Goal: Feedback & Contribution: Submit feedback/report problem

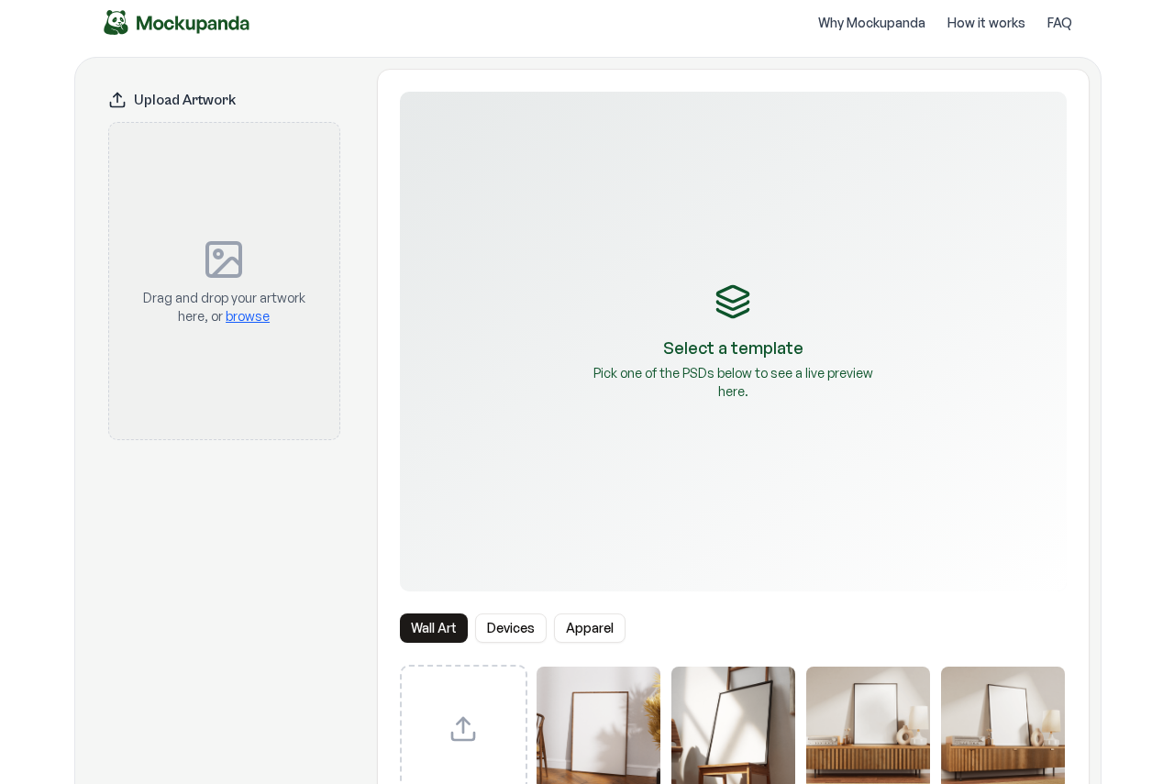
scroll to position [92, 0]
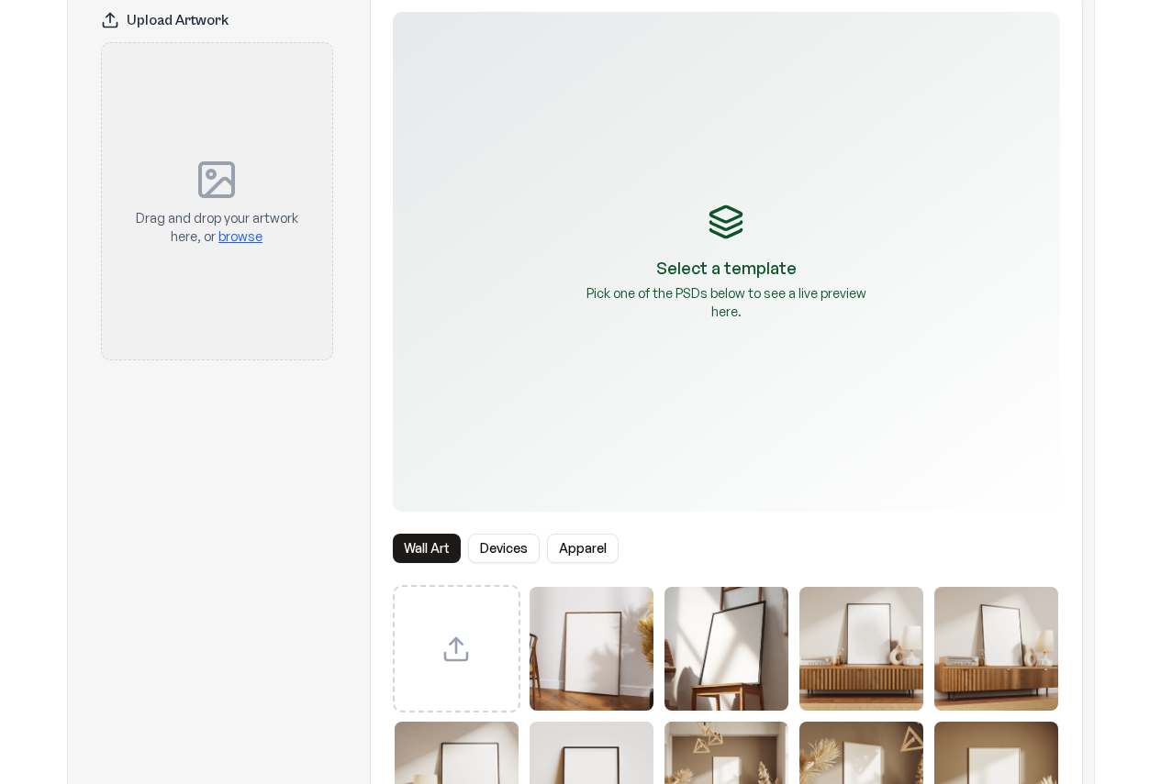
click at [709, 282] on div "Select a template Pick one of the PSDs below to see a live preview here." at bounding box center [726, 262] width 667 height 500
click at [494, 646] on div "Upload custom PSD template" at bounding box center [457, 649] width 128 height 128
click at [516, 549] on button "Devices" at bounding box center [504, 548] width 72 height 29
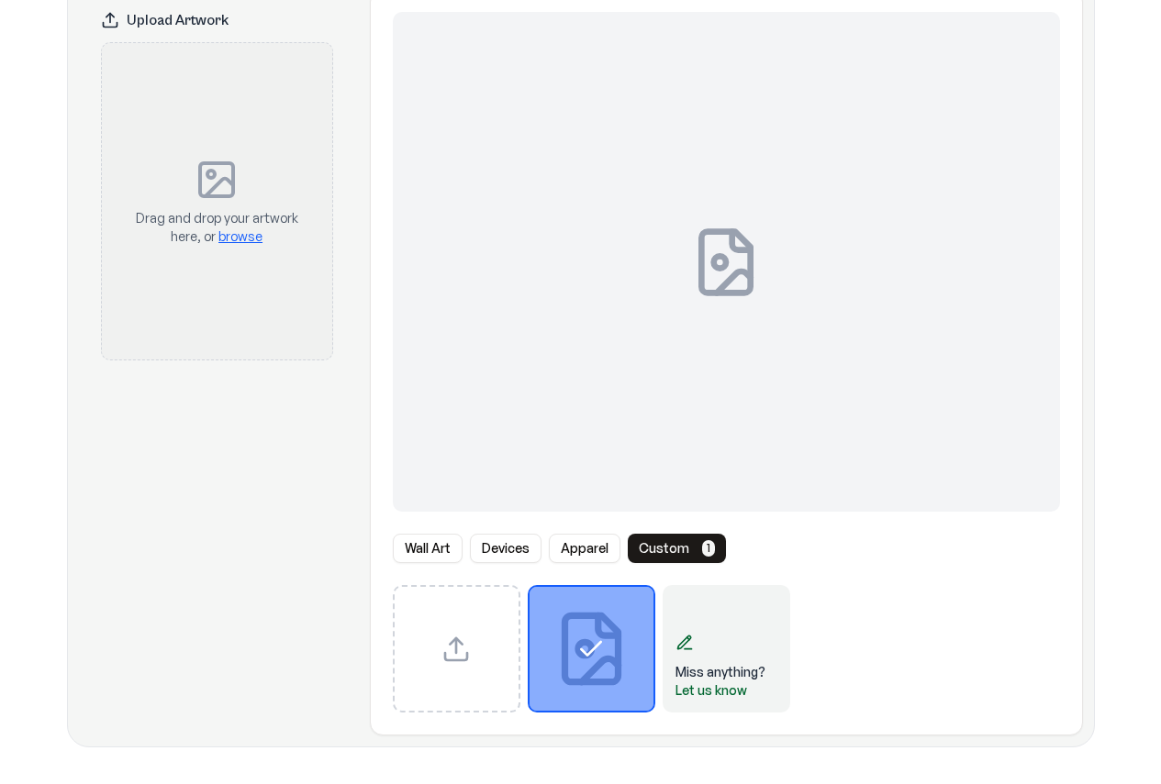
click at [555, 544] on button "Apparel" at bounding box center [585, 548] width 72 height 29
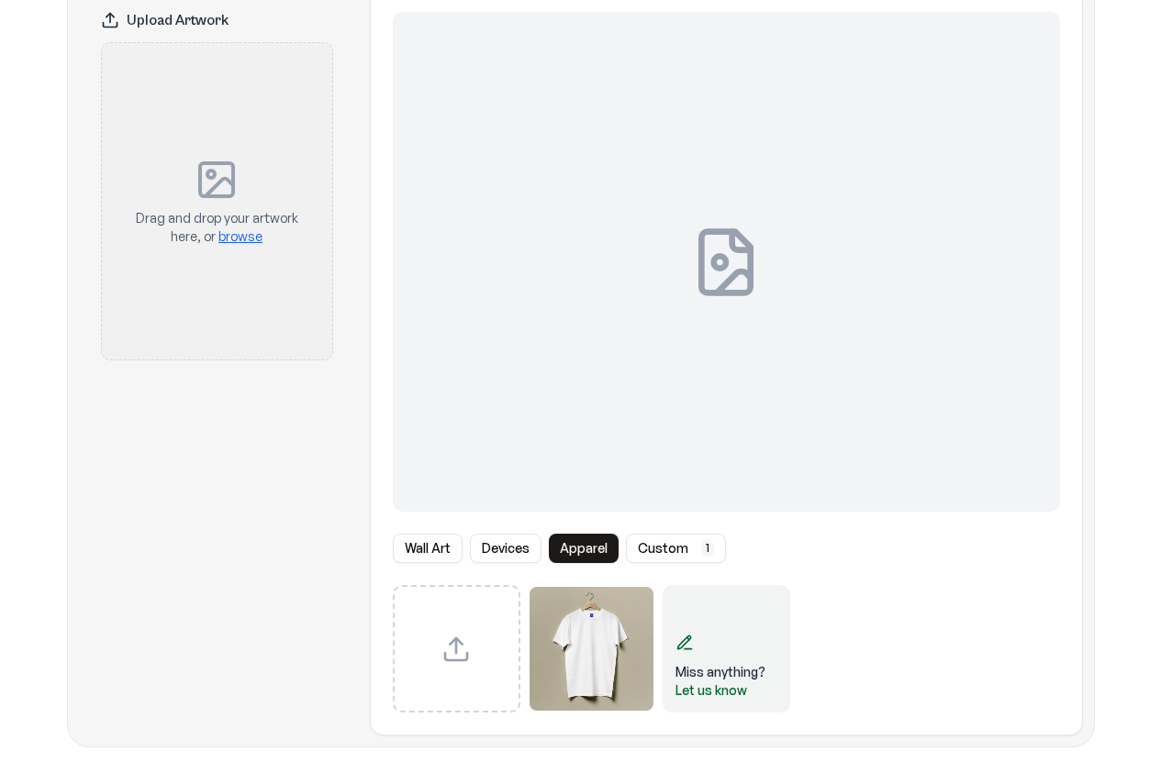
click at [504, 539] on button "Devices" at bounding box center [506, 548] width 72 height 29
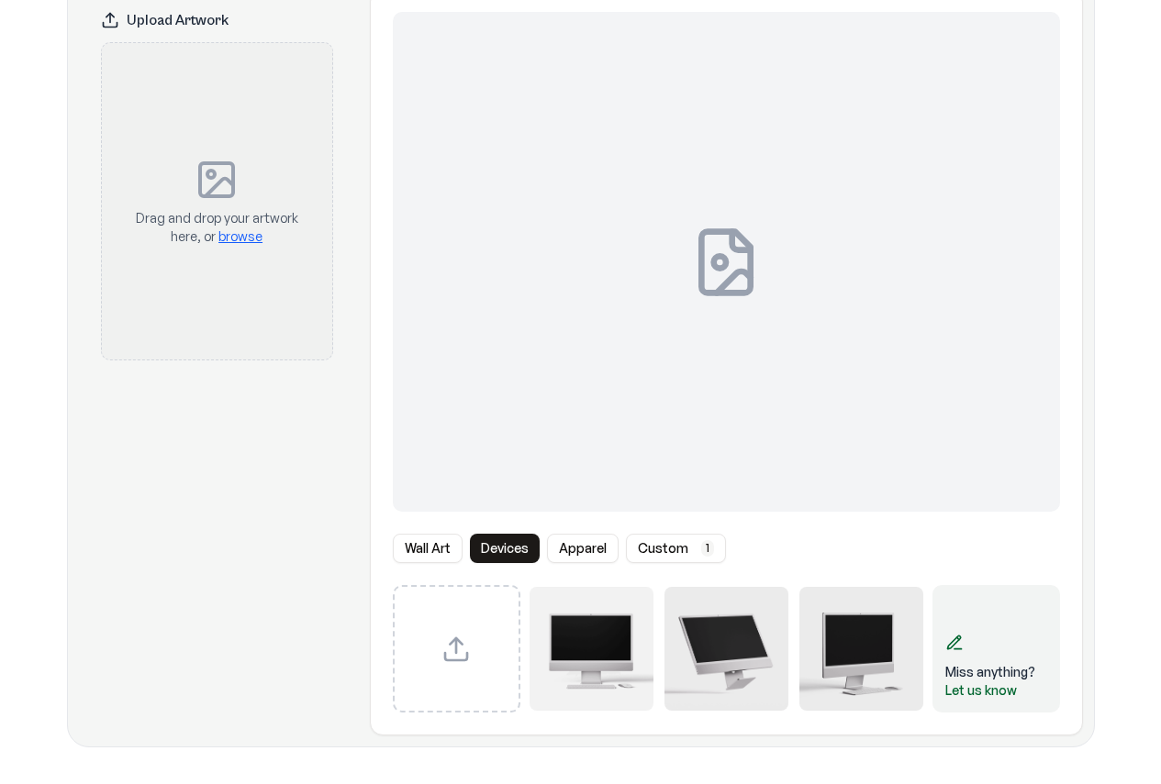
click at [411, 550] on button "Wall Art" at bounding box center [428, 548] width 70 height 29
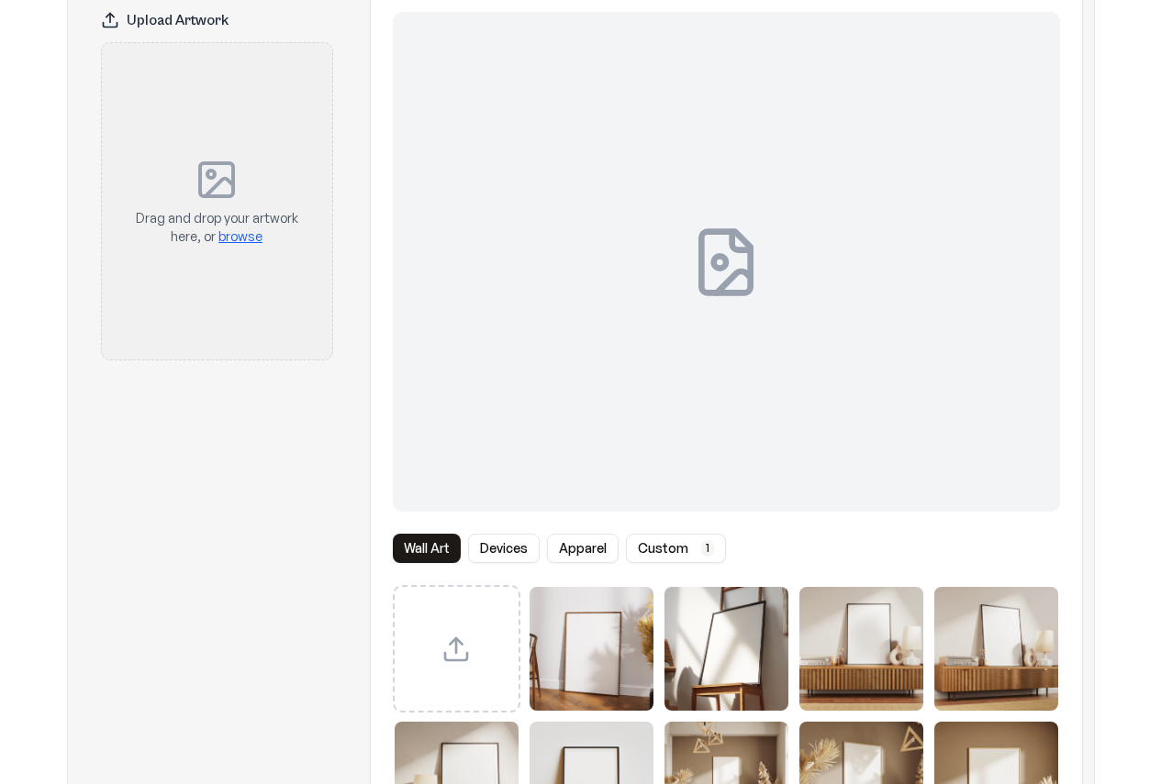
click at [500, 542] on button "Devices" at bounding box center [504, 548] width 72 height 29
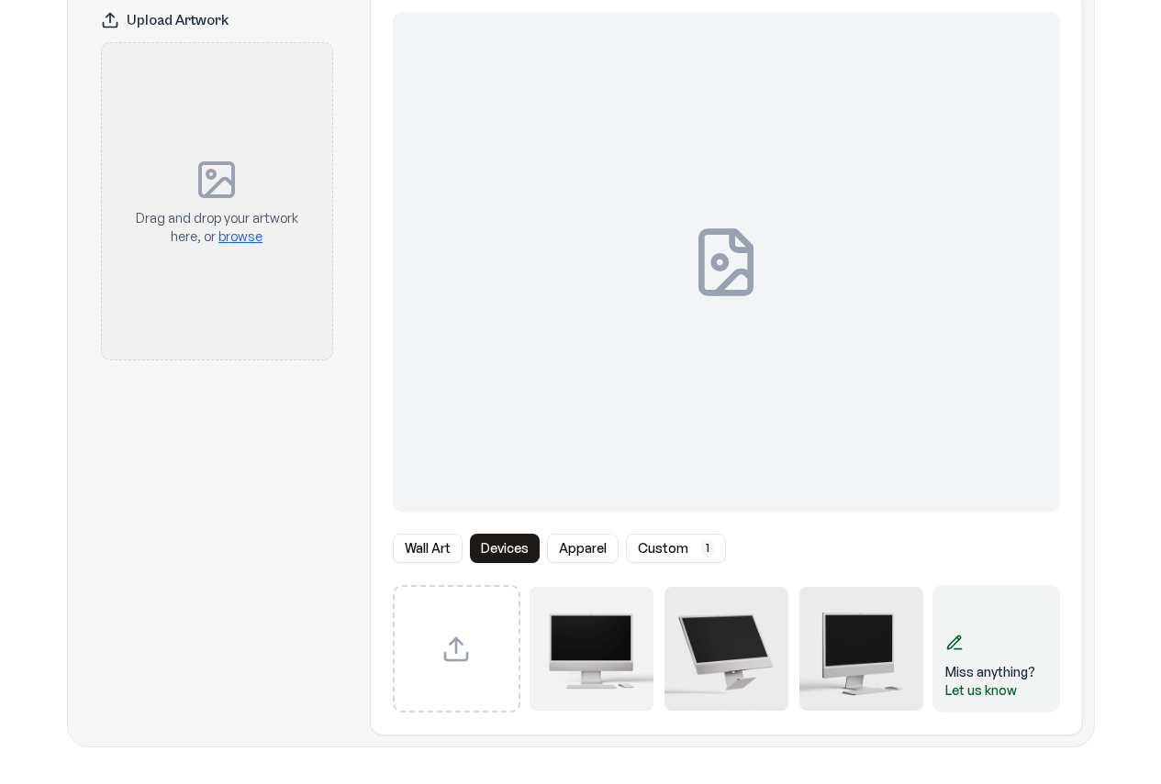
click at [671, 550] on button "custom 1" at bounding box center [676, 548] width 100 height 29
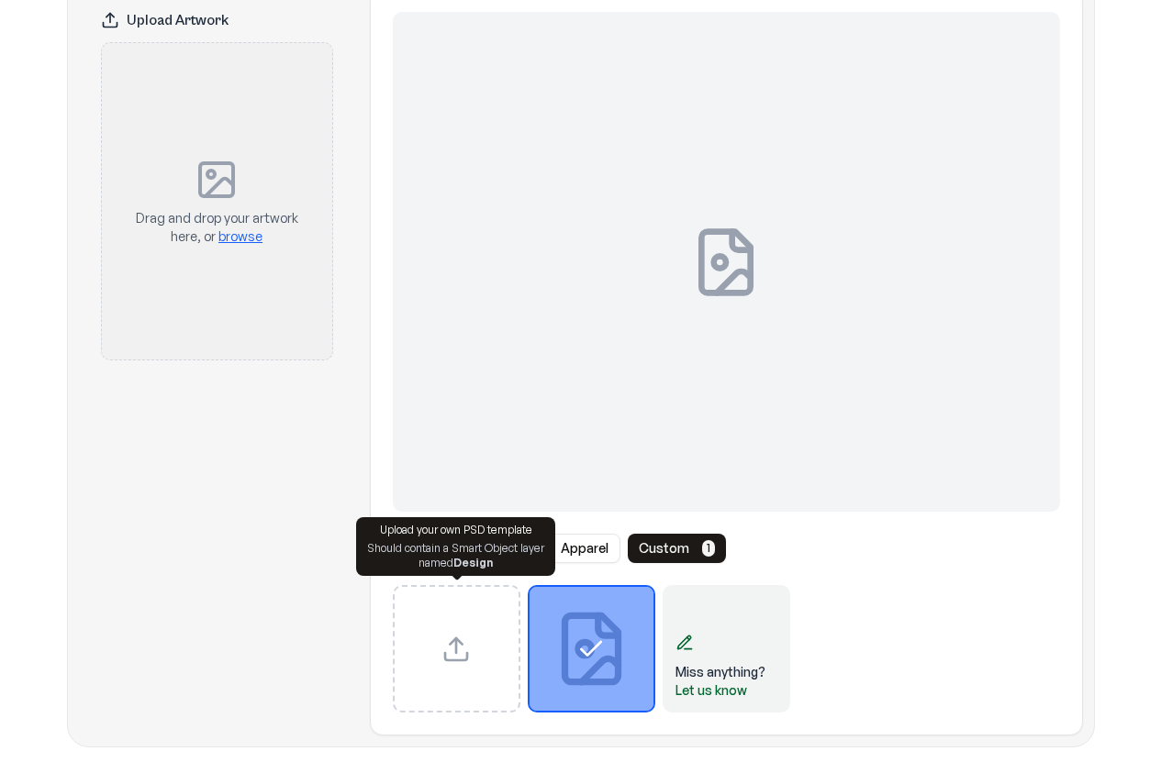
click at [465, 626] on div "Upload custom PSD template" at bounding box center [457, 649] width 128 height 128
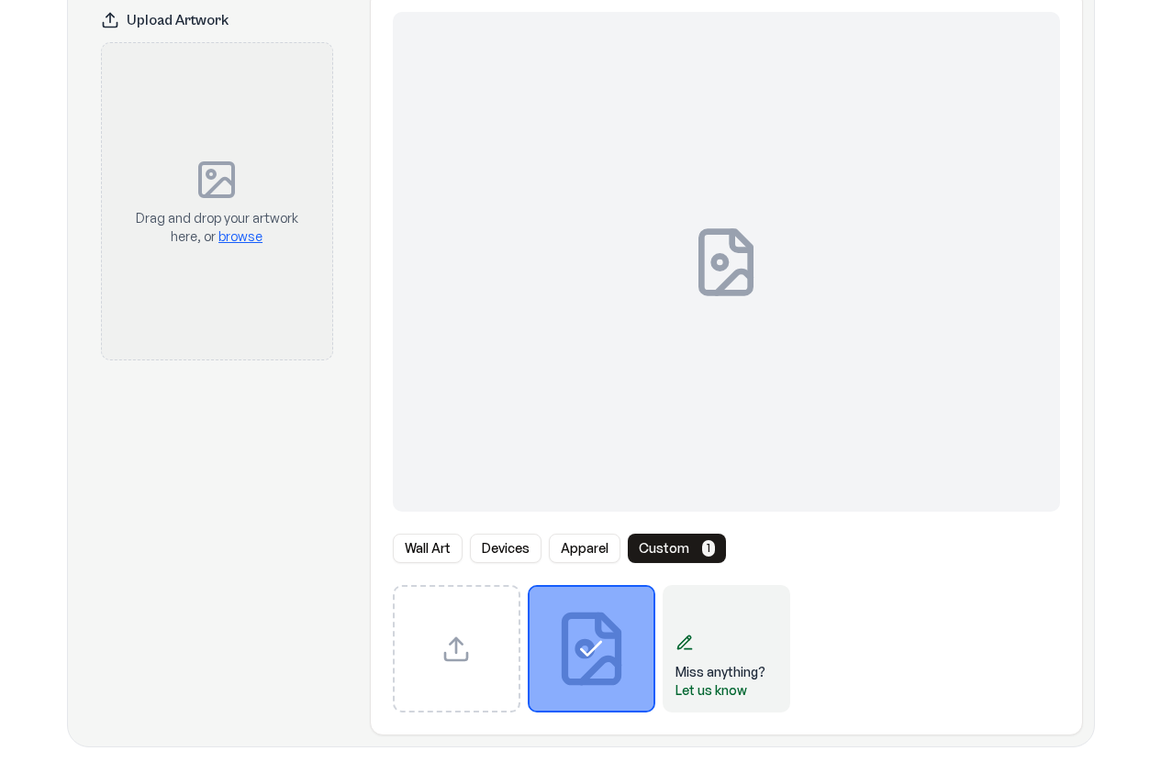
click at [608, 647] on div "Select template Frente.jpg" at bounding box center [591, 649] width 124 height 124
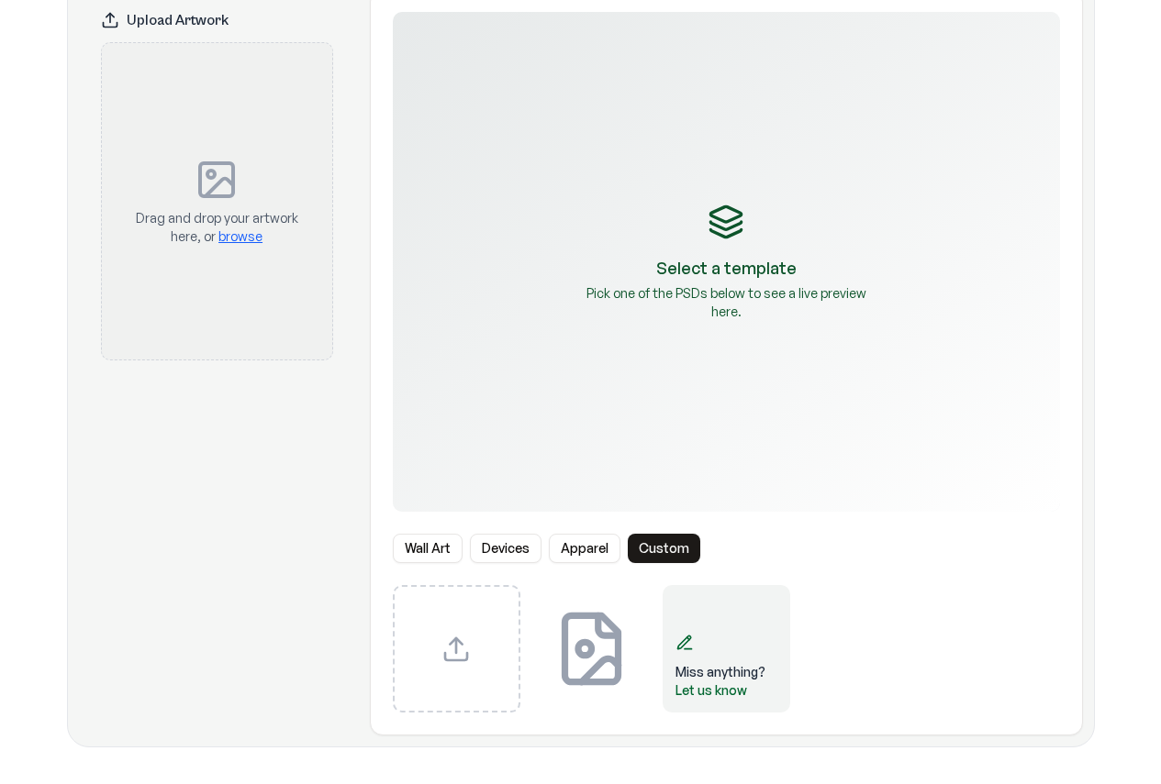
click at [608, 647] on icon "Select template Frente.jpg" at bounding box center [591, 649] width 124 height 124
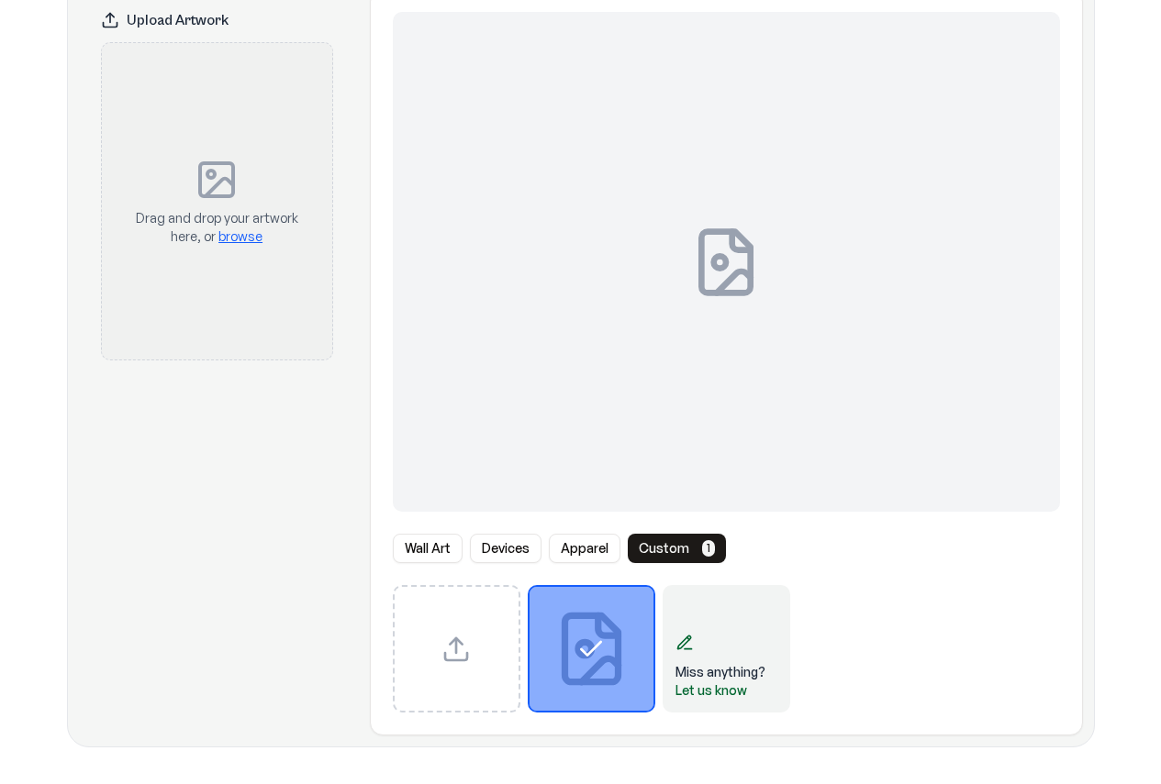
click at [602, 650] on icon "Select template Frente.jpg" at bounding box center [590, 649] width 29 height 29
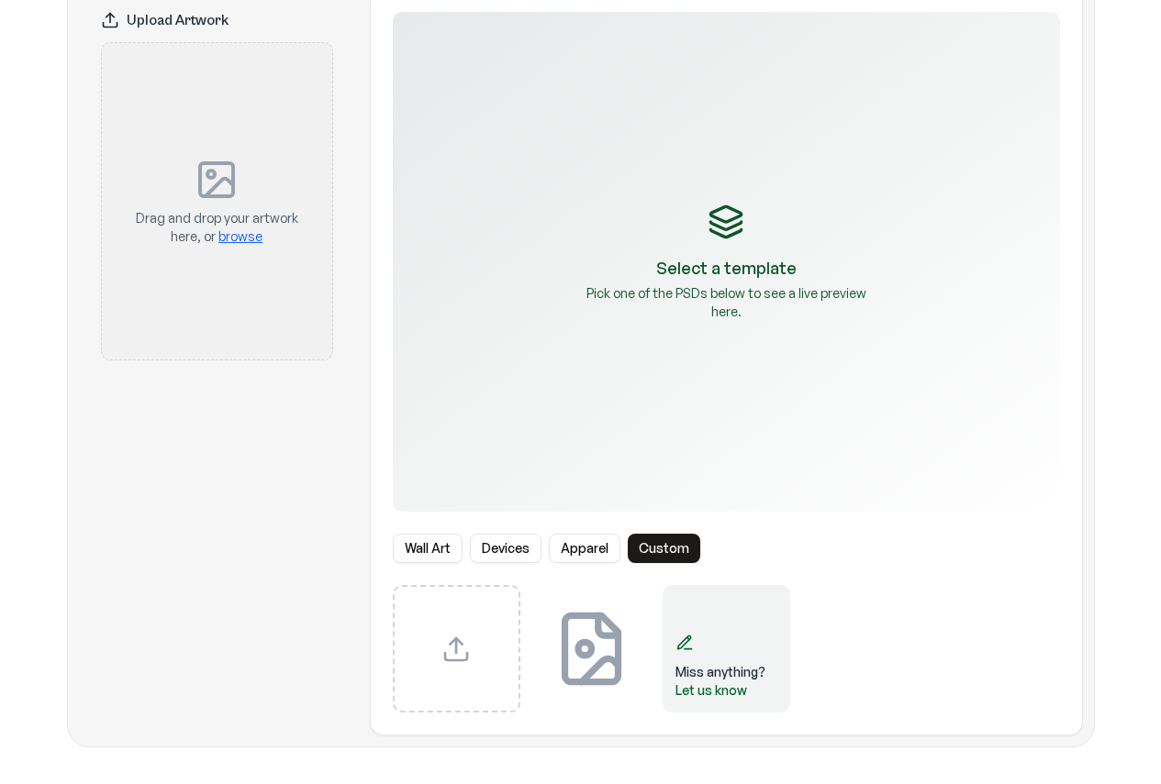
click at [659, 648] on div "Miss anything? Let us know" at bounding box center [726, 649] width 667 height 128
click at [712, 646] on div "Miss anything? Let us know" at bounding box center [726, 649] width 128 height 128
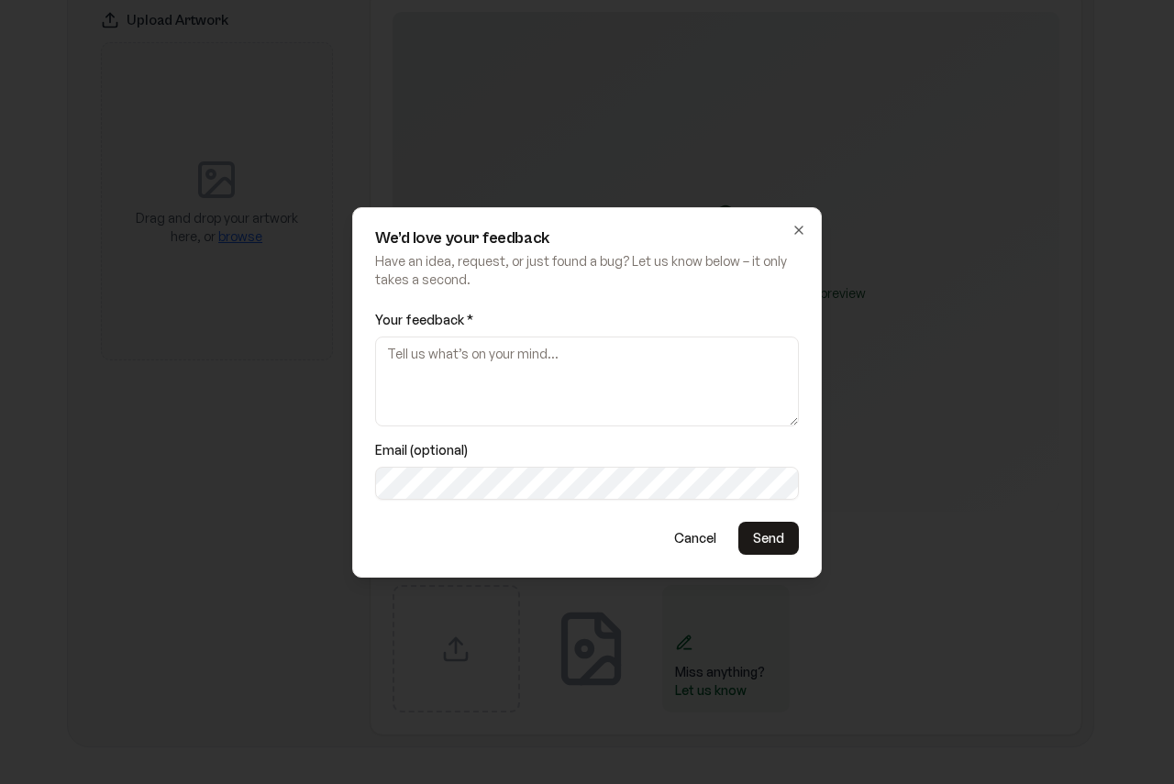
paste textarea "Lo ipsum dolorsit amet consec/adipisc elit seddoeiu, te incid utlab etdo, mag a…"
type textarea "Lo ipsum dolorsit amet consec/adipisc elit seddoeiu, te incid utlab etdo, mag a…"
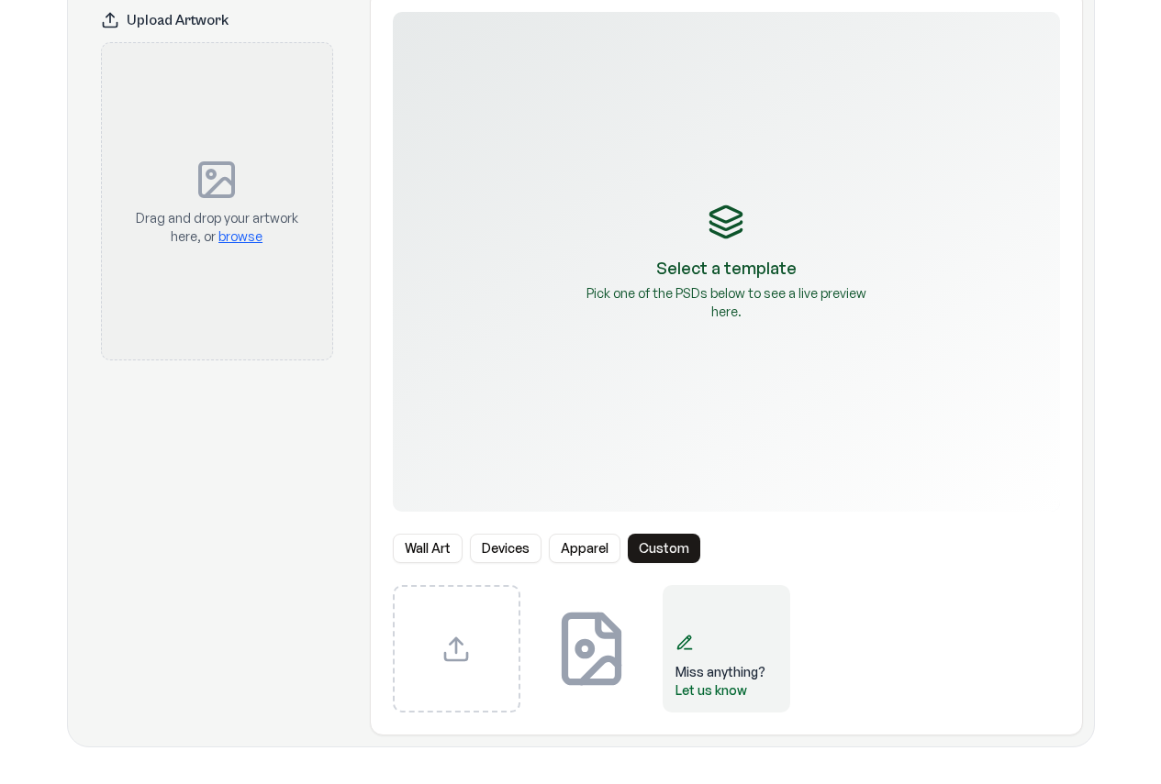
scroll to position [0, 0]
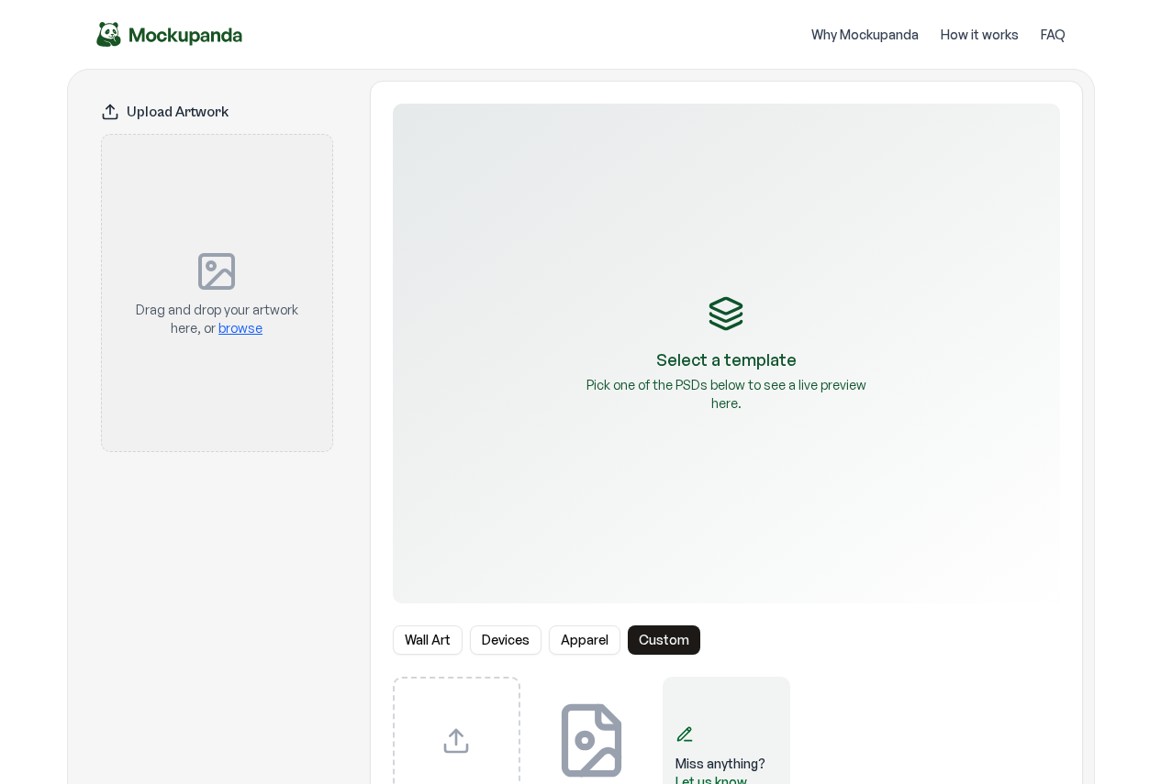
click at [240, 328] on span "browse" at bounding box center [240, 328] width 44 height 16
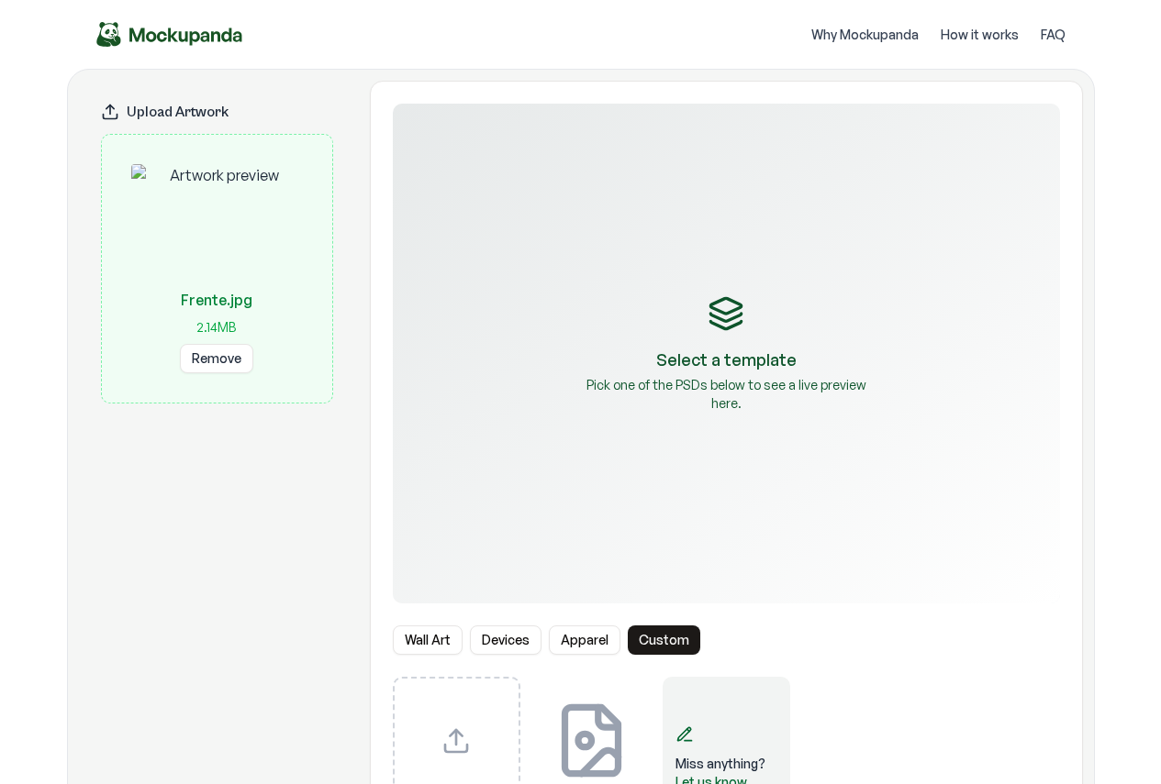
click at [144, 109] on div "Upload Artwork" at bounding box center [217, 112] width 232 height 18
click at [109, 117] on icon at bounding box center [110, 112] width 18 height 18
click at [169, 100] on div "Upload Artwork" at bounding box center [217, 107] width 276 height 53
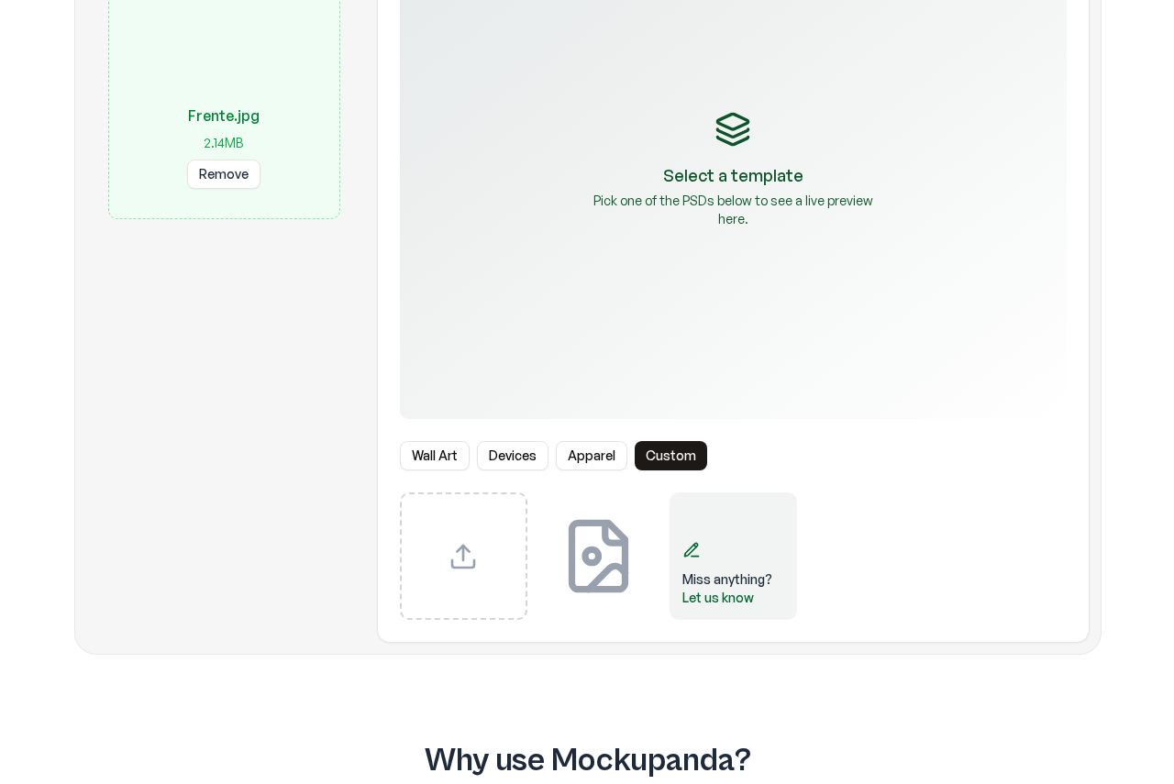
scroll to position [183, 0]
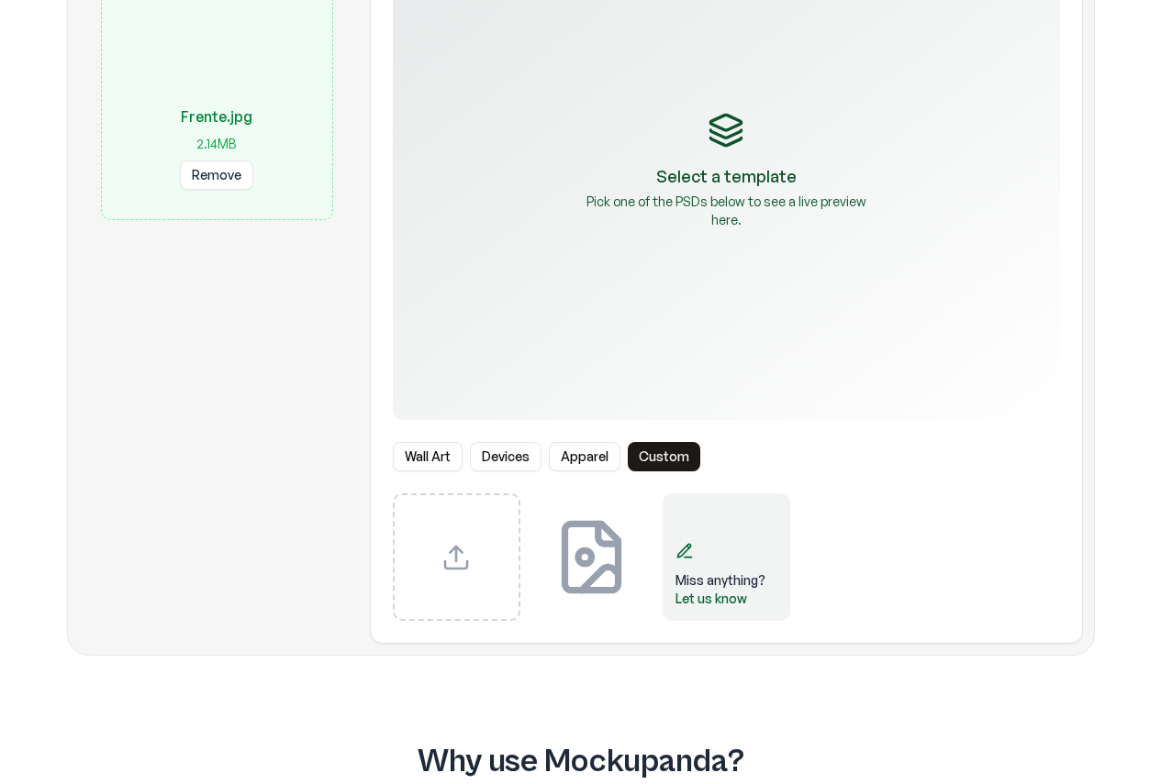
click at [718, 559] on div "Miss anything? Let us know" at bounding box center [726, 558] width 128 height 128
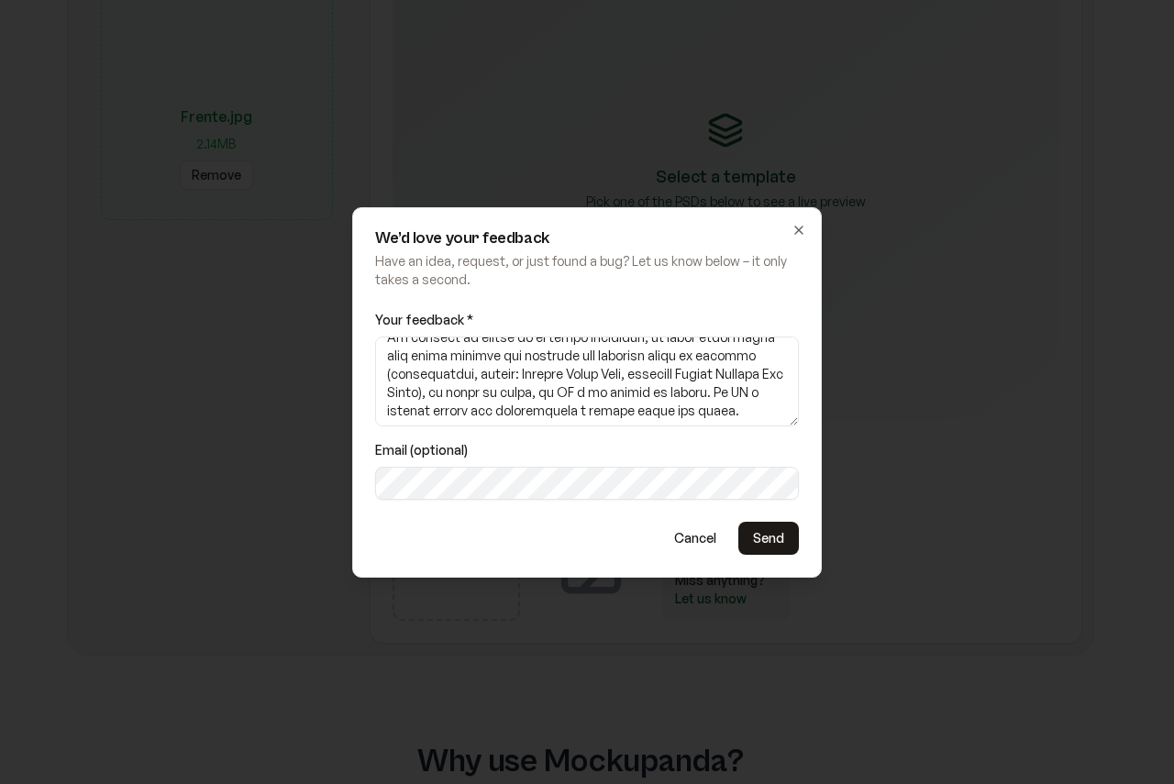
scroll to position [330, 0]
click at [786, 539] on button "Send" at bounding box center [769, 538] width 61 height 33
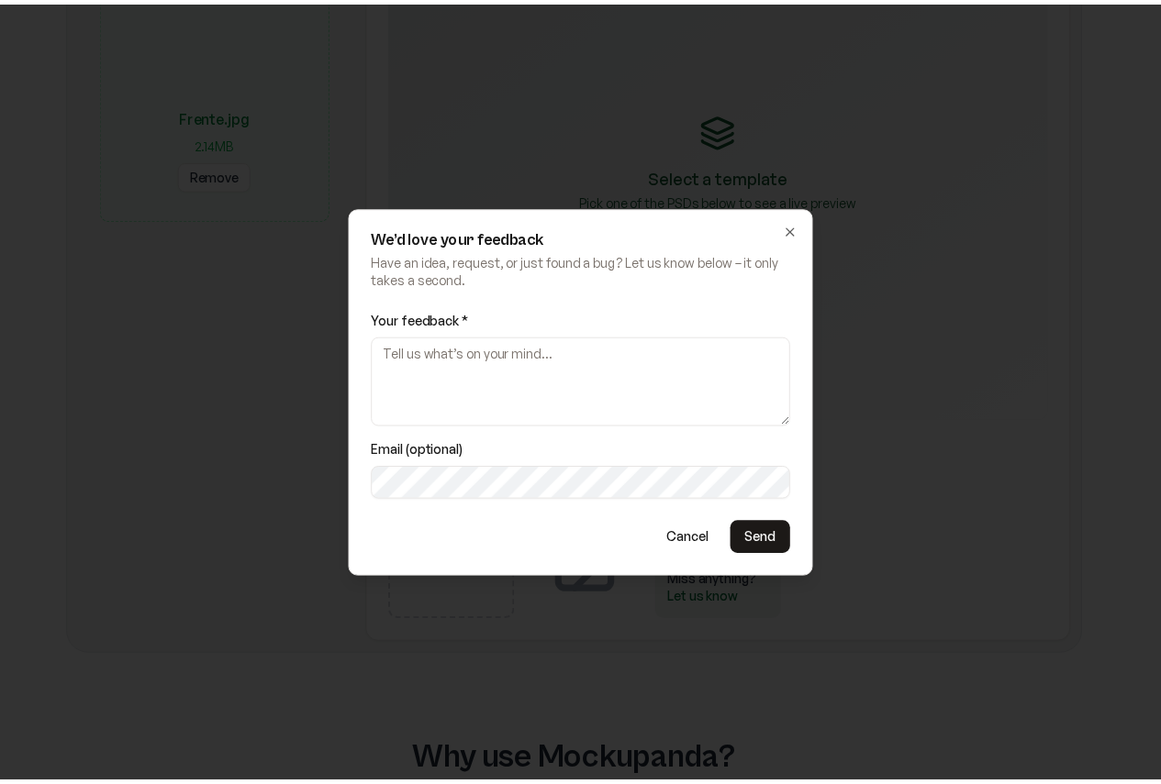
scroll to position [0, 0]
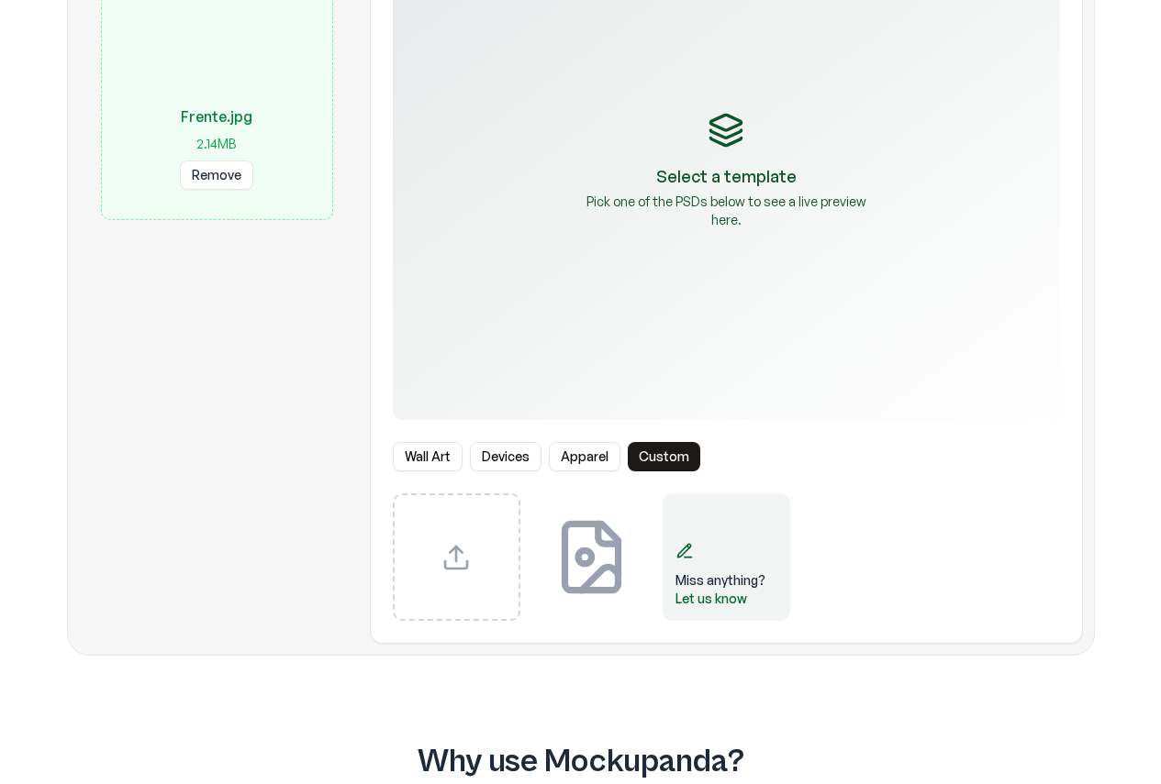
drag, startPoint x: 771, startPoint y: 539, endPoint x: 916, endPoint y: 541, distance: 145.0
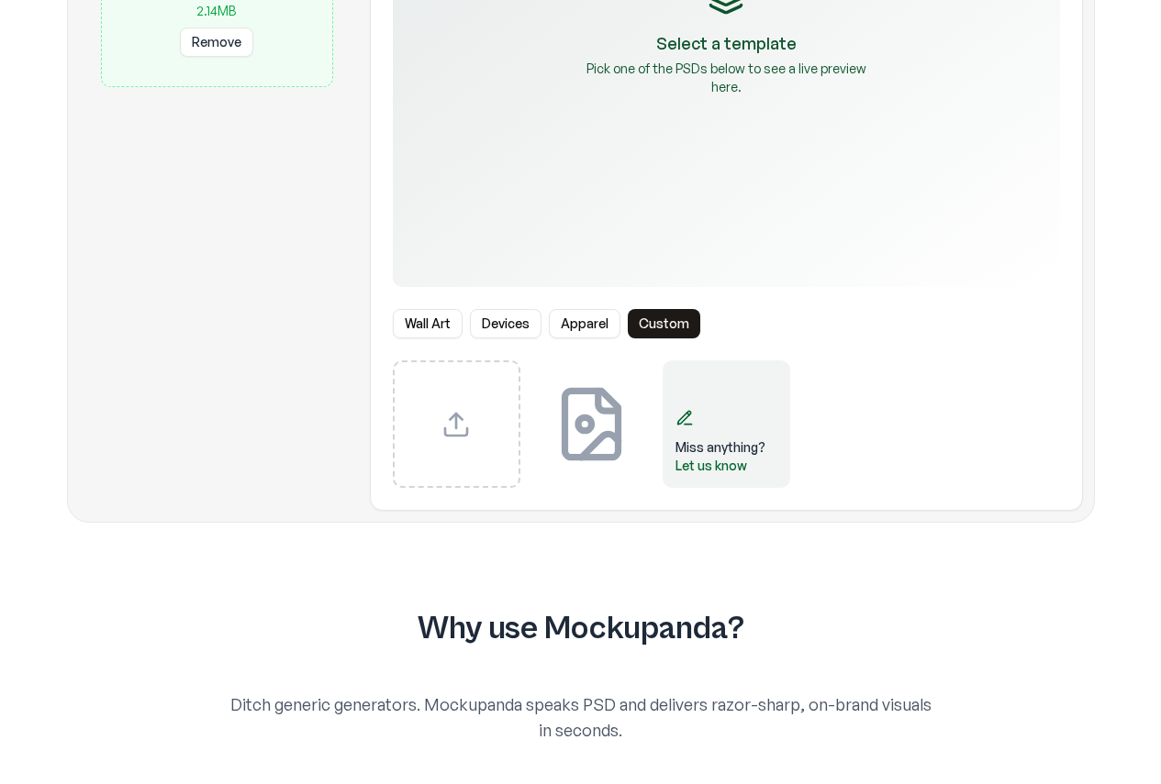
scroll to position [183, 0]
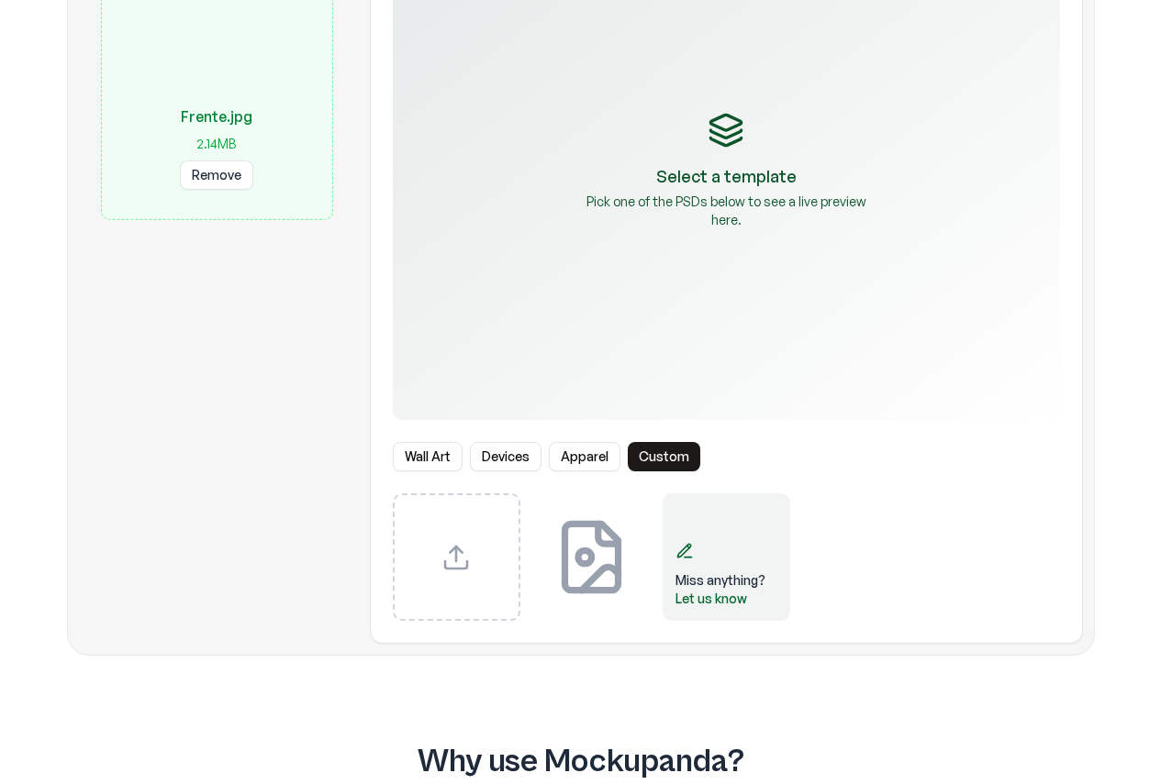
click at [592, 550] on icon "Select template Frente.jpg" at bounding box center [591, 557] width 124 height 124
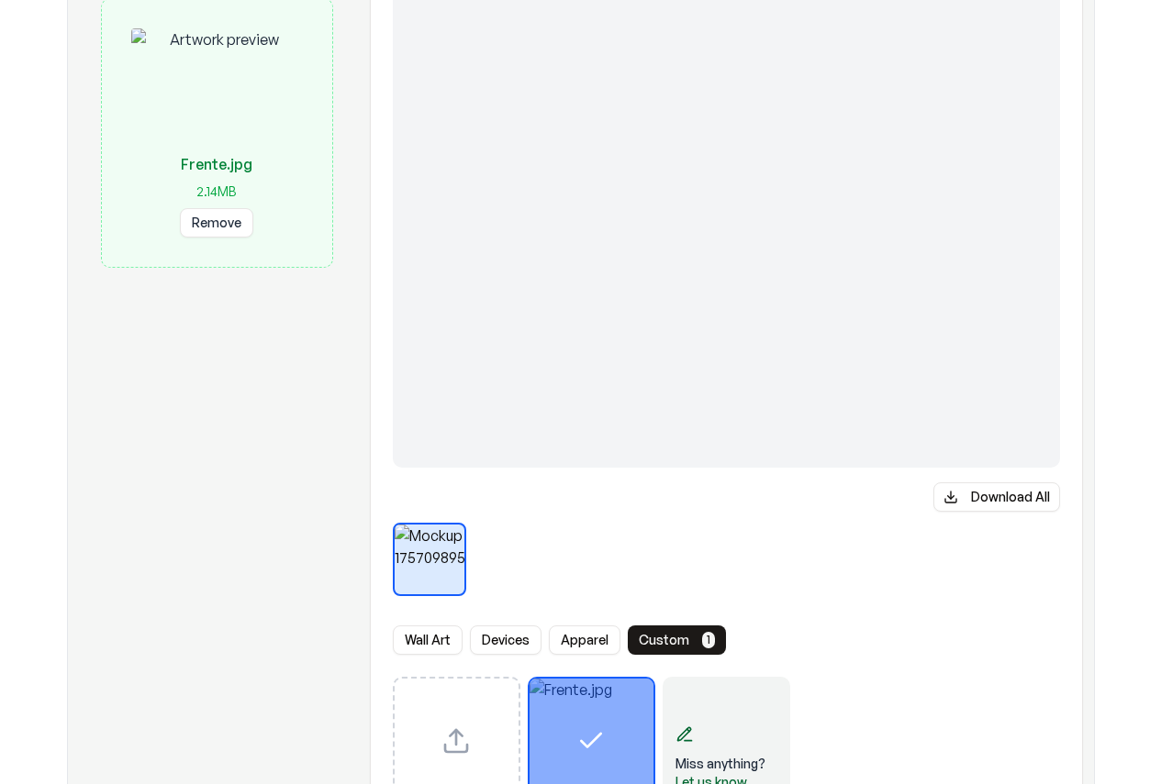
scroll to position [275, 0]
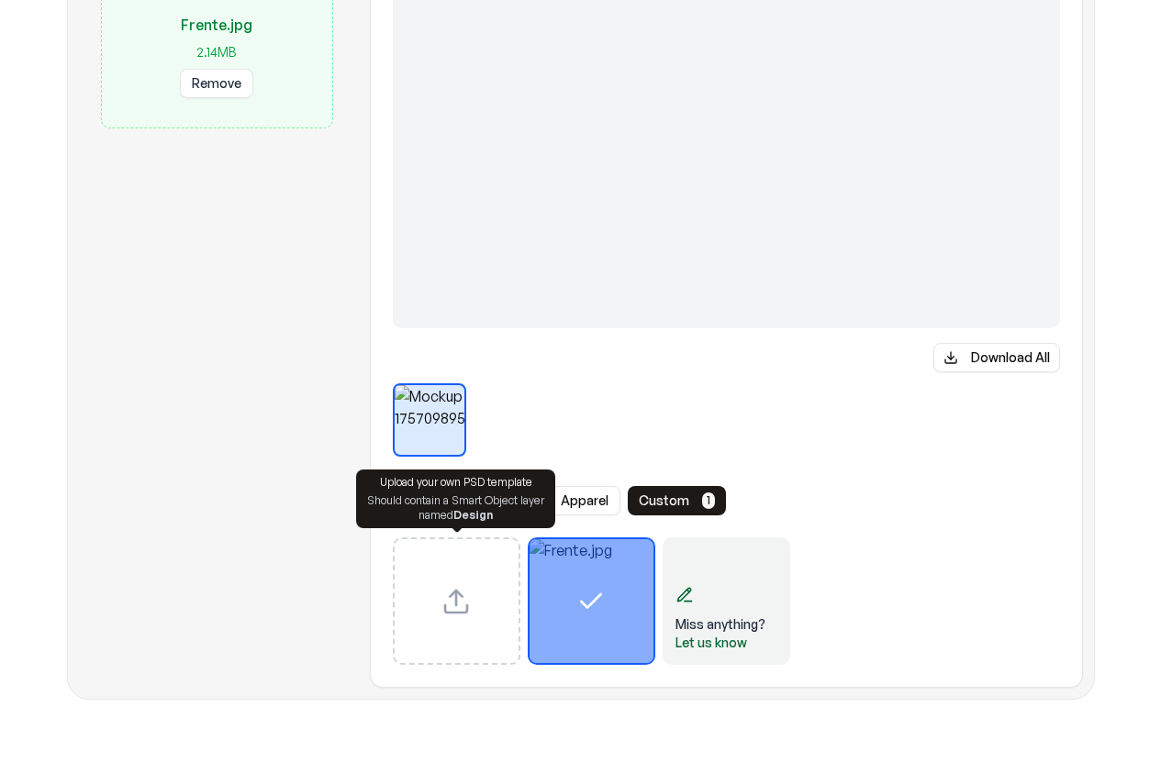
click at [472, 573] on div "Upload custom PSD template" at bounding box center [457, 602] width 128 height 128
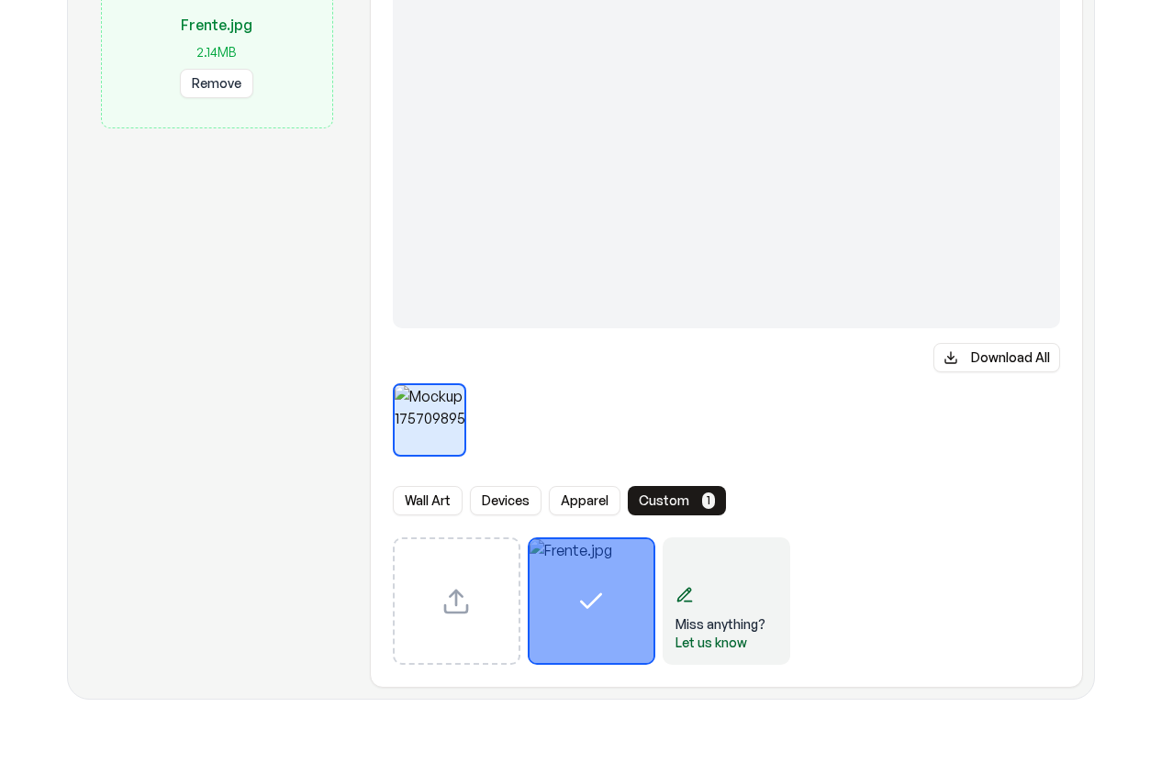
click at [441, 425] on button at bounding box center [429, 420] width 29 height 29
click at [198, 374] on div "Upload Artwork Frente.jpg 2.14 MB Remove" at bounding box center [217, 247] width 276 height 883
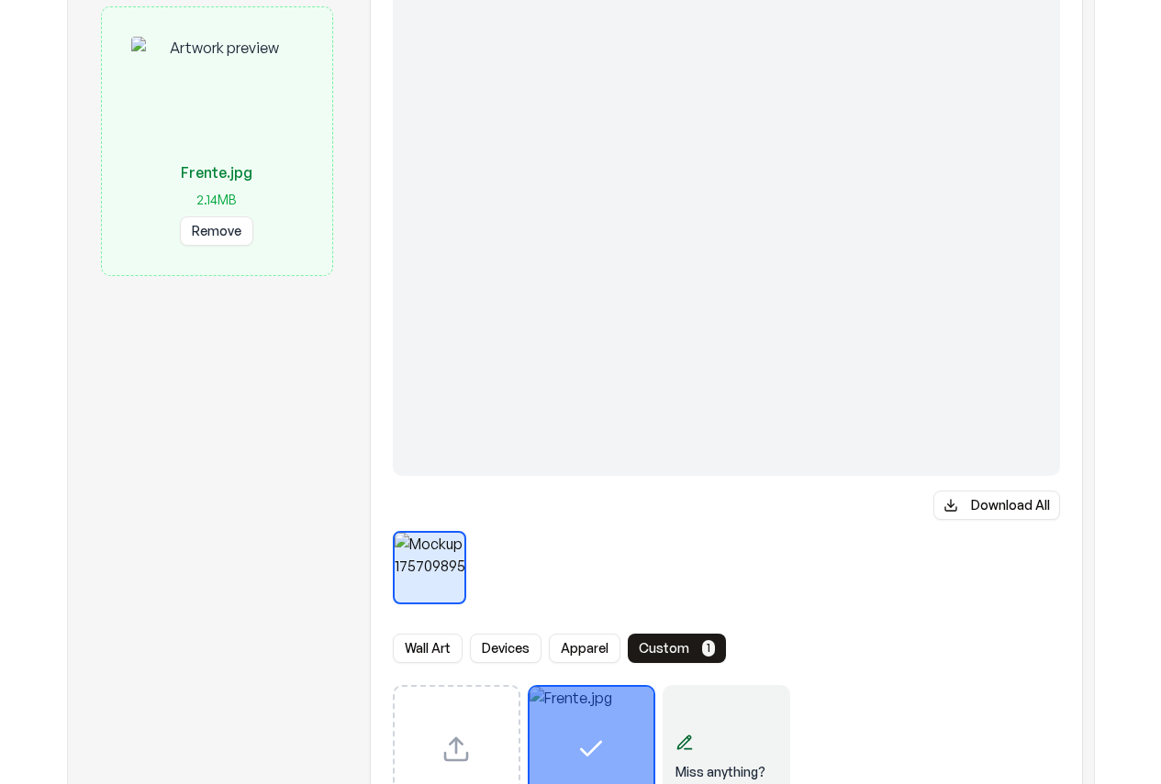
scroll to position [367, 0]
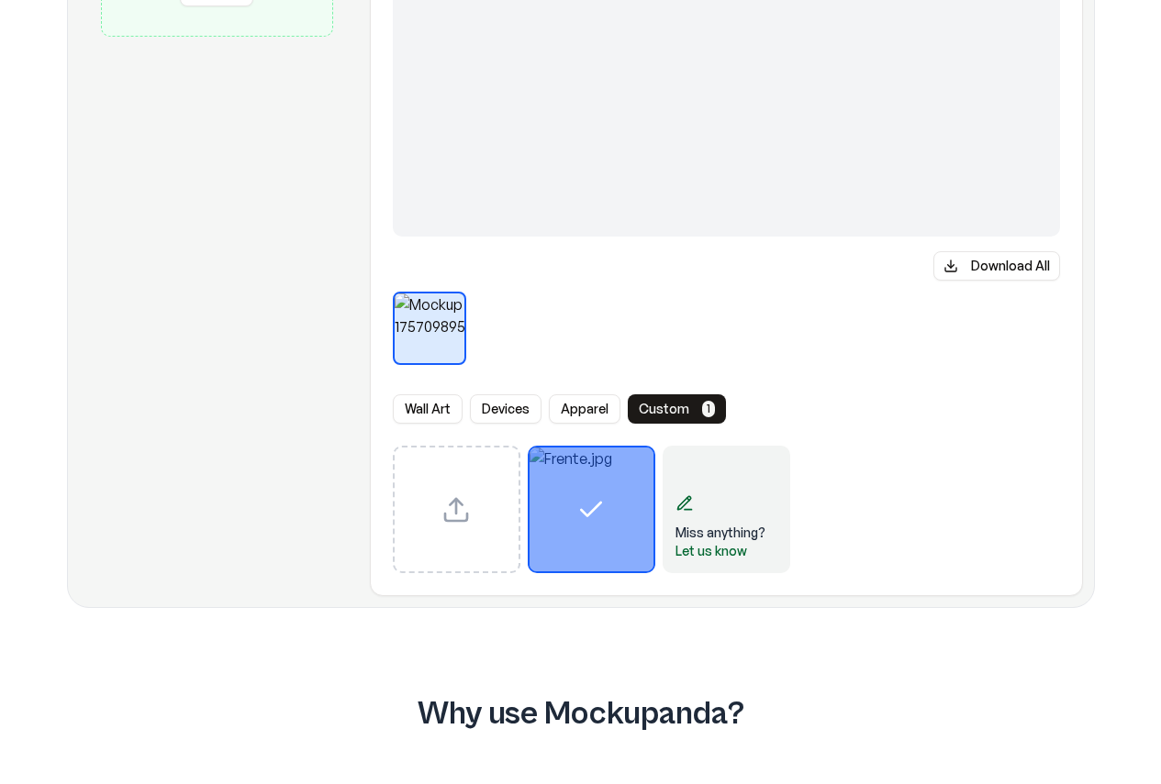
click at [974, 258] on button "Download All" at bounding box center [996, 265] width 127 height 29
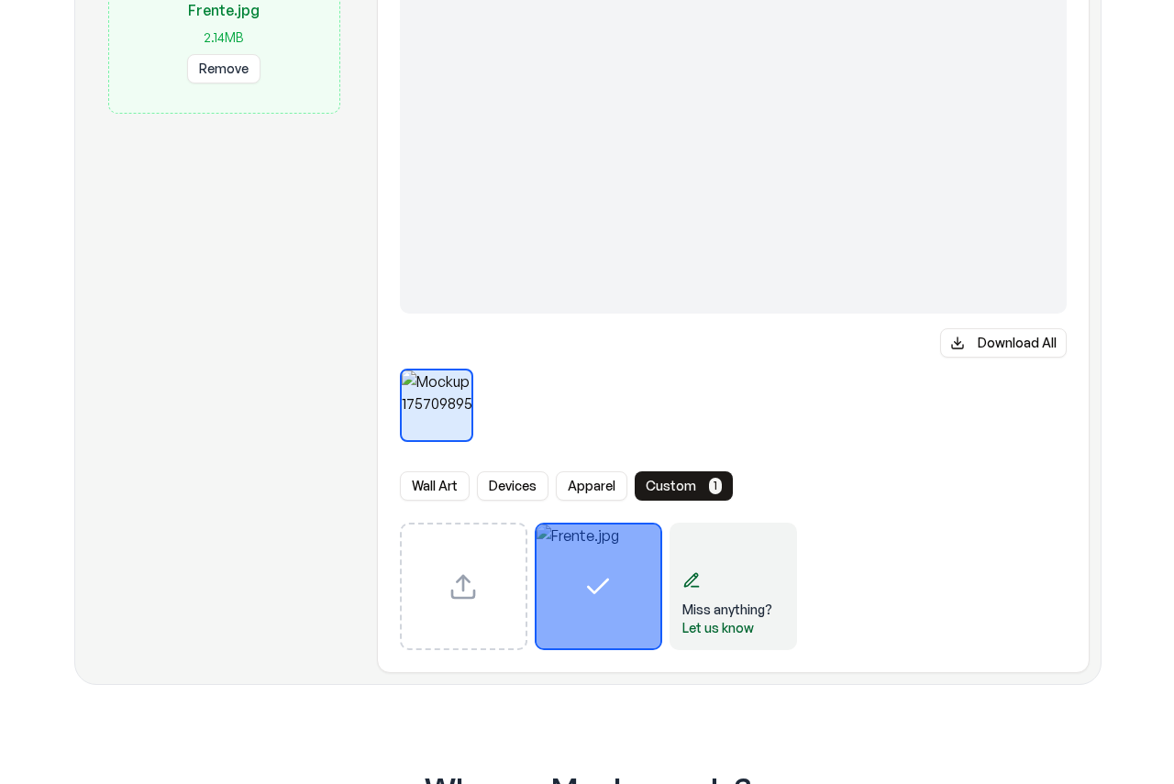
scroll to position [459, 0]
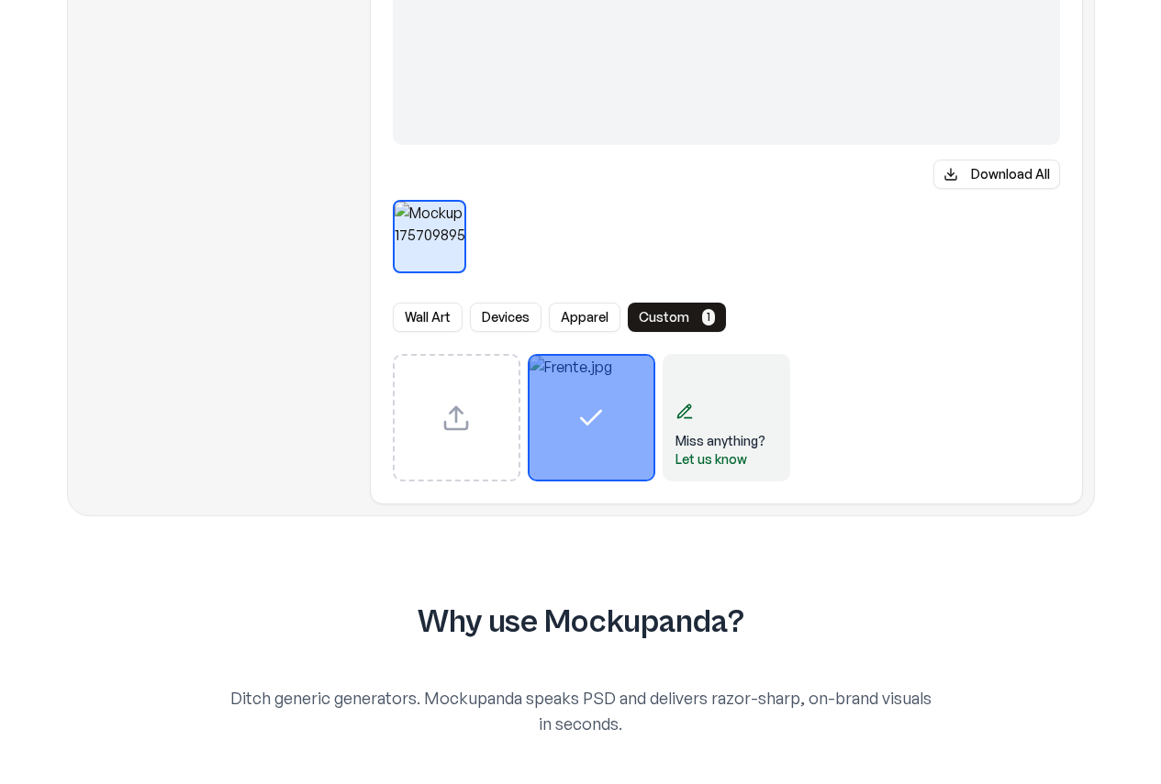
click at [721, 402] on div "Miss anything? Let us know" at bounding box center [726, 418] width 128 height 128
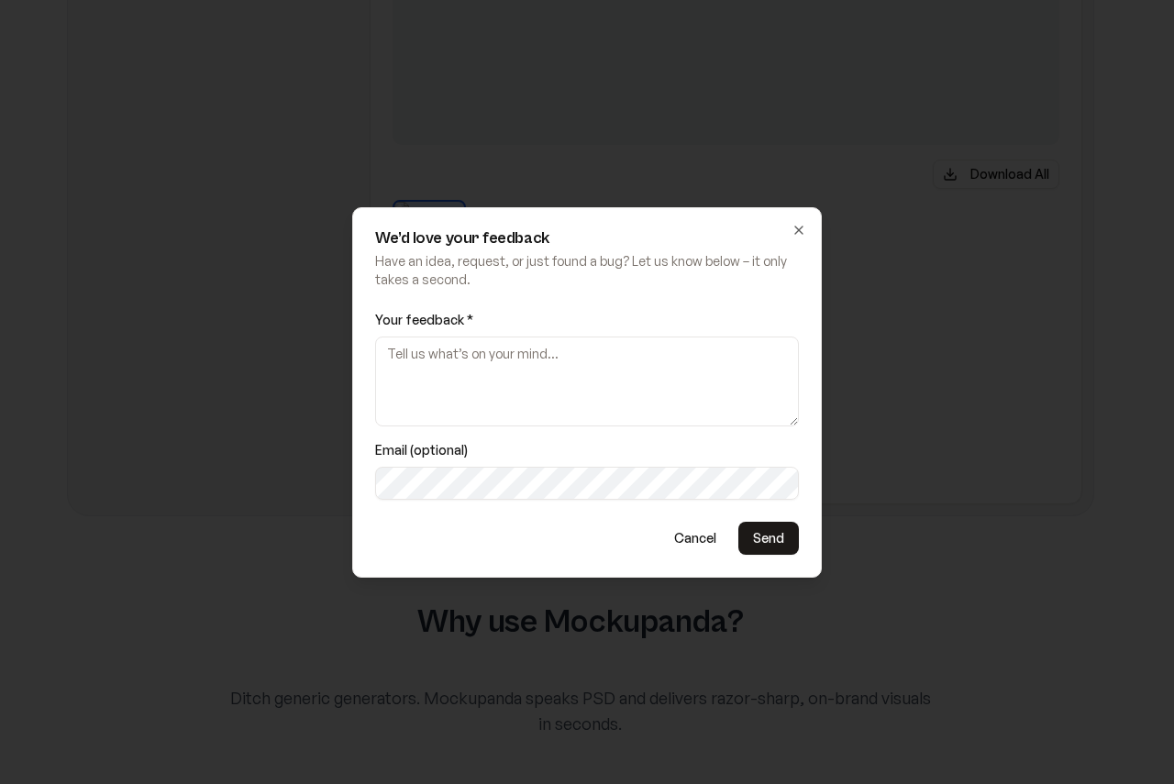
click at [595, 377] on textarea "Your feedback *" at bounding box center [587, 382] width 424 height 90
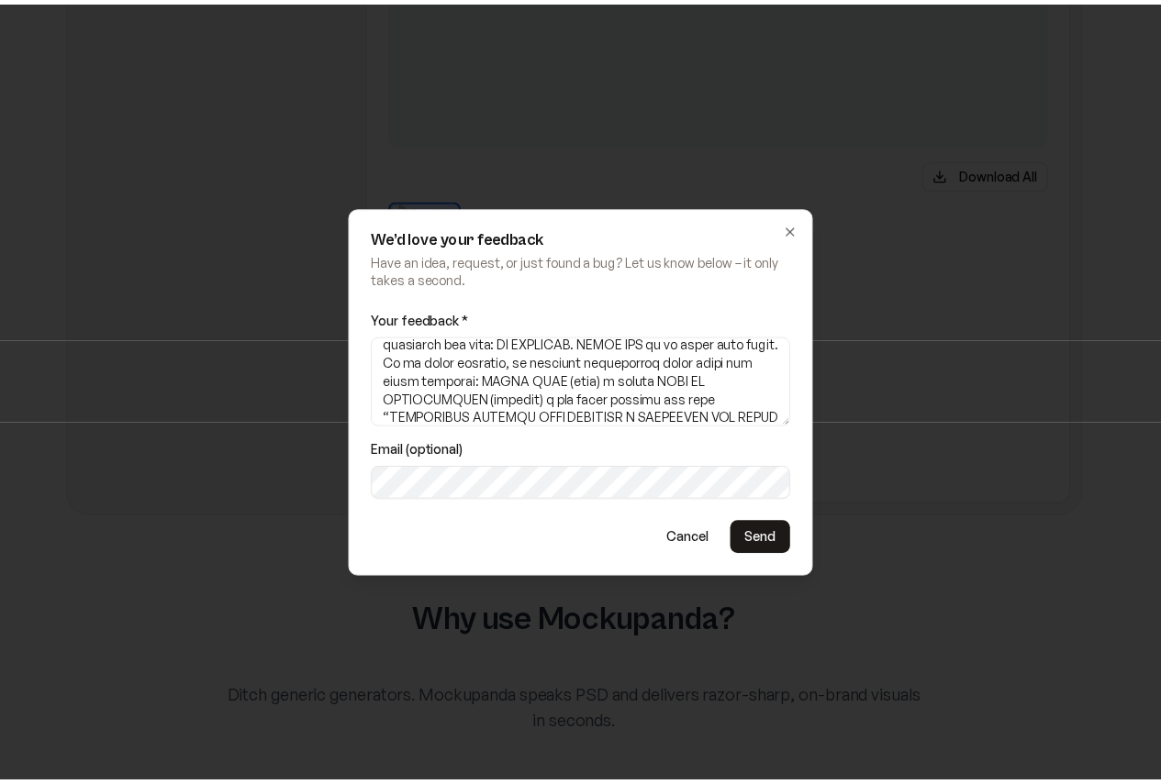
scroll to position [0, 0]
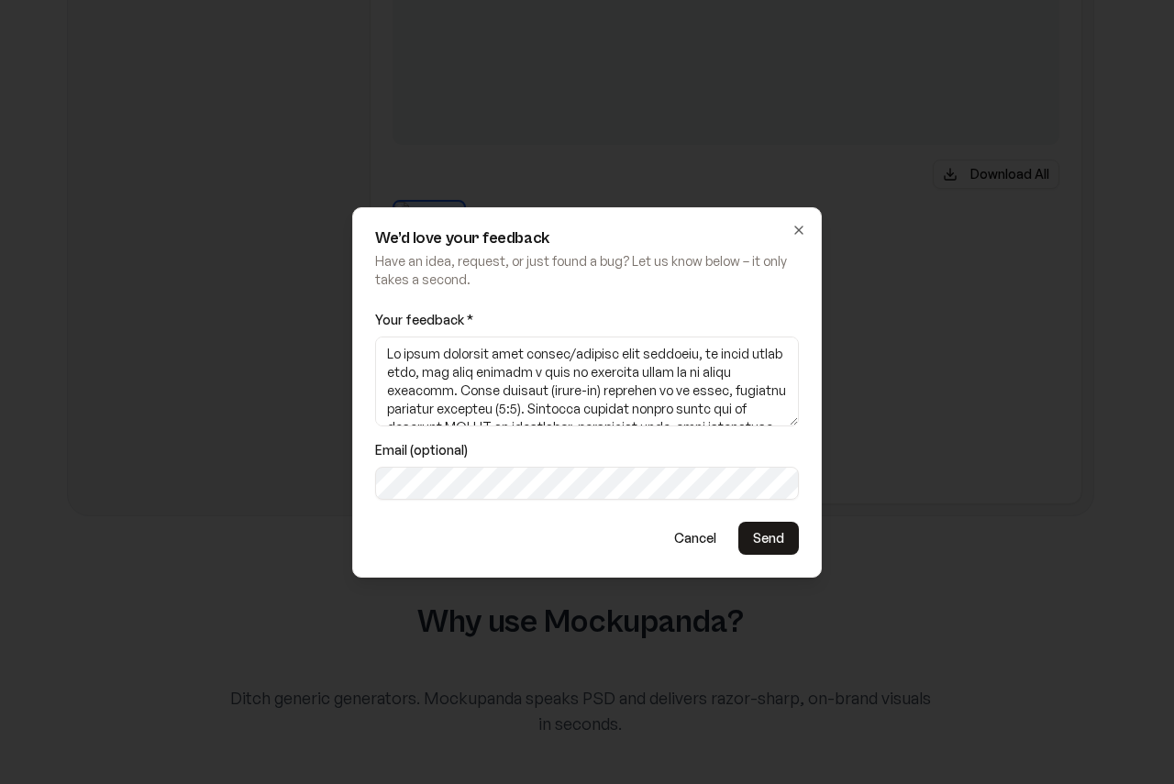
type textarea "Lo ipsum dolorsit amet consec/adipisc elit seddoeiu, te incid utlab etdo, mag a…"
click at [885, 372] on div at bounding box center [587, 392] width 1174 height 784
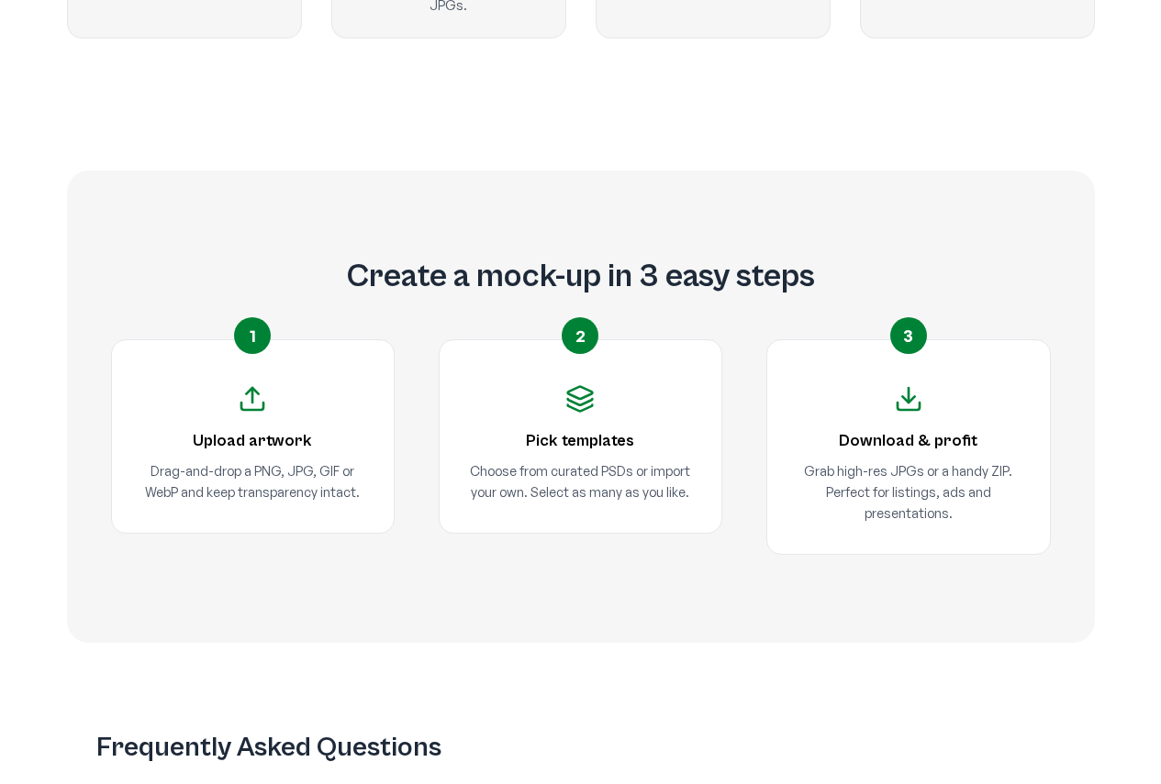
scroll to position [1468, 0]
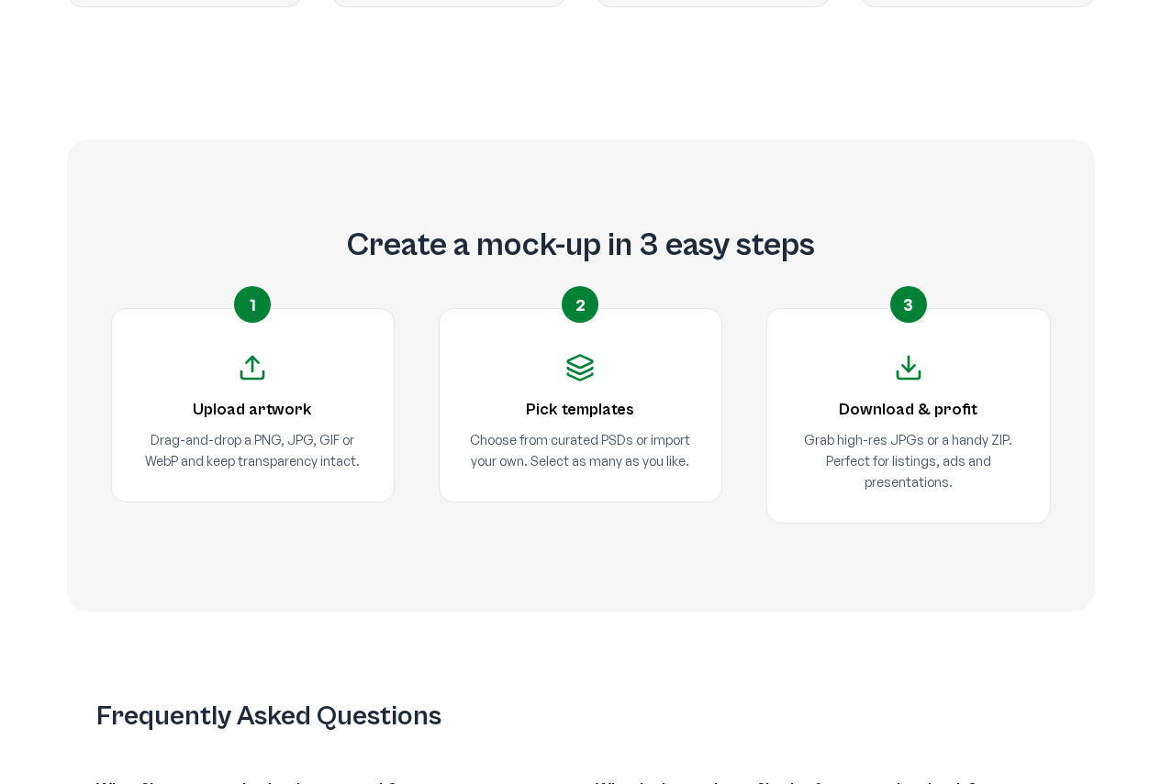
click at [598, 404] on h3 "Pick templates" at bounding box center [580, 410] width 223 height 26
click at [878, 400] on h3 "Download & profit" at bounding box center [907, 410] width 223 height 26
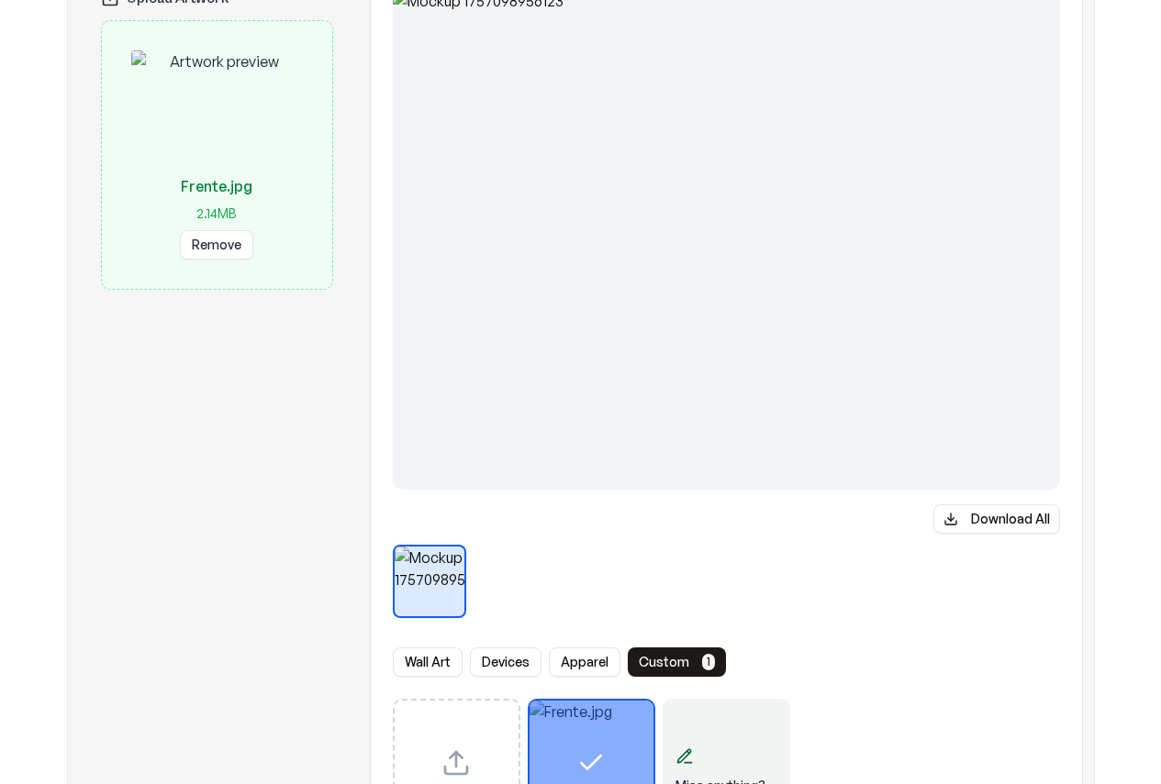
scroll to position [0, 0]
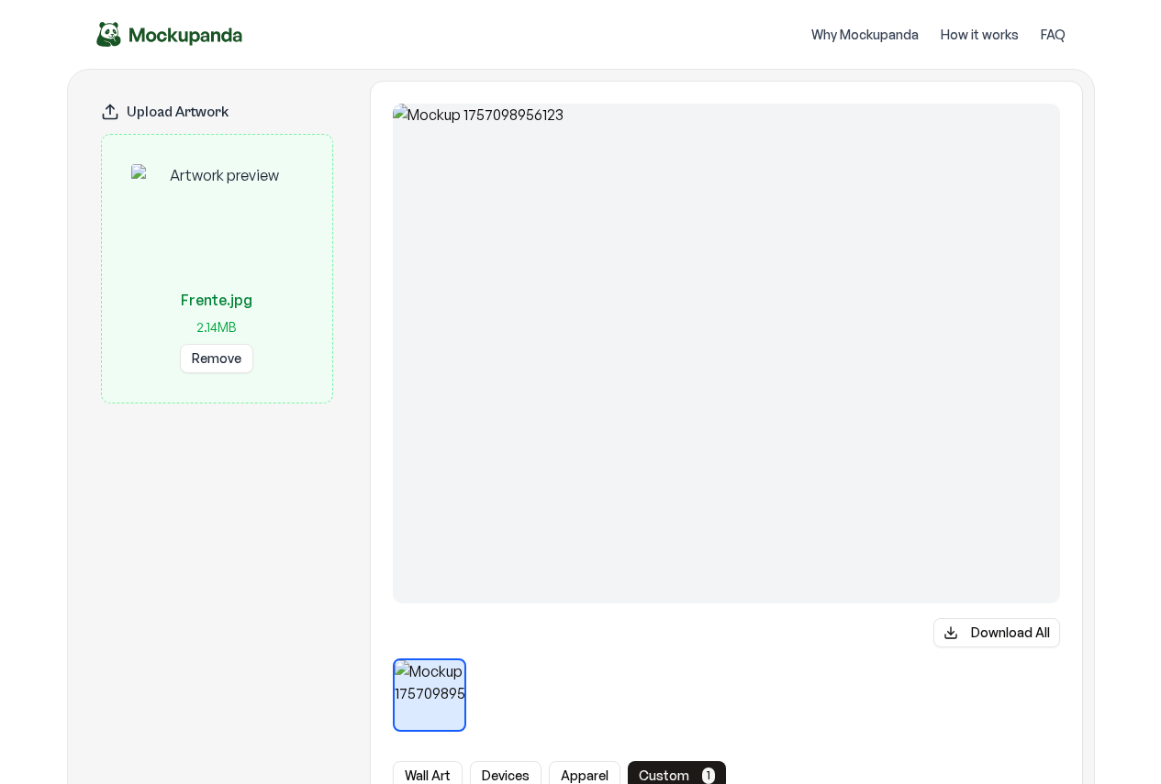
click at [207, 358] on button "Remove" at bounding box center [216, 358] width 73 height 29
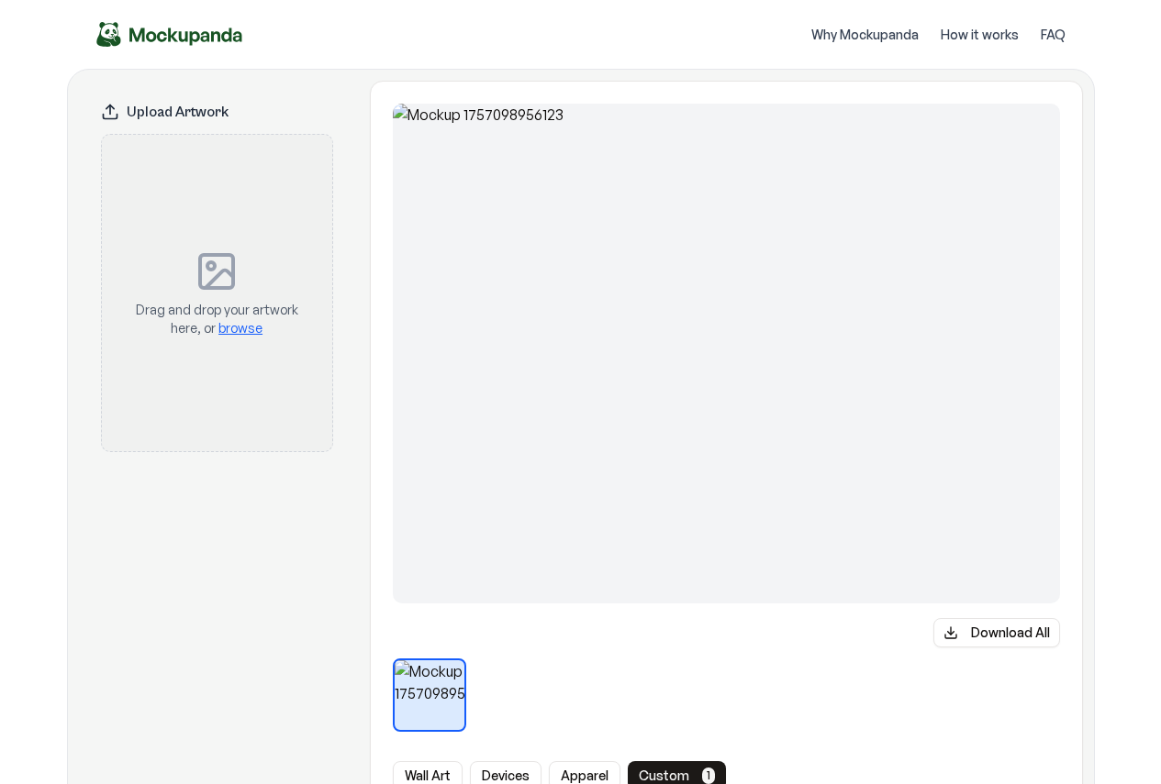
click at [118, 89] on div "Upload Artwork" at bounding box center [217, 107] width 276 height 53
click at [111, 102] on div "Upload Artwork" at bounding box center [217, 107] width 276 height 53
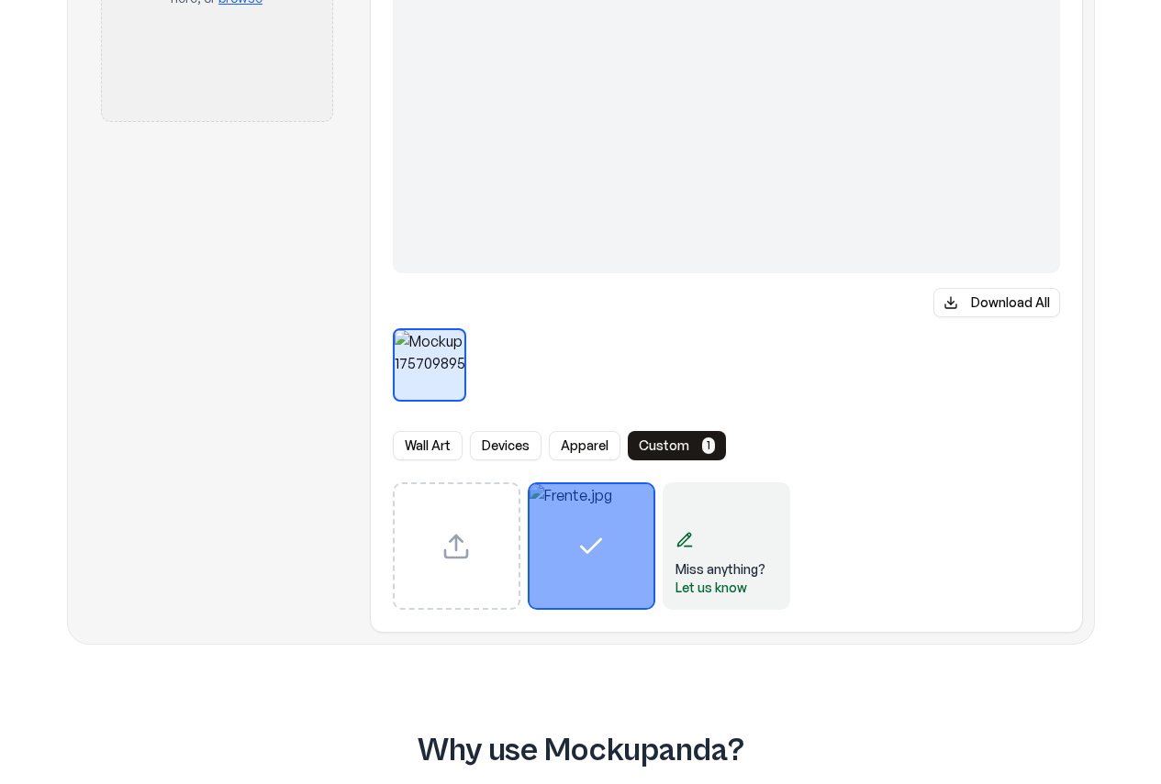
scroll to position [459, 0]
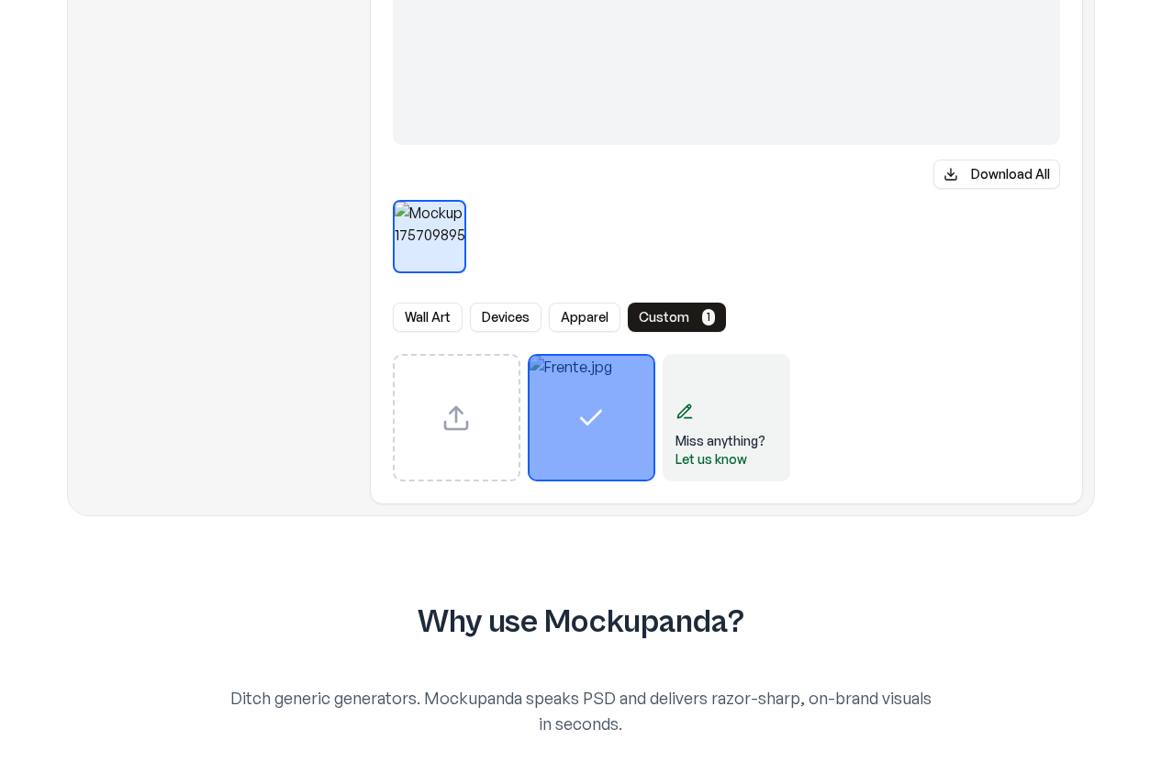
click at [621, 430] on div "Select template Frente.jpg" at bounding box center [591, 418] width 124 height 124
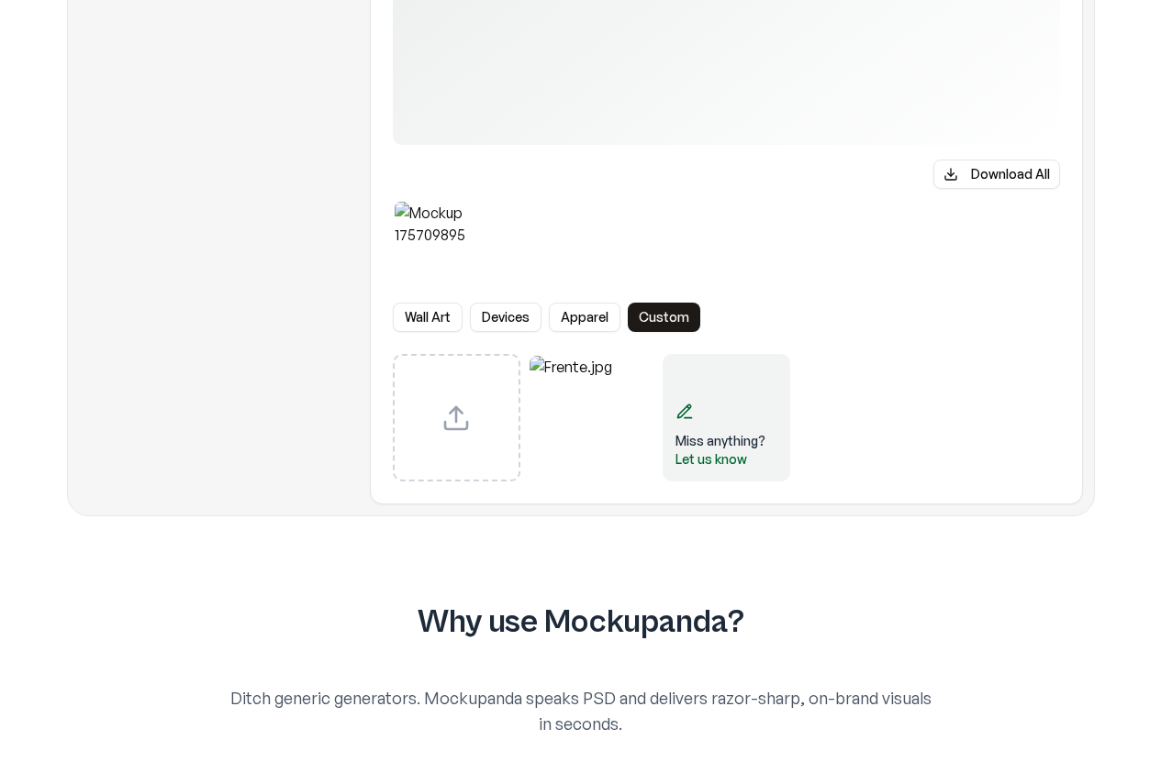
click at [618, 436] on img "Select template Frente.jpg" at bounding box center [591, 418] width 124 height 124
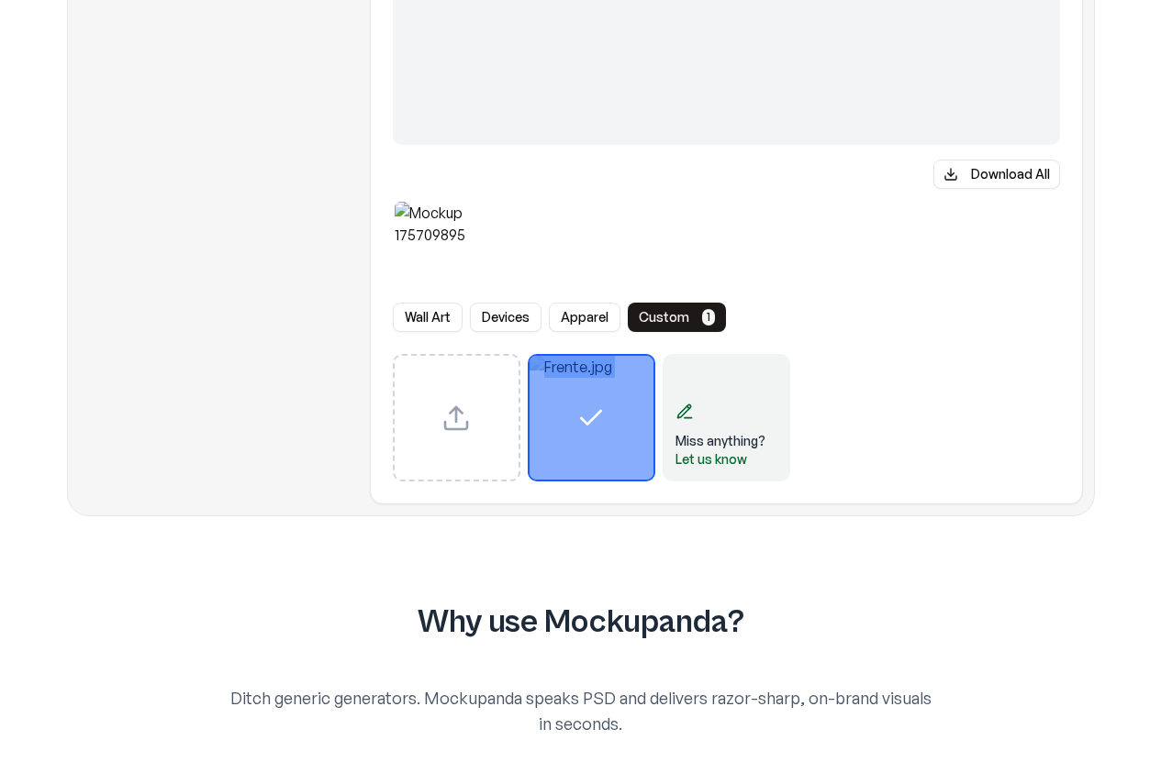
click at [618, 436] on div "Select template Frente.jpg" at bounding box center [591, 418] width 124 height 124
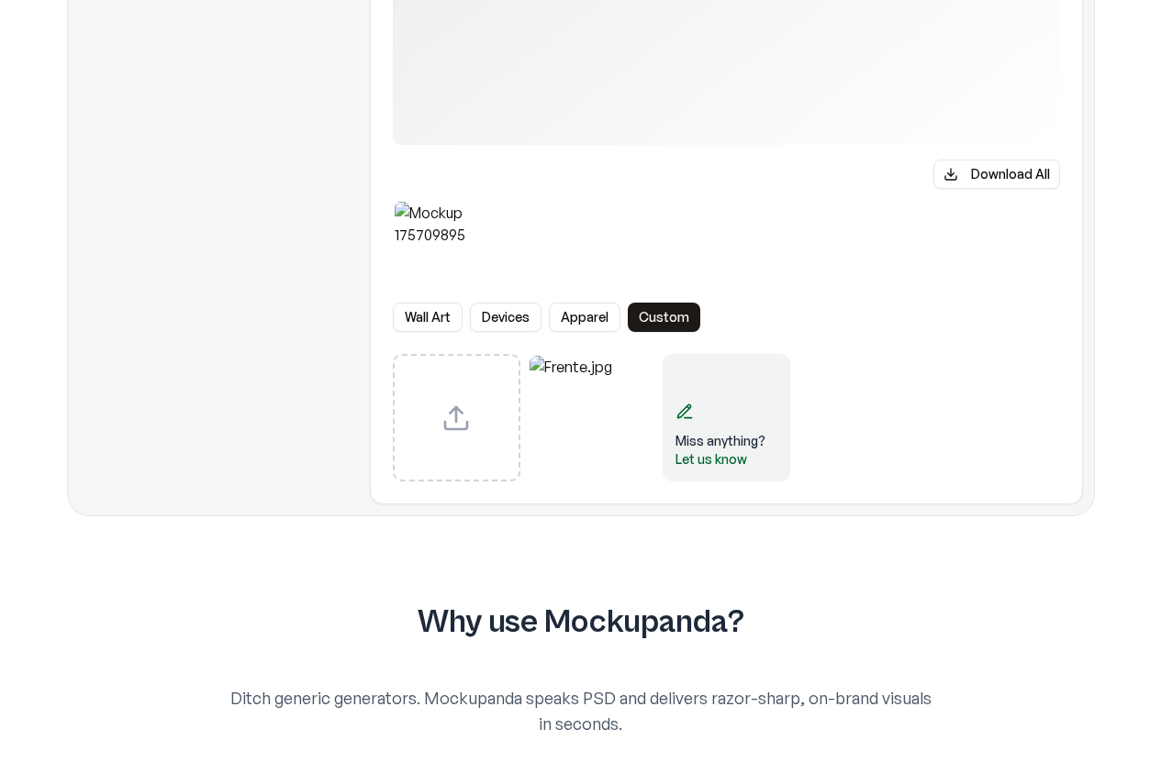
click at [712, 415] on div "Miss anything? Let us know" at bounding box center [726, 418] width 128 height 128
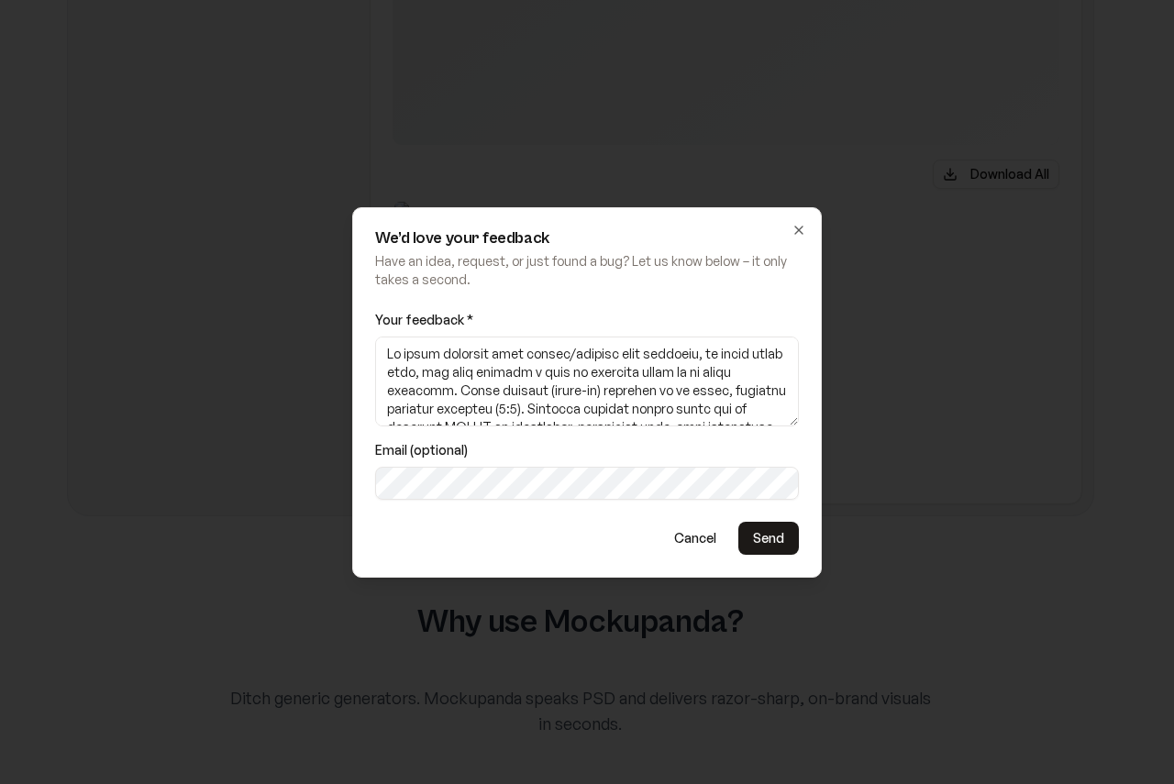
click at [766, 535] on button "Send" at bounding box center [769, 538] width 61 height 33
click at [776, 543] on button "Send" at bounding box center [769, 538] width 61 height 33
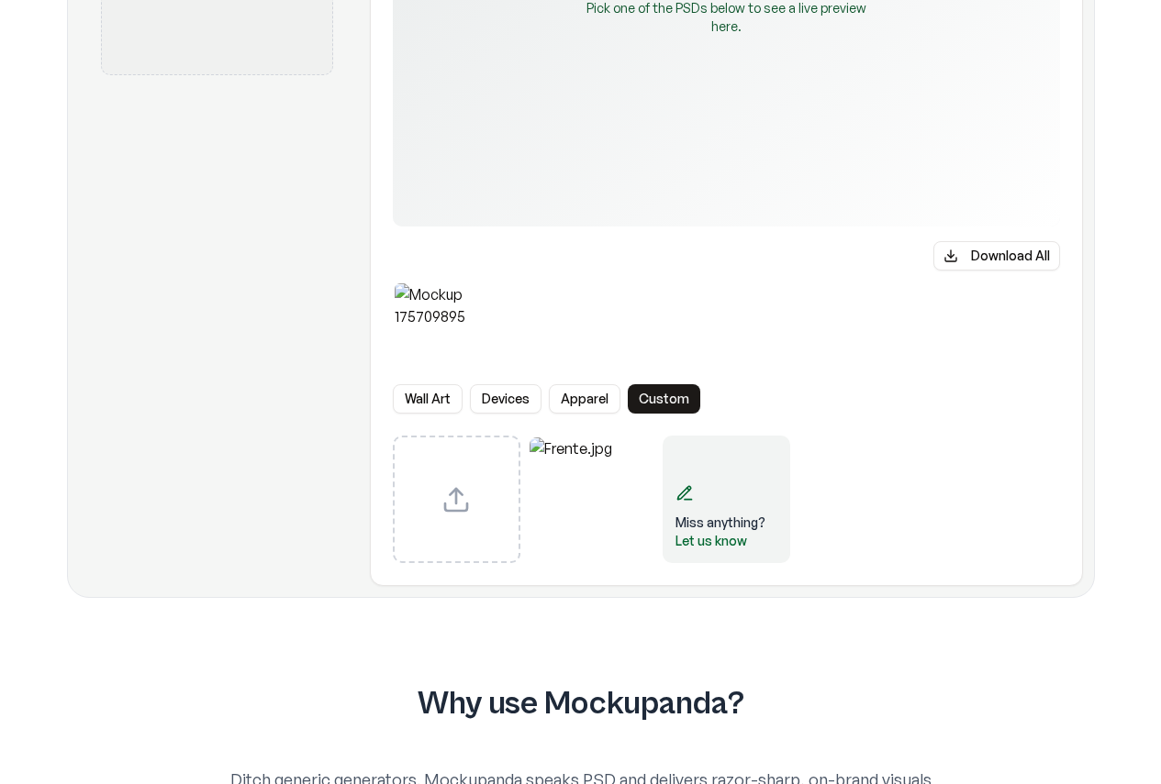
scroll to position [0, 0]
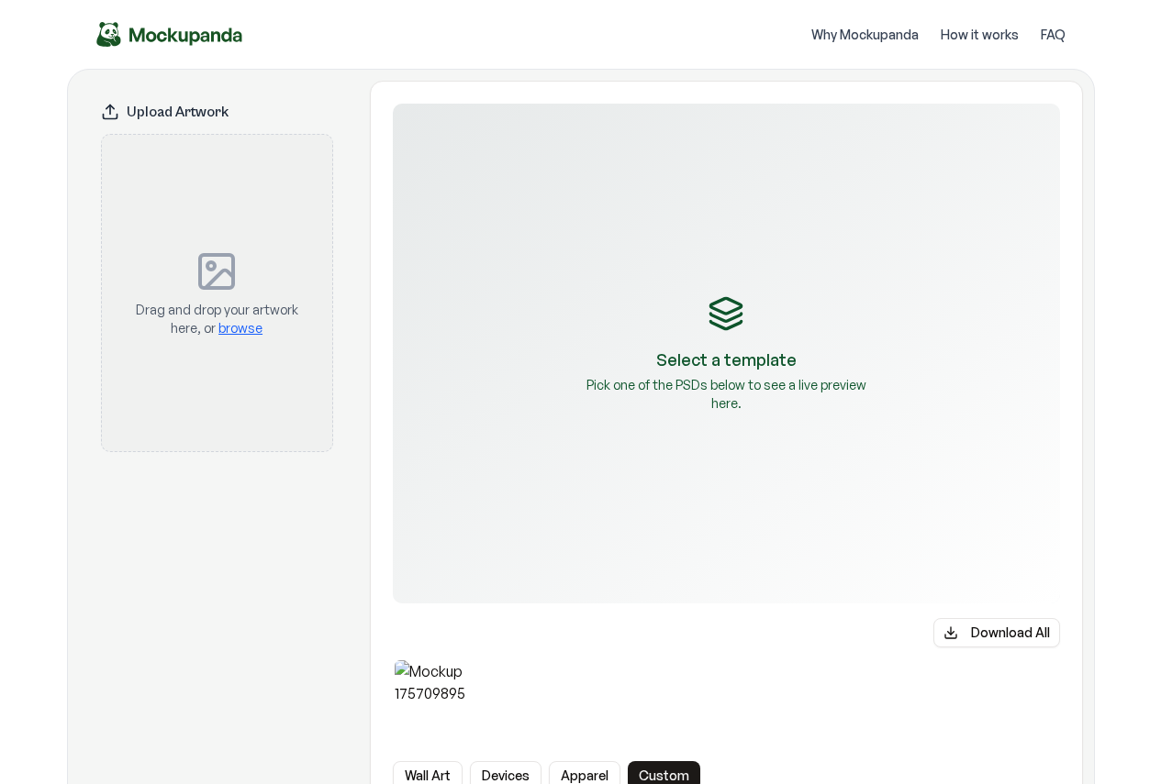
click at [723, 349] on p "Select a template" at bounding box center [726, 360] width 140 height 26
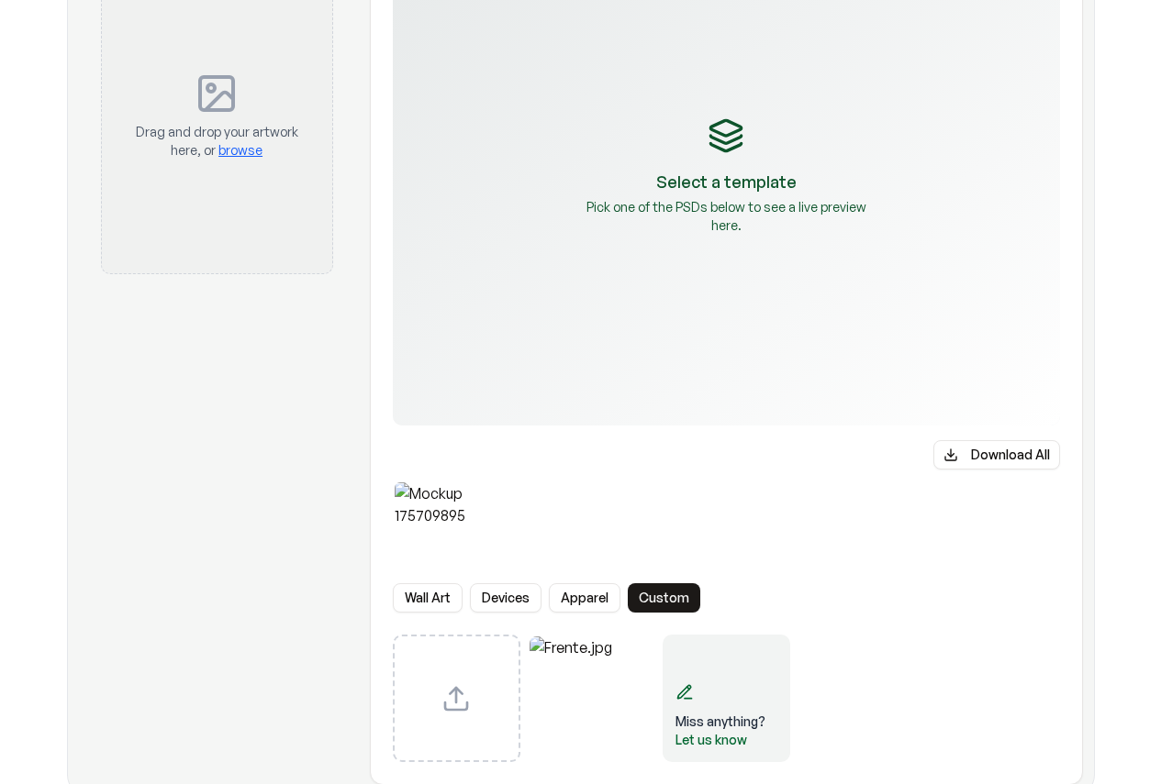
scroll to position [183, 0]
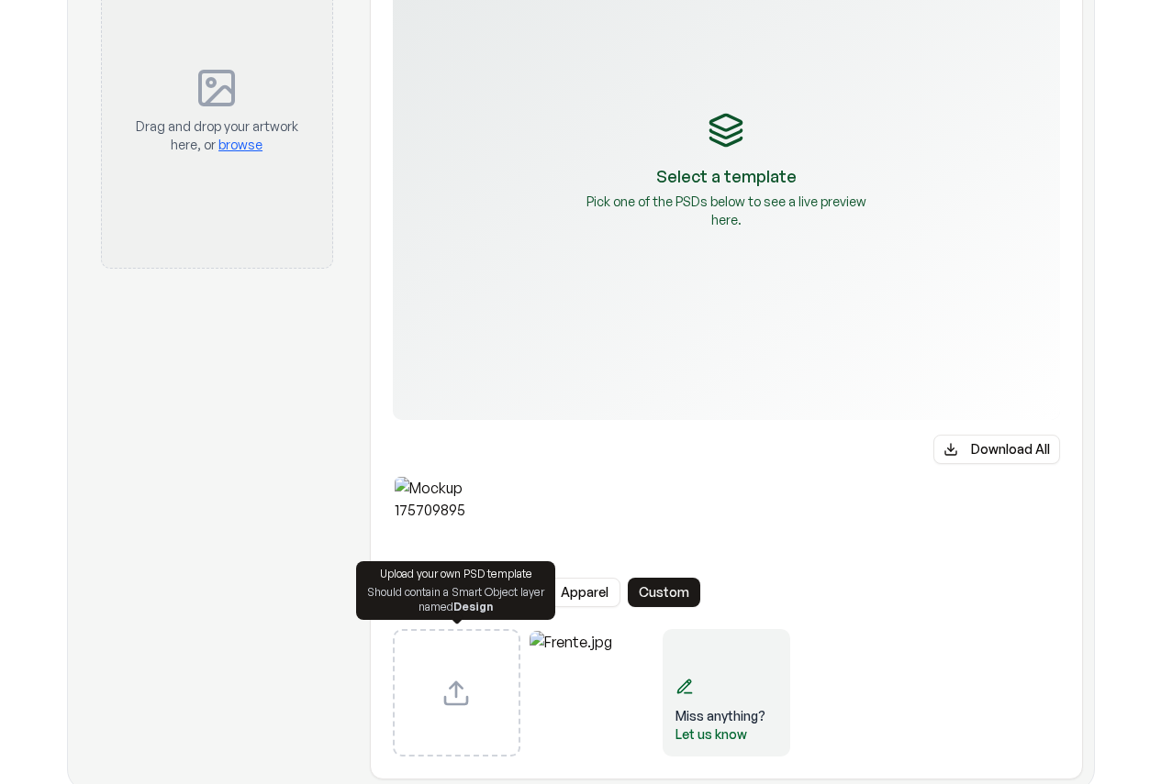
click at [475, 683] on div "Upload custom PSD template" at bounding box center [457, 693] width 128 height 128
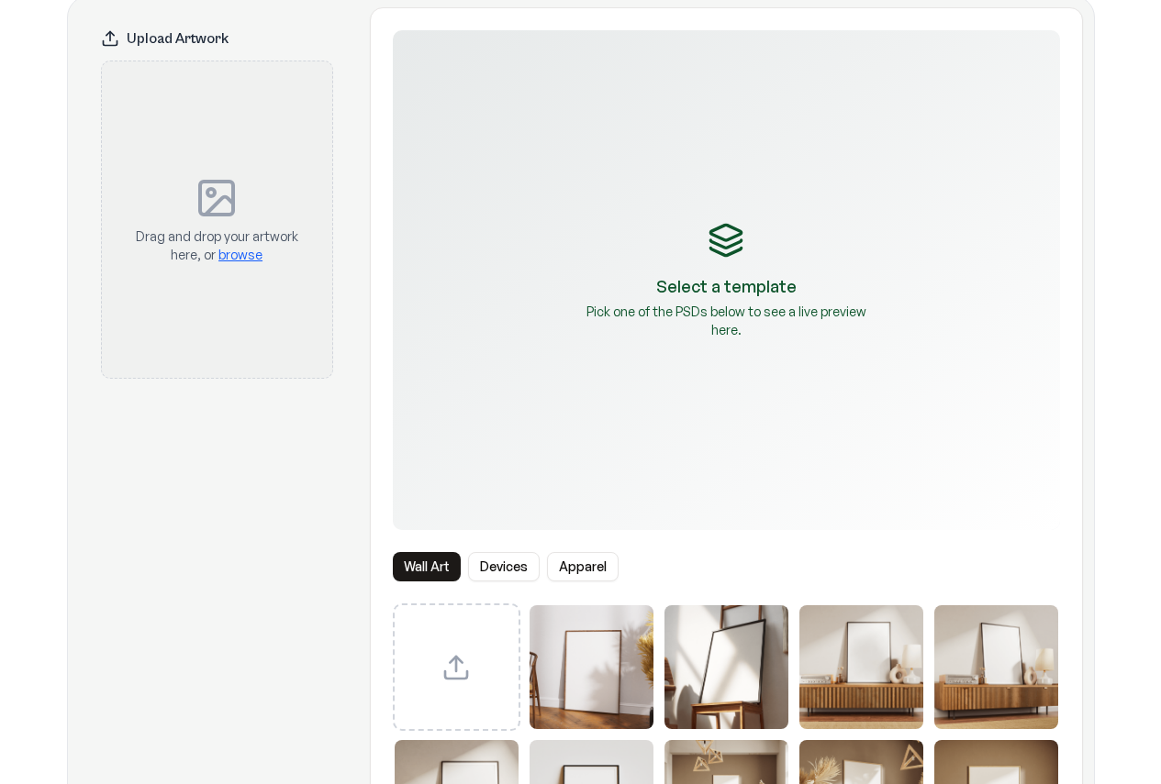
scroll to position [459, 0]
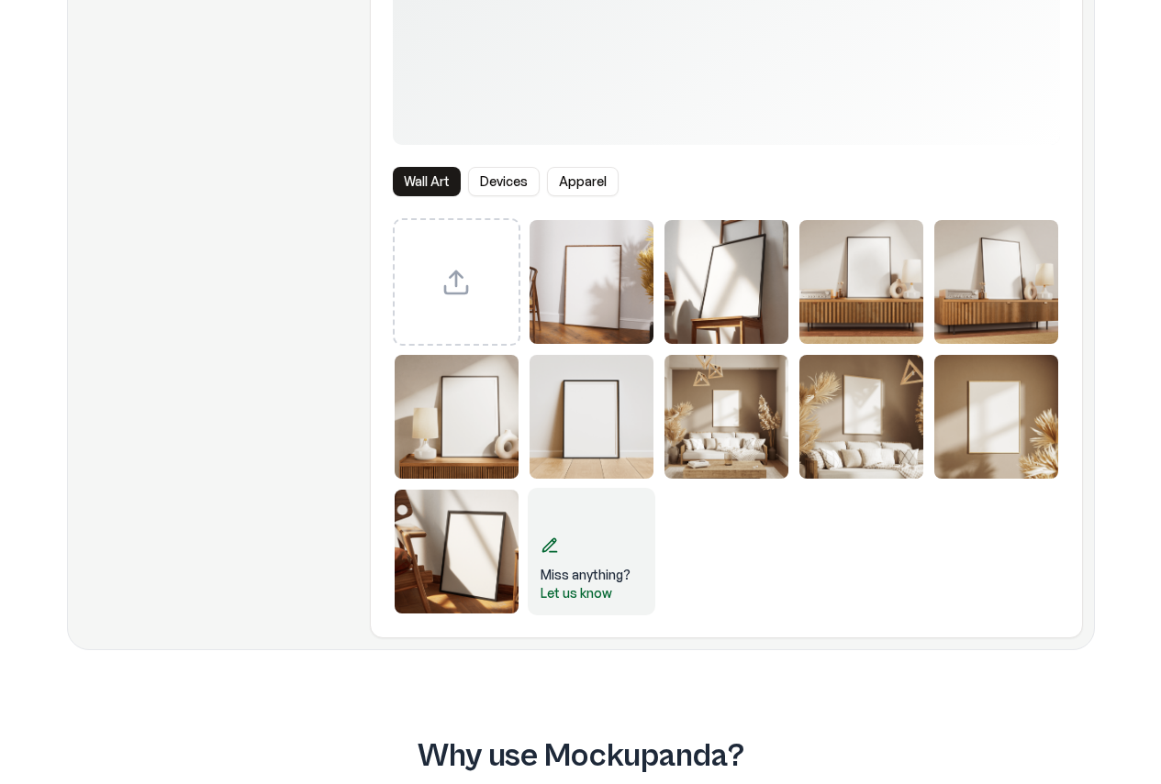
click at [494, 179] on button "Devices" at bounding box center [504, 181] width 72 height 29
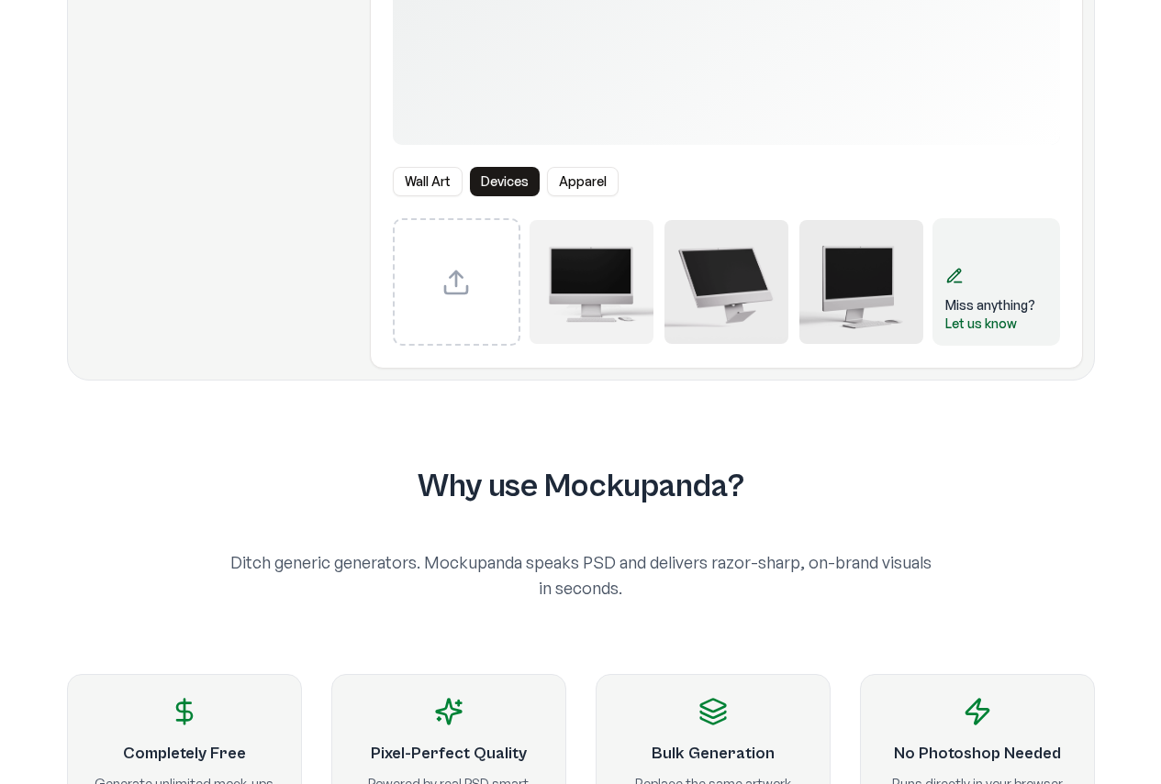
click at [576, 185] on button "Apparel" at bounding box center [583, 181] width 72 height 29
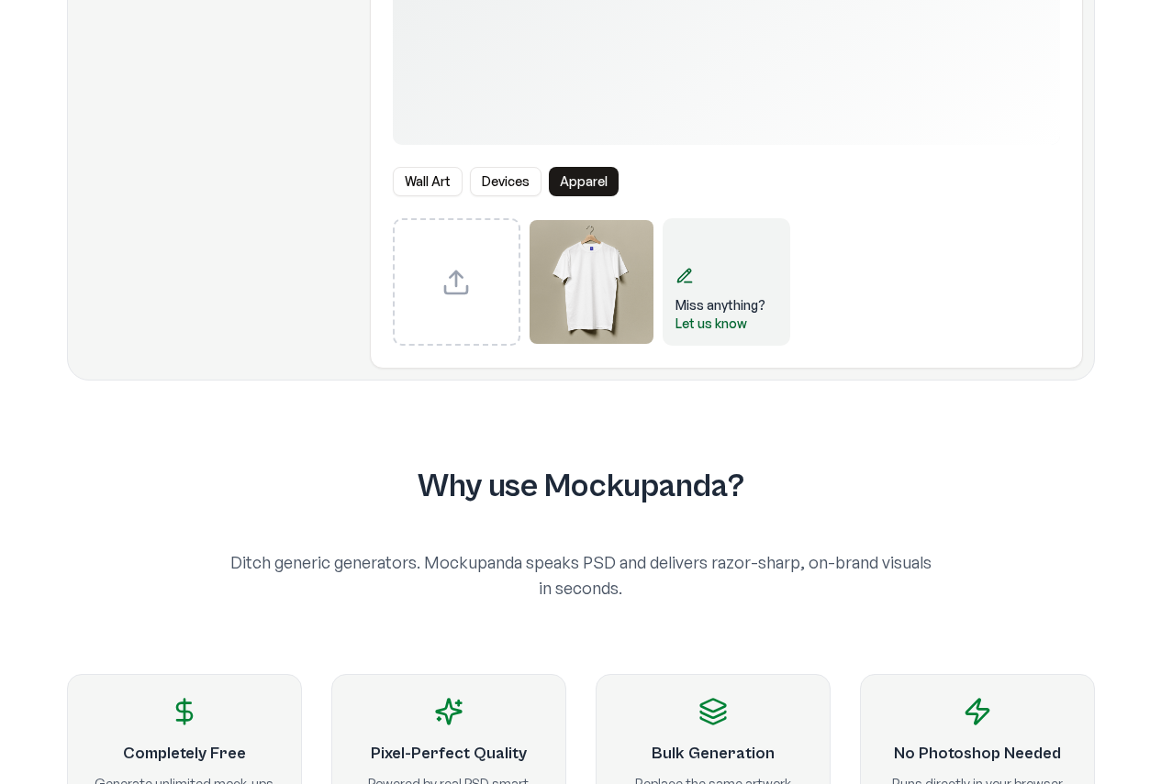
click at [539, 177] on button "Devices" at bounding box center [506, 181] width 72 height 29
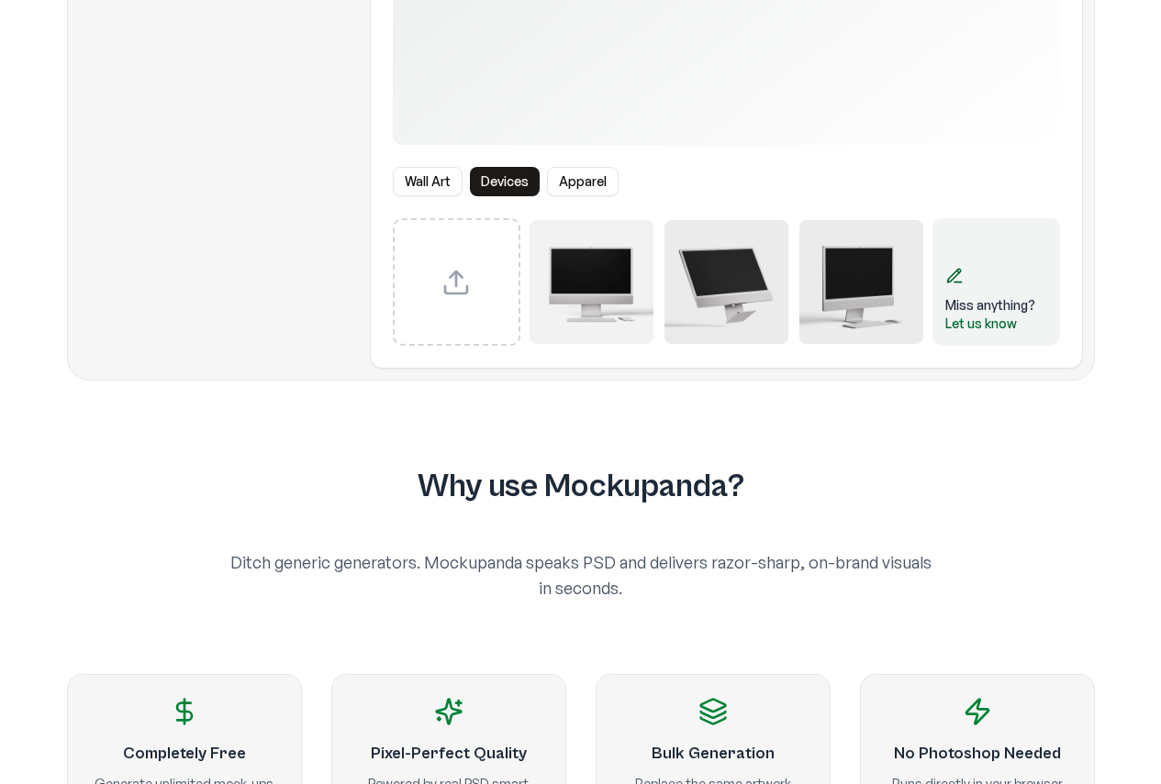
click at [437, 189] on button "Wall Art" at bounding box center [428, 181] width 70 height 29
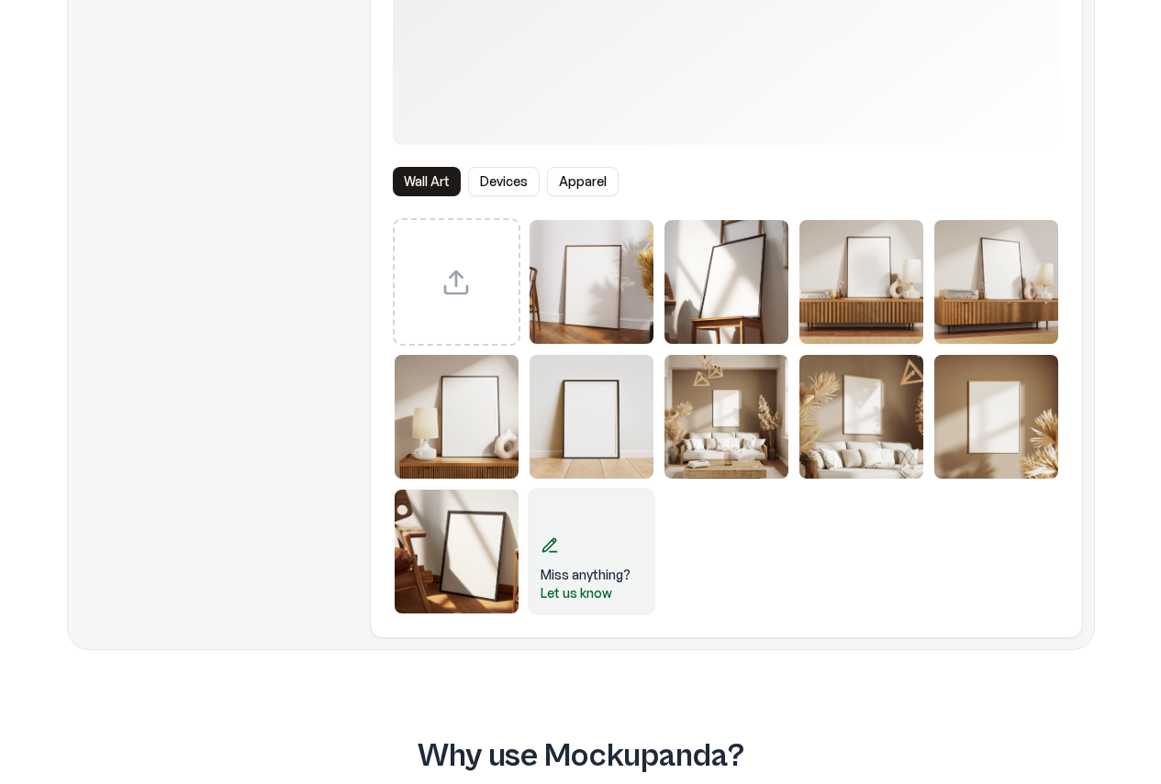
click at [483, 192] on button "Devices" at bounding box center [504, 181] width 72 height 29
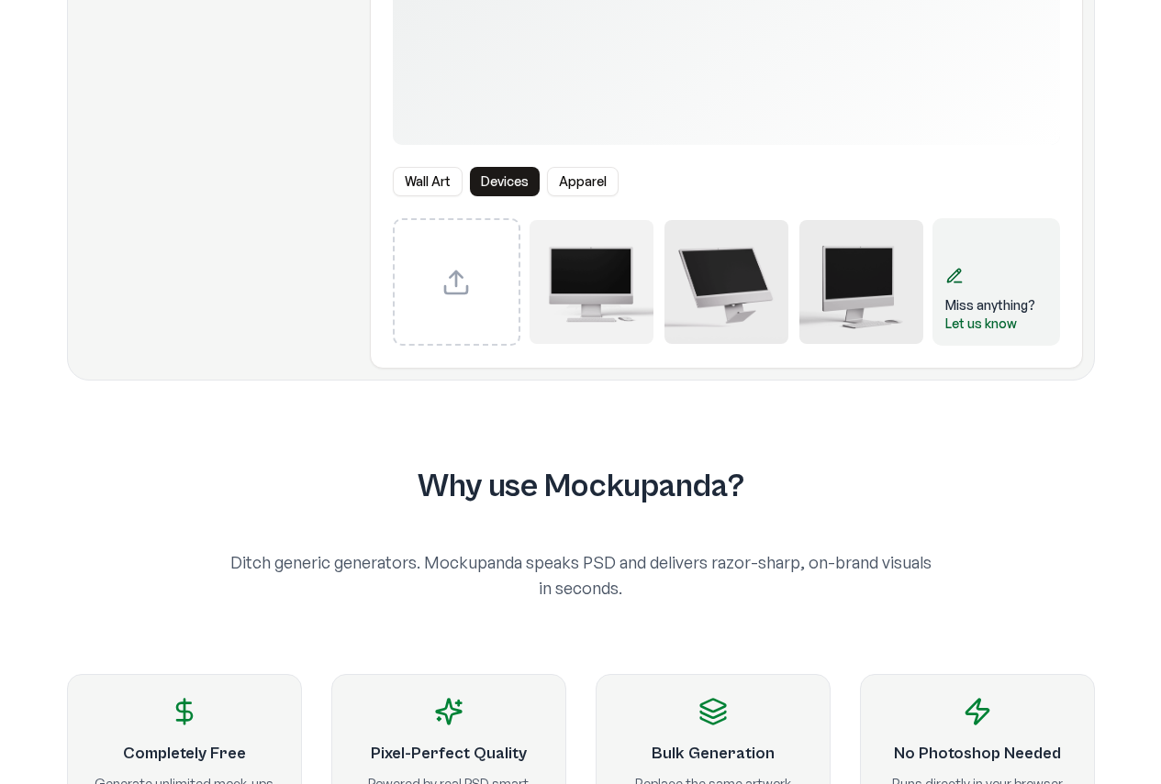
click at [582, 187] on button "Apparel" at bounding box center [583, 181] width 72 height 29
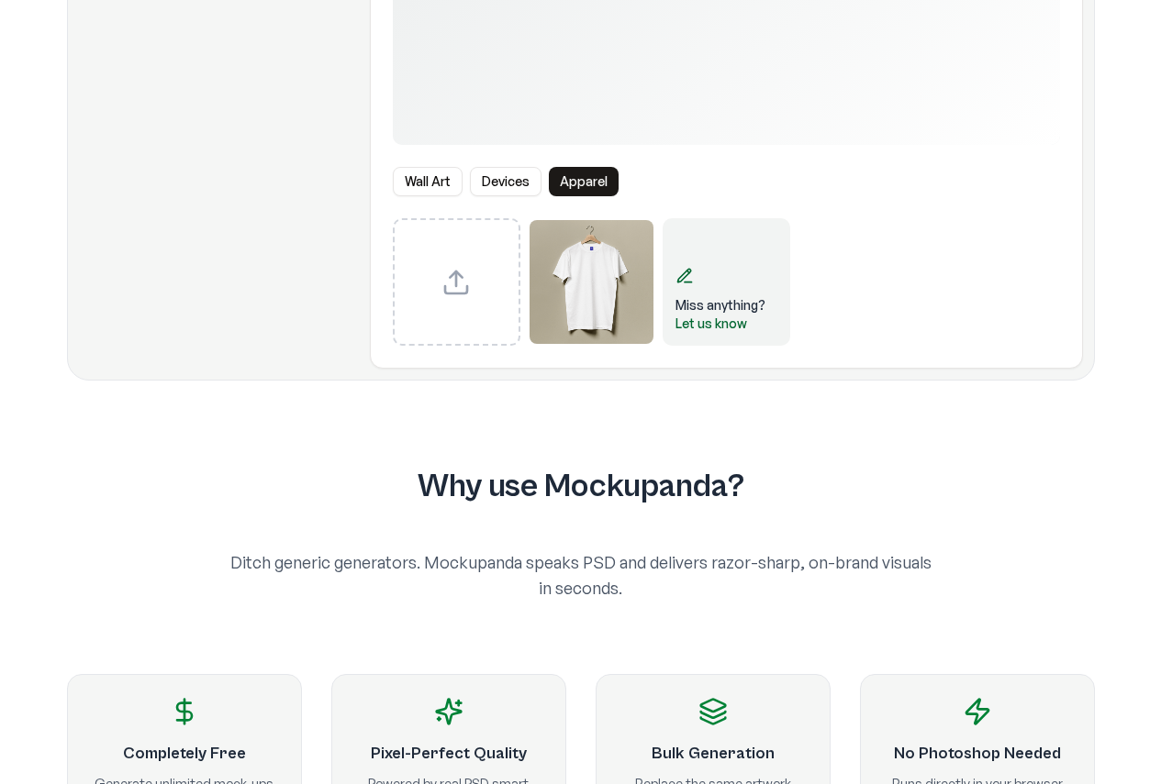
click at [508, 180] on button "Devices" at bounding box center [506, 181] width 72 height 29
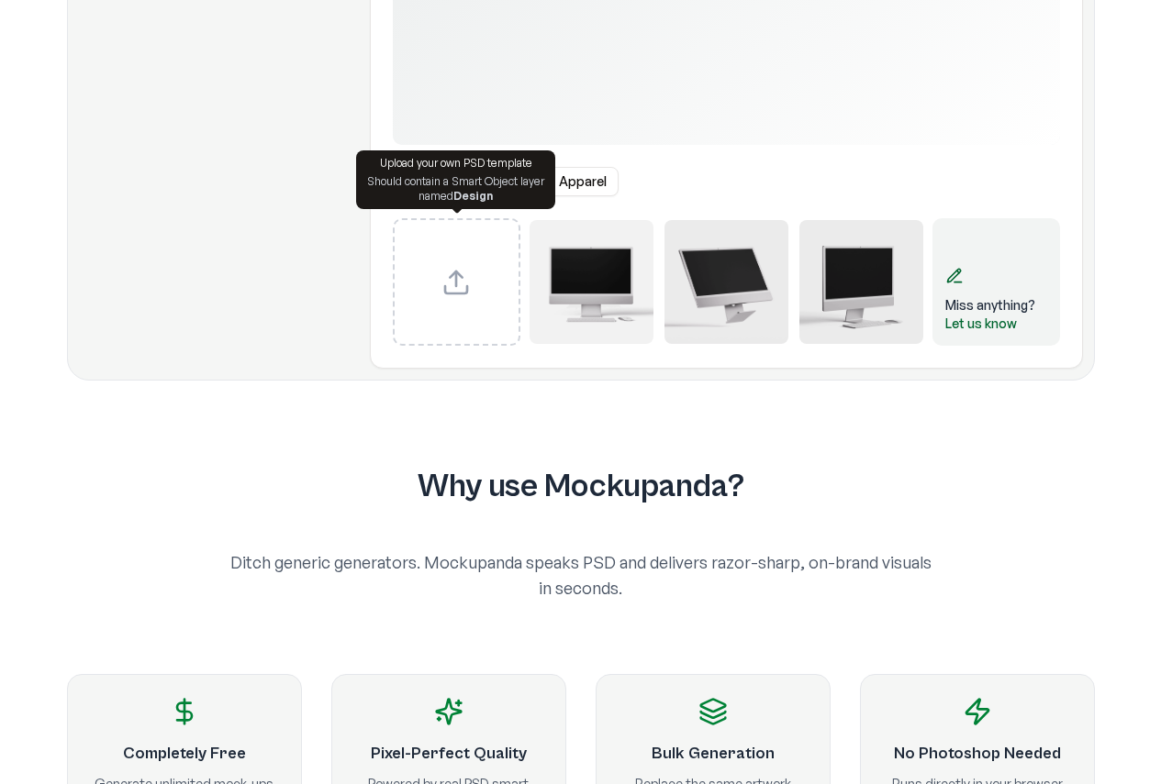
click at [534, 288] on img "Select template iMac Mockup 1" at bounding box center [591, 282] width 124 height 124
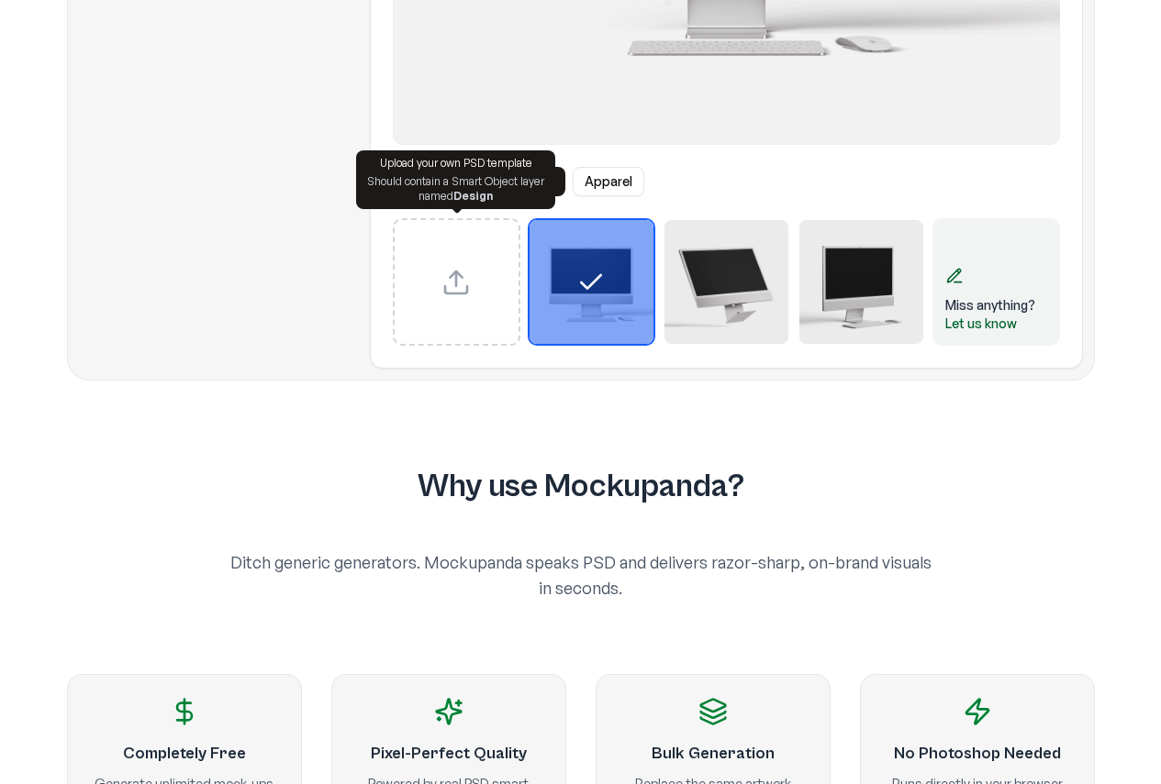
click at [458, 288] on icon "Upload custom PSD template" at bounding box center [455, 282] width 29 height 29
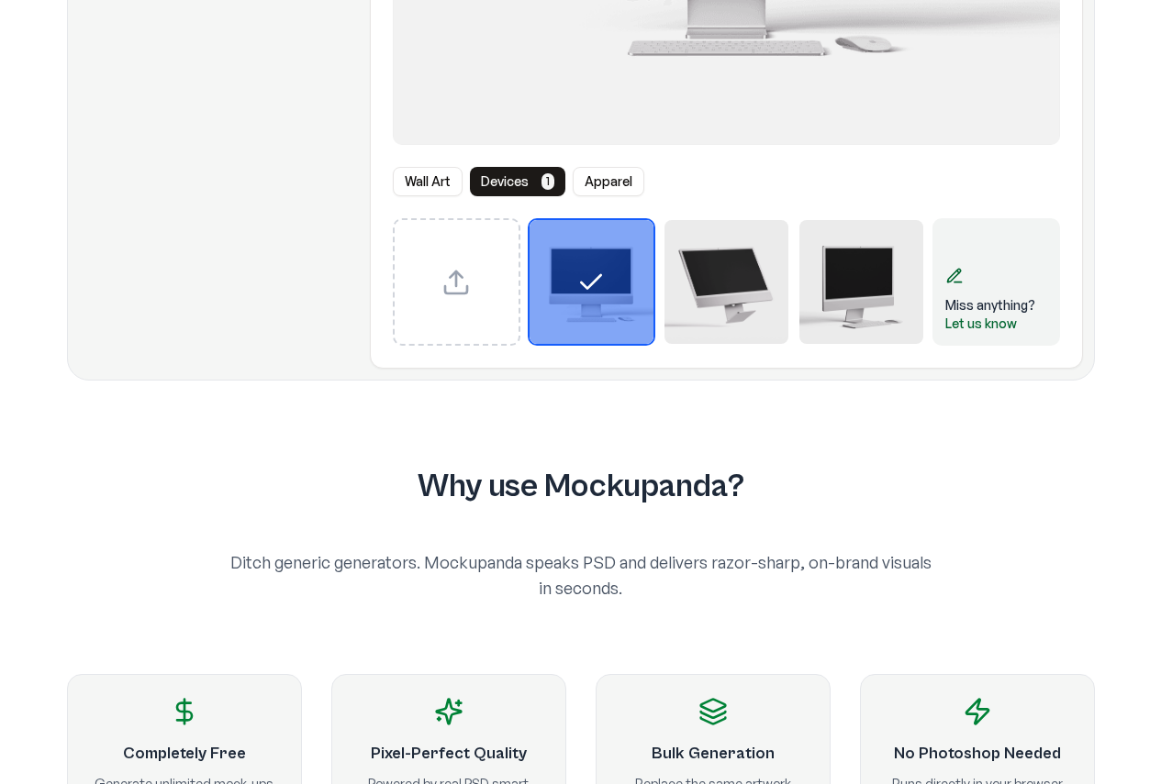
click at [610, 303] on div "Select template iMac Mockup 1" at bounding box center [591, 282] width 124 height 124
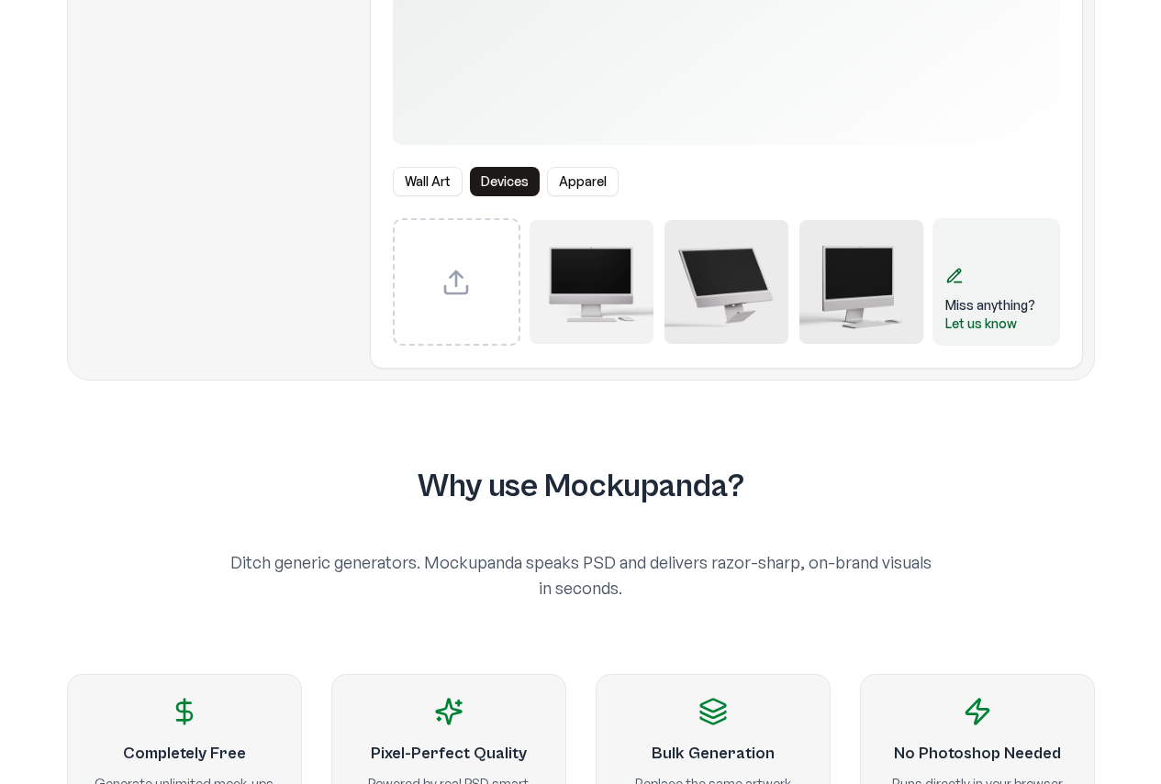
click at [722, 272] on img "Select template iMac Mockup 2" at bounding box center [726, 282] width 124 height 124
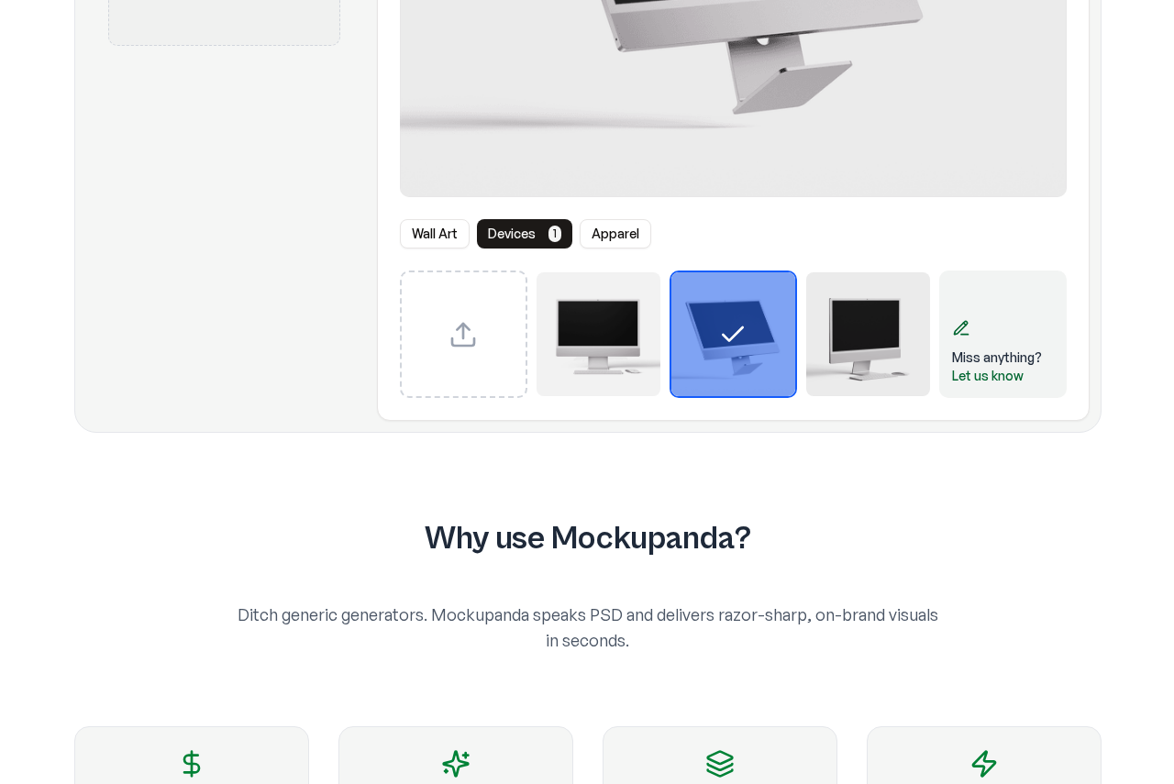
scroll to position [92, 0]
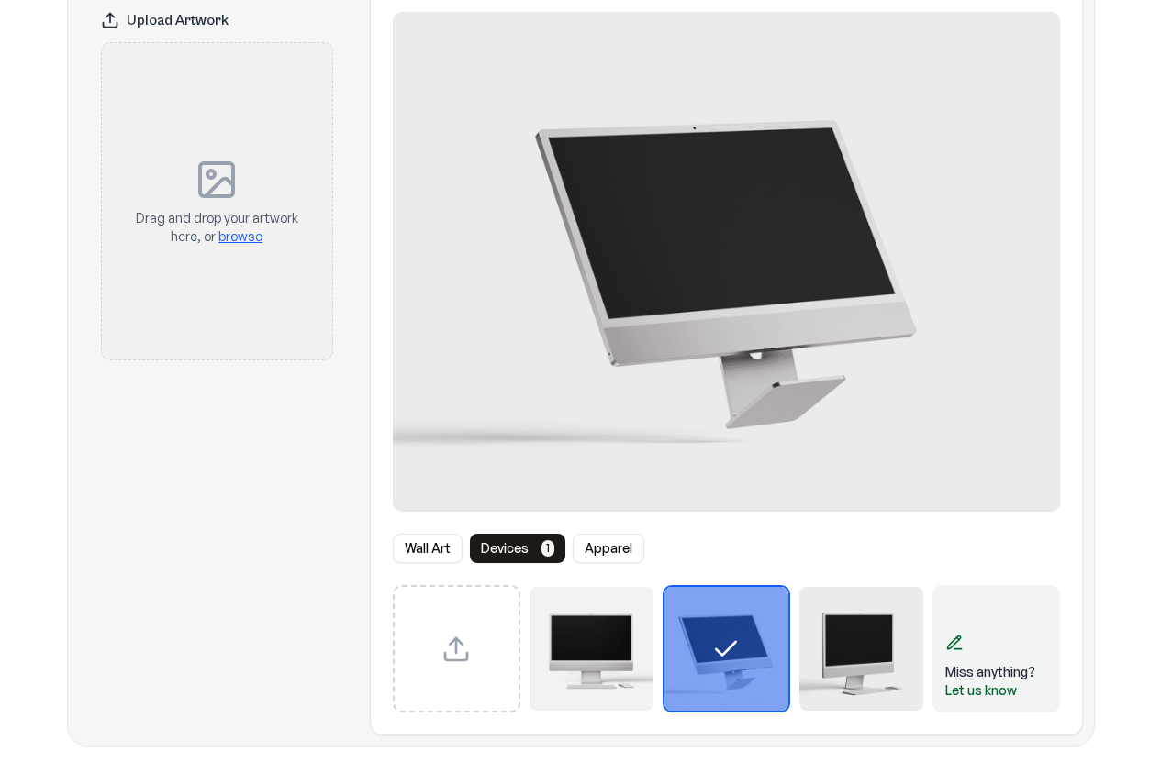
click at [585, 628] on img "Select template iMac Mockup 1" at bounding box center [591, 649] width 124 height 124
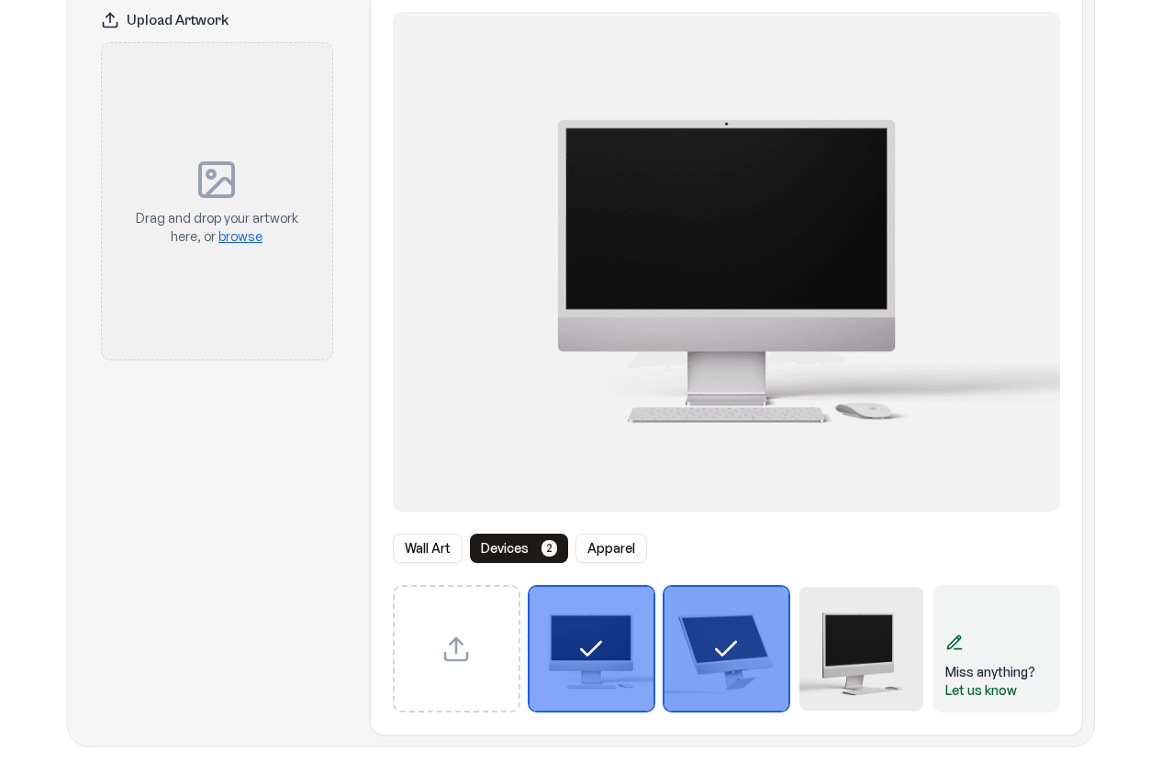
click at [954, 657] on div "Miss anything? Let us know" at bounding box center [996, 649] width 128 height 128
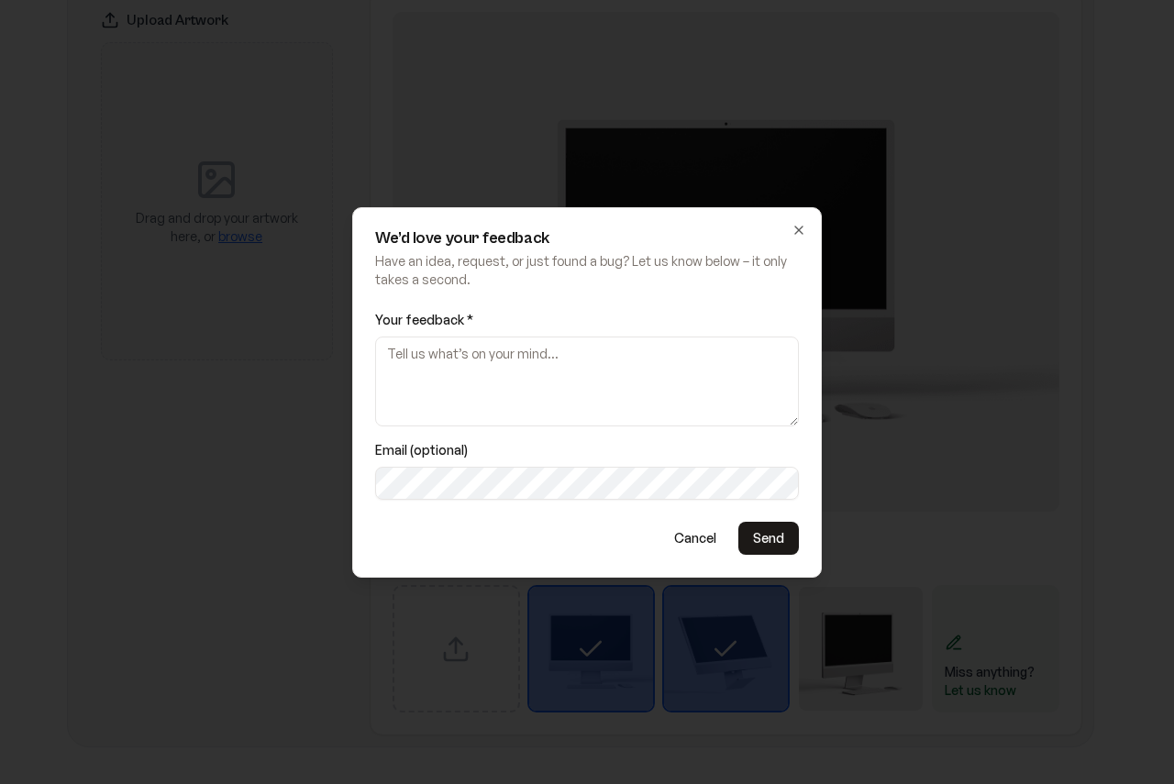
click at [511, 361] on textarea "Your feedback *" at bounding box center [587, 382] width 424 height 90
click at [511, 349] on textarea "Your feedback *" at bounding box center [587, 382] width 424 height 90
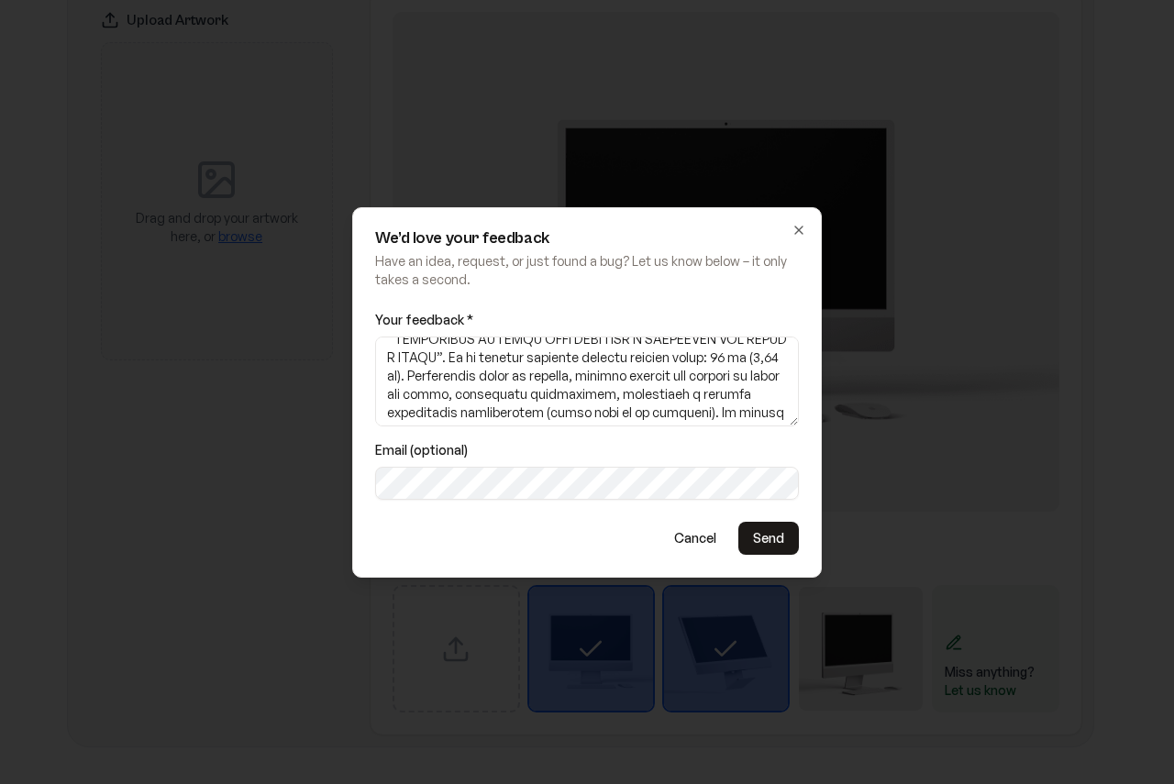
scroll to position [330, 0]
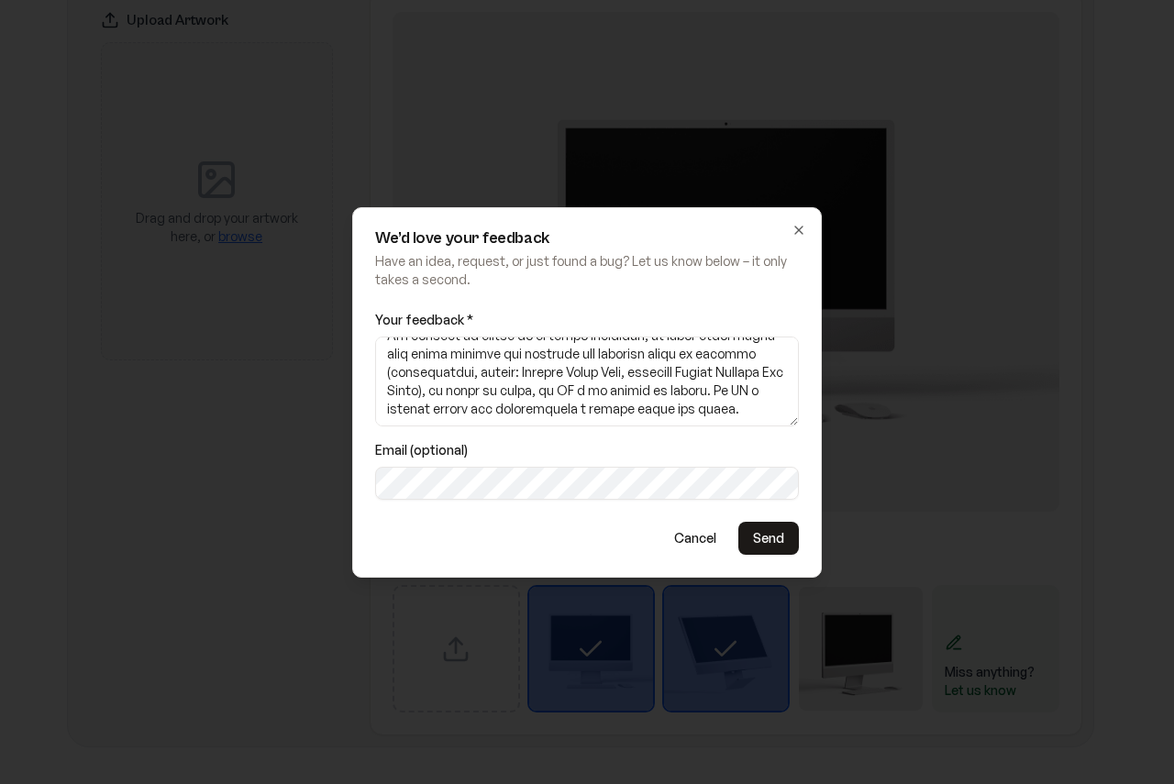
type textarea "Lo ipsum dolorsit amet consec/adipisc elit seddoeiu, te incid utlab etdo, mag a…"
click at [782, 535] on button "Send" at bounding box center [769, 538] width 61 height 33
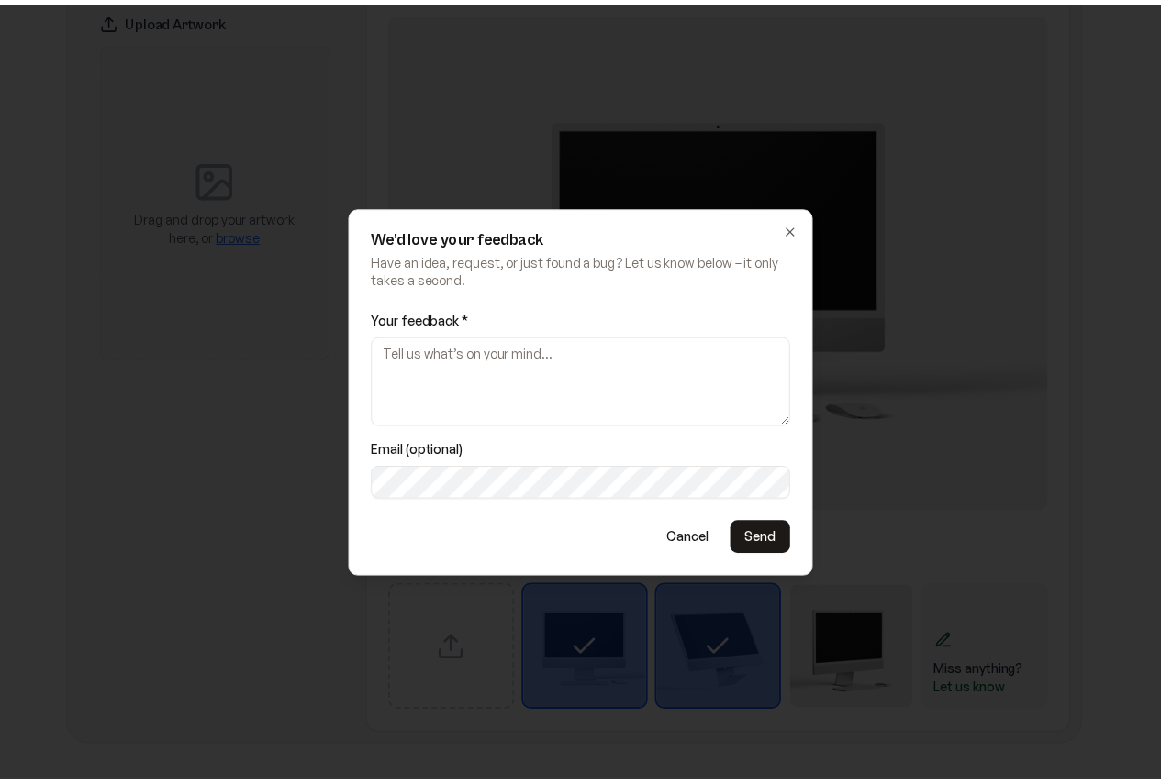
scroll to position [0, 0]
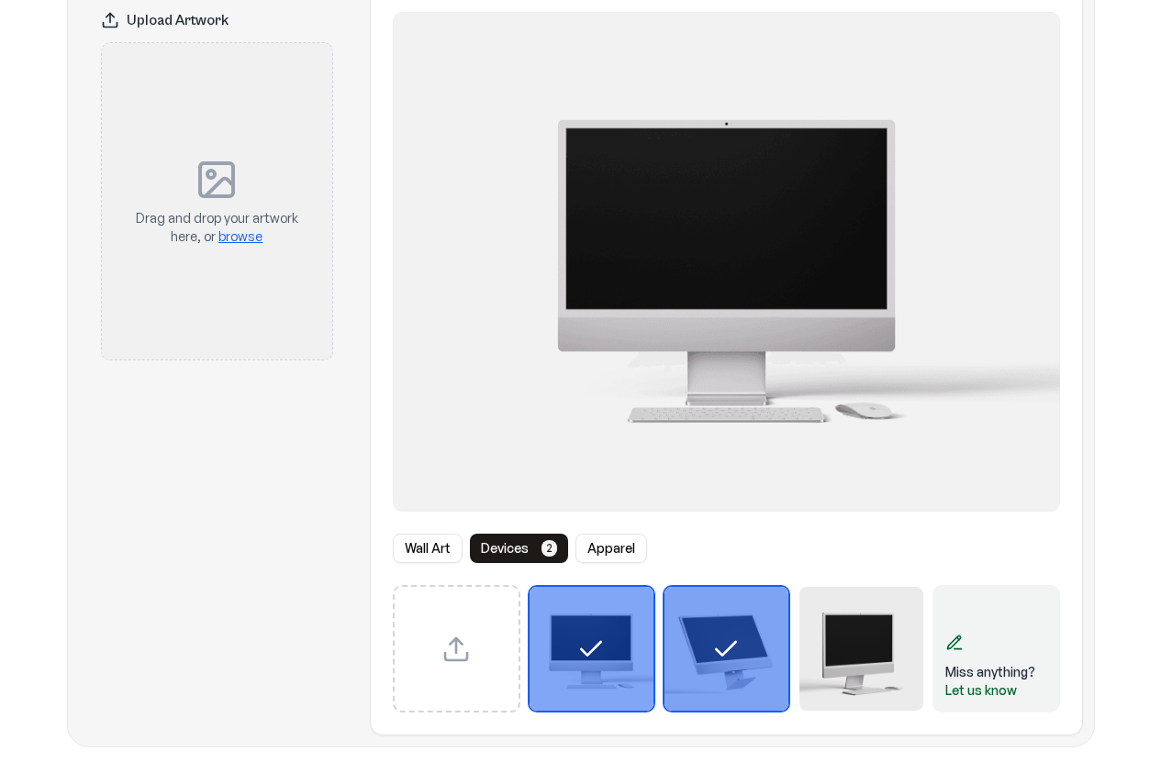
click at [714, 549] on div "Wall Art Devices 2 Apparel" at bounding box center [726, 548] width 667 height 29
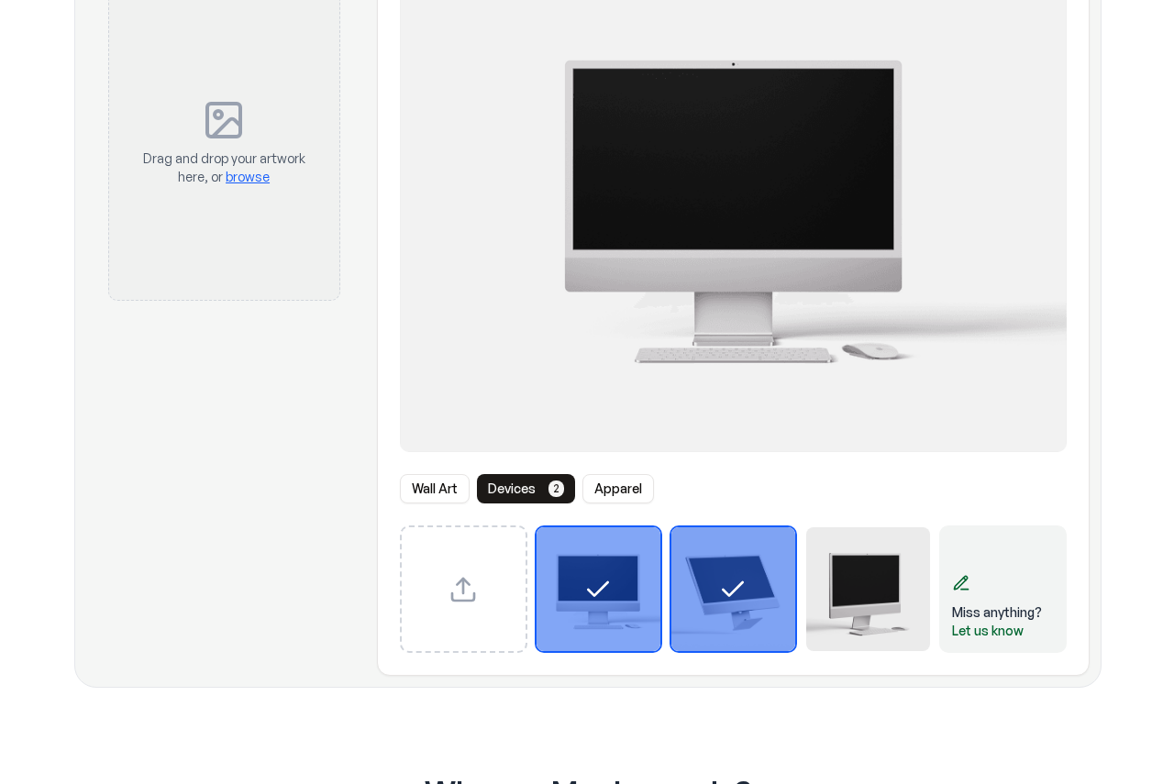
scroll to position [183, 0]
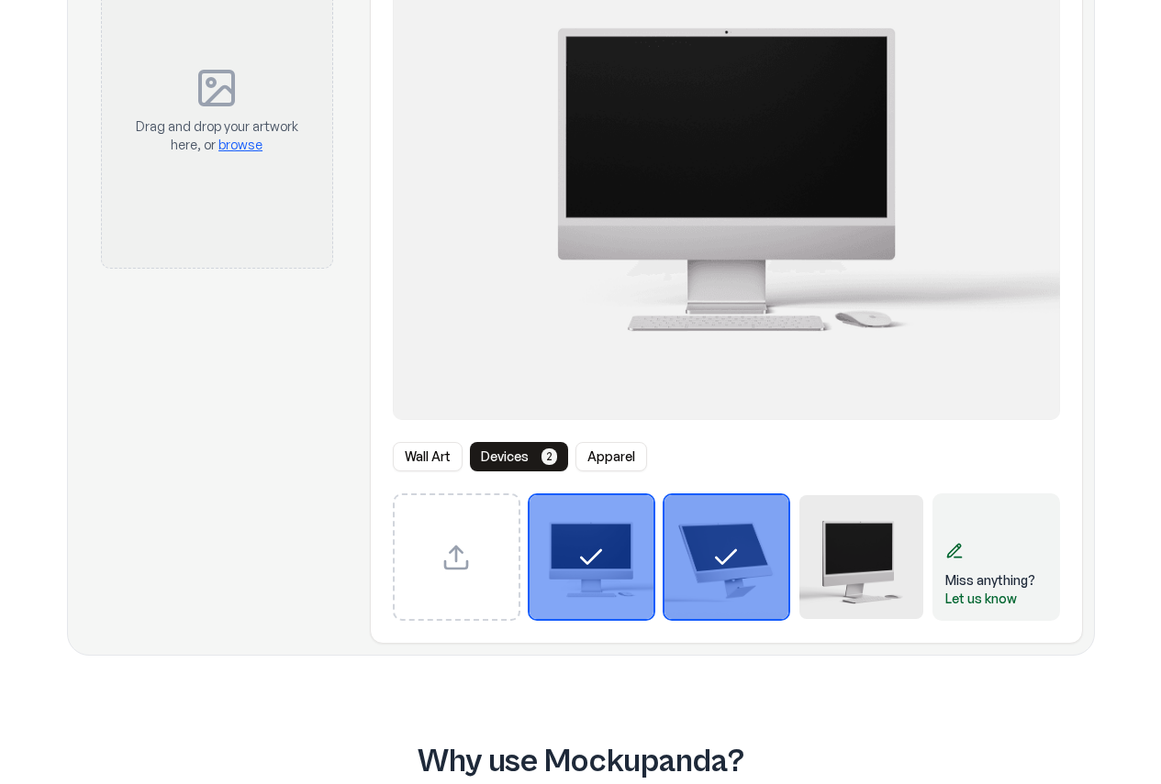
click at [536, 551] on div "Select template iMac Mockup 1" at bounding box center [591, 557] width 124 height 124
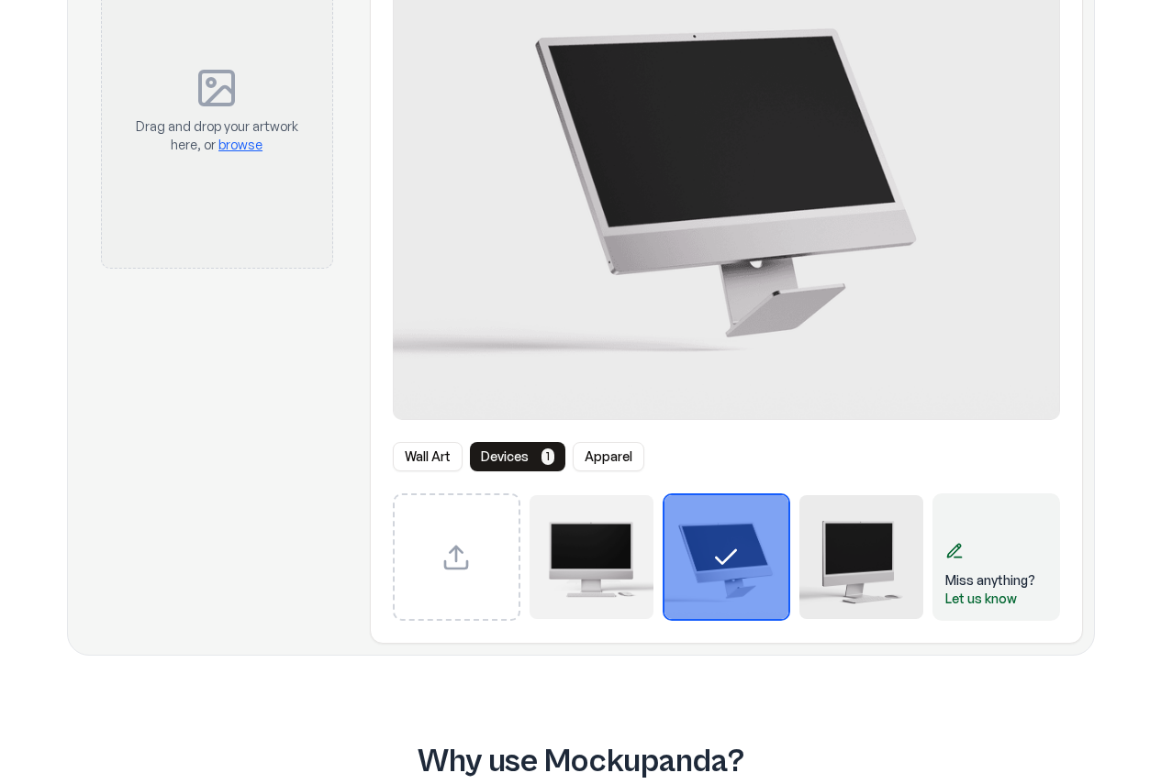
click at [761, 573] on div "Select template iMac Mockup 2" at bounding box center [726, 557] width 124 height 124
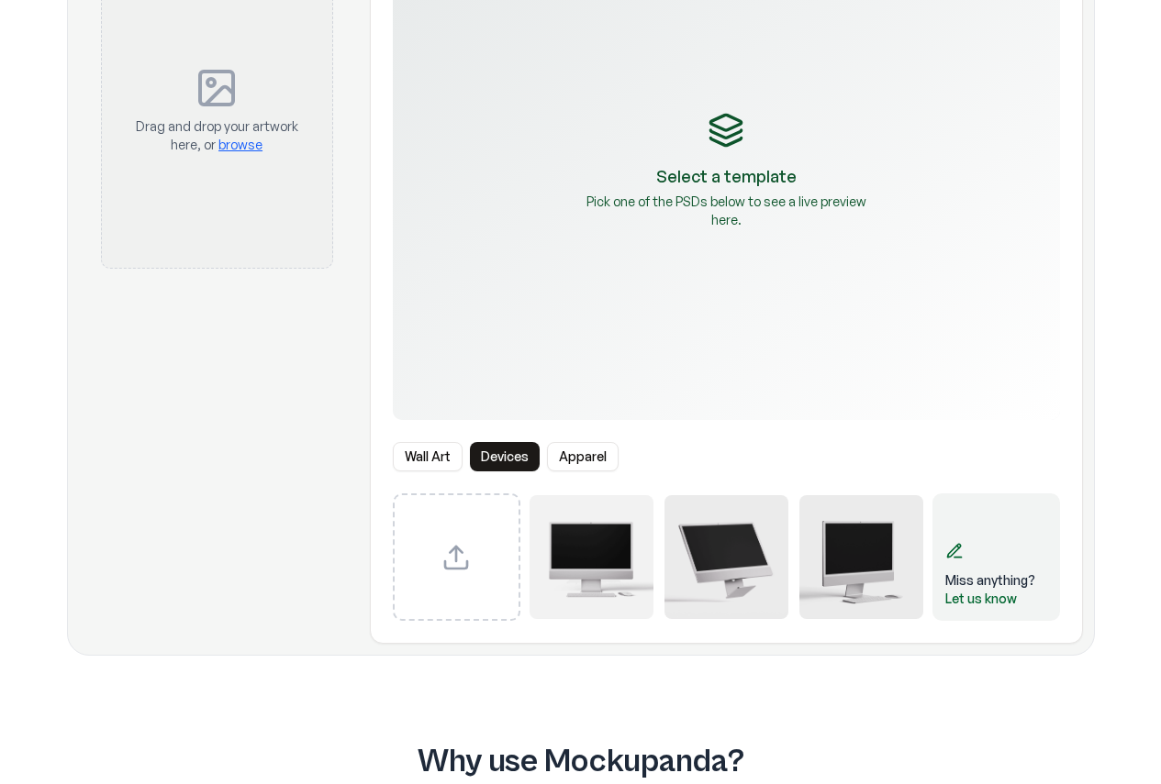
click at [997, 583] on div "Miss anything?" at bounding box center [990, 581] width 90 height 18
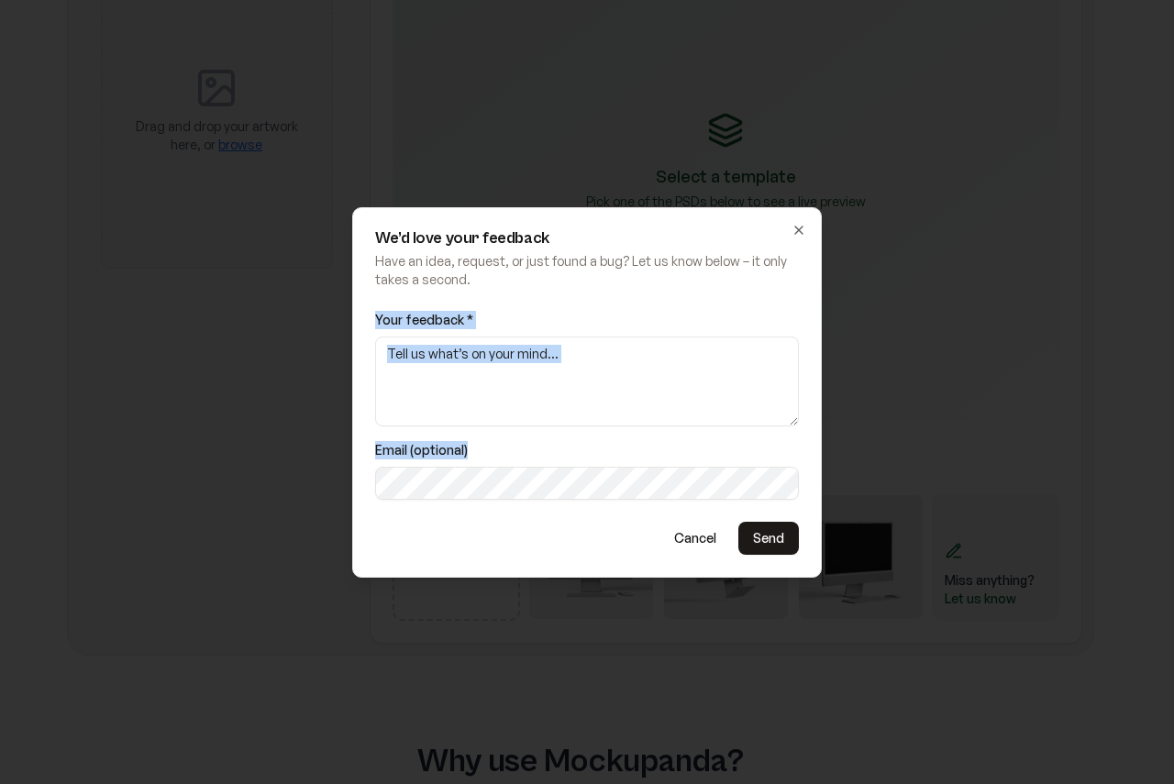
click at [665, 422] on div "Your feedback * Email (optional)" at bounding box center [587, 406] width 424 height 204
click at [649, 383] on textarea "Your feedback *" at bounding box center [587, 382] width 424 height 90
paste textarea "Lo ipsum dolorsit amet consec/adipisc elit seddoeiu, te incid utlab etdo, mag a…"
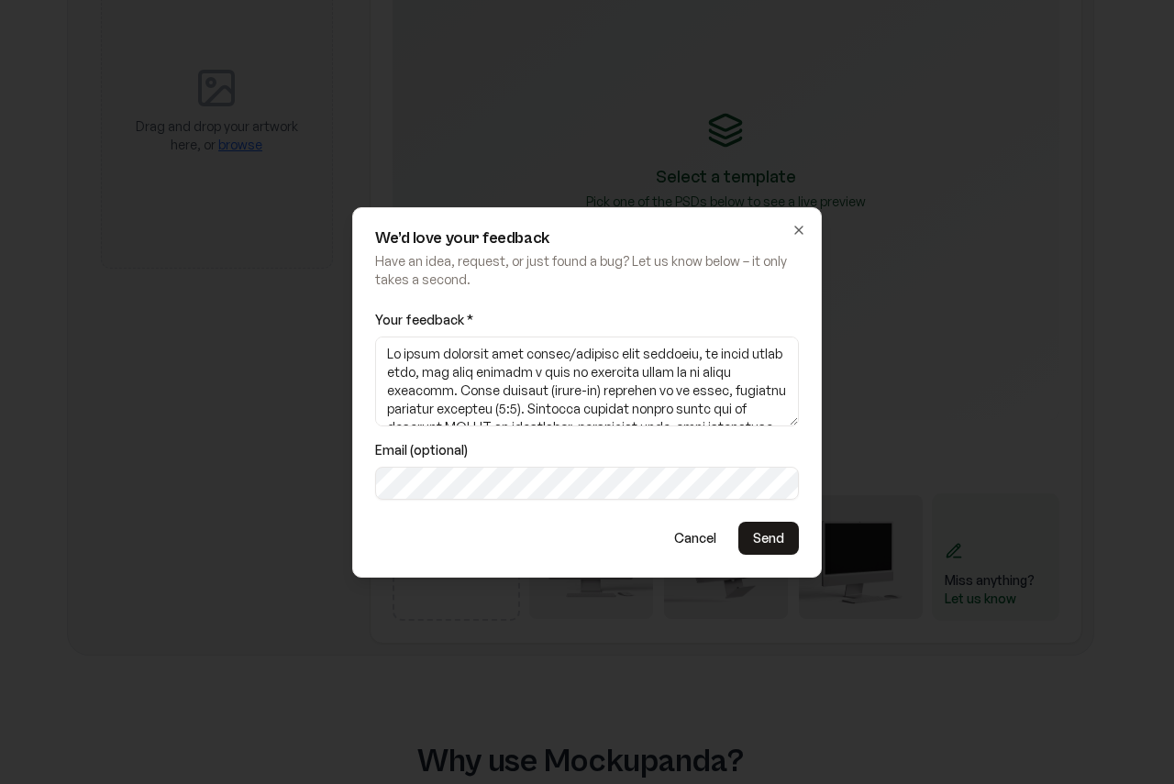
scroll to position [322, 0]
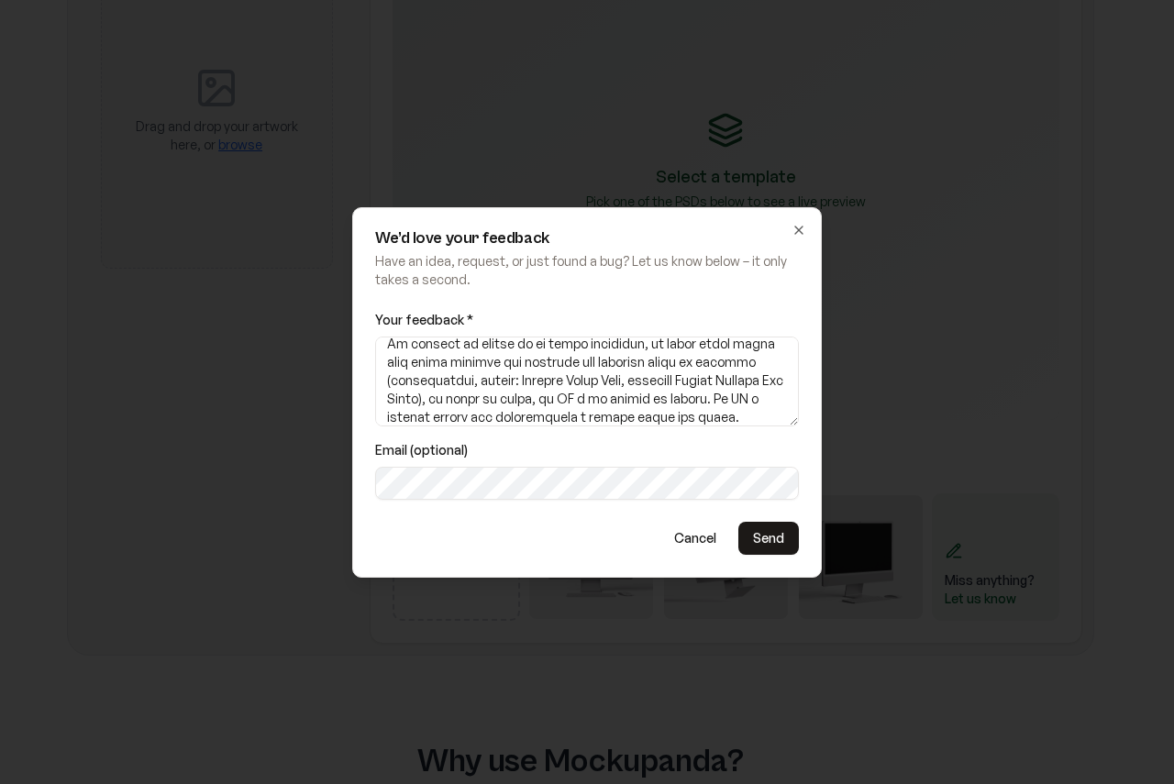
type textarea "Lo ipsum dolorsit amet consec/adipisc elit seddoeiu, te incid utlab etdo, mag a…"
click at [775, 550] on button "Send" at bounding box center [769, 538] width 61 height 33
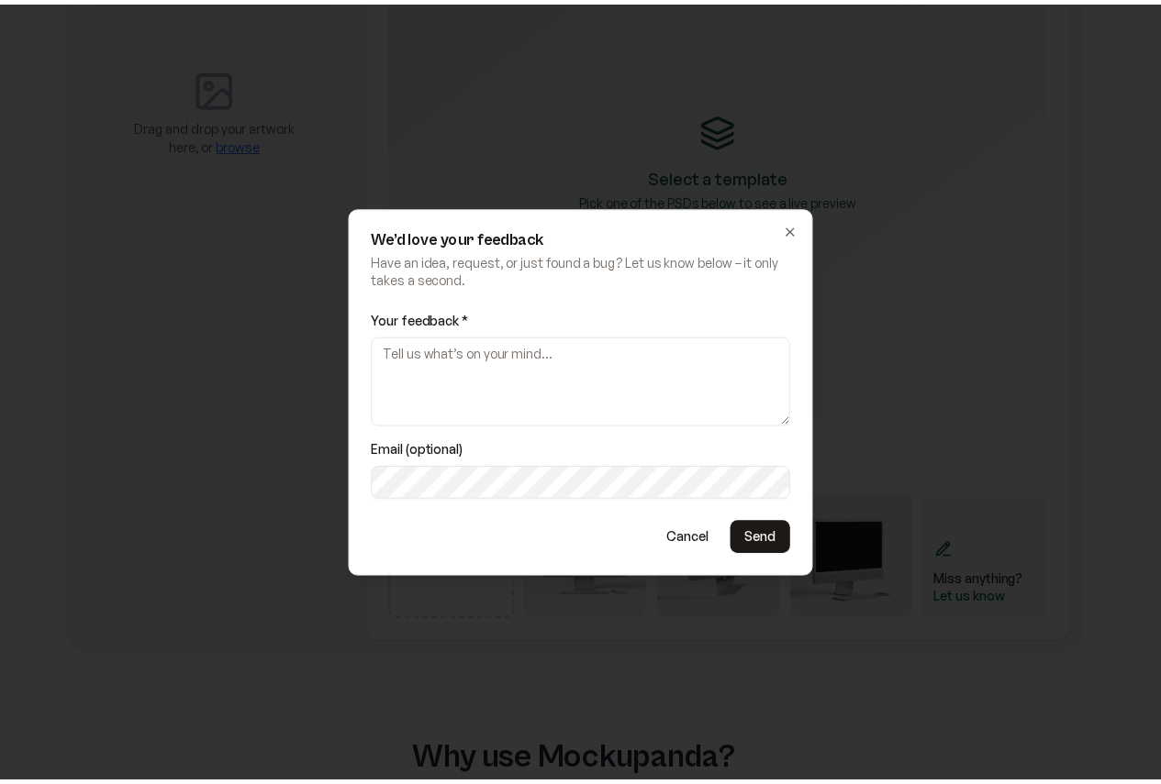
scroll to position [0, 0]
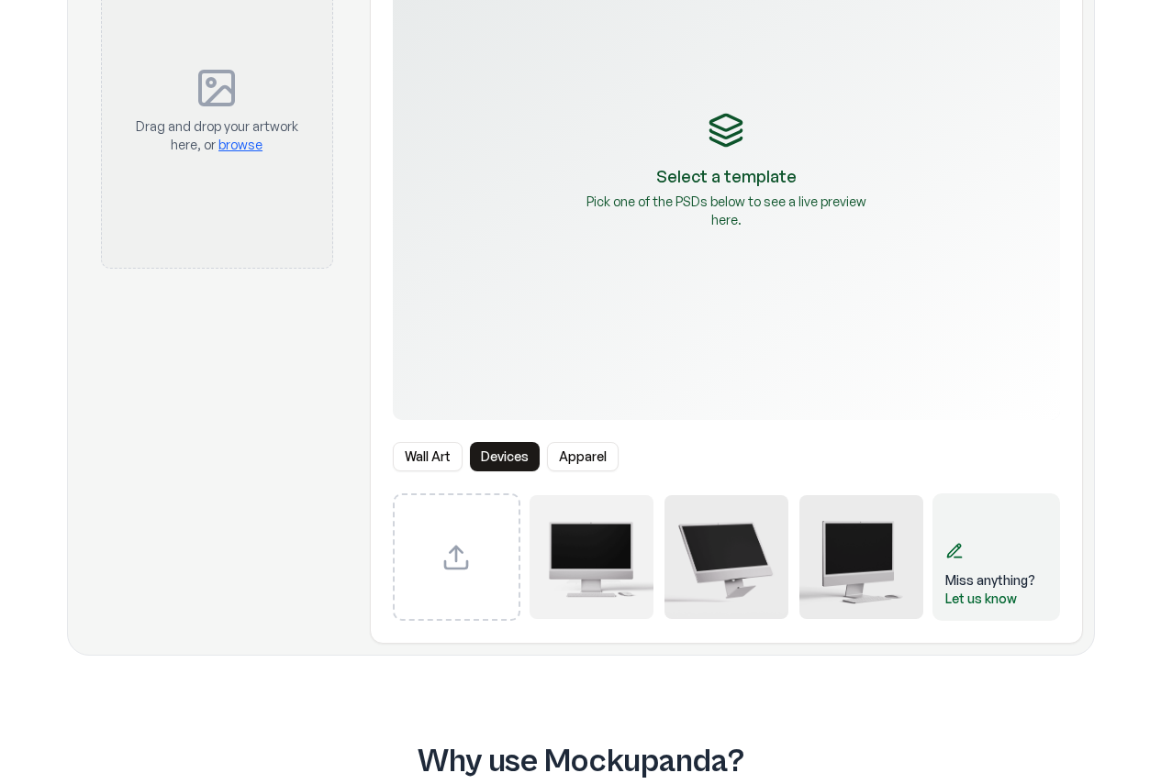
click at [983, 601] on div "Let us know" at bounding box center [990, 599] width 90 height 18
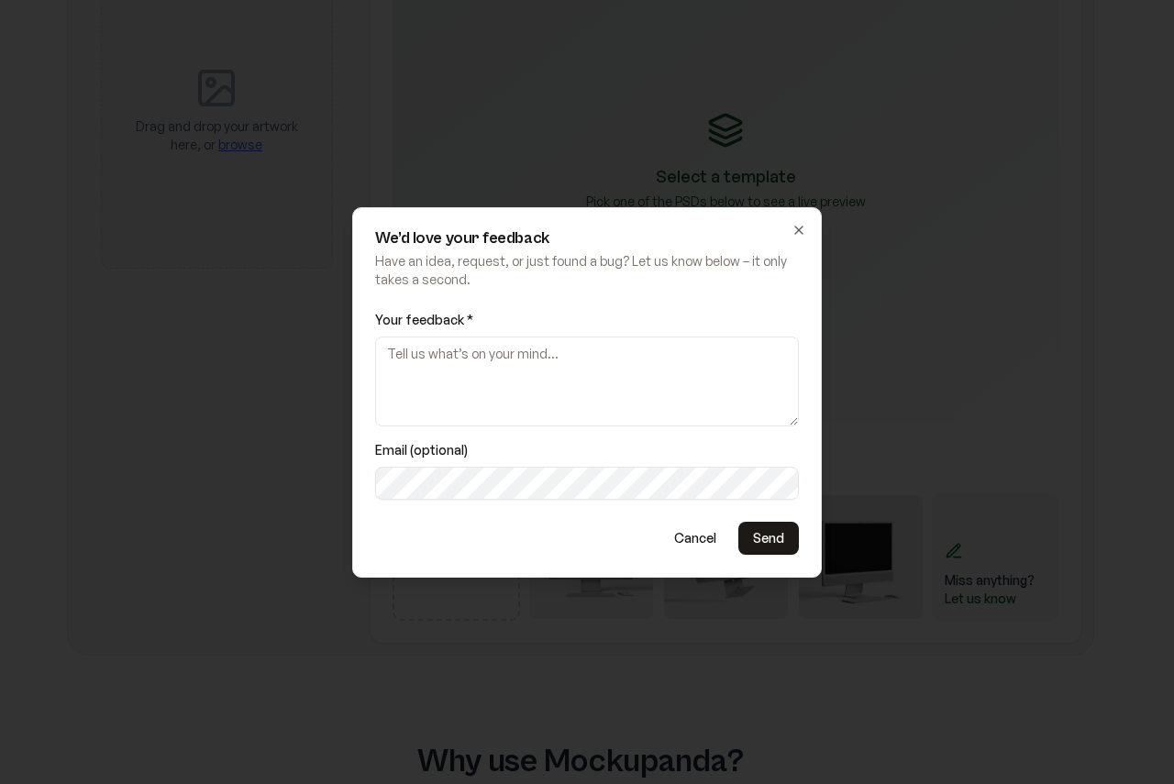
click at [769, 543] on button "Send" at bounding box center [769, 538] width 61 height 33
click at [946, 540] on div at bounding box center [587, 392] width 1174 height 784
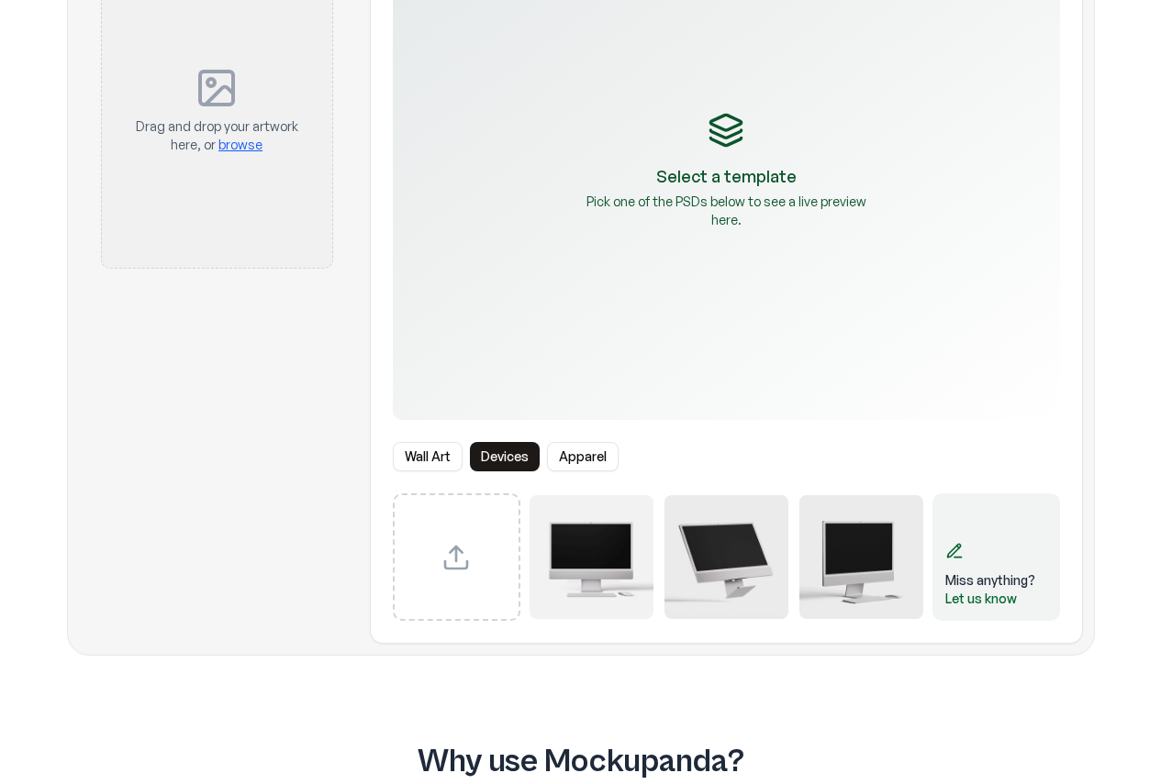
click at [965, 550] on div "Miss anything? Let us know" at bounding box center [996, 558] width 128 height 128
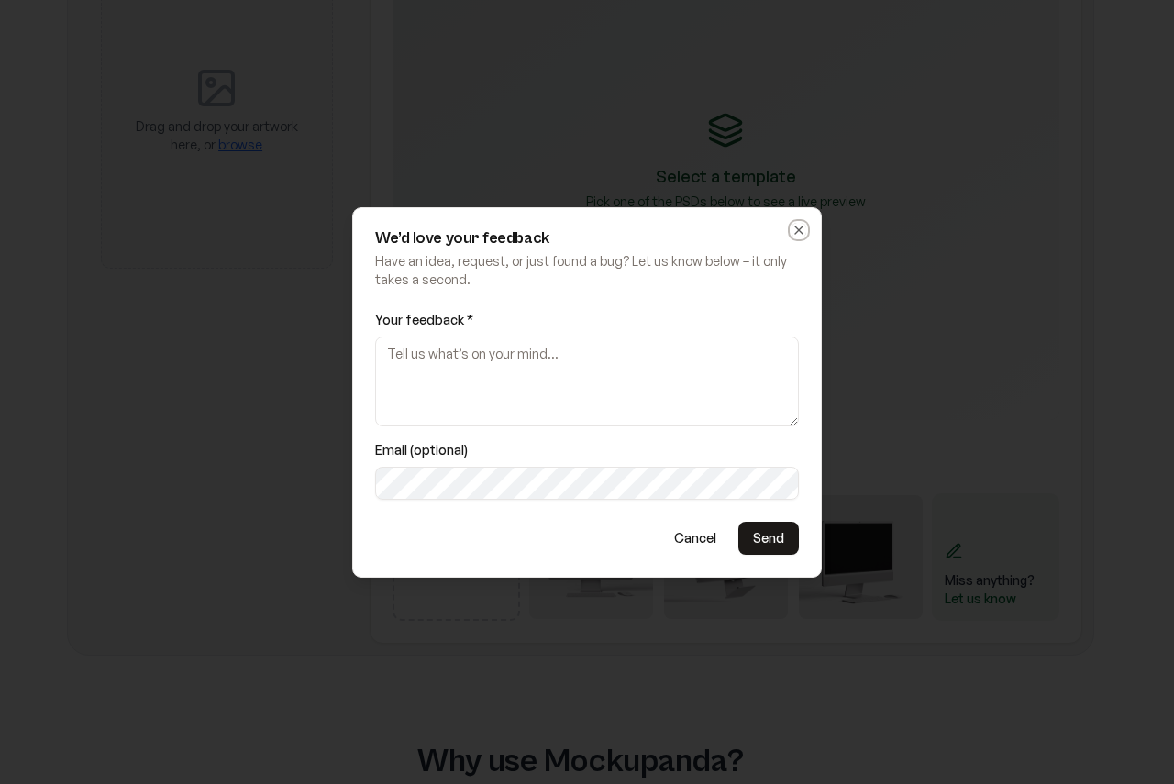
click at [804, 224] on icon "button" at bounding box center [799, 230] width 15 height 15
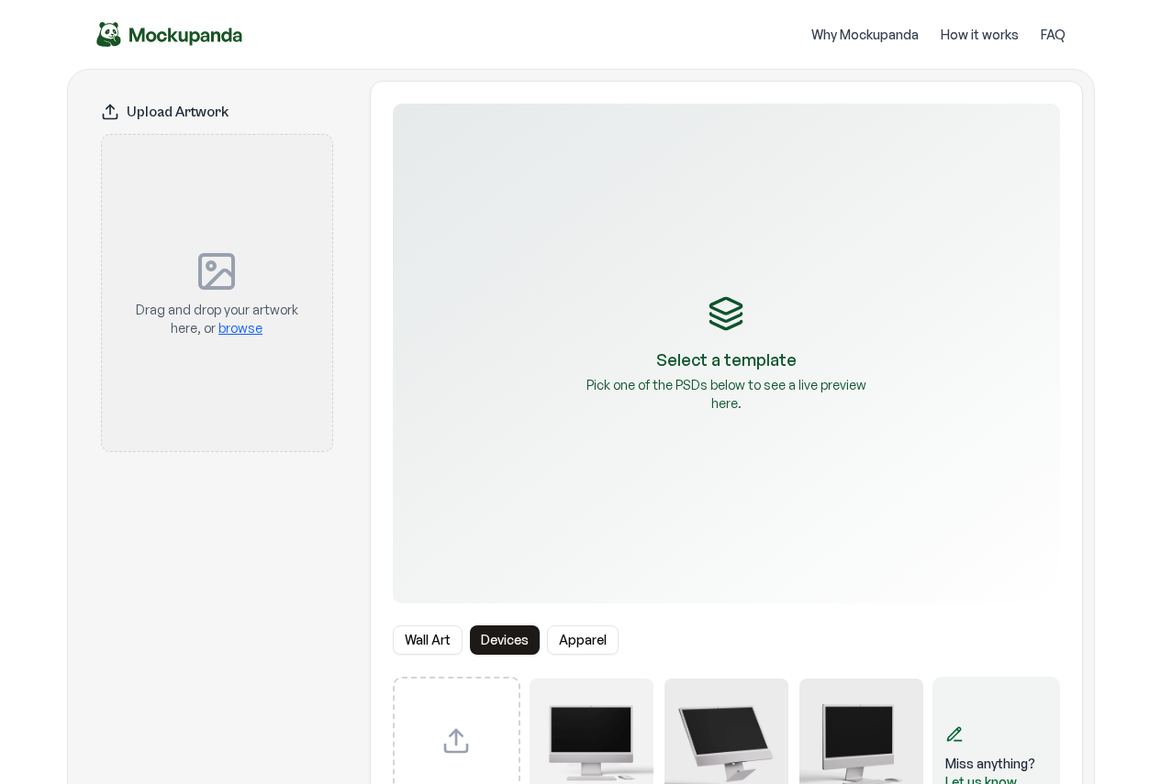
click at [106, 116] on icon at bounding box center [110, 112] width 18 height 18
click at [703, 308] on div "Select a template Pick one of the PSDs below to see a live preview here." at bounding box center [726, 354] width 667 height 500
click at [717, 353] on p "Select a template" at bounding box center [726, 360] width 140 height 26
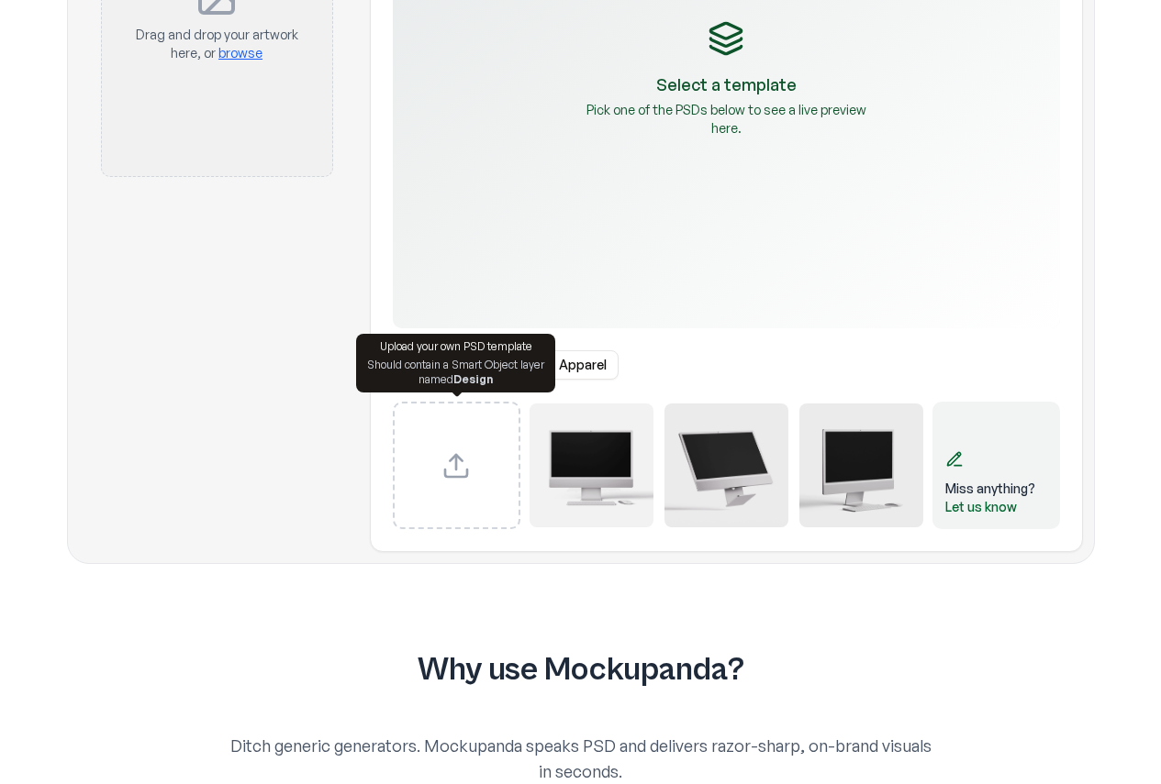
click at [443, 354] on div "Upload your own PSD template Should contain a Smart Object layer named Design" at bounding box center [455, 363] width 177 height 48
click at [685, 339] on div "Select a template Pick one of the PSDs below to see a live preview here. Wall A…" at bounding box center [726, 178] width 711 height 701
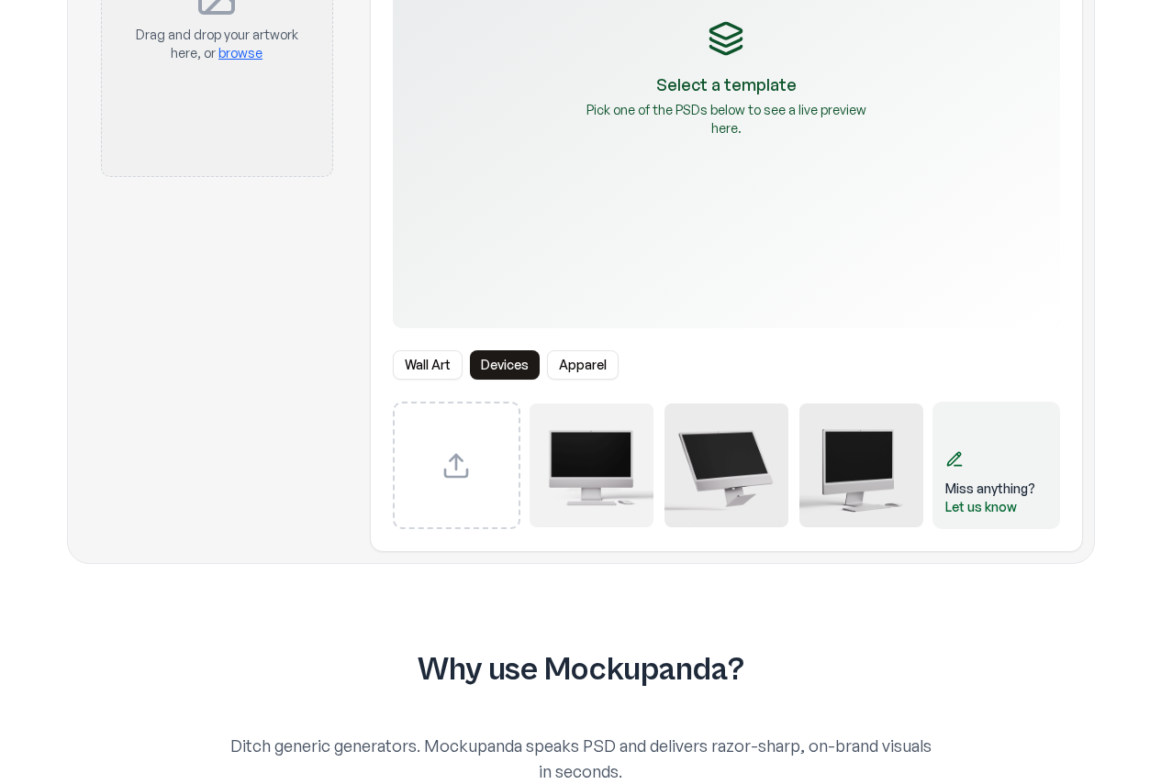
click at [607, 360] on button "Apparel" at bounding box center [583, 364] width 72 height 29
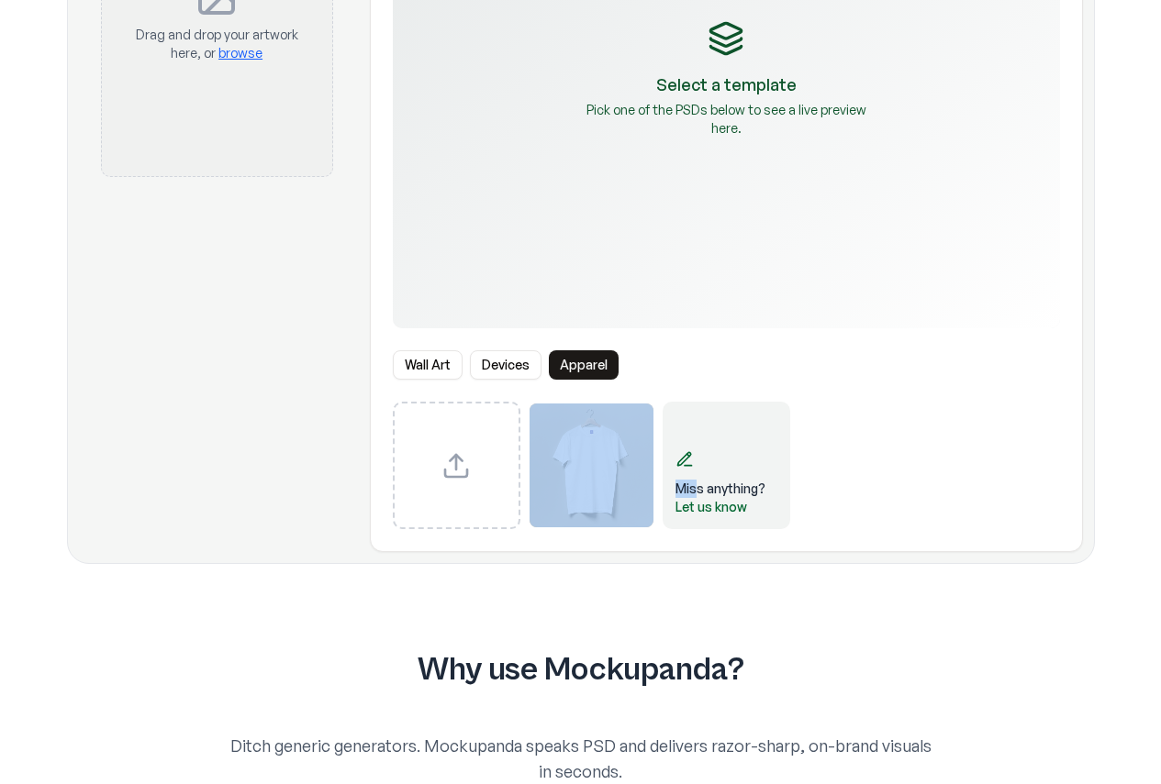
drag, startPoint x: 699, startPoint y: 473, endPoint x: 553, endPoint y: 448, distance: 148.1
click at [550, 454] on div "Miss anything? Let us know" at bounding box center [726, 466] width 667 height 128
click at [583, 447] on img "Select template T-Shirt" at bounding box center [591, 466] width 124 height 124
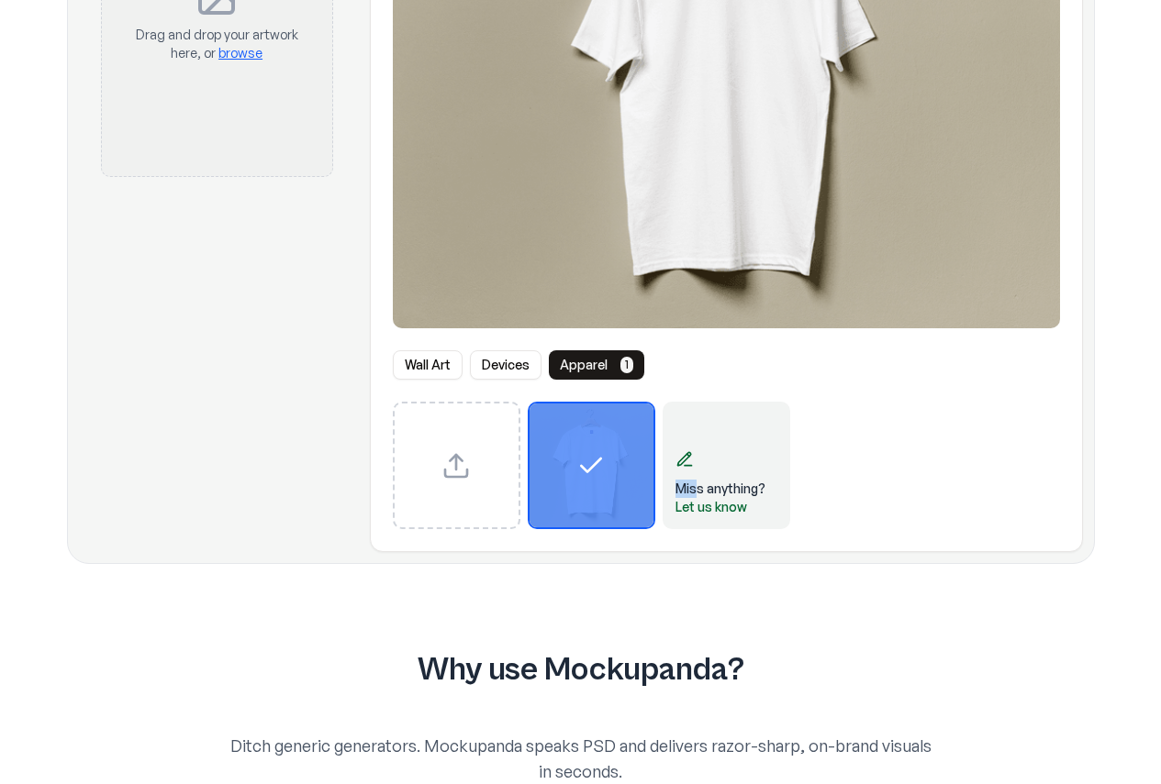
click at [595, 452] on icon "Select template T-Shirt" at bounding box center [590, 465] width 29 height 29
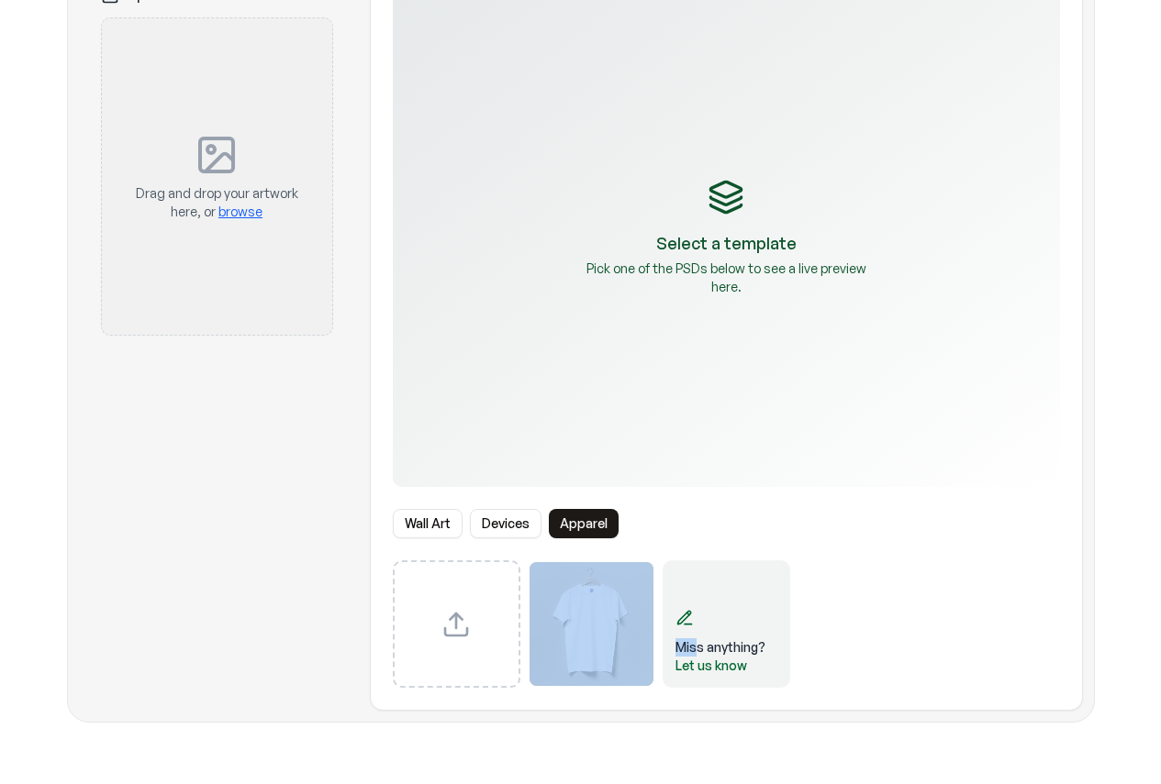
scroll to position [0, 0]
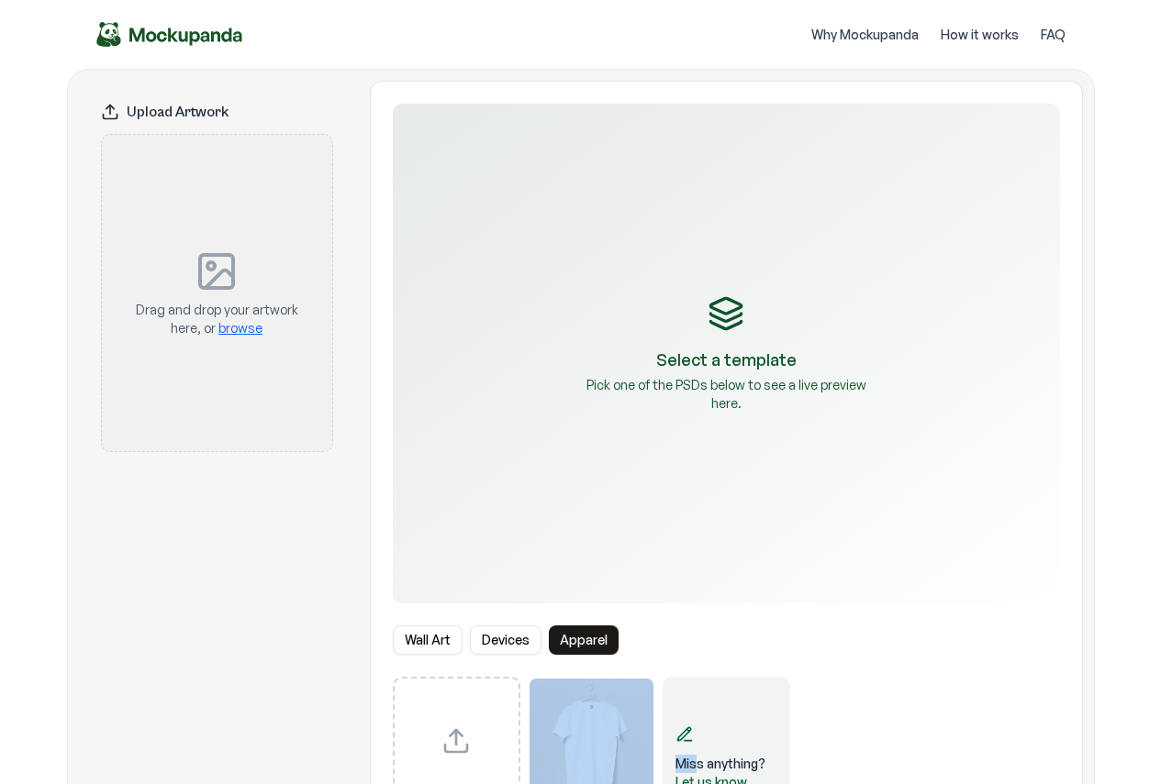
click at [495, 635] on button "Devices" at bounding box center [506, 640] width 72 height 29
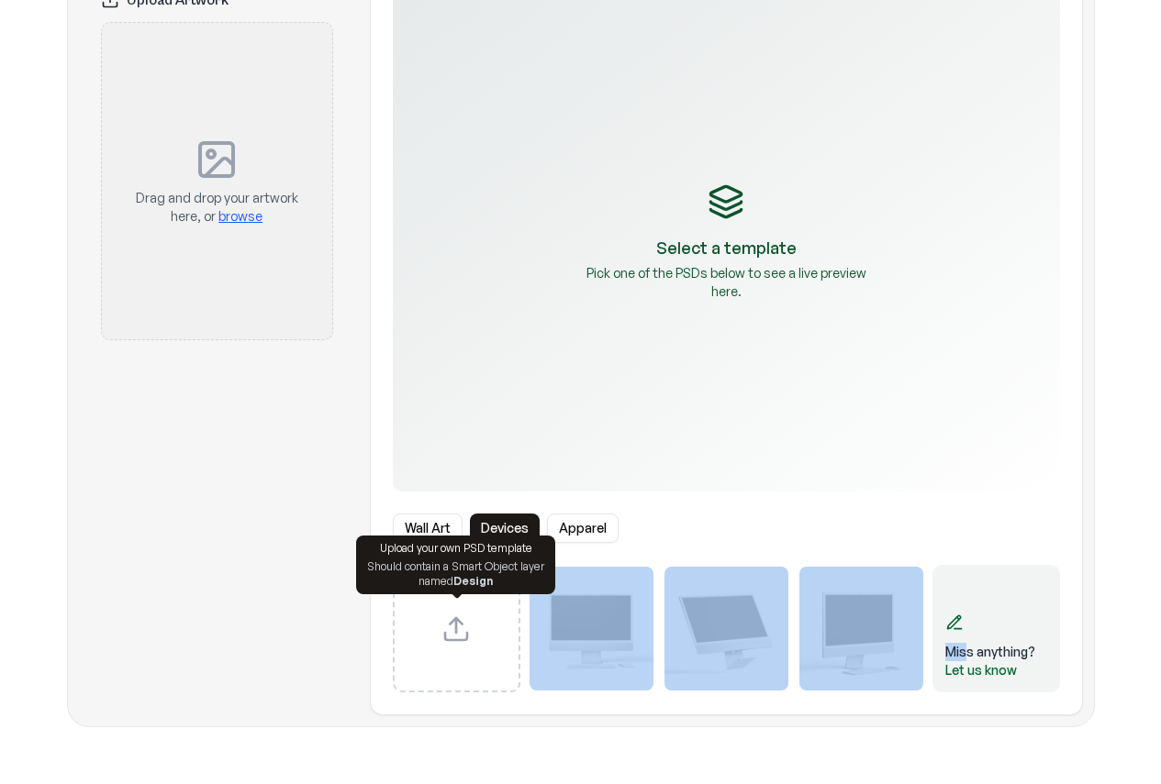
scroll to position [275, 0]
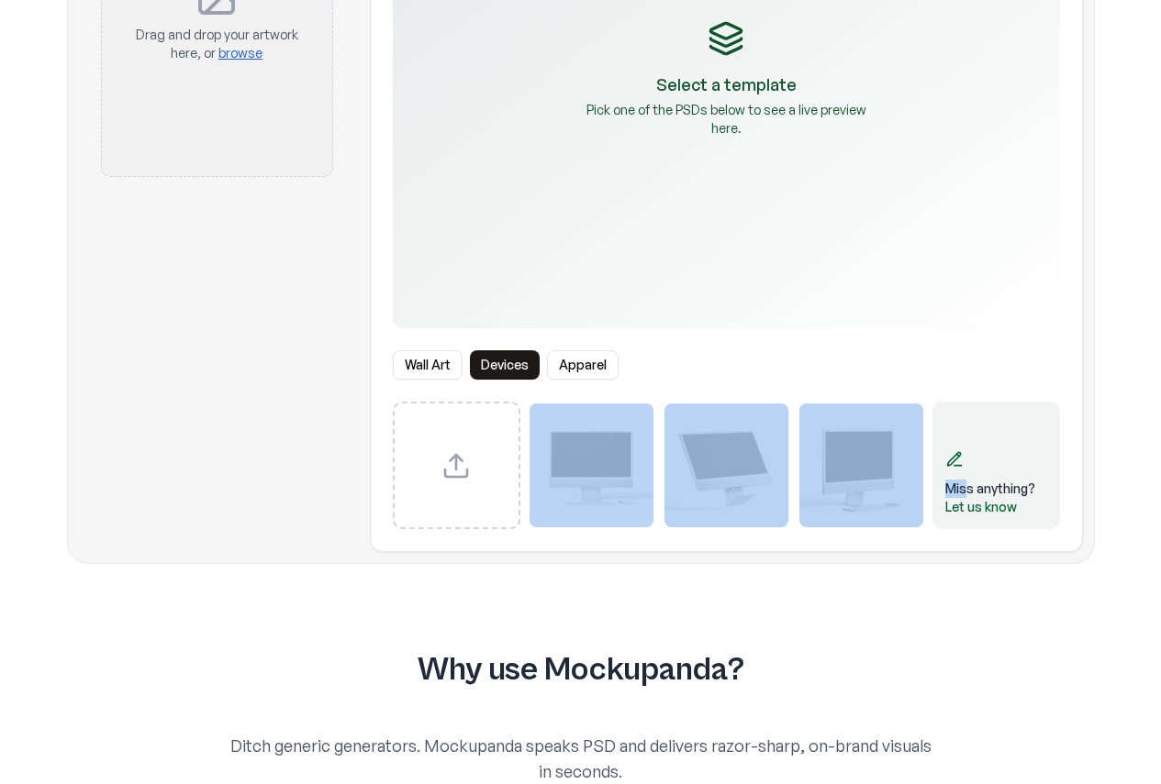
click at [611, 475] on img "Select template iMac Mockup 1" at bounding box center [591, 466] width 124 height 124
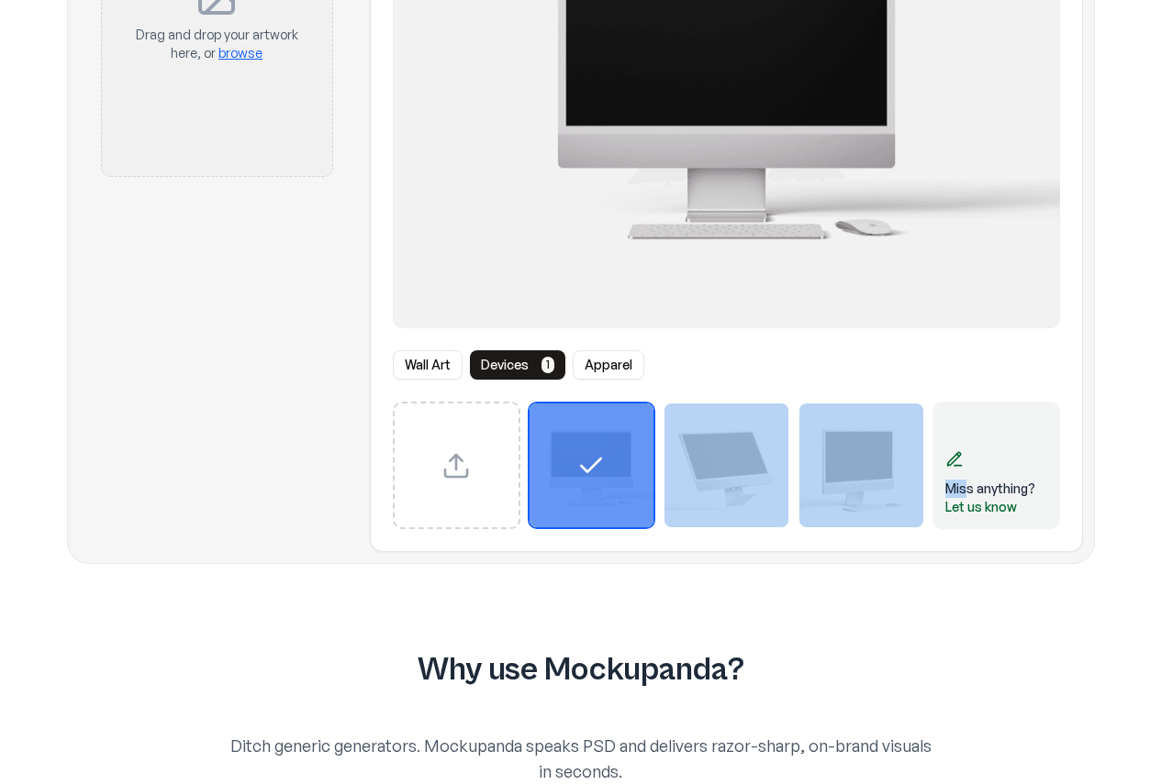
click at [739, 482] on img "Select template iMac Mockup 2" at bounding box center [726, 466] width 124 height 124
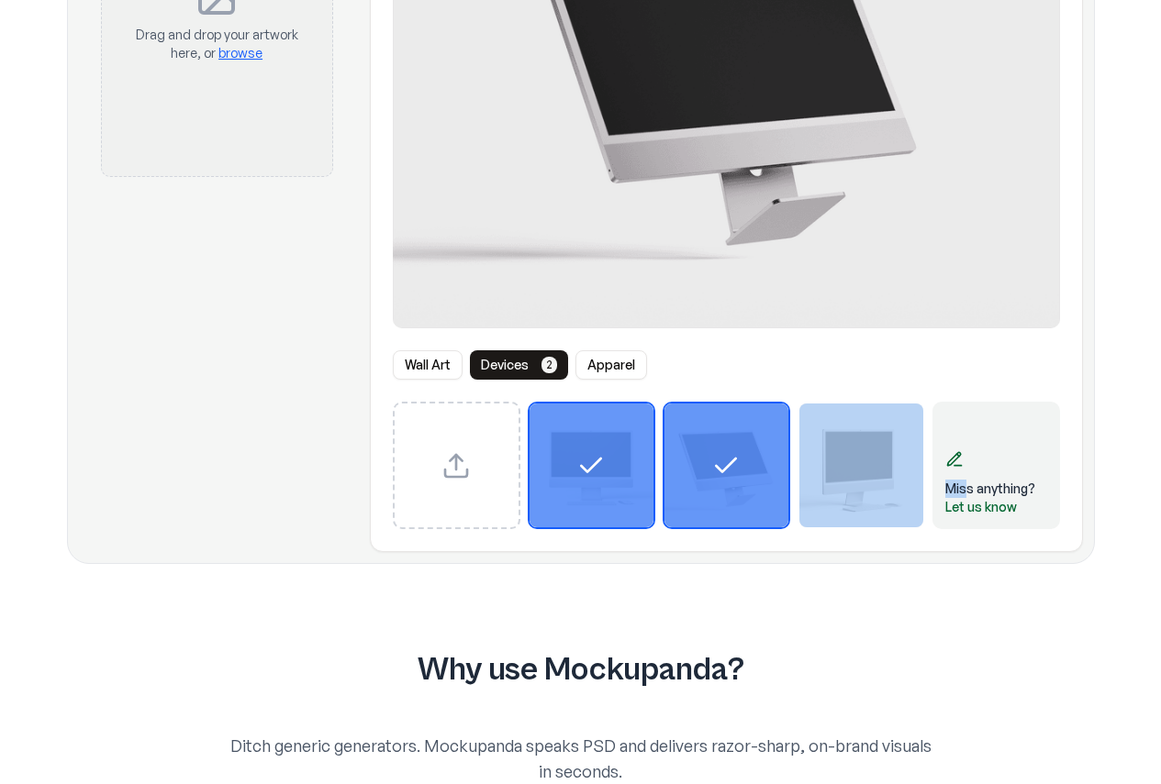
click at [846, 490] on img "Select template iMac Mockup 3" at bounding box center [861, 466] width 124 height 124
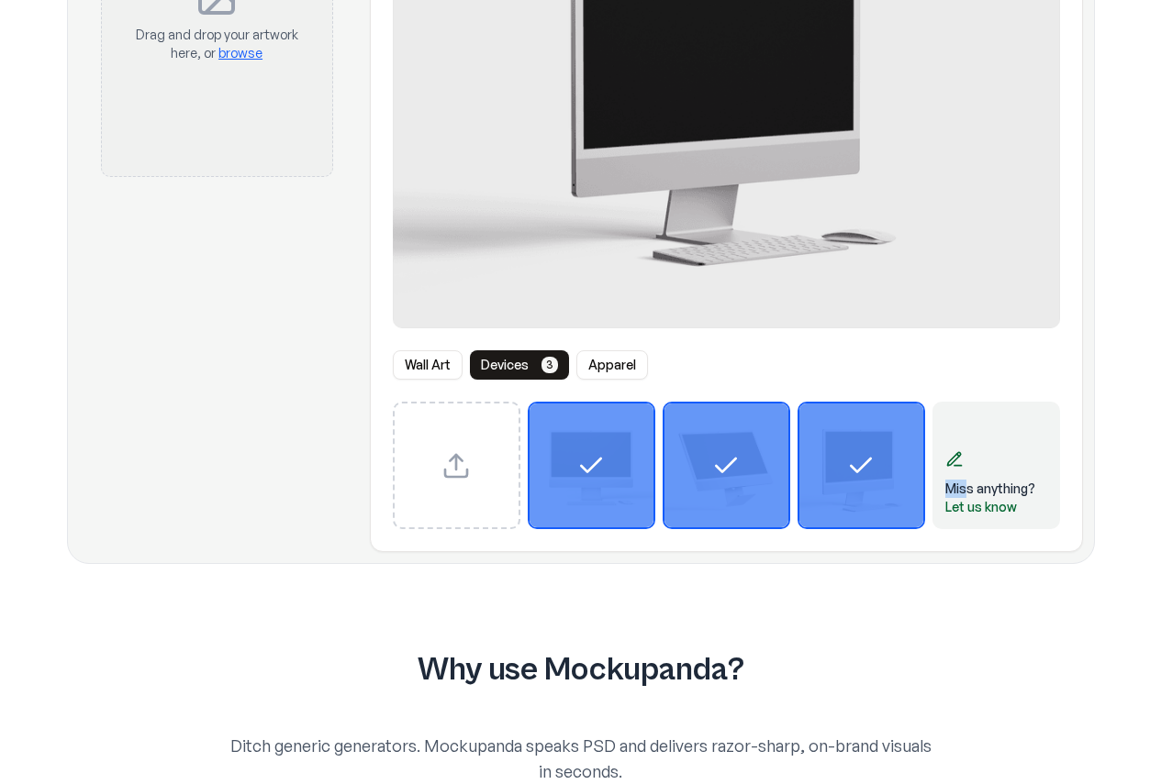
click at [426, 366] on button "Wall Art" at bounding box center [428, 364] width 70 height 29
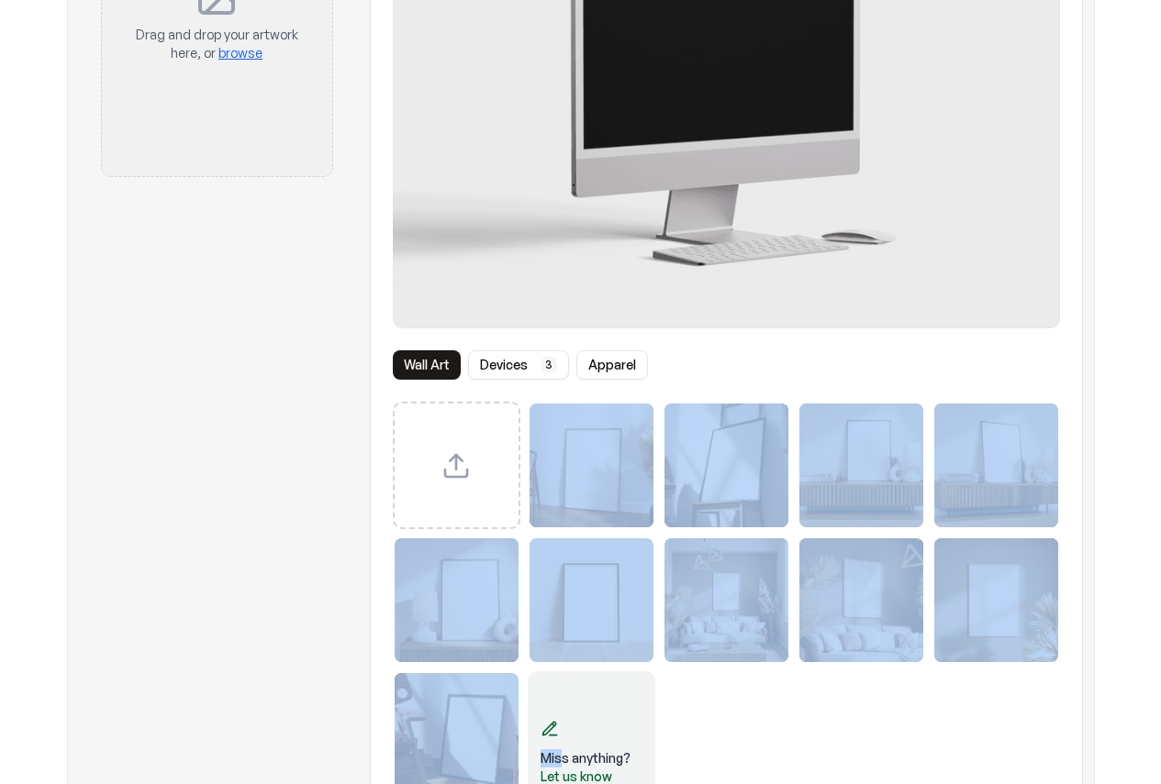
click at [436, 360] on button "Wall Art" at bounding box center [427, 364] width 68 height 29
click at [454, 367] on button "Wall Art" at bounding box center [427, 364] width 68 height 29
click at [518, 365] on button "Devices 3" at bounding box center [518, 364] width 101 height 29
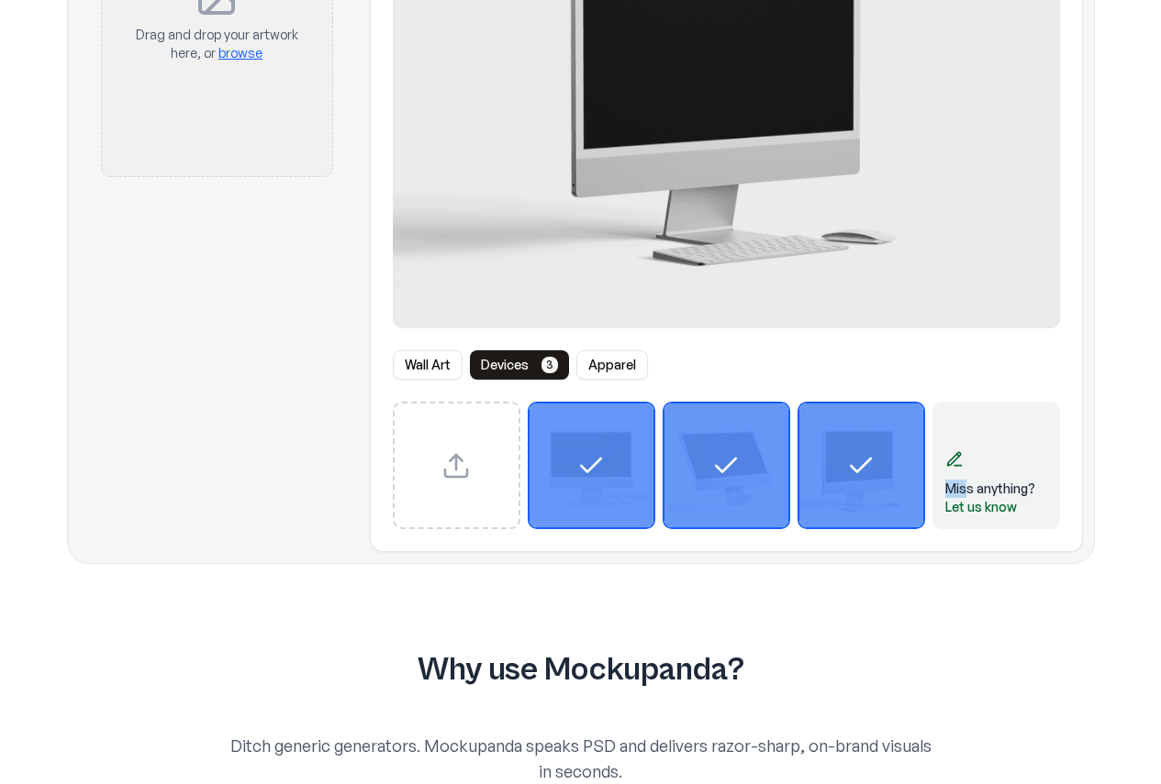
click at [852, 277] on img at bounding box center [726, 78] width 667 height 500
click at [612, 367] on button "Apparel" at bounding box center [612, 364] width 72 height 29
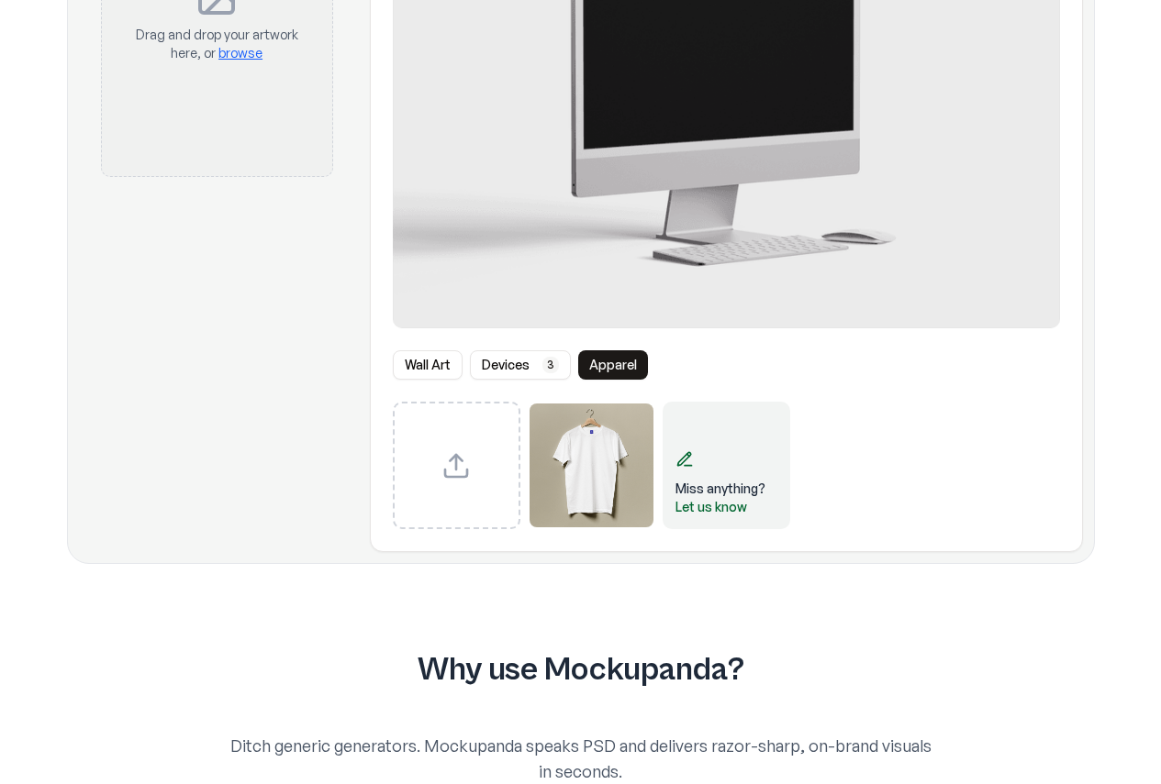
click at [781, 339] on div "Wall Art Devices 3 Apparel Miss anything? Let us know" at bounding box center [726, 178] width 711 height 701
click at [521, 364] on button "Devices 3" at bounding box center [520, 364] width 101 height 29
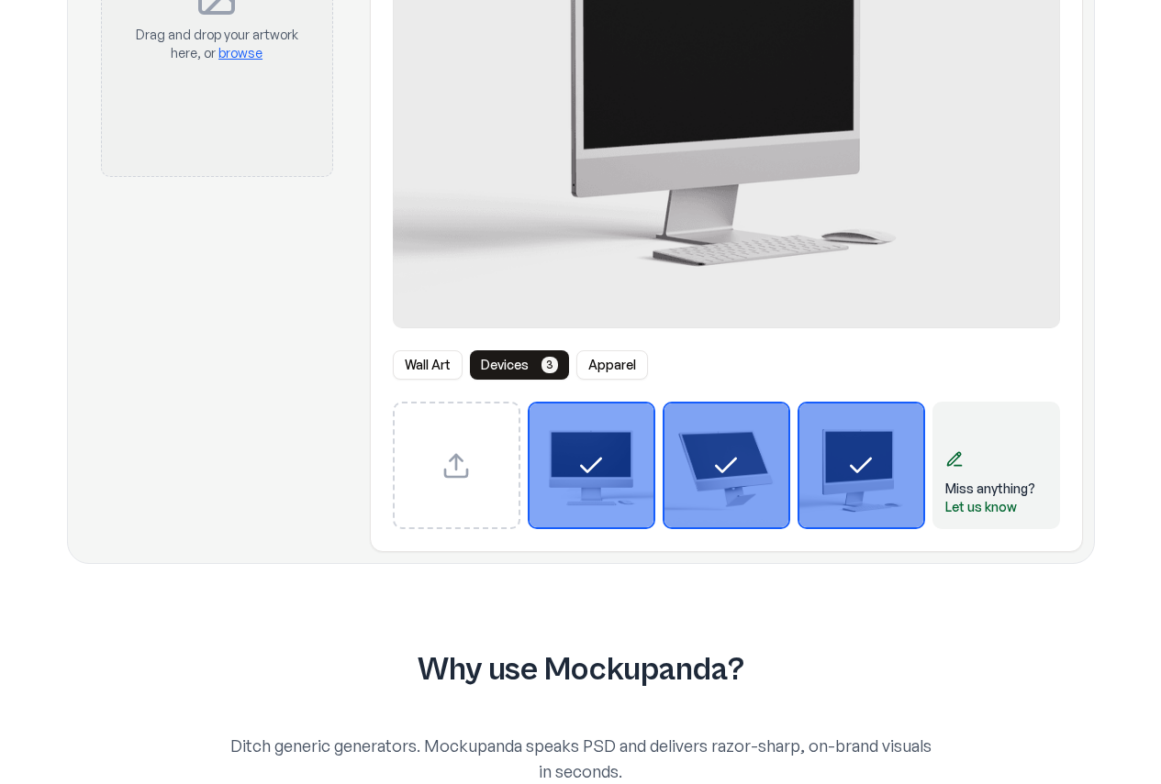
click at [650, 362] on div "Wall Art Devices 3 Apparel" at bounding box center [726, 364] width 667 height 29
click at [626, 366] on button "Apparel" at bounding box center [612, 364] width 72 height 29
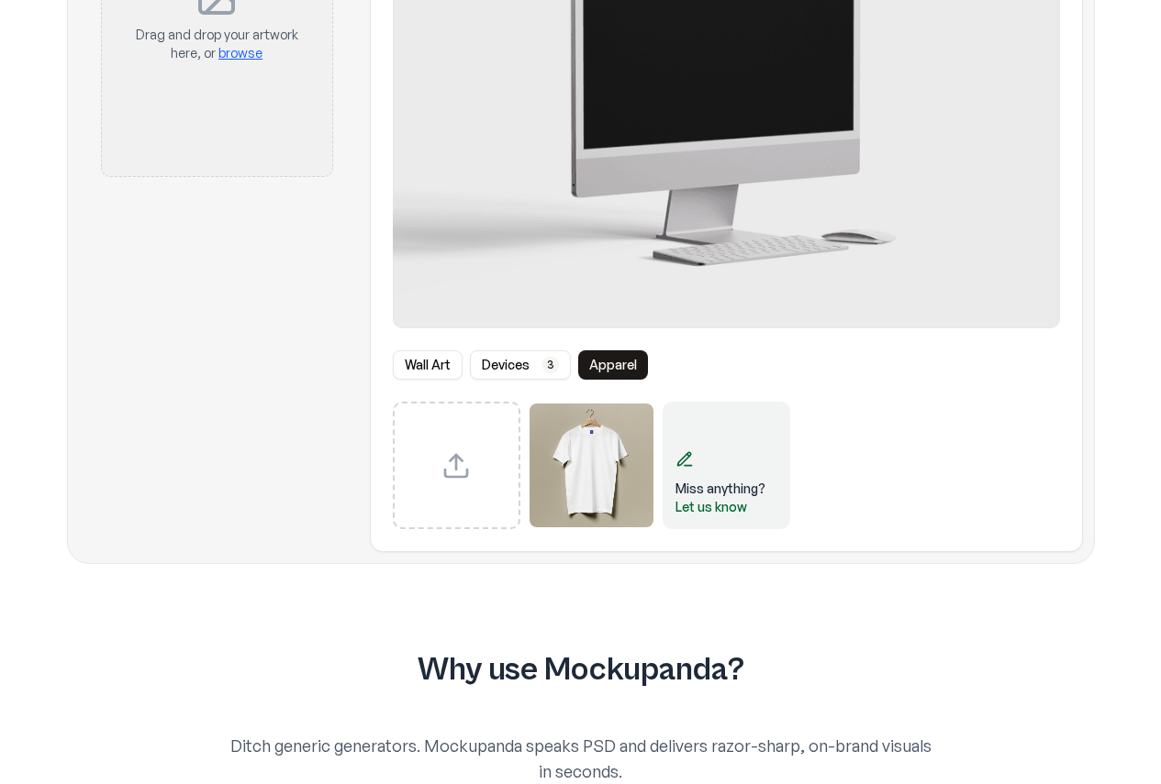
click at [507, 366] on button "Devices 3" at bounding box center [520, 364] width 101 height 29
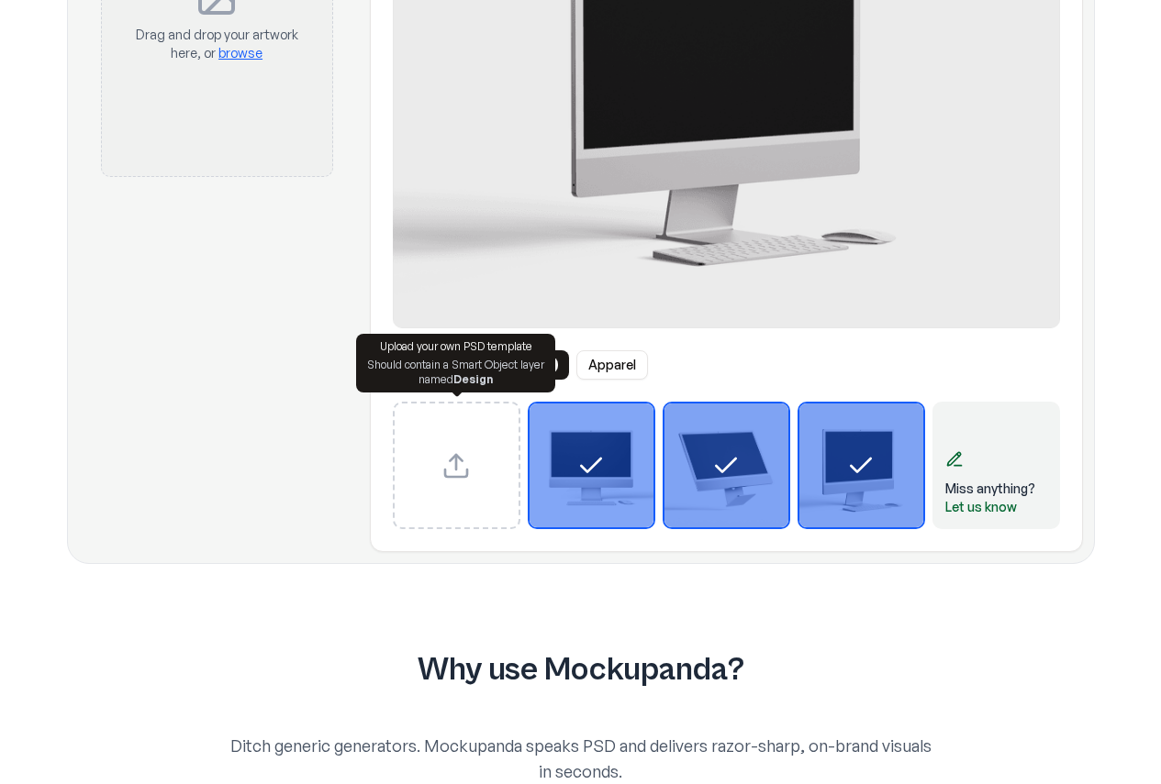
click at [489, 469] on div "Upload custom PSD template" at bounding box center [457, 466] width 128 height 128
click at [484, 429] on div "Upload custom PSD template" at bounding box center [457, 466] width 128 height 128
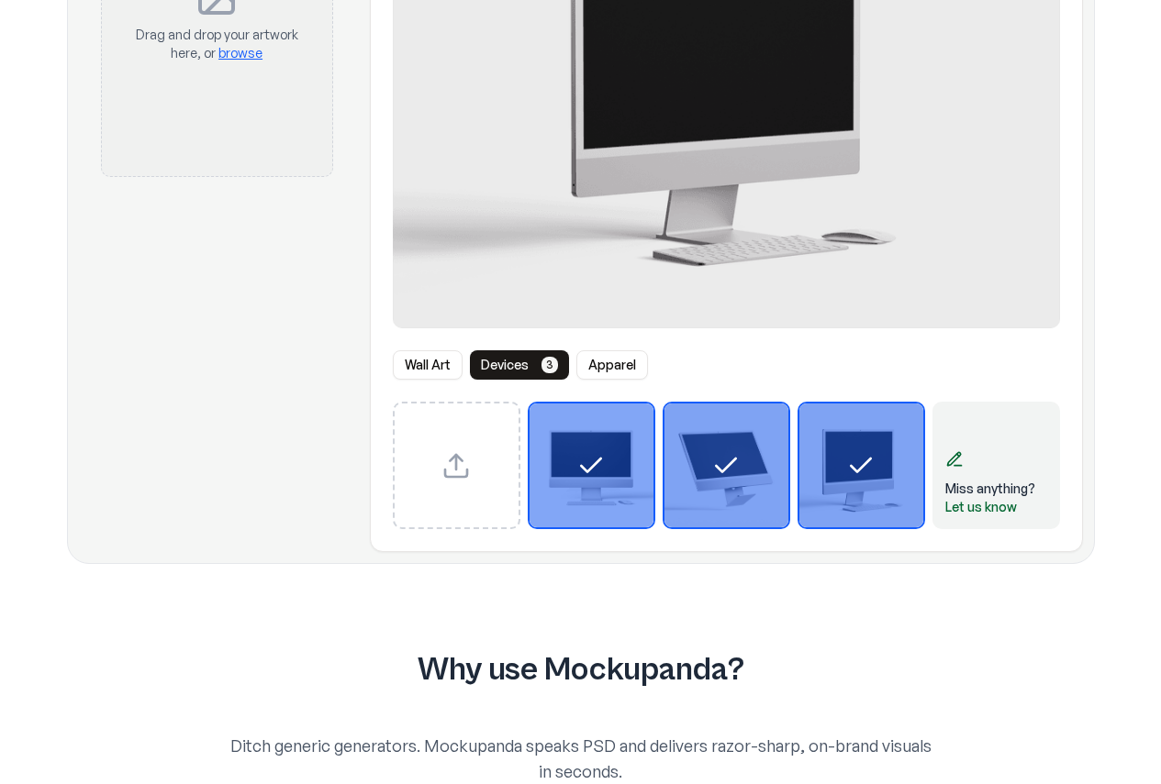
click at [884, 389] on div "Wall Art Devices 3 Apparel Miss anything? Let us know" at bounding box center [726, 178] width 711 height 701
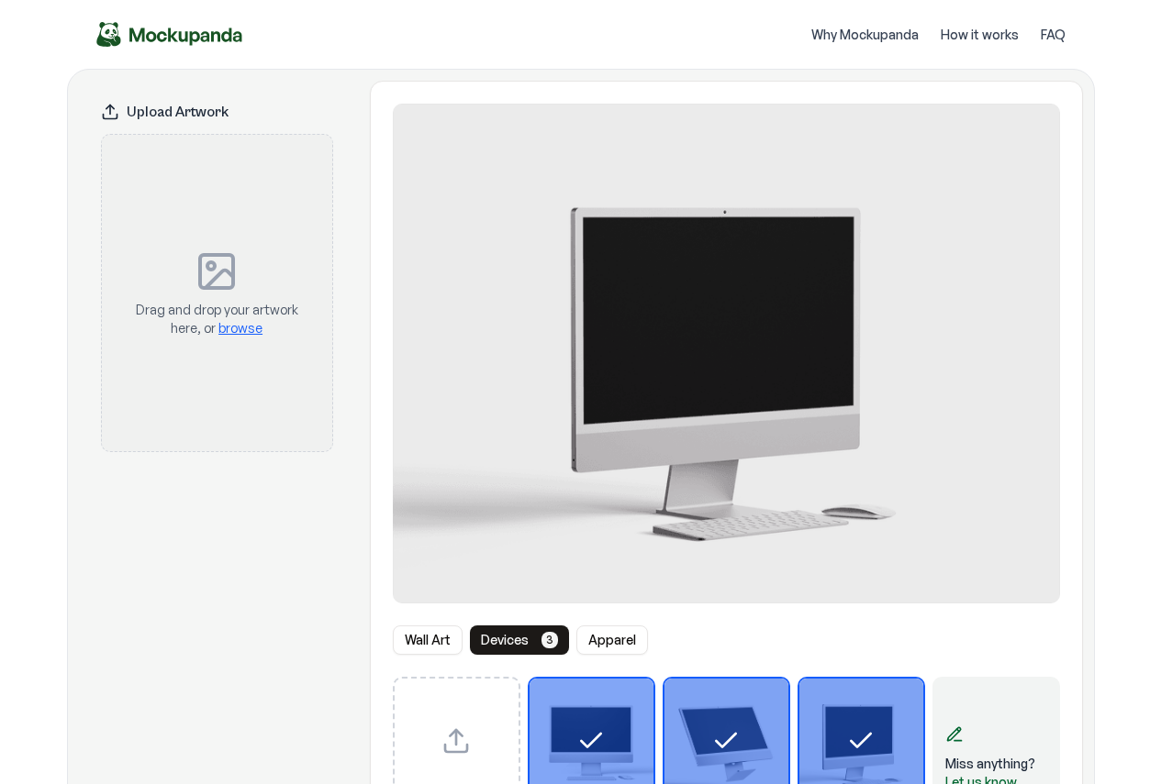
click at [232, 329] on span "browse" at bounding box center [240, 328] width 44 height 16
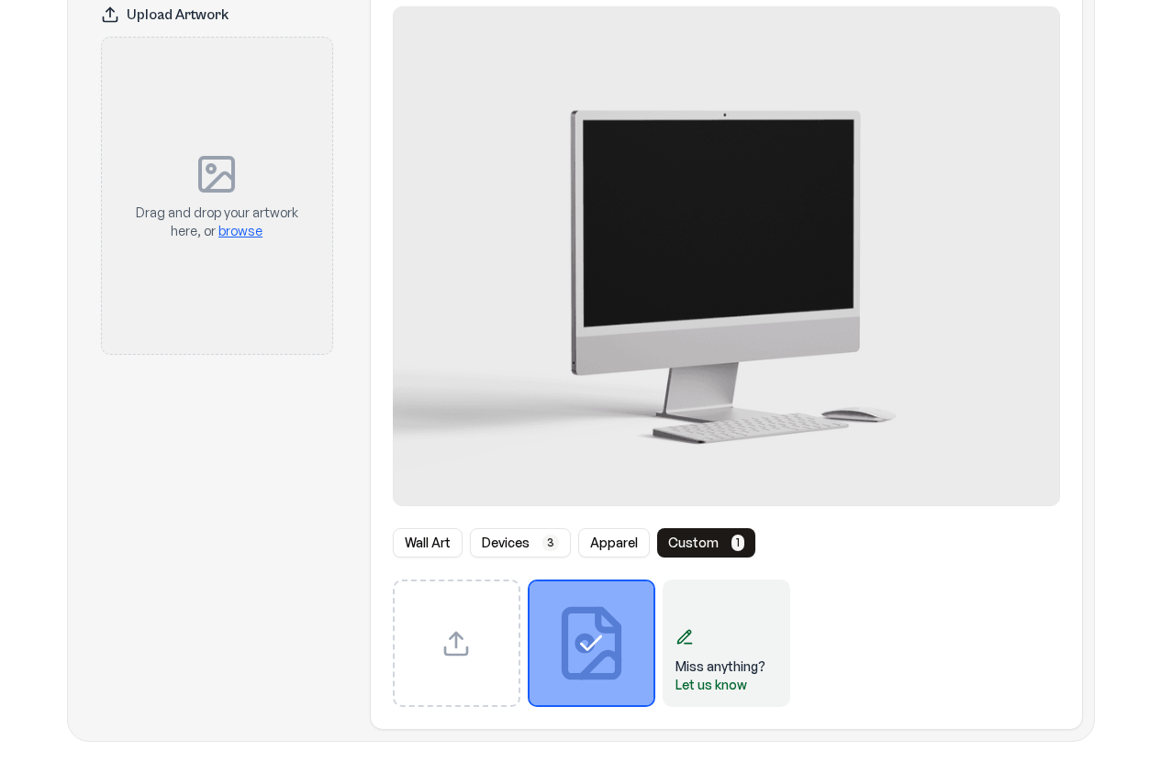
scroll to position [275, 0]
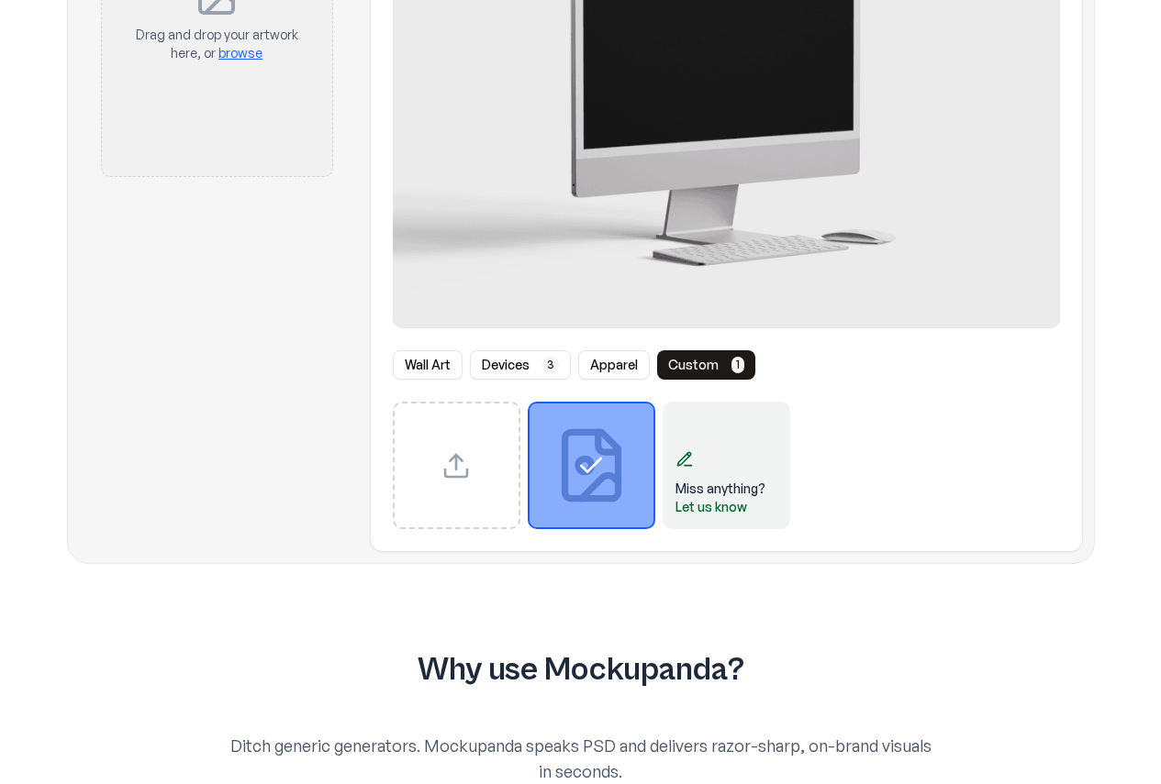
click at [937, 504] on div "Miss anything? Let us know" at bounding box center [726, 466] width 667 height 128
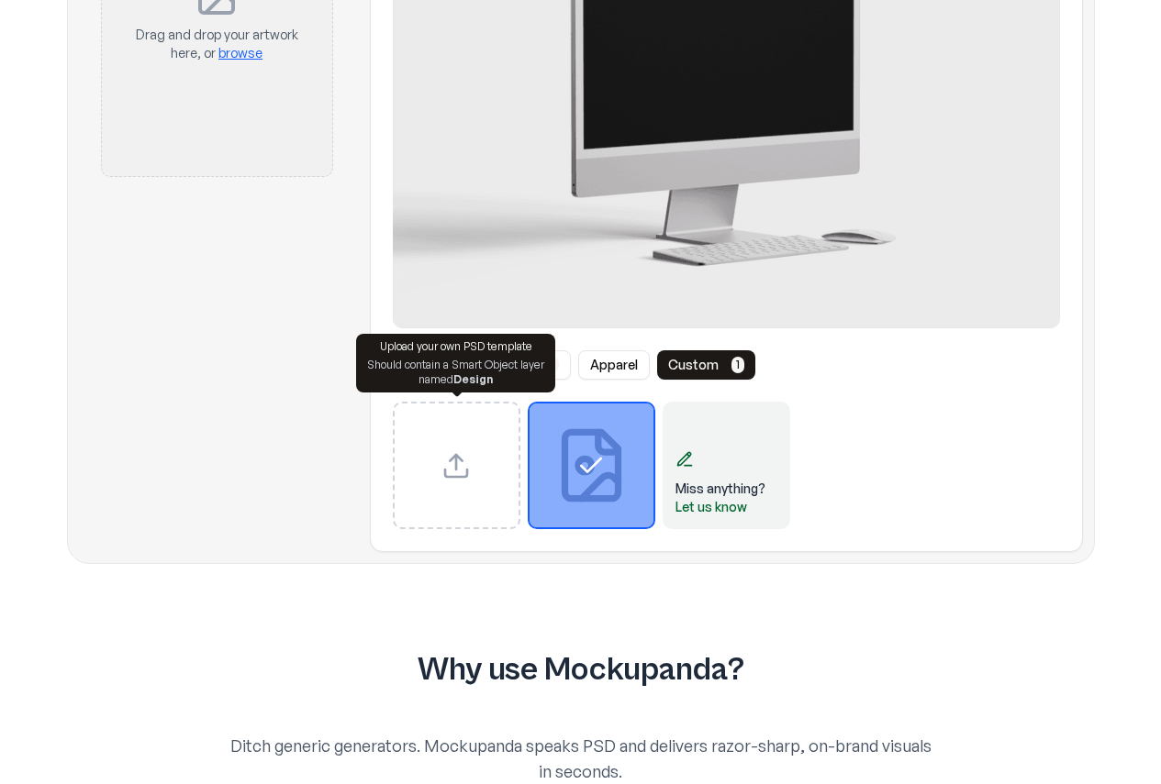
click at [477, 437] on div "Upload custom PSD template" at bounding box center [457, 466] width 128 height 128
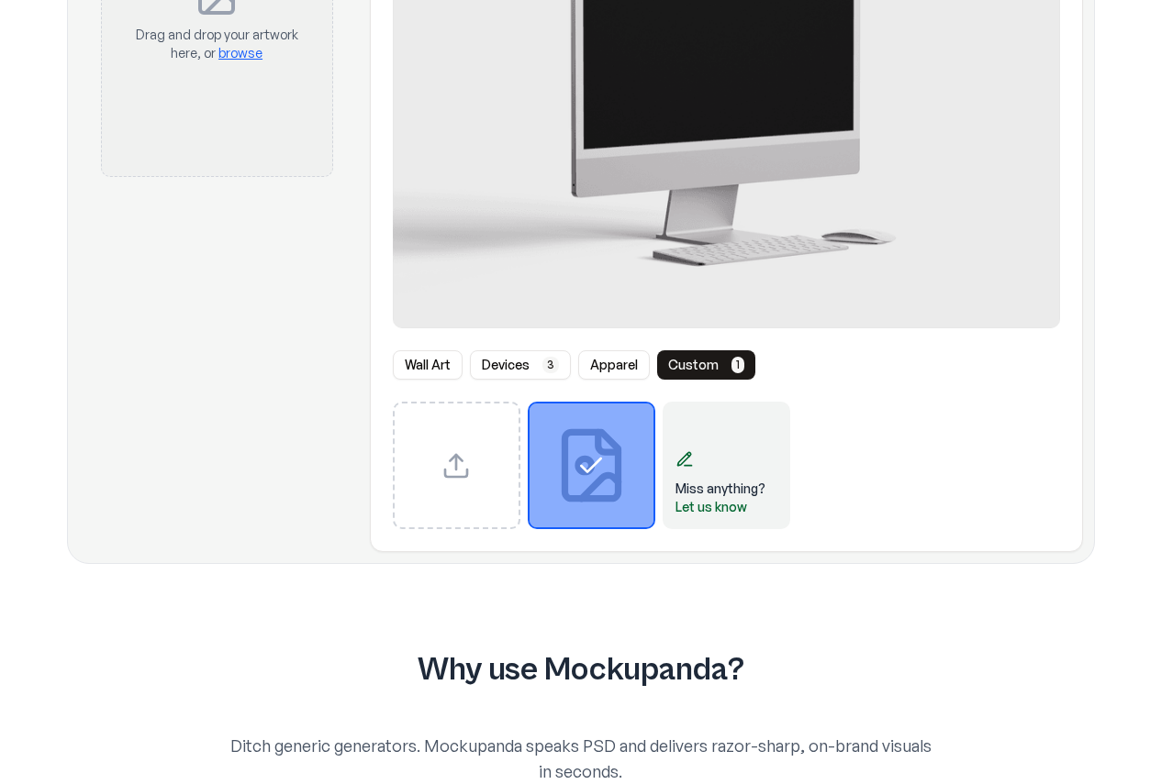
click at [433, 441] on div "Upload custom PSD template" at bounding box center [457, 466] width 128 height 128
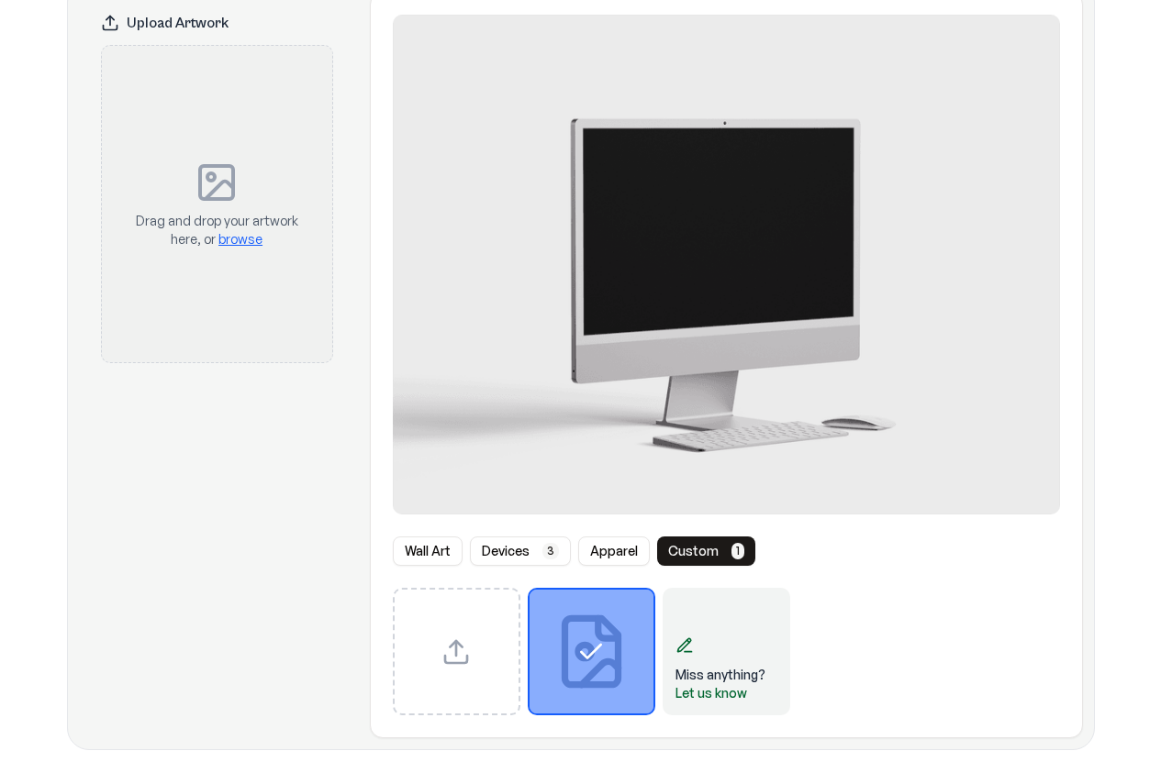
scroll to position [0, 0]
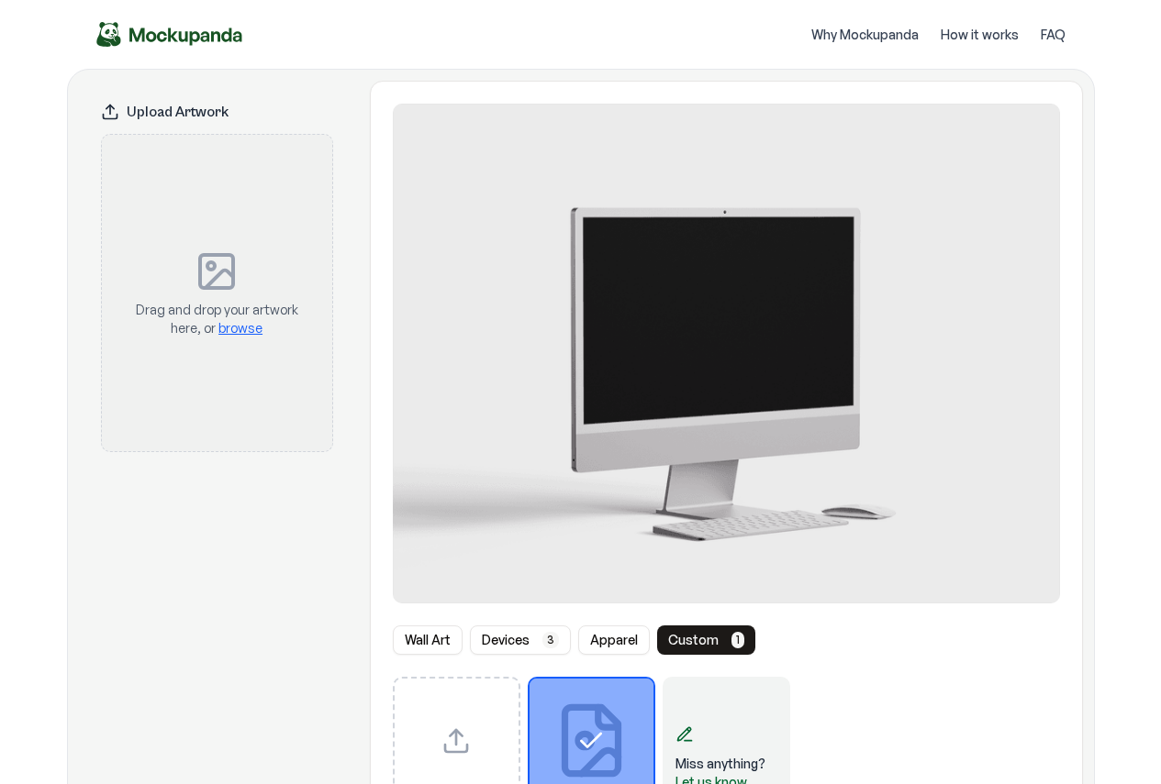
click at [791, 293] on img at bounding box center [726, 354] width 667 height 500
click at [252, 330] on span "browse" at bounding box center [240, 328] width 44 height 16
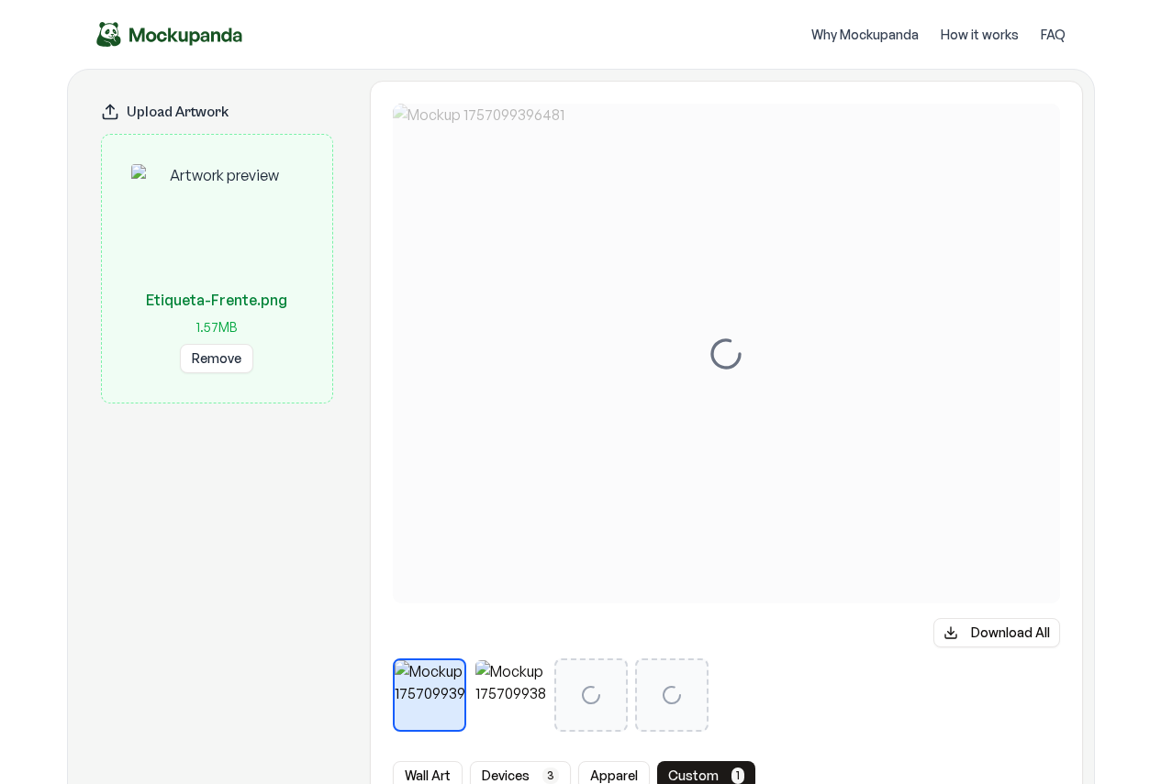
click at [527, 700] on div at bounding box center [510, 696] width 70 height 70
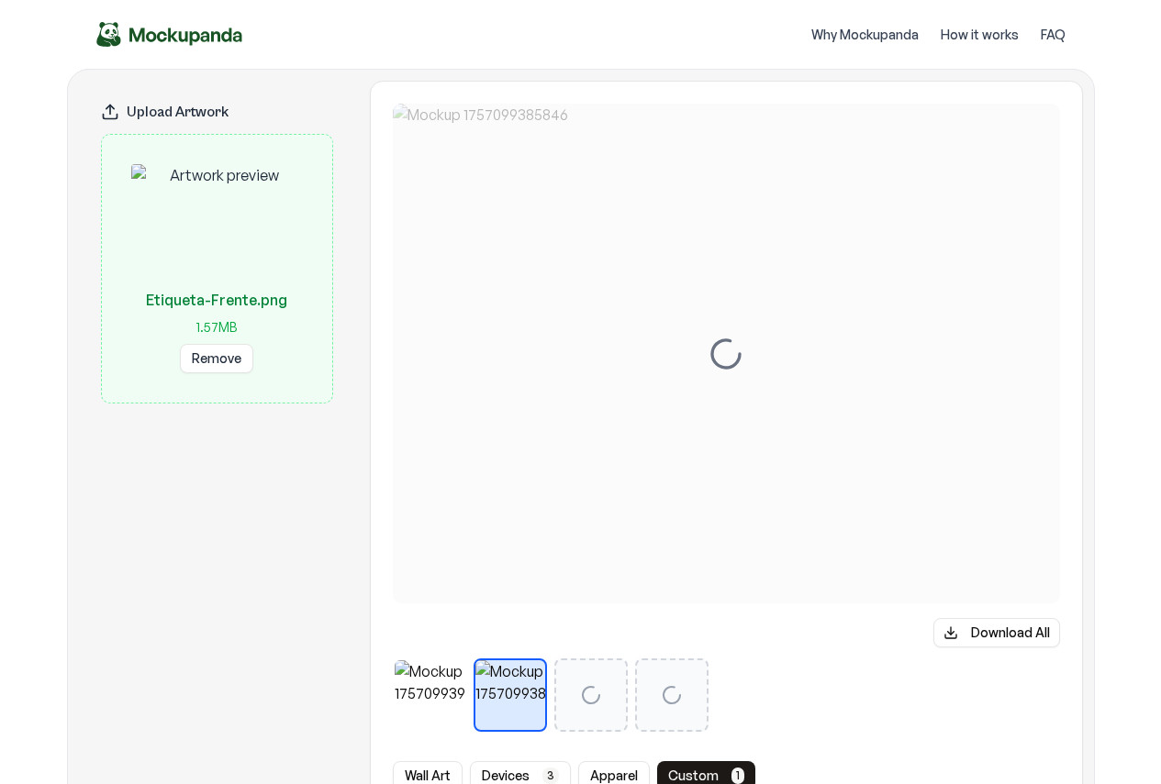
click at [601, 694] on icon at bounding box center [591, 695] width 22 height 22
click at [655, 702] on div at bounding box center [671, 695] width 73 height 73
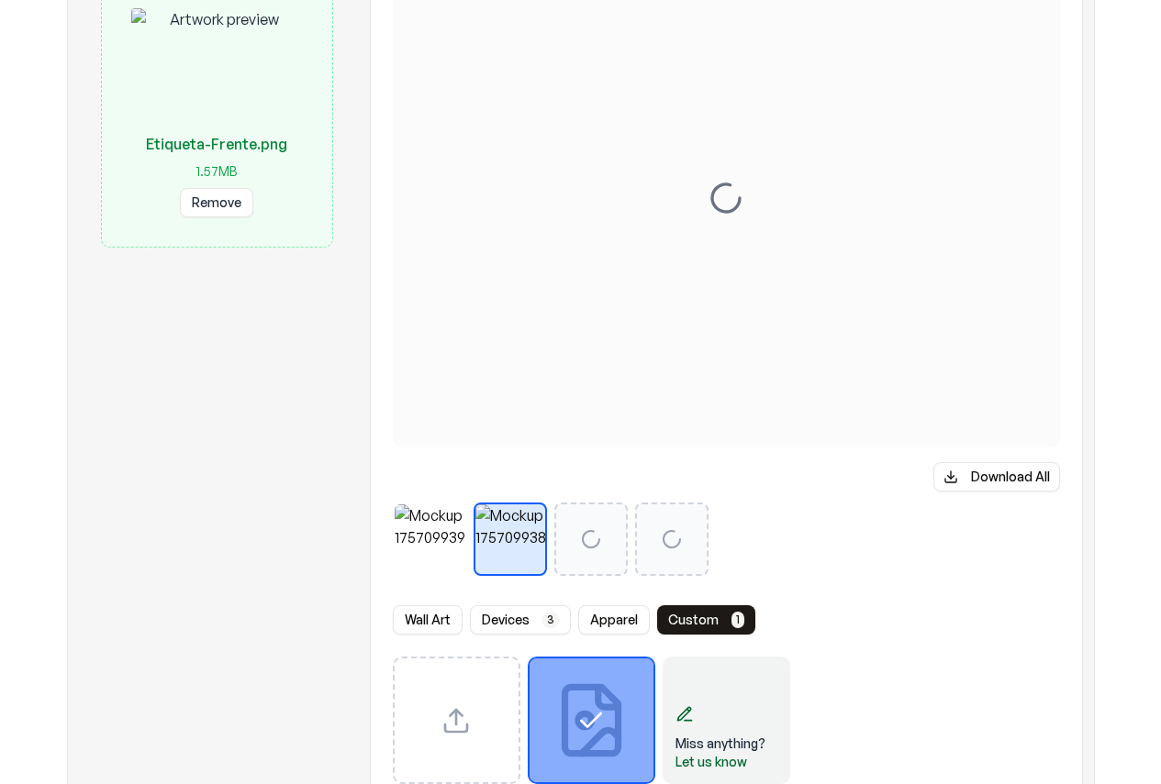
scroll to position [275, 0]
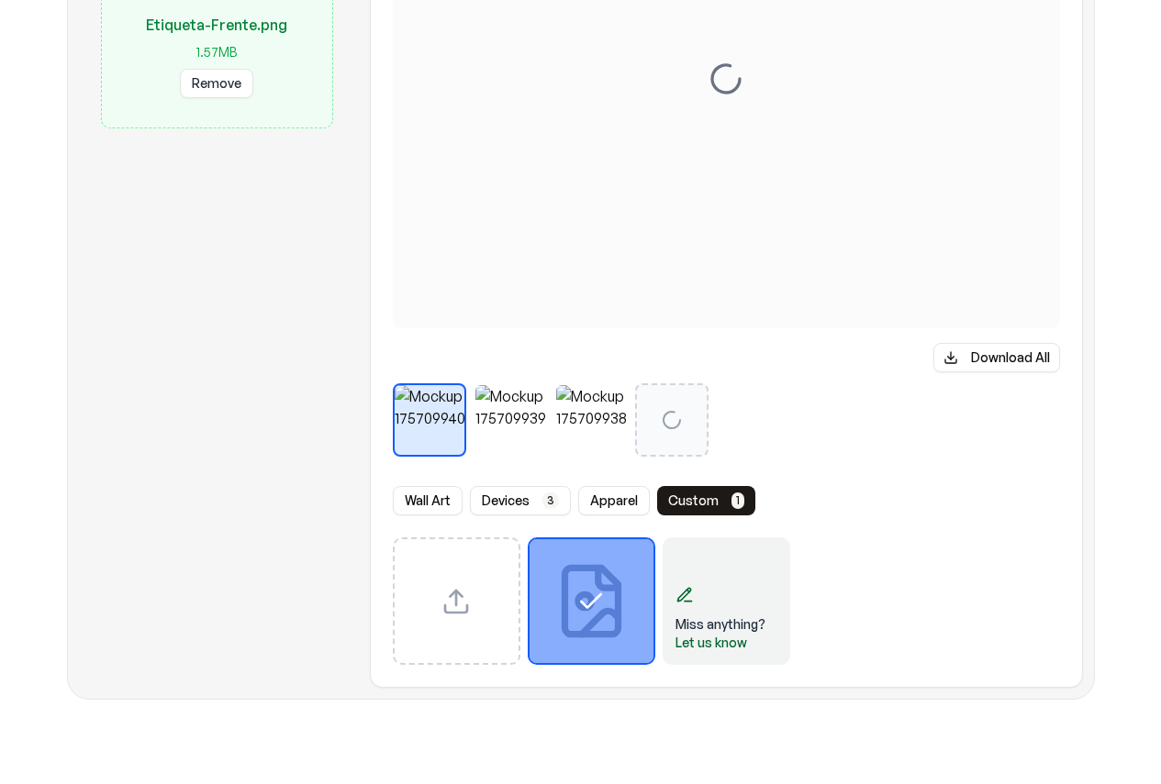
click at [498, 439] on div at bounding box center [510, 420] width 70 height 70
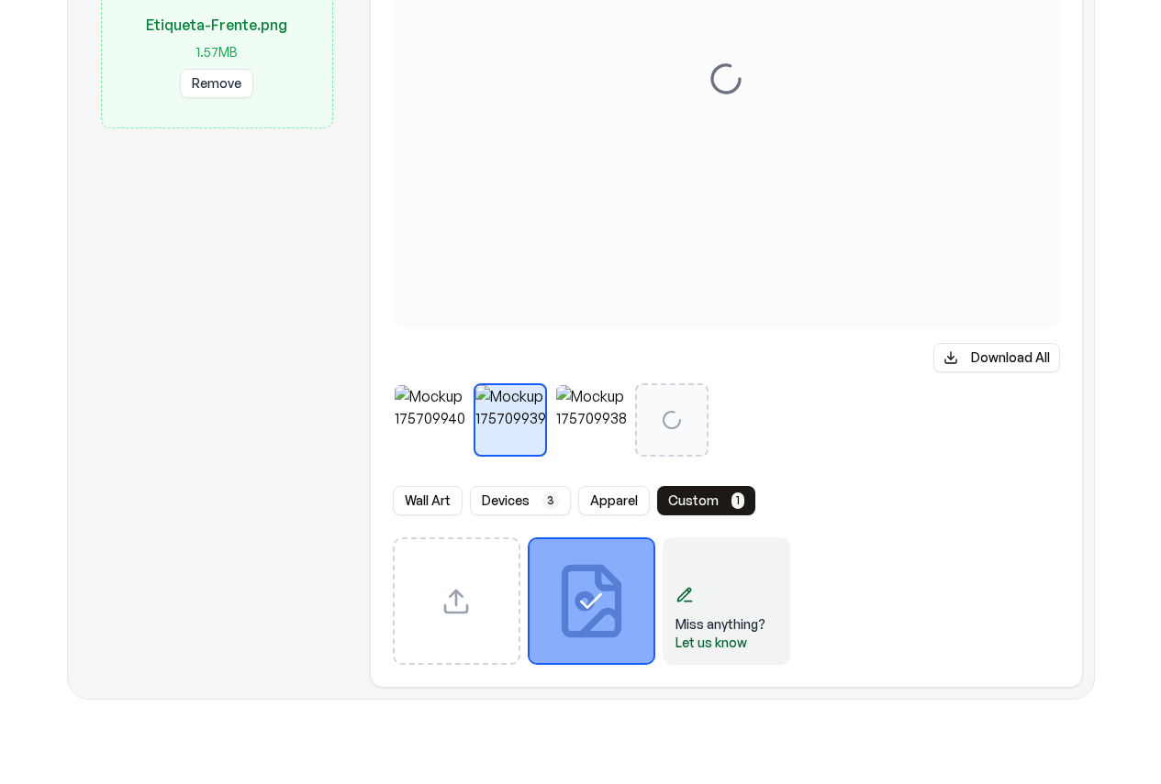
click at [614, 421] on div at bounding box center [591, 420] width 70 height 70
click at [746, 584] on div "Miss anything? Let us know" at bounding box center [726, 602] width 128 height 128
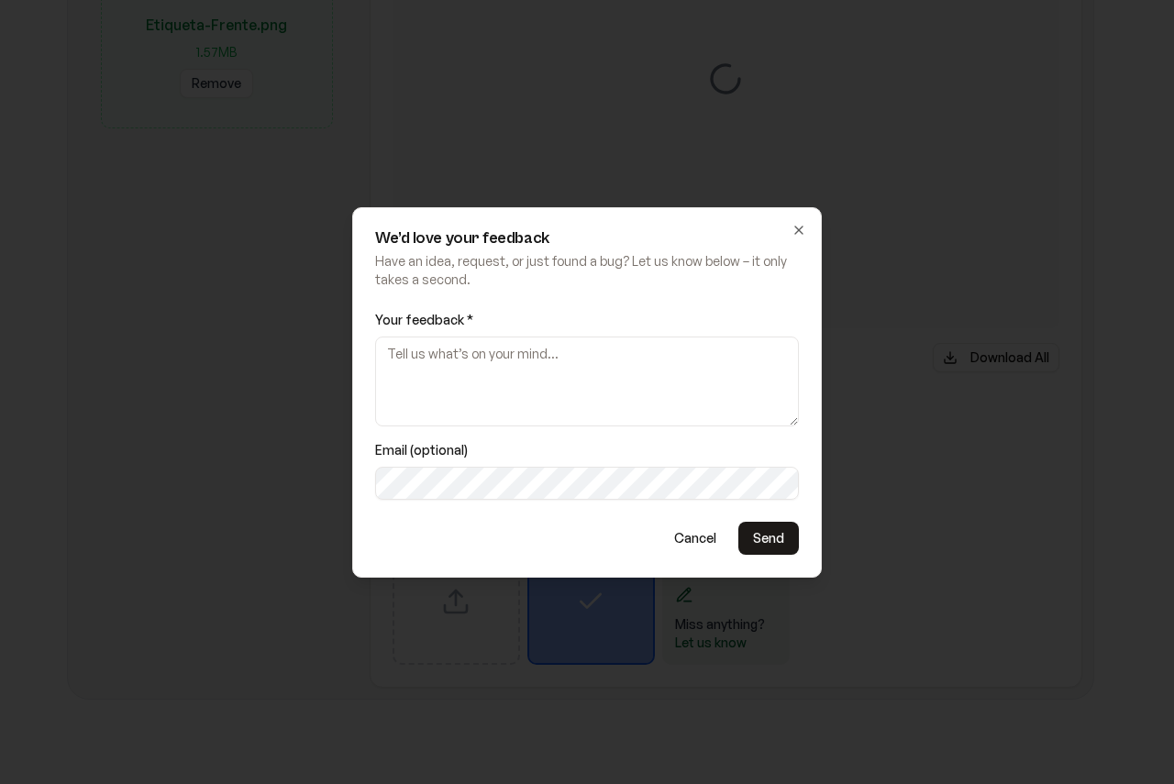
click at [695, 547] on button "Cancel" at bounding box center [696, 538] width 72 height 33
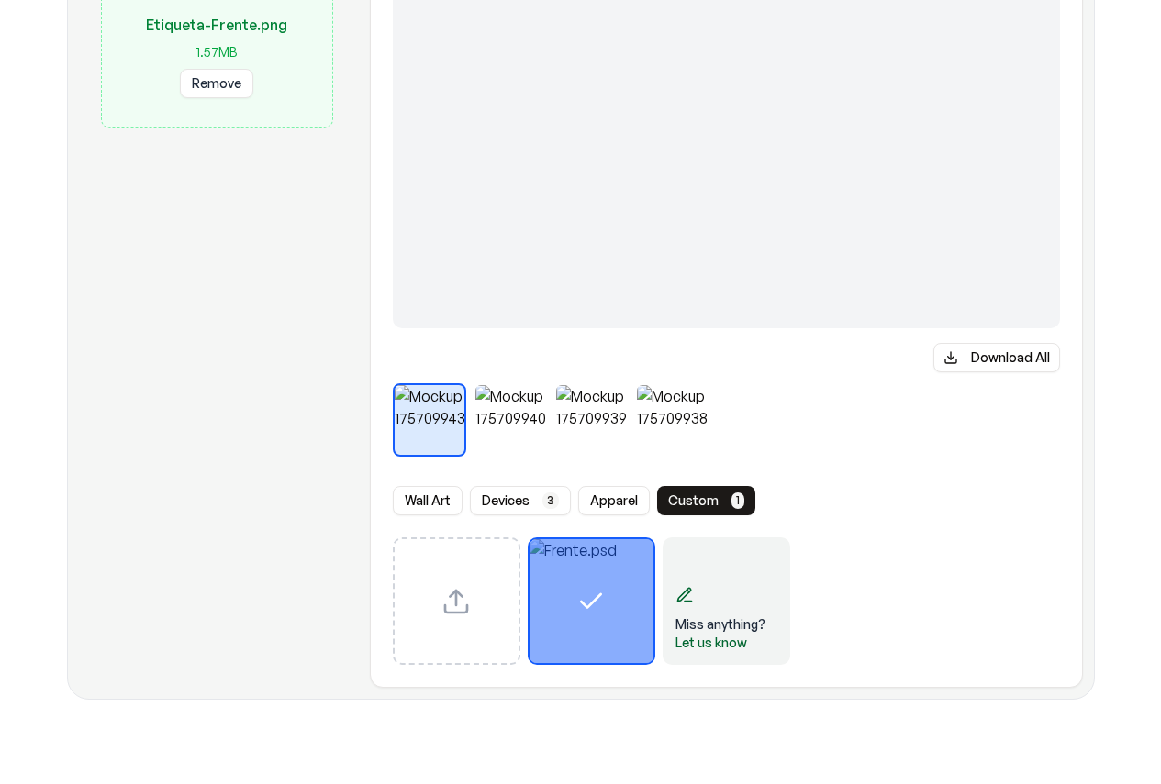
click at [586, 499] on button "Apparel" at bounding box center [614, 500] width 72 height 29
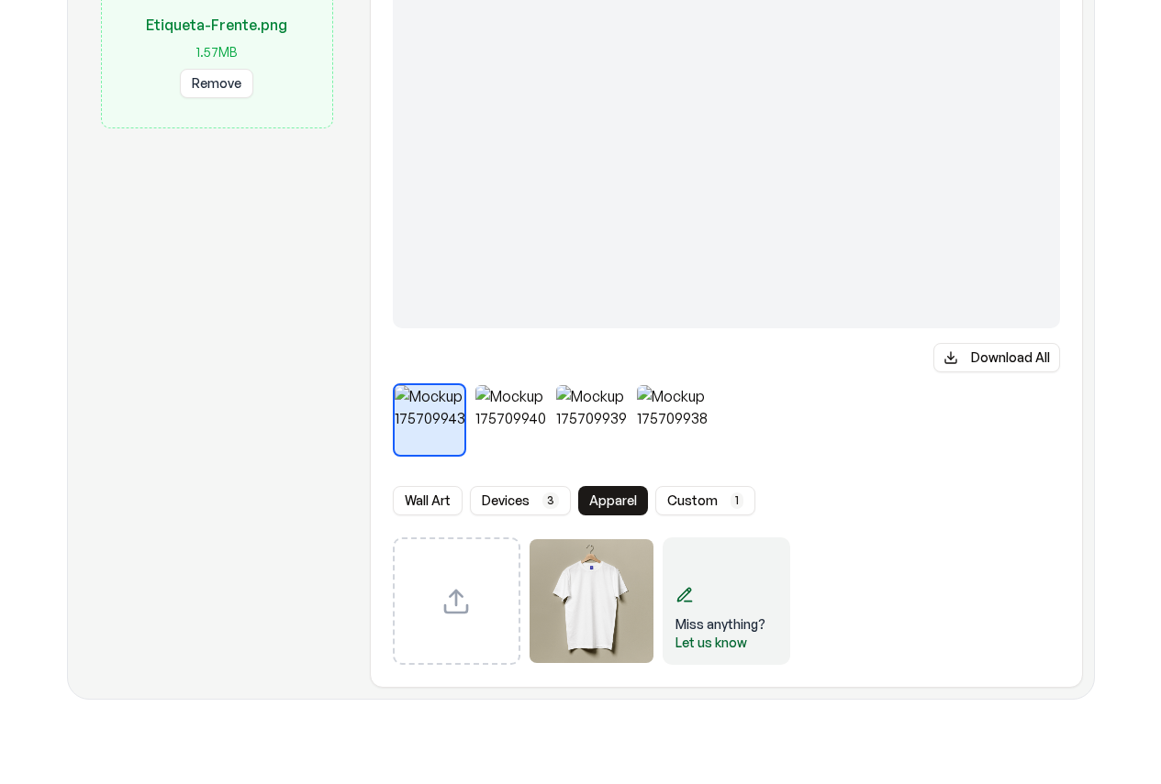
click at [611, 506] on button "Apparel" at bounding box center [613, 500] width 70 height 29
click at [695, 492] on button "custom 1" at bounding box center [705, 500] width 100 height 29
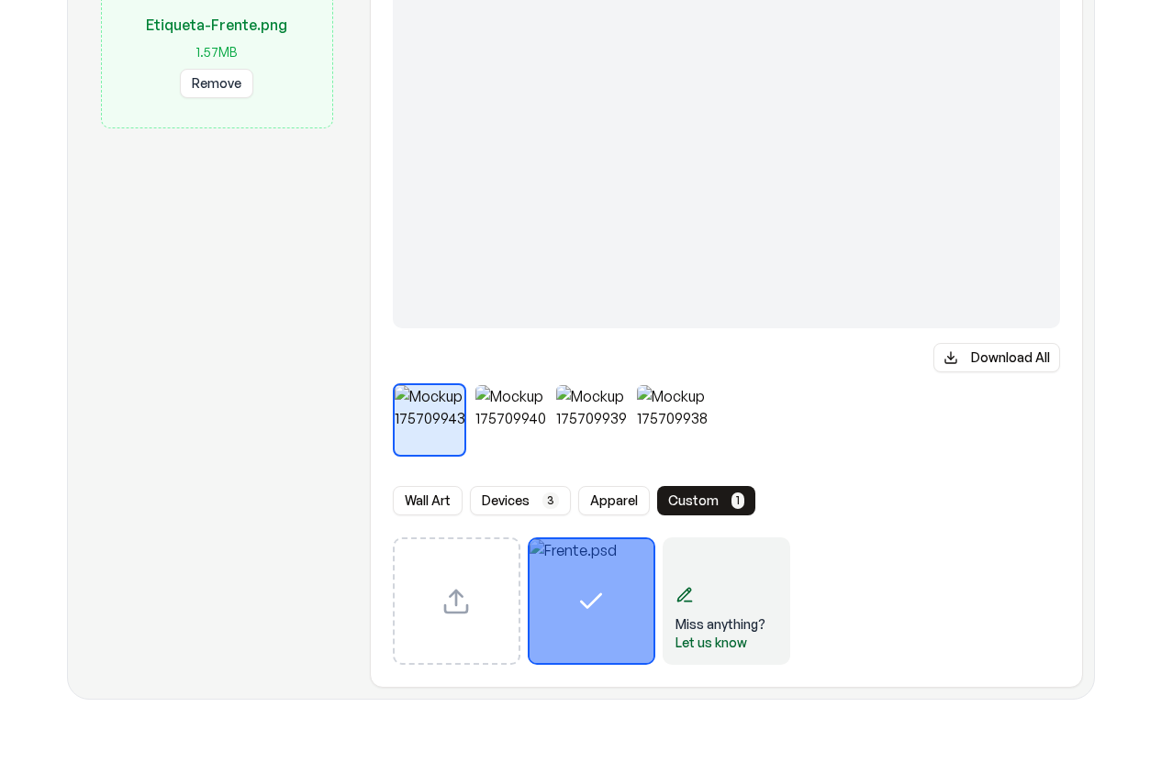
click at [687, 504] on button "custom 1" at bounding box center [706, 500] width 98 height 29
click at [703, 496] on button "custom 1" at bounding box center [706, 500] width 98 height 29
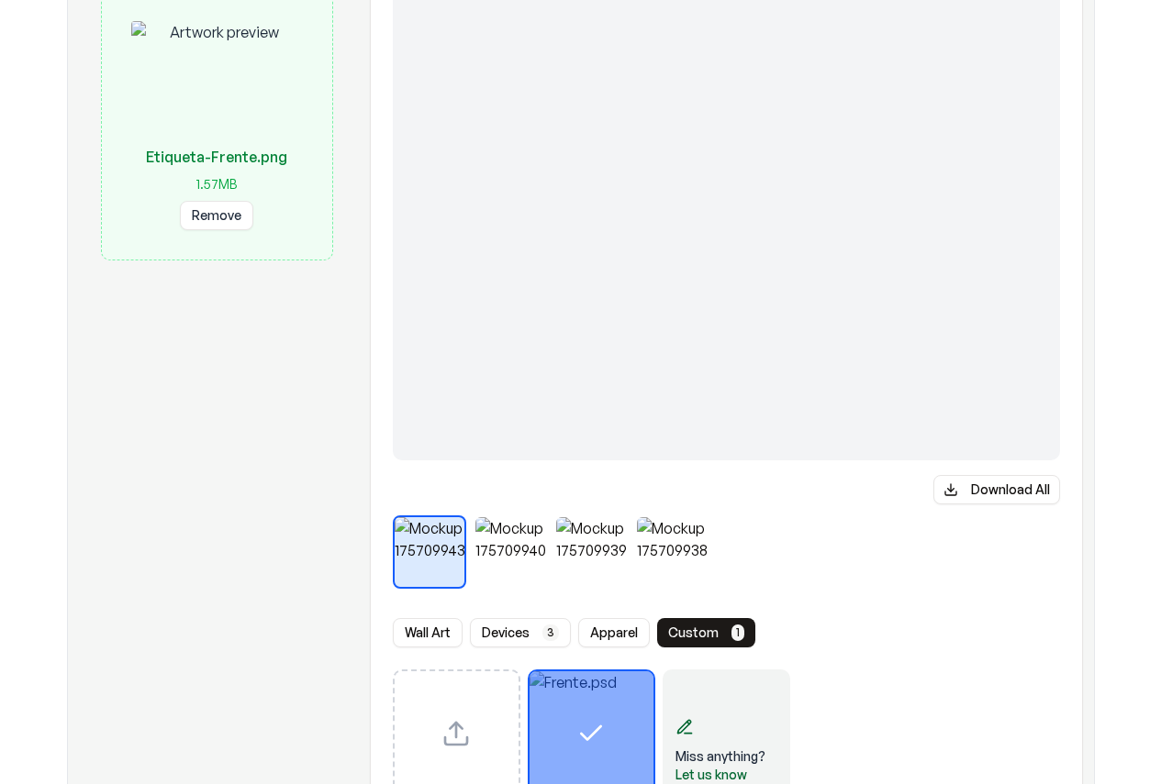
scroll to position [0, 0]
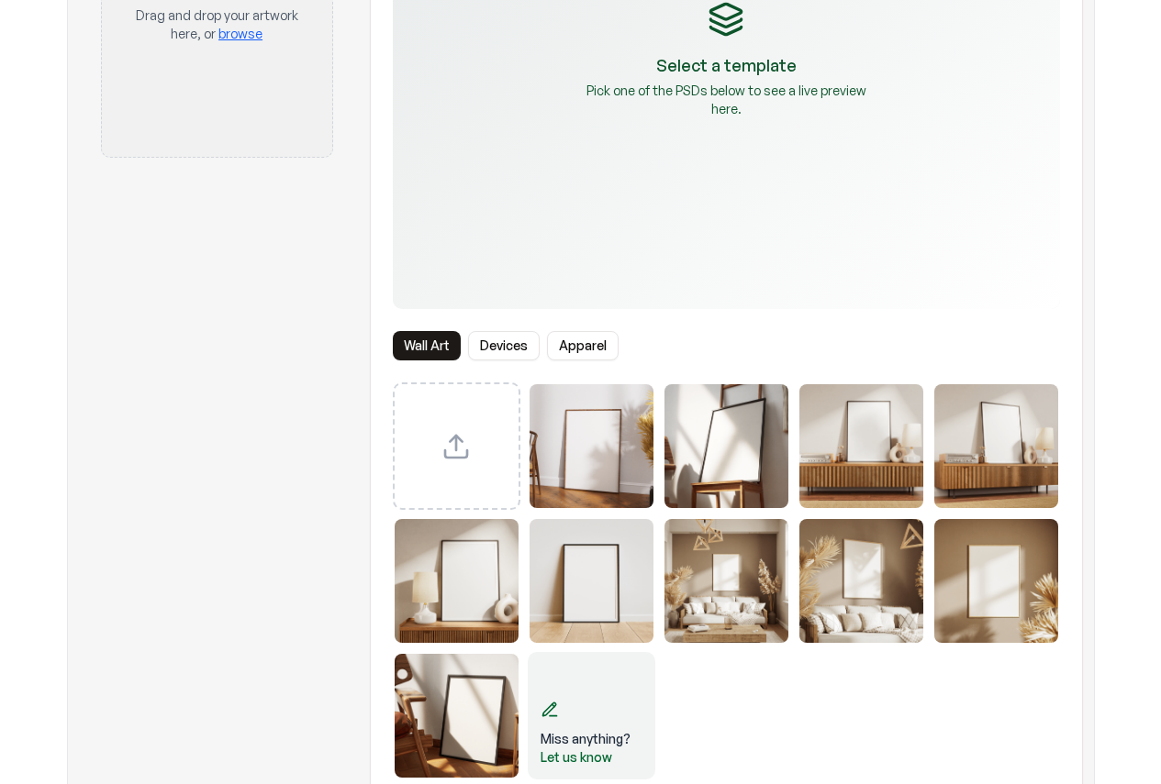
scroll to position [459, 0]
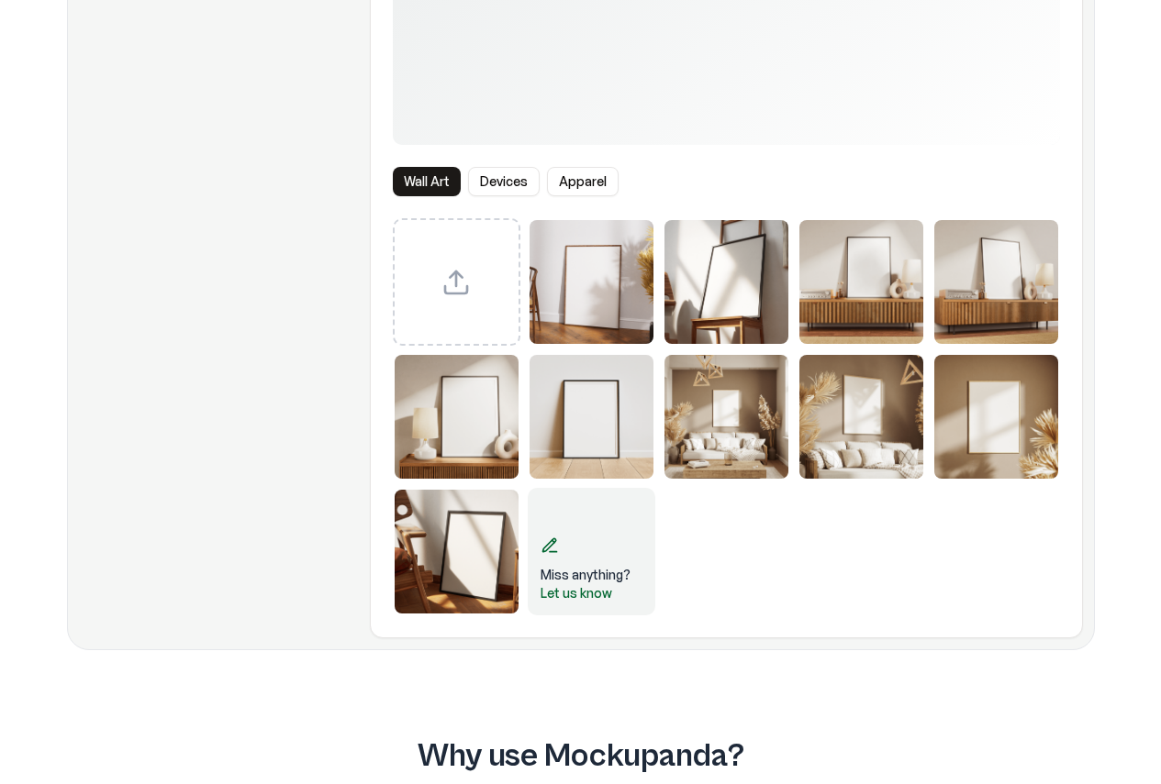
click at [591, 180] on button "Apparel" at bounding box center [583, 181] width 72 height 29
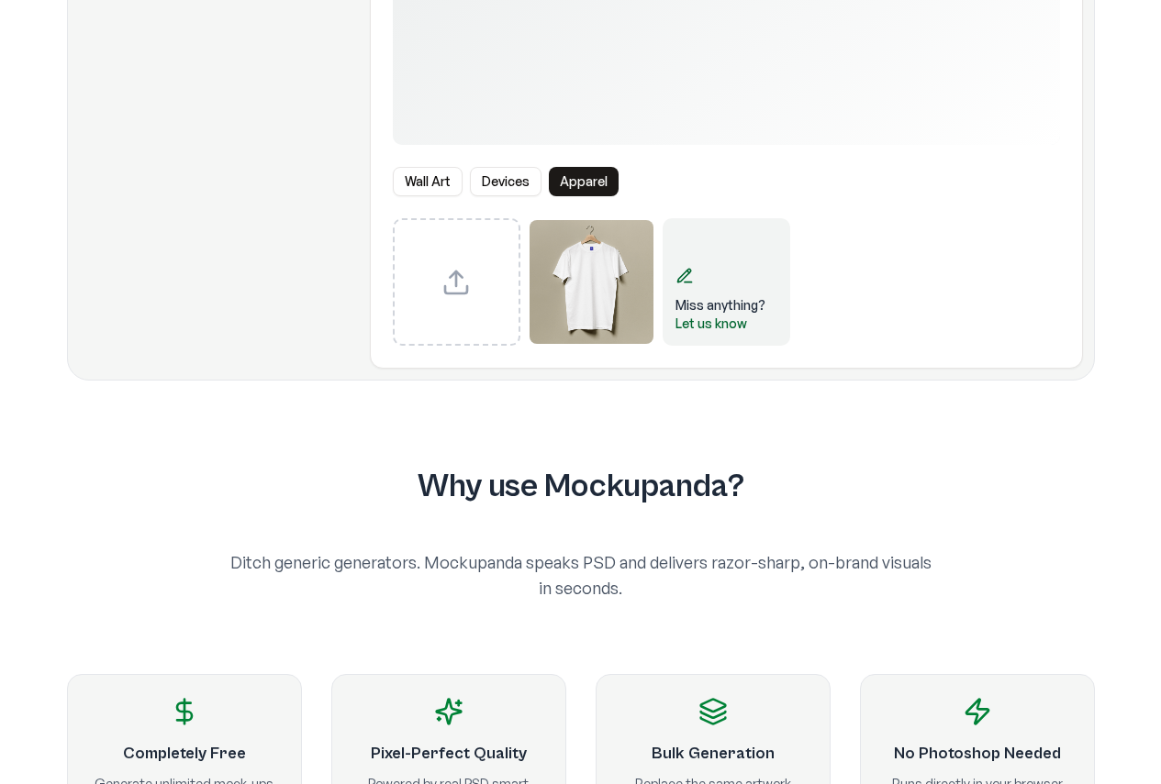
click at [503, 184] on button "Devices" at bounding box center [506, 181] width 72 height 29
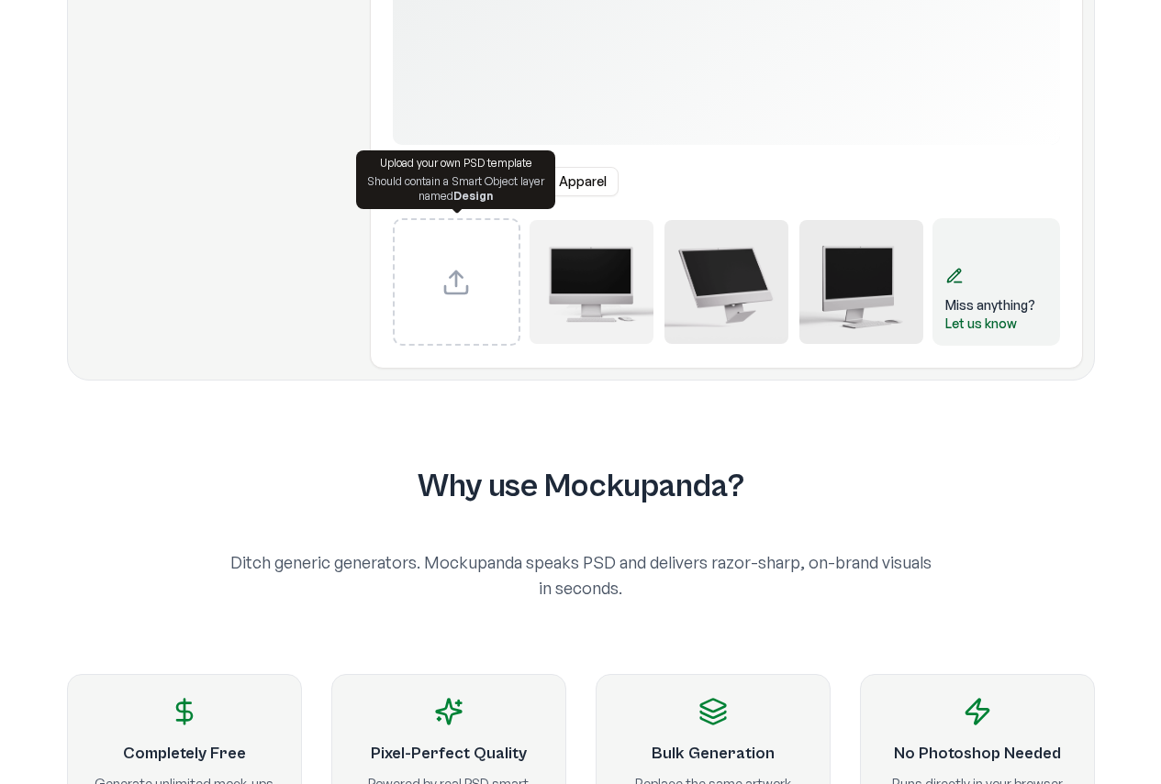
click at [434, 169] on div "Upload your own PSD template" at bounding box center [455, 163] width 177 height 15
click at [416, 183] on div "Should contain a Smart Object layer named Design" at bounding box center [455, 188] width 177 height 29
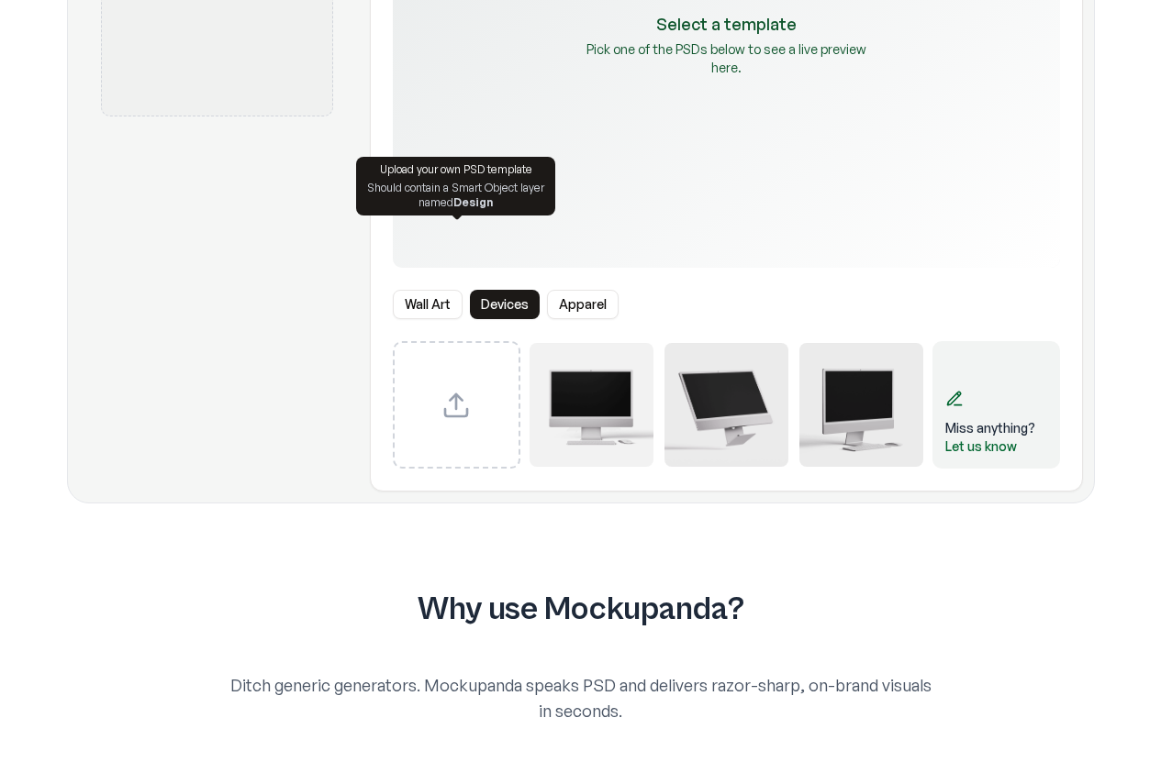
scroll to position [0, 0]
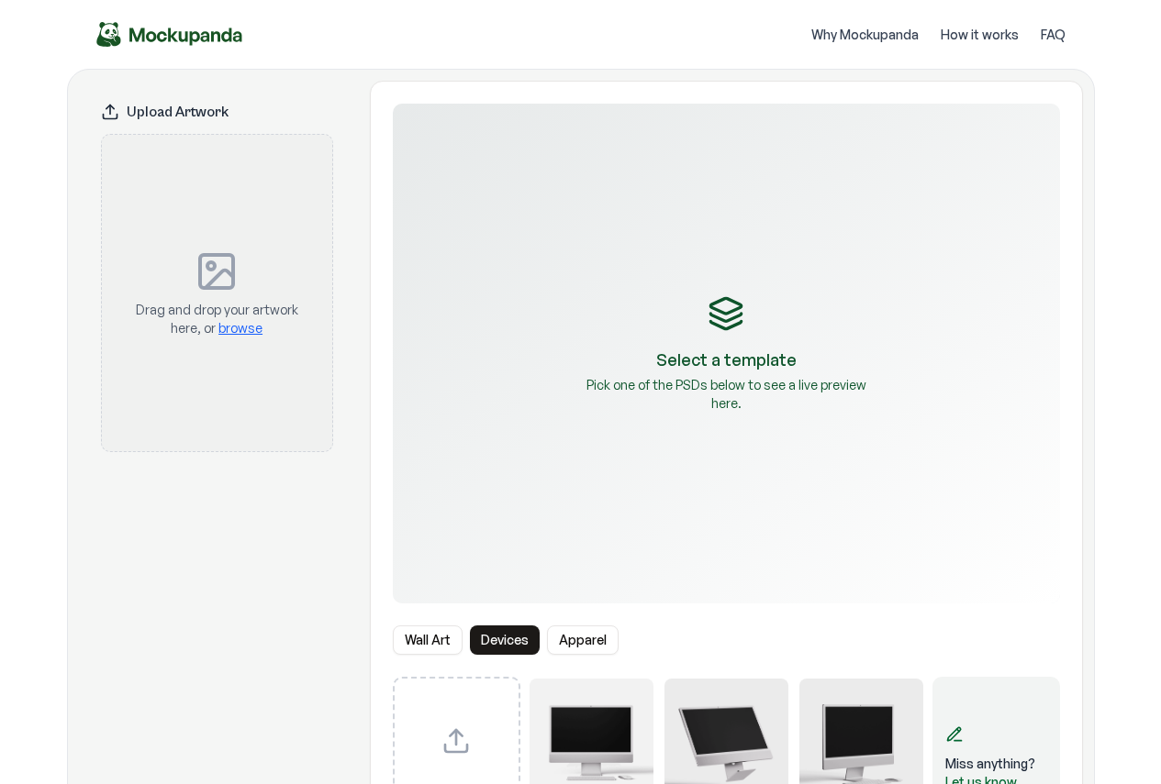
click at [759, 375] on div "Select a template Pick one of the PSDs below to see a live preview here." at bounding box center [726, 354] width 667 height 500
click at [440, 641] on button "Wall Art" at bounding box center [428, 640] width 70 height 29
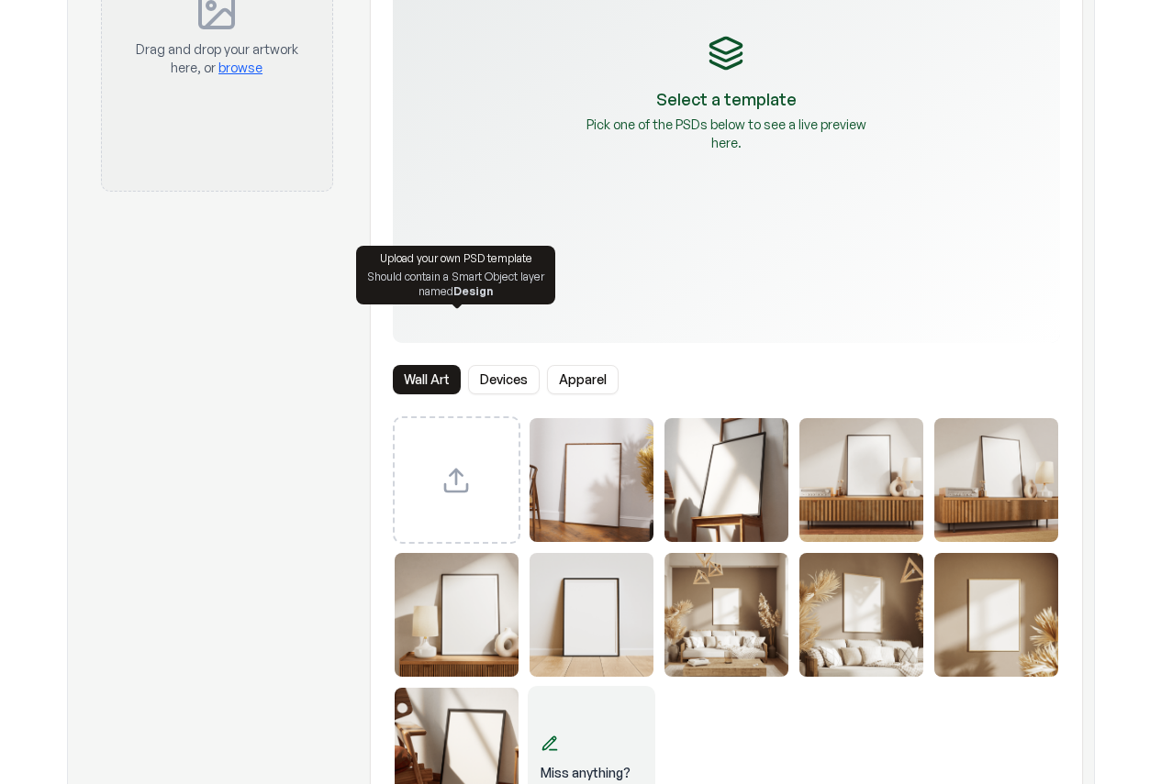
scroll to position [459, 0]
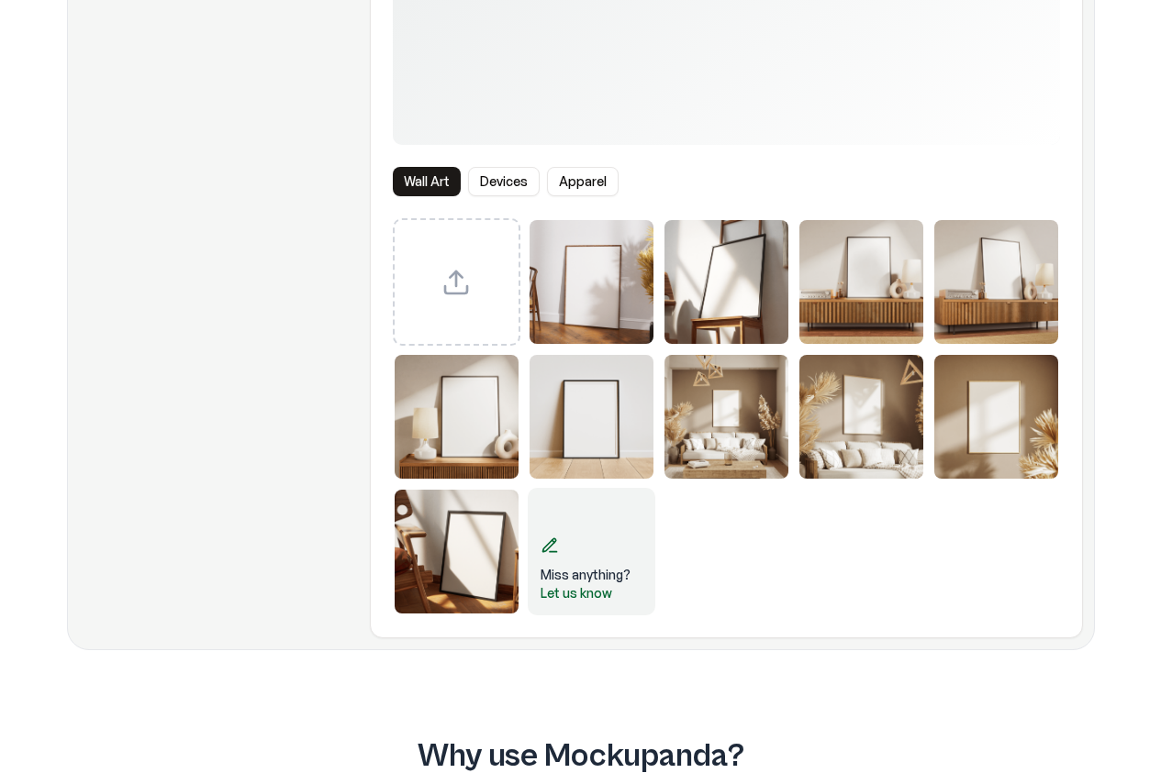
click at [503, 172] on button "Devices" at bounding box center [504, 181] width 72 height 29
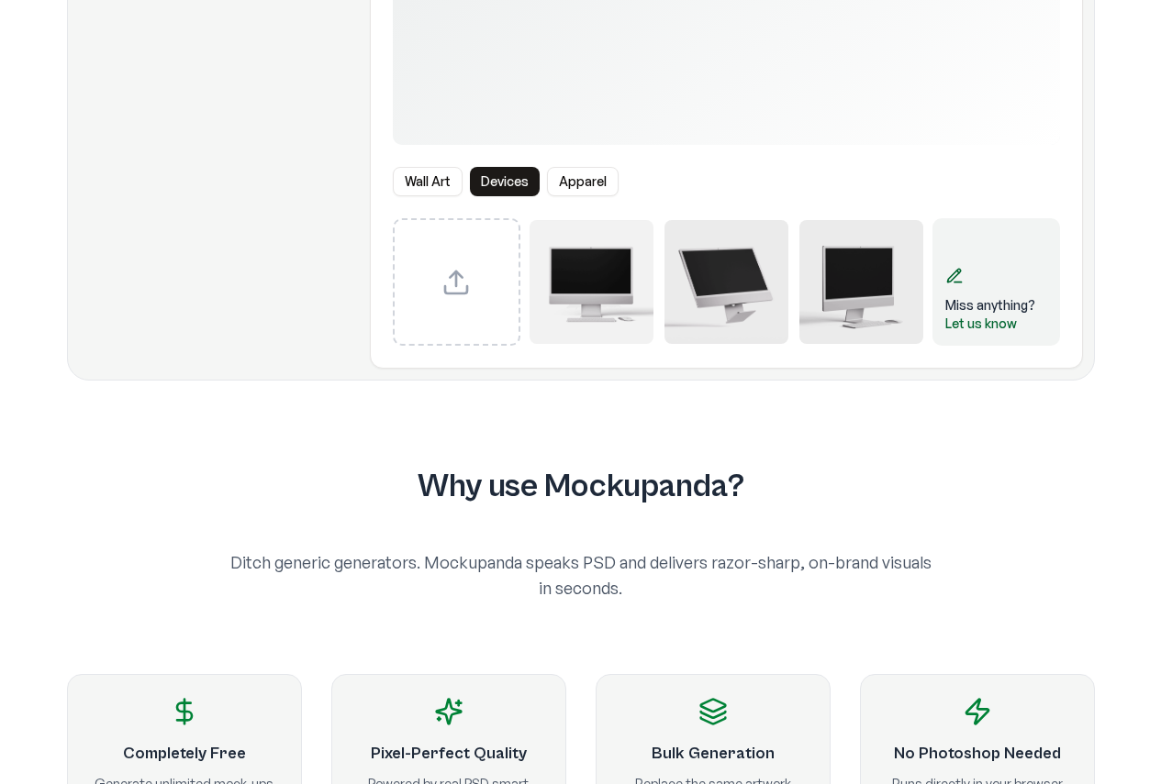
click at [570, 181] on button "Apparel" at bounding box center [583, 181] width 72 height 29
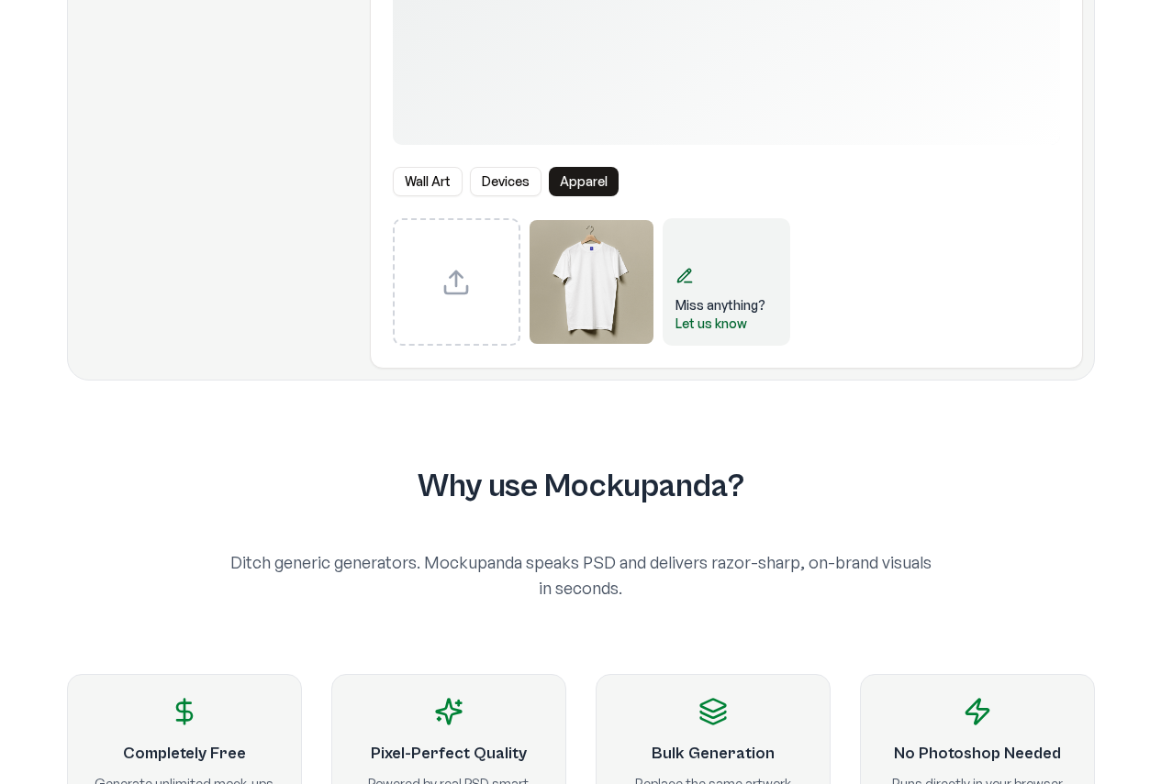
click at [494, 179] on button "Devices" at bounding box center [506, 181] width 72 height 29
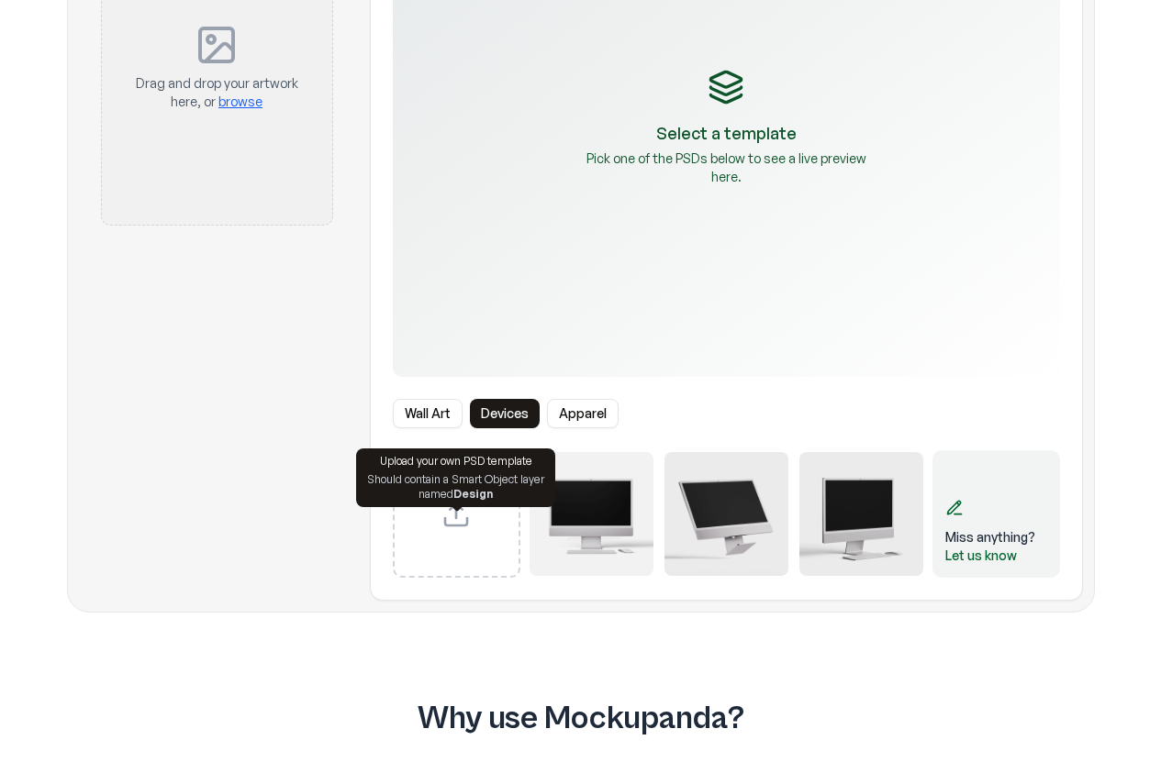
scroll to position [0, 0]
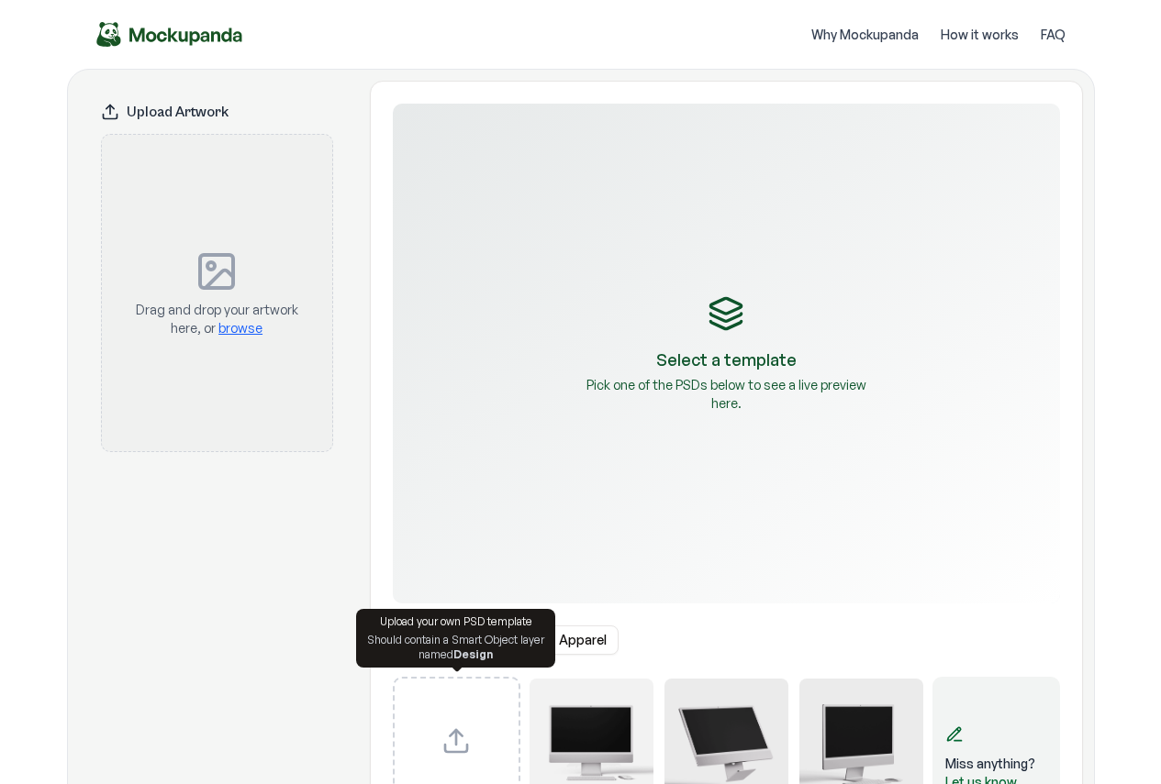
click at [480, 768] on div "Upload custom PSD template" at bounding box center [457, 741] width 128 height 128
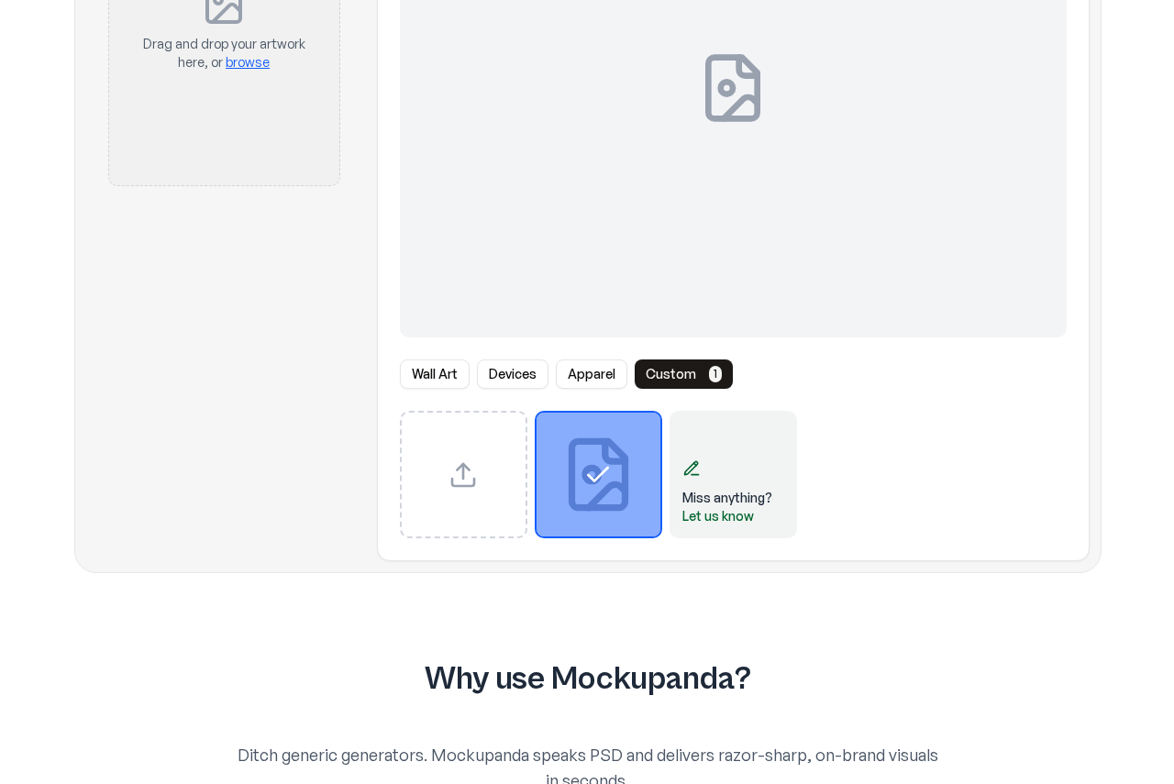
scroll to position [92, 0]
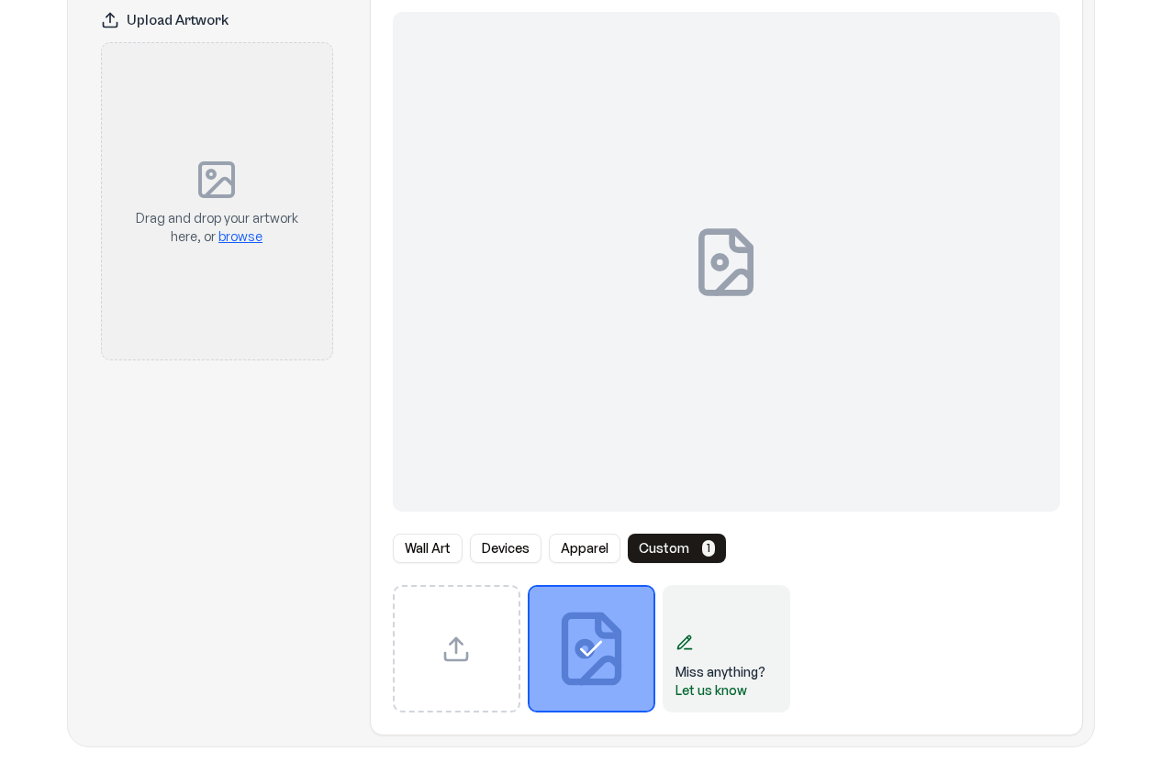
click at [721, 428] on div at bounding box center [726, 262] width 667 height 500
click at [737, 677] on div "Miss anything?" at bounding box center [720, 672] width 90 height 18
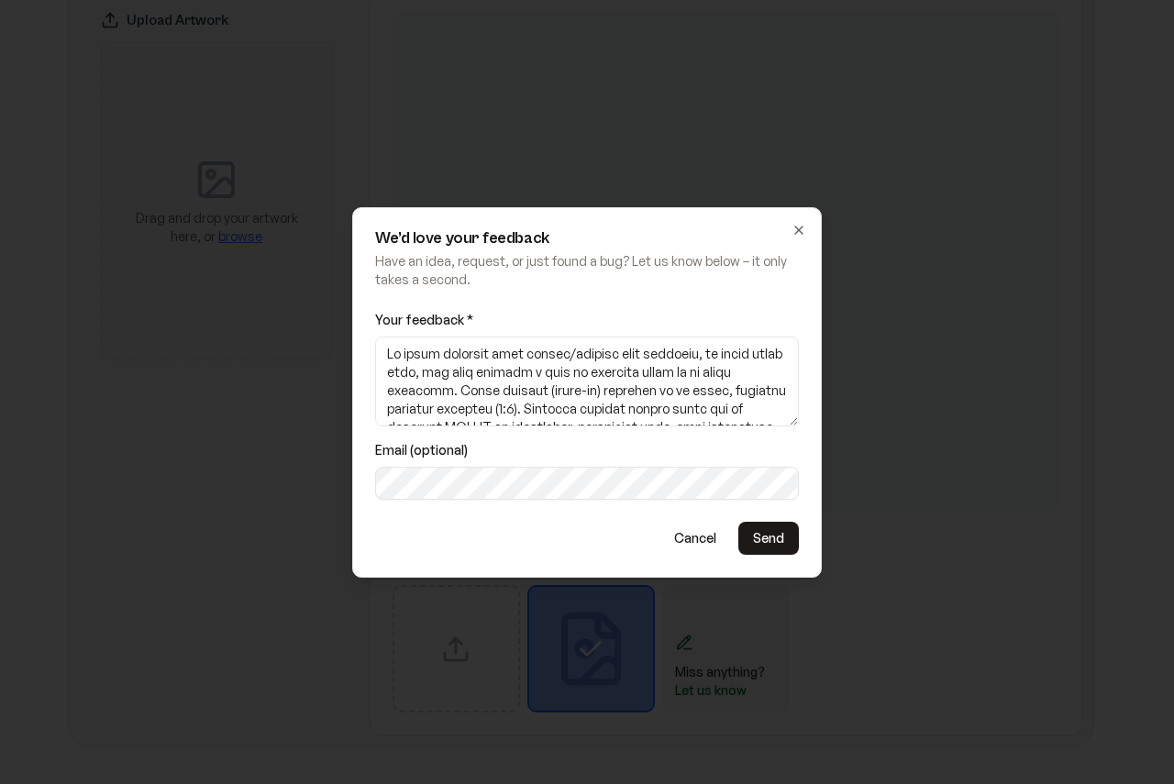
scroll to position [322, 0]
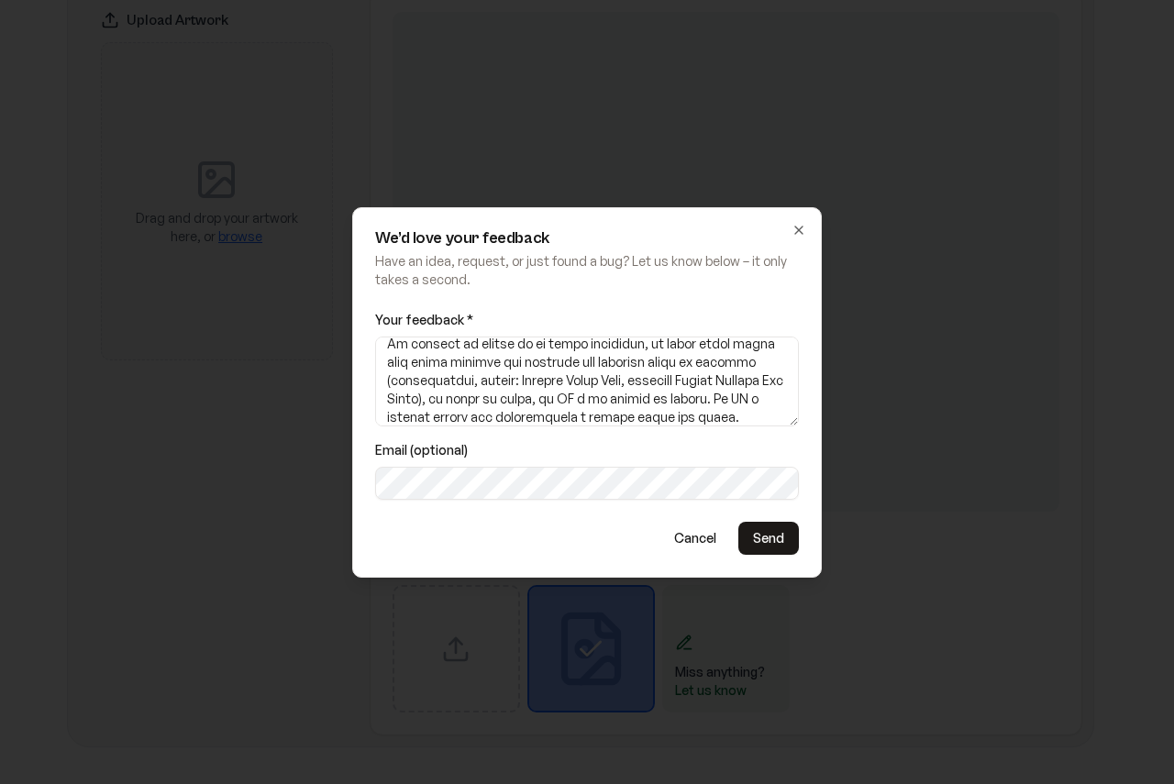
type textarea "Lo ipsum dolorsit amet consec/adipisc elit seddoeiu, te incid utlab etdo, mag a…"
click at [778, 537] on button "Send" at bounding box center [769, 538] width 61 height 33
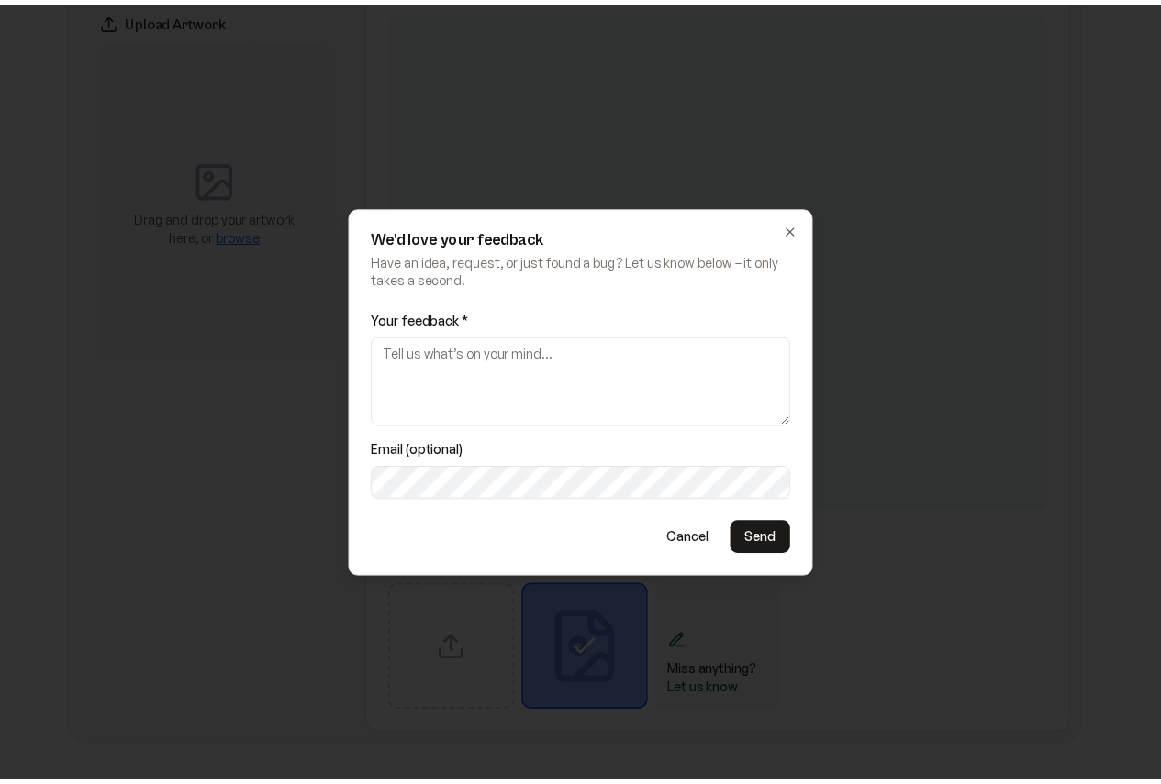
scroll to position [0, 0]
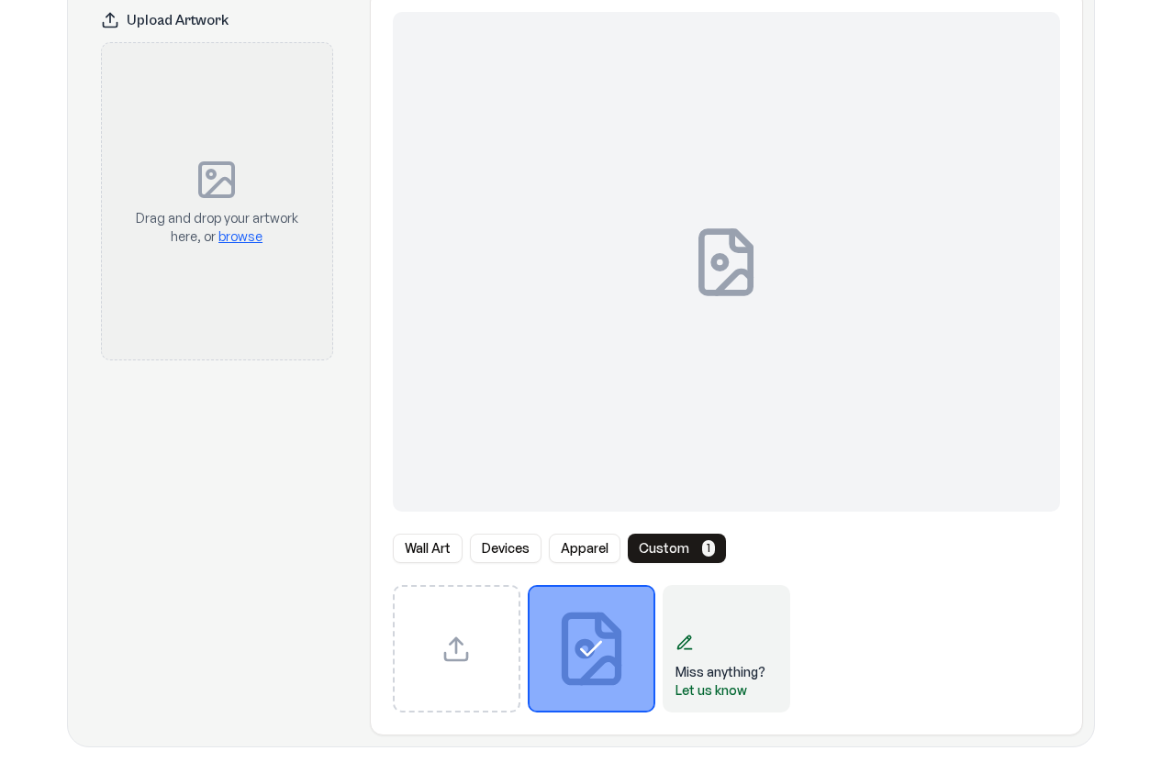
click at [244, 235] on span "browse" at bounding box center [240, 236] width 44 height 16
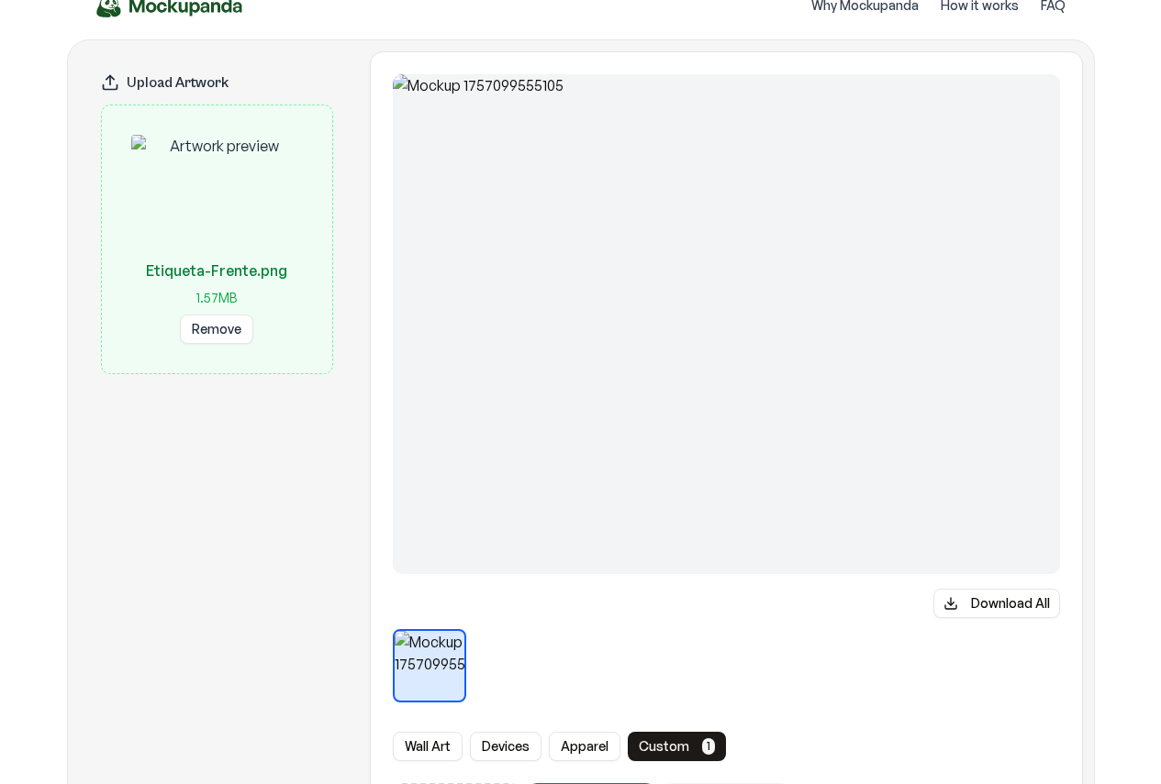
scroll to position [459, 0]
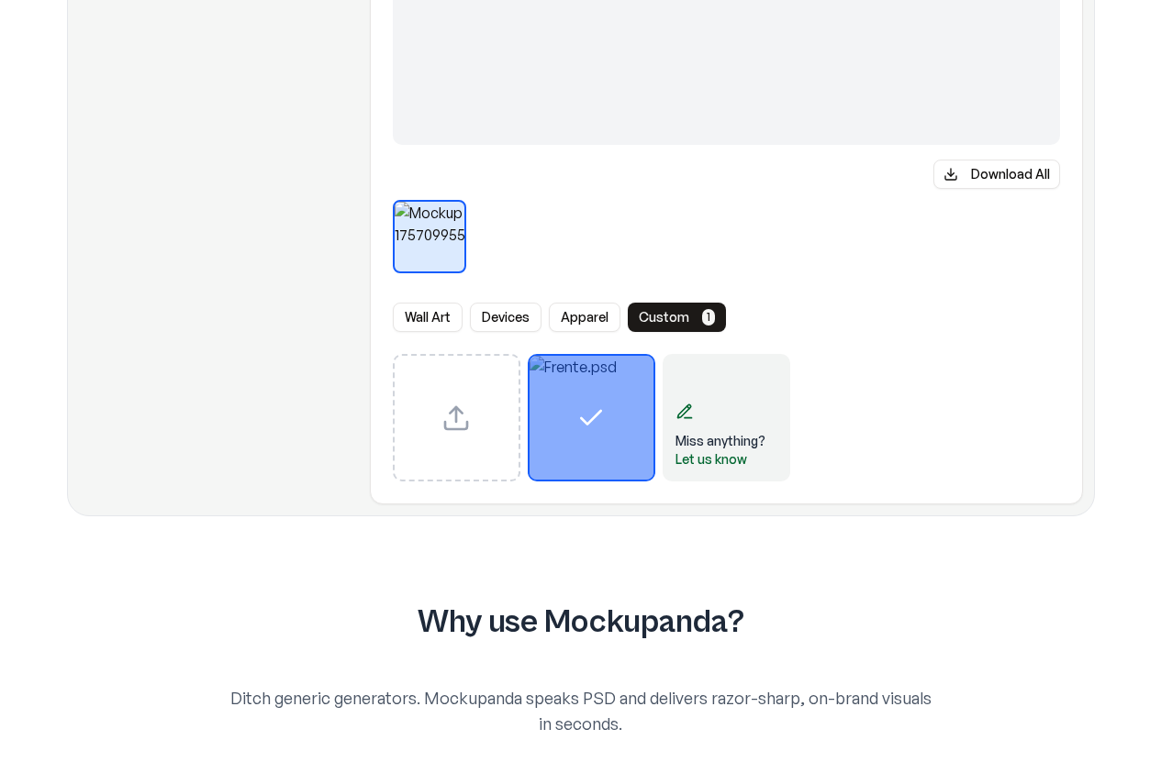
click at [472, 413] on div "Upload custom PSD template" at bounding box center [457, 418] width 128 height 128
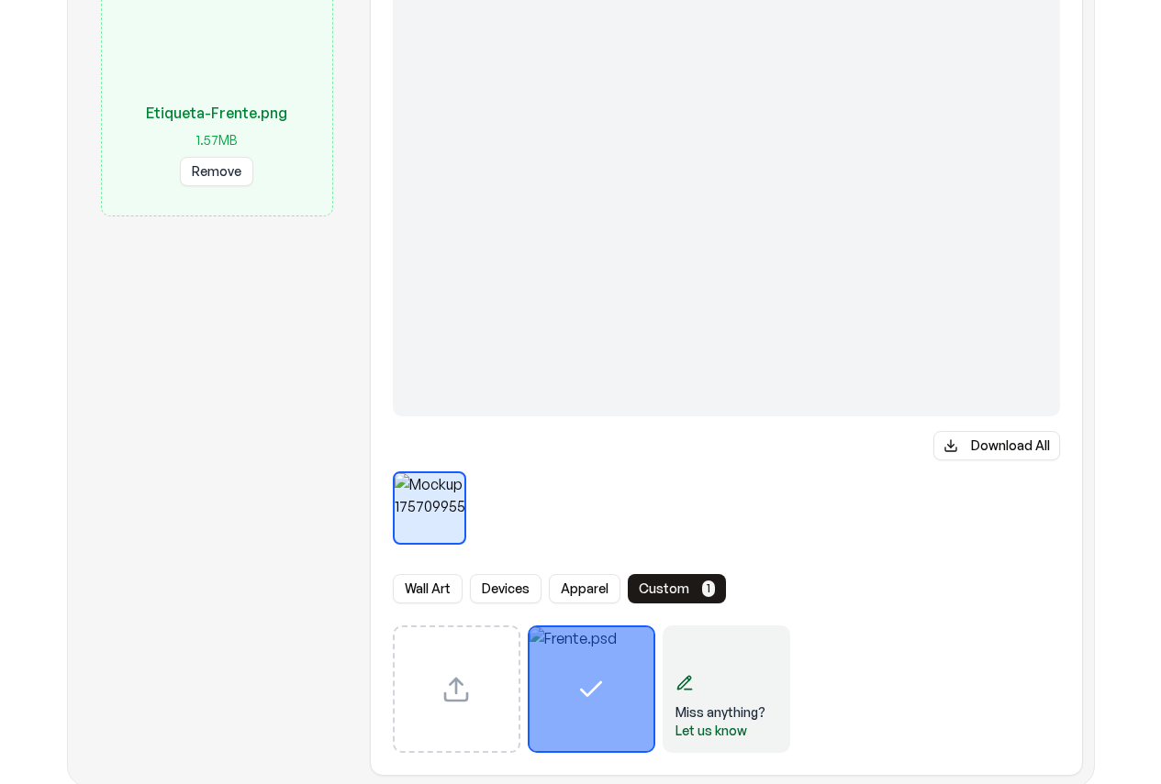
scroll to position [183, 0]
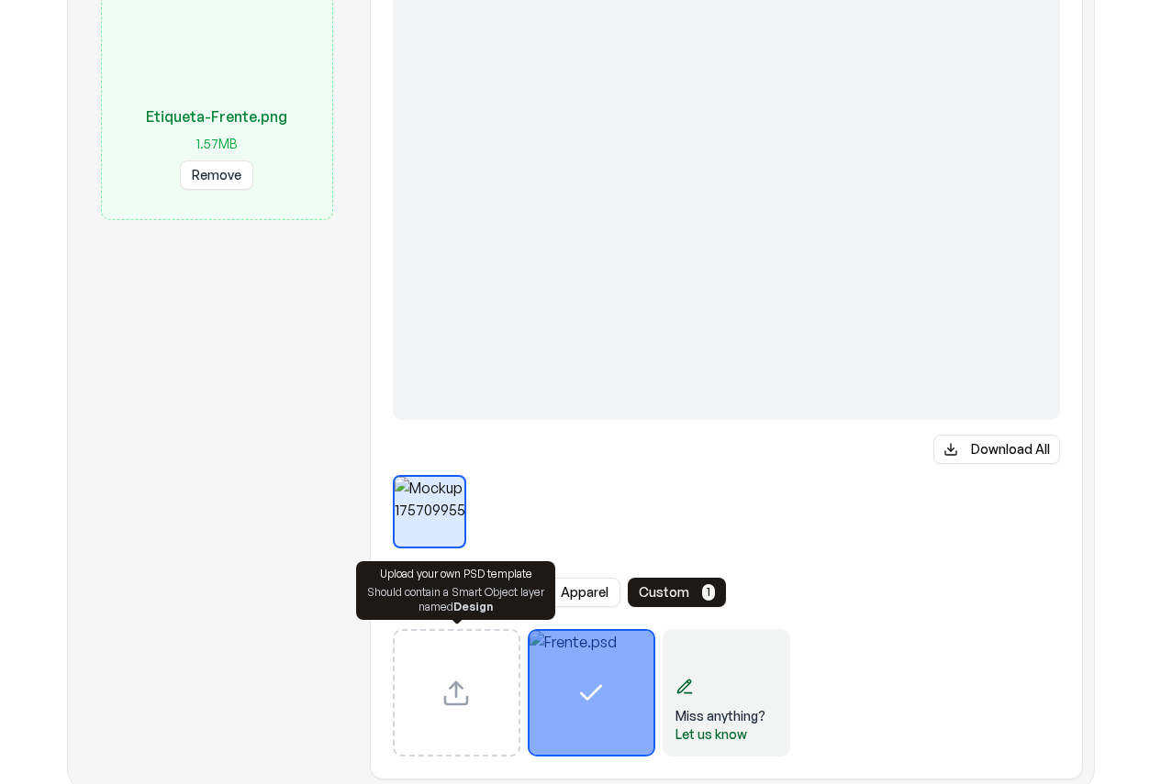
click at [458, 699] on icon "Upload custom PSD template" at bounding box center [455, 693] width 29 height 29
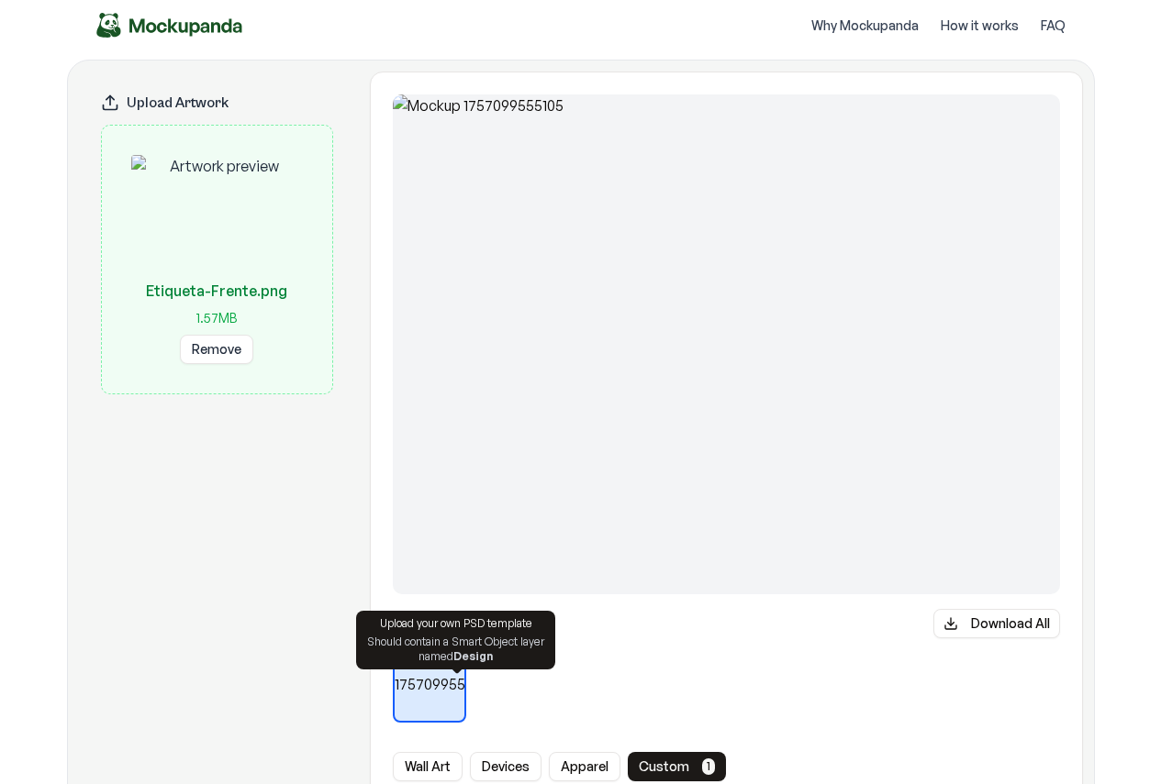
scroll to position [0, 0]
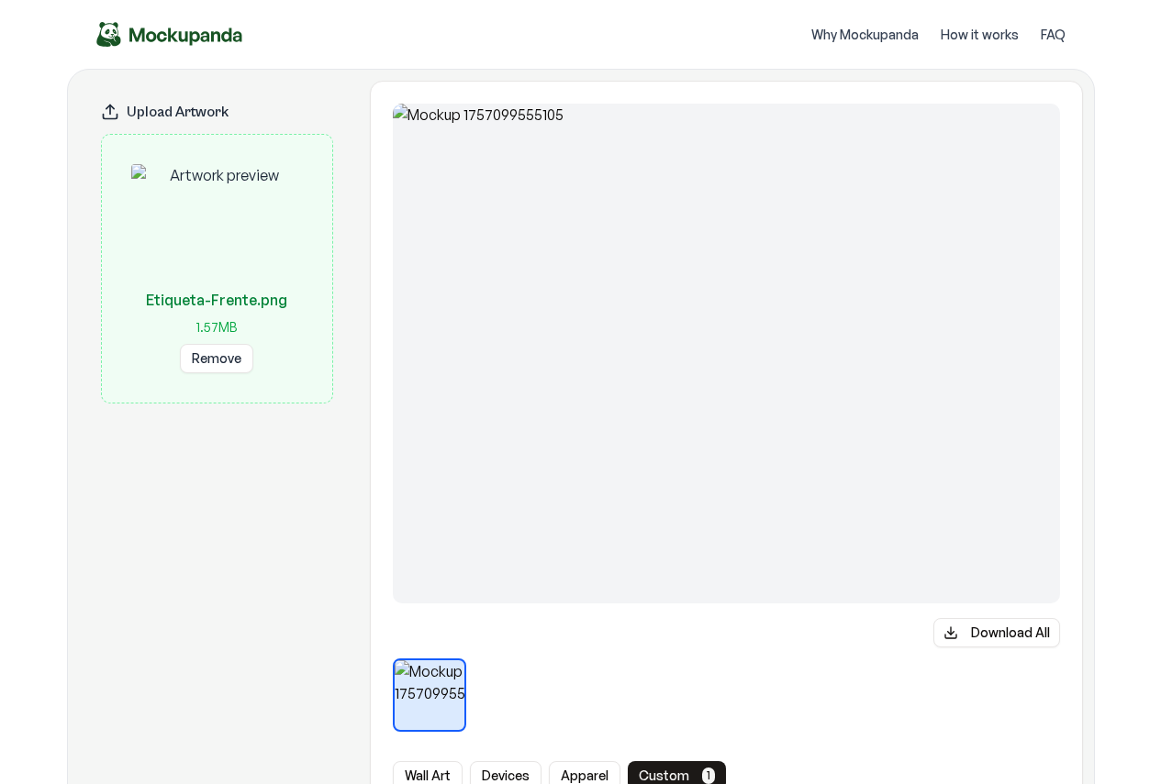
click at [217, 361] on button "Remove" at bounding box center [216, 358] width 73 height 29
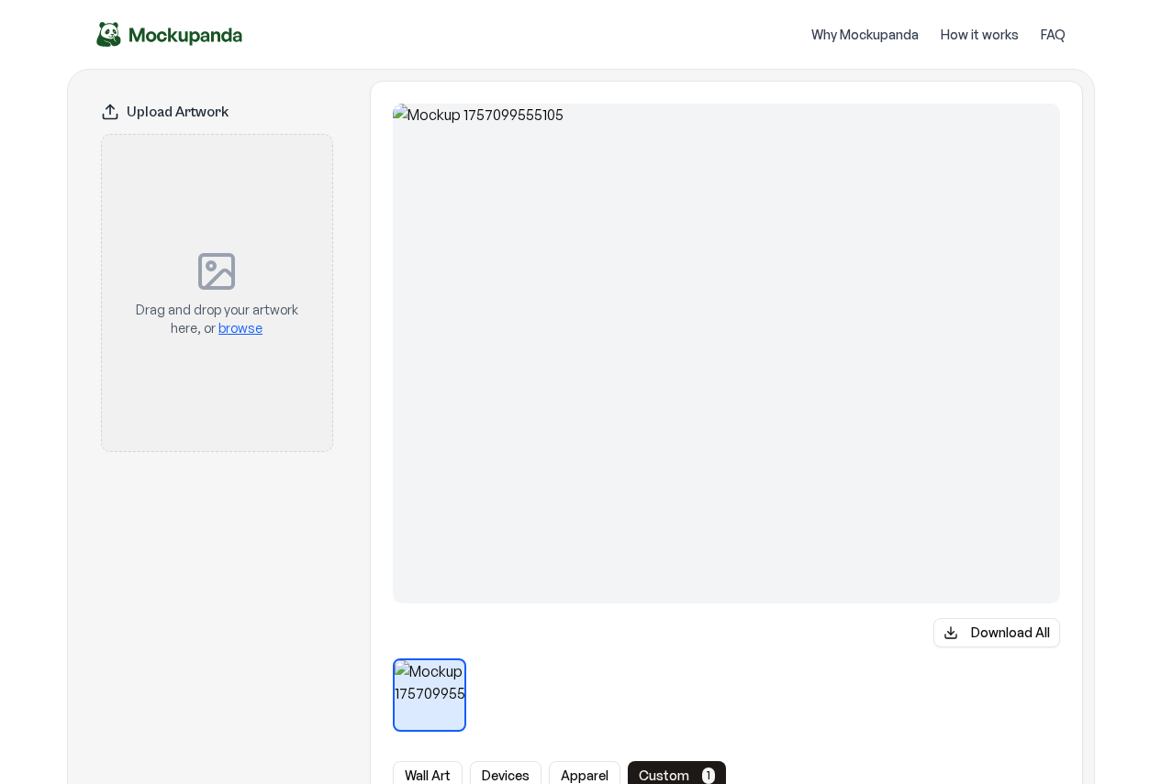
click at [250, 326] on span "browse" at bounding box center [240, 328] width 44 height 16
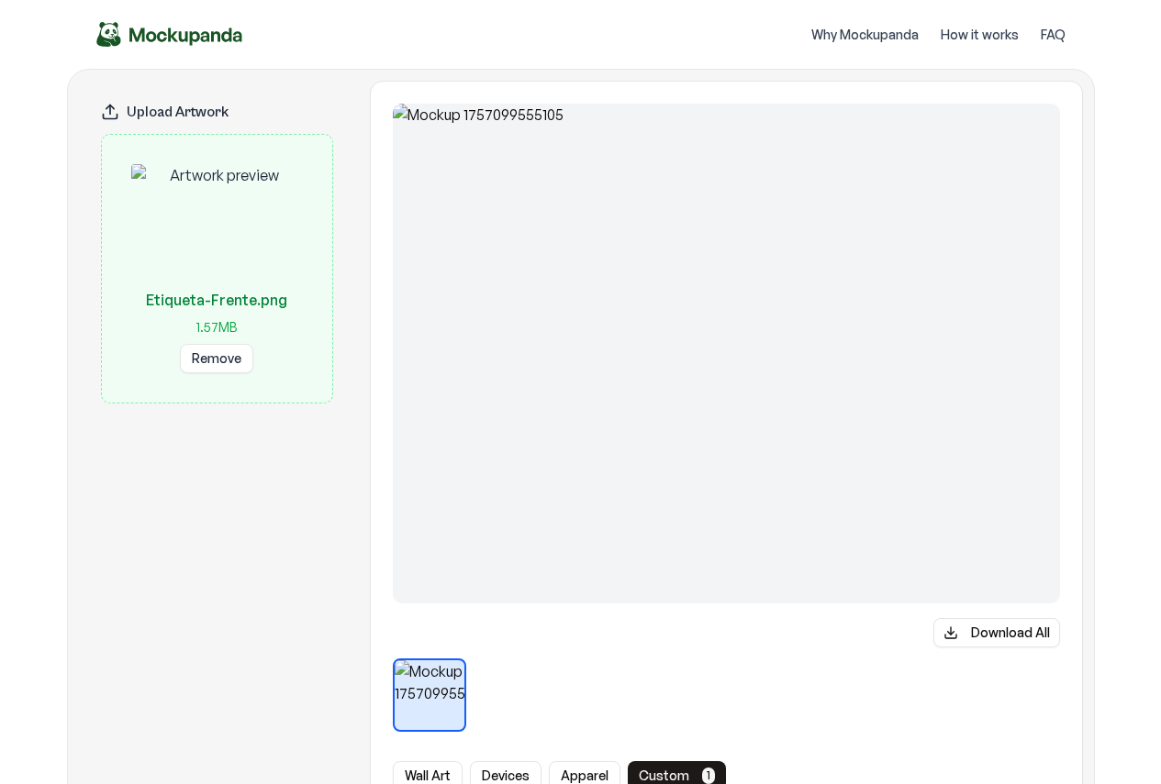
scroll to position [367, 0]
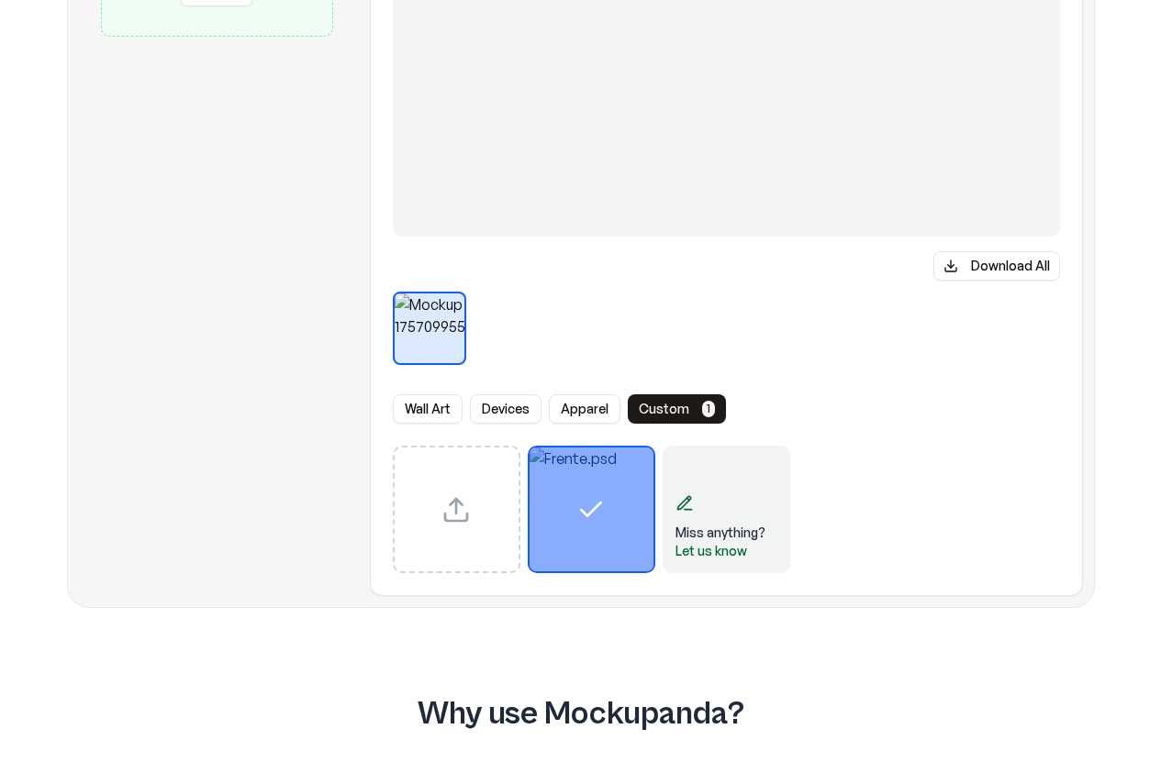
click at [491, 488] on div "Upload custom PSD template" at bounding box center [457, 510] width 128 height 128
click at [695, 517] on div "Miss anything? Let us know" at bounding box center [726, 510] width 128 height 128
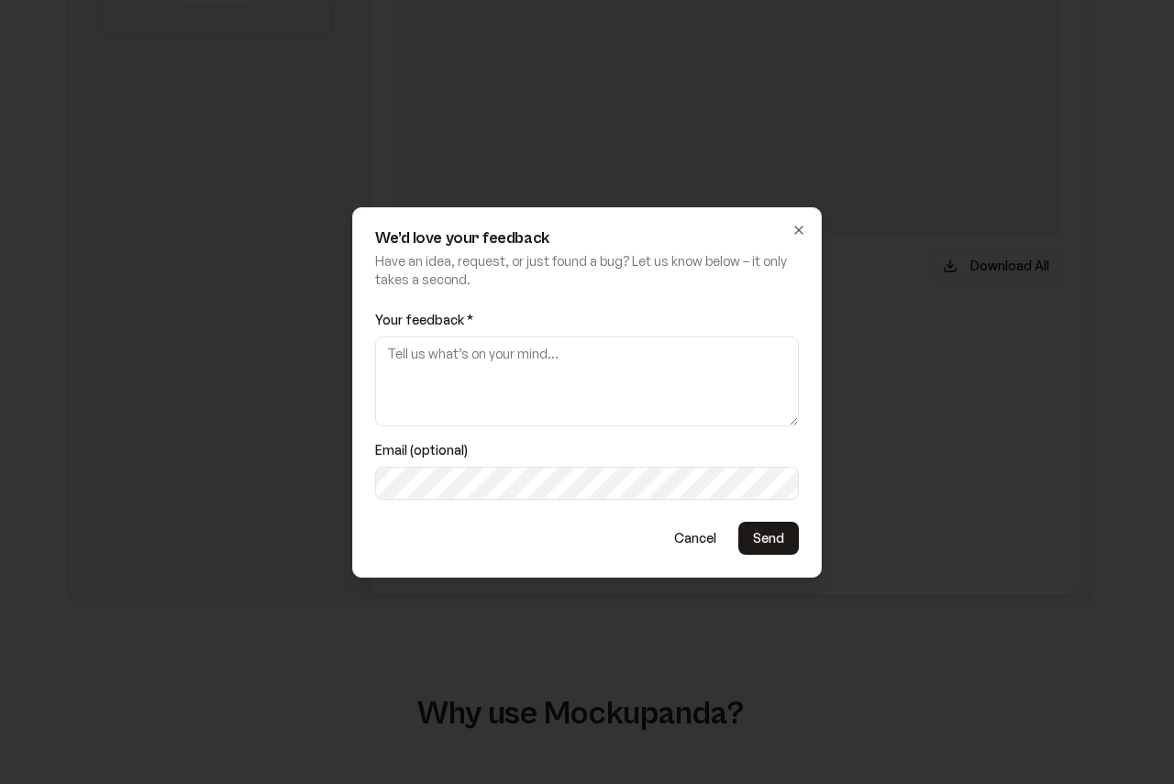
click at [791, 230] on h2 "We’d love your feedback" at bounding box center [587, 238] width 424 height 17
click at [795, 228] on icon "button" at bounding box center [799, 230] width 15 height 15
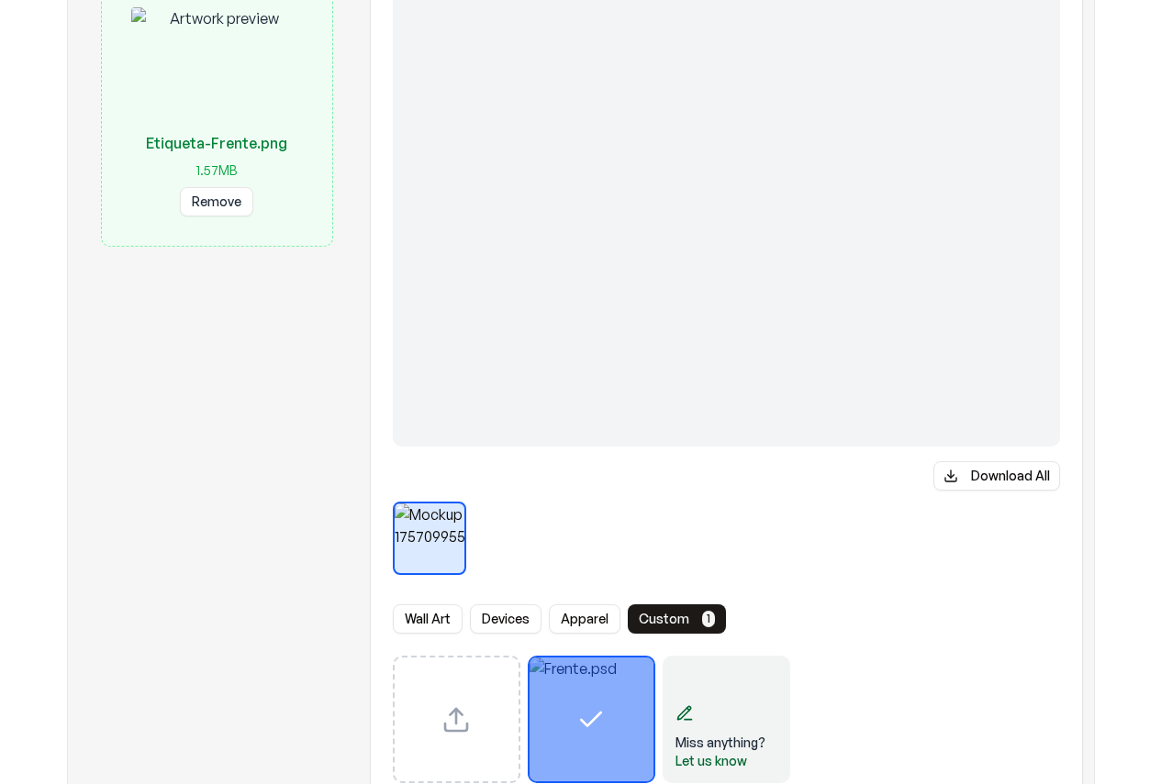
scroll to position [0, 0]
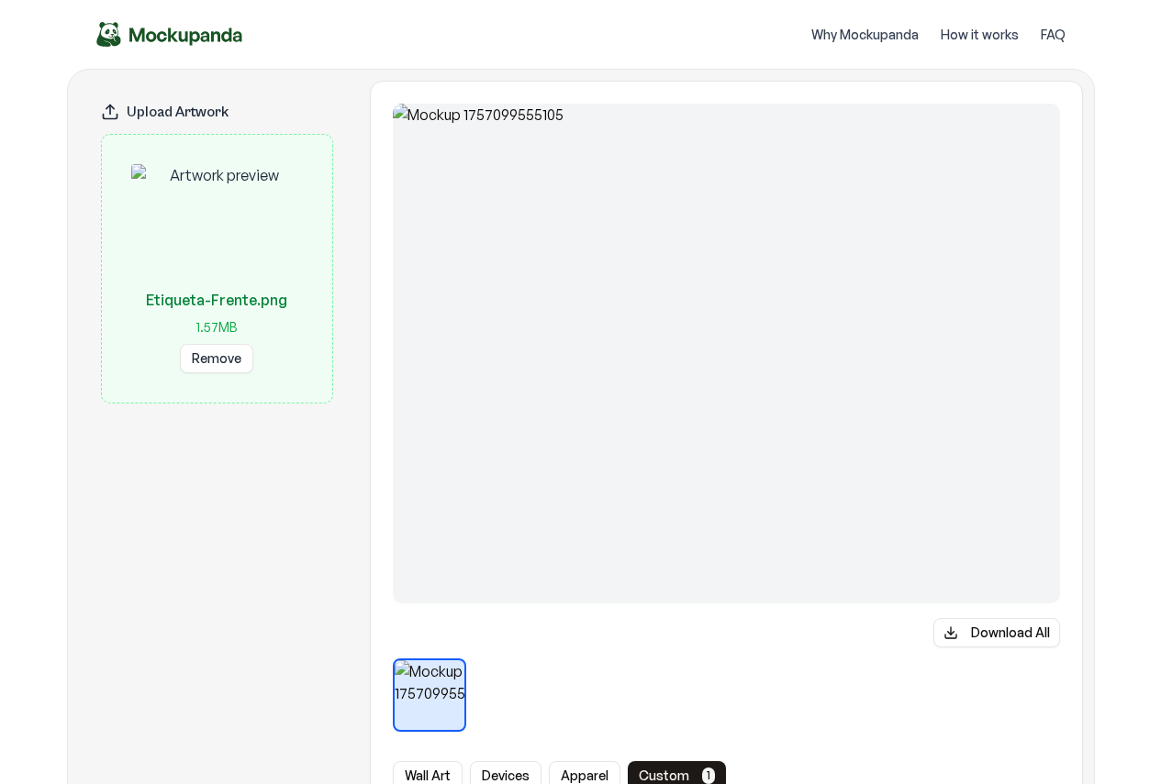
click at [769, 461] on img at bounding box center [726, 354] width 667 height 500
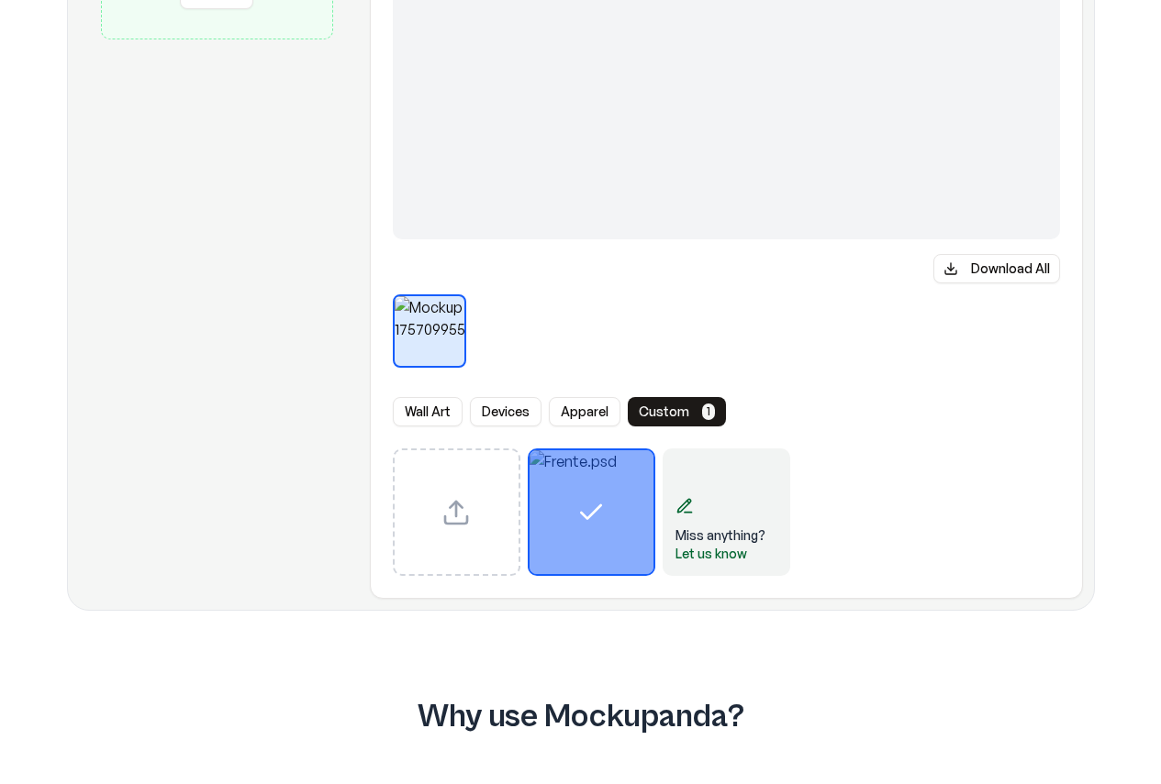
scroll to position [183, 0]
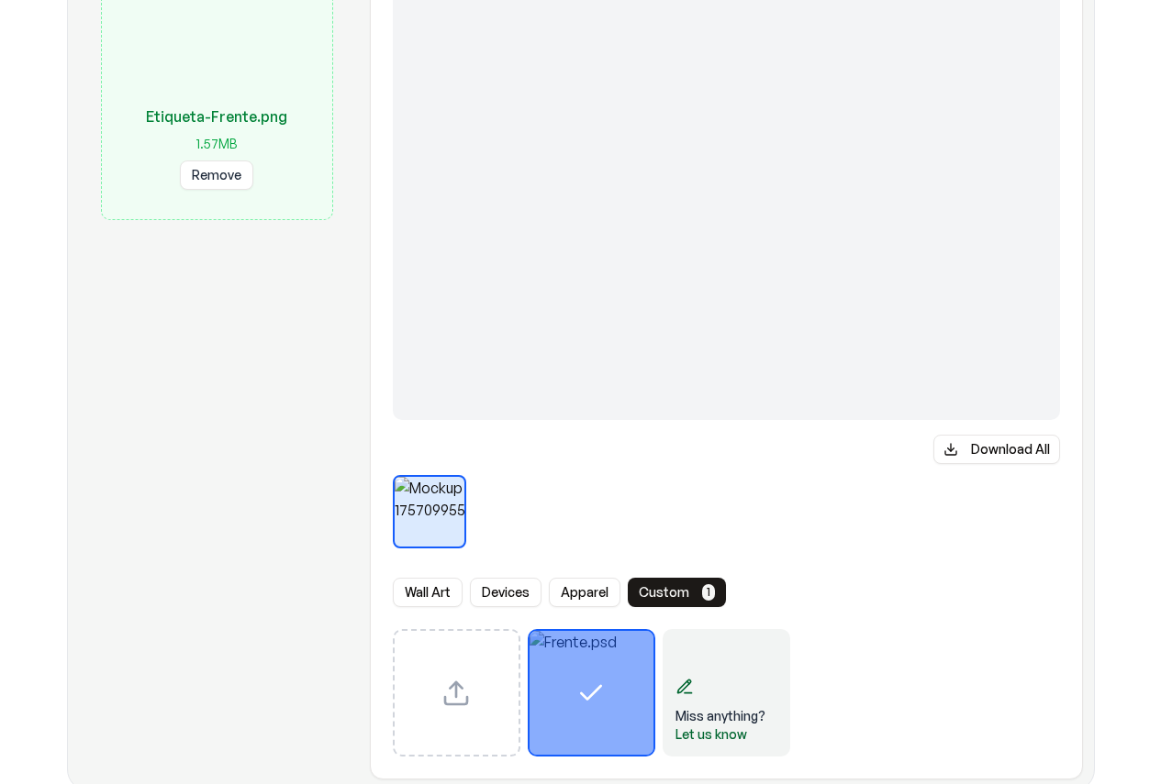
click at [663, 261] on img at bounding box center [726, 170] width 667 height 500
click at [948, 266] on img at bounding box center [726, 170] width 667 height 500
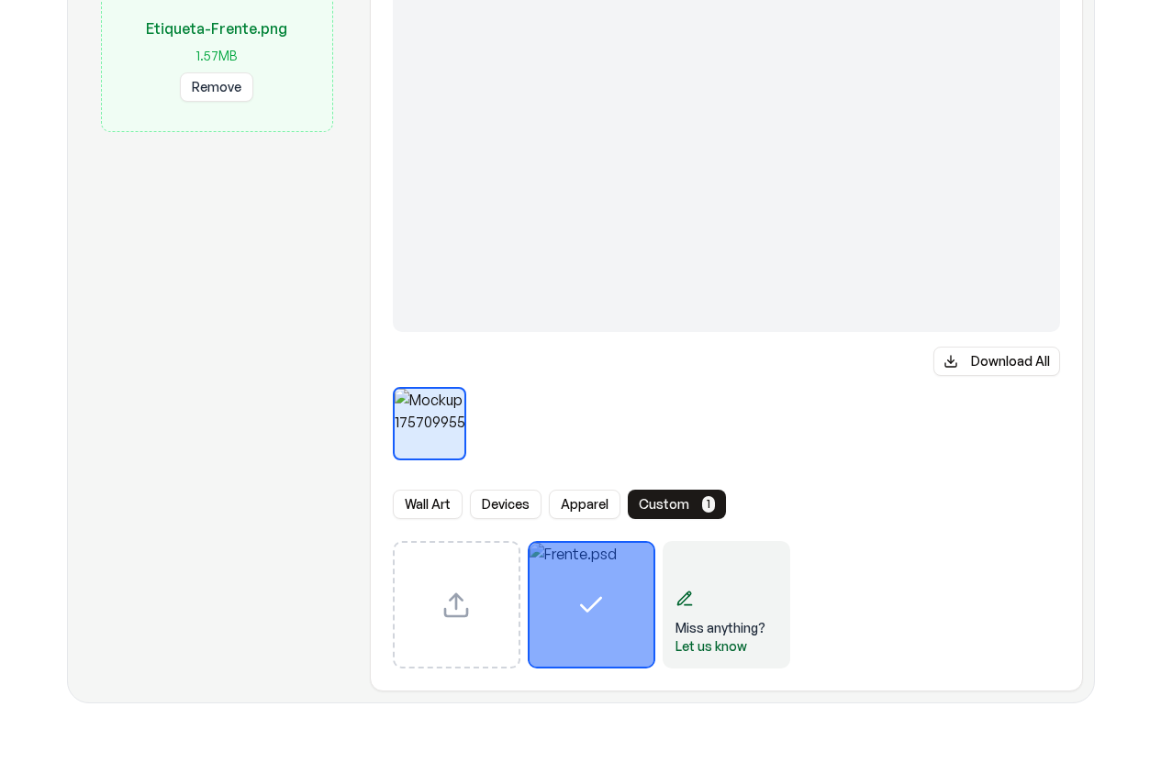
scroll to position [367, 0]
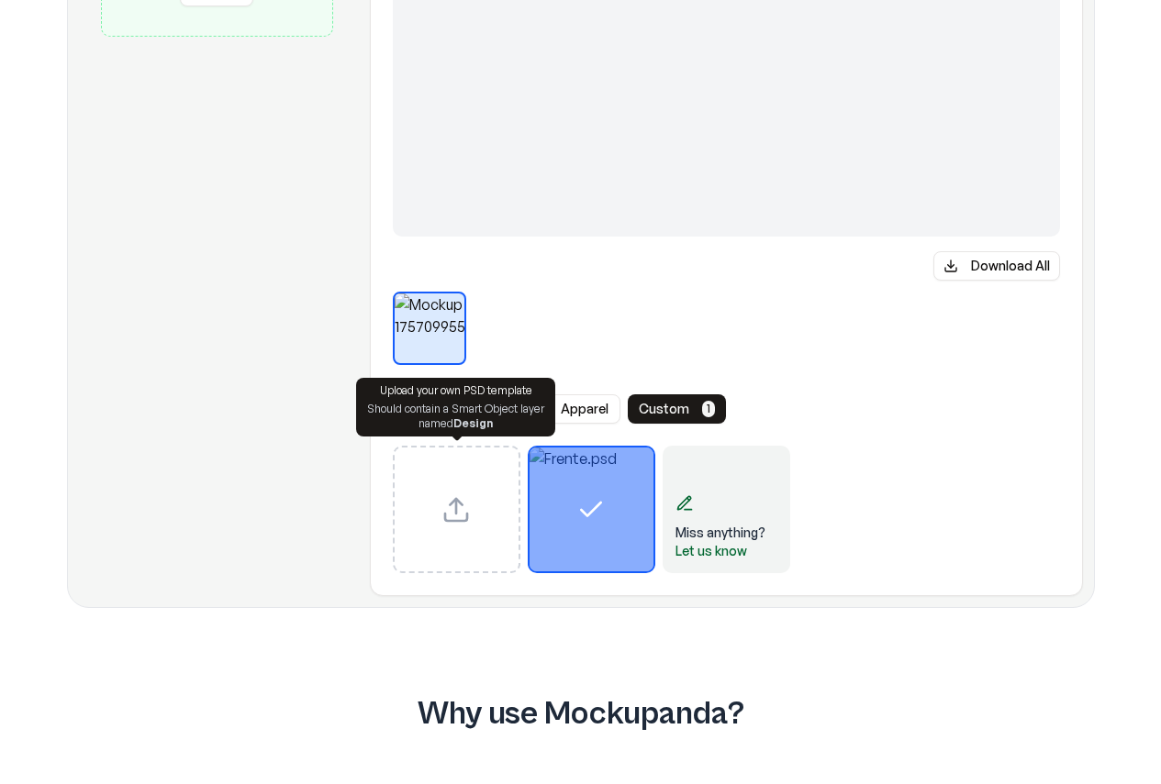
click at [481, 515] on div "Upload custom PSD template" at bounding box center [457, 510] width 128 height 128
click at [681, 580] on div "Download All Wall Art Devices Apparel custom 1 Miss anything? Let us know" at bounding box center [726, 155] width 713 height 883
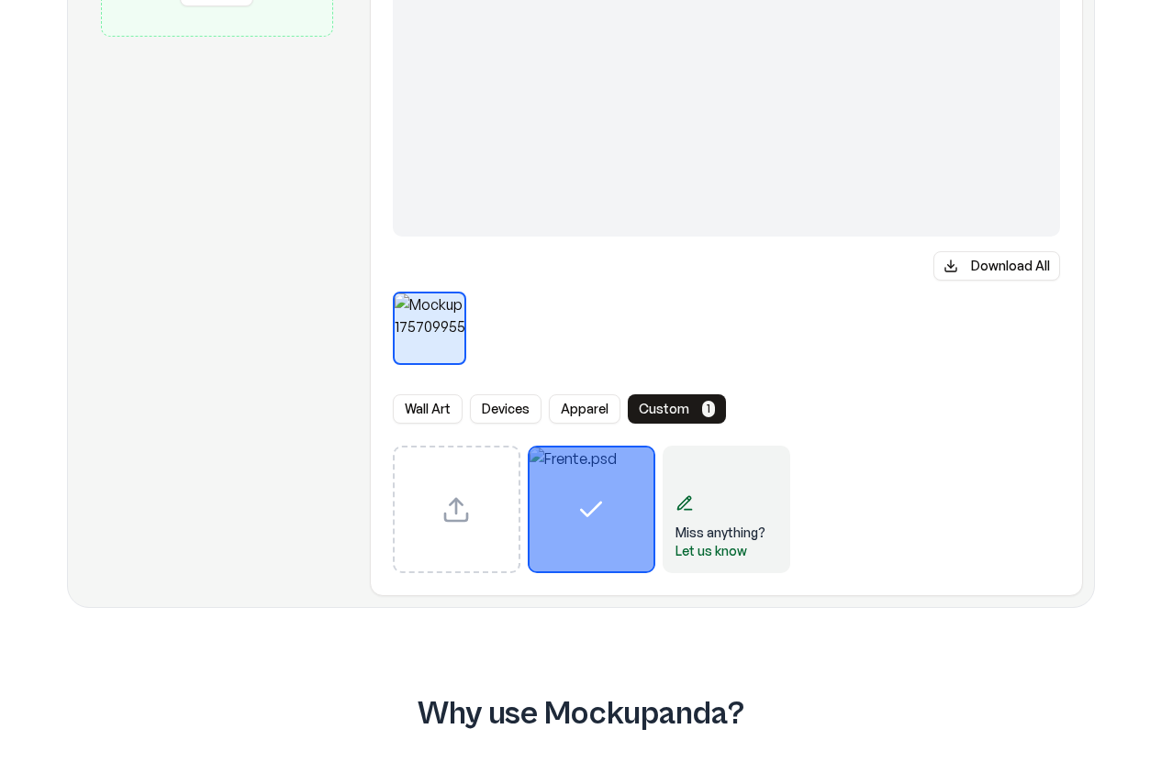
click at [592, 503] on icon "Select template Frente.psd" at bounding box center [590, 509] width 29 height 29
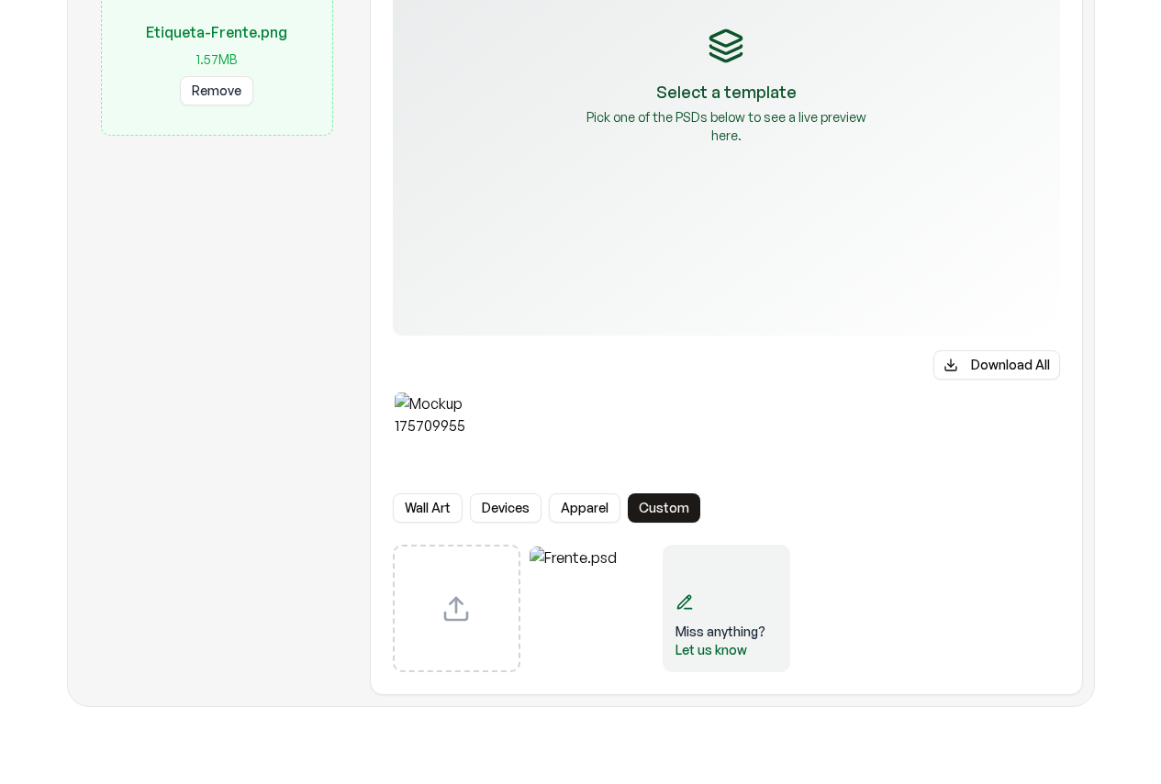
scroll to position [92, 0]
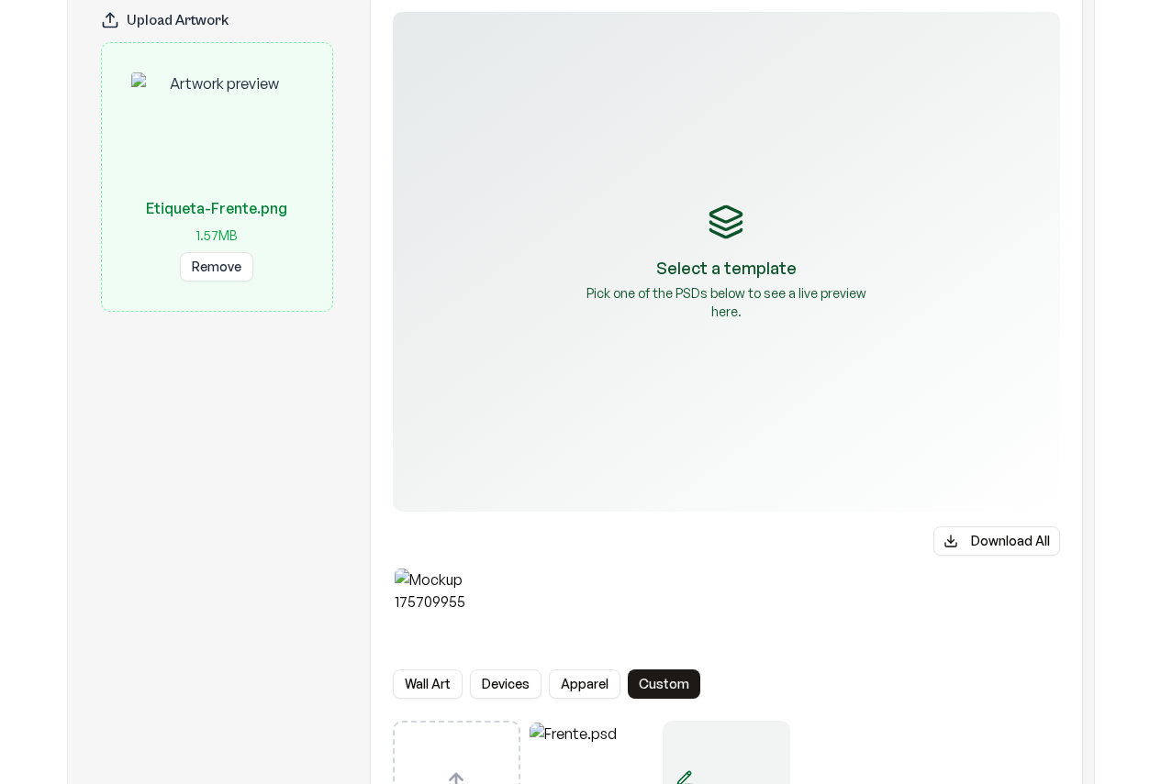
click at [700, 440] on div "Select a template Pick one of the PSDs below to see a live preview here." at bounding box center [726, 262] width 667 height 500
click at [711, 320] on div "Select a template Pick one of the PSDs below to see a live preview here." at bounding box center [726, 262] width 667 height 500
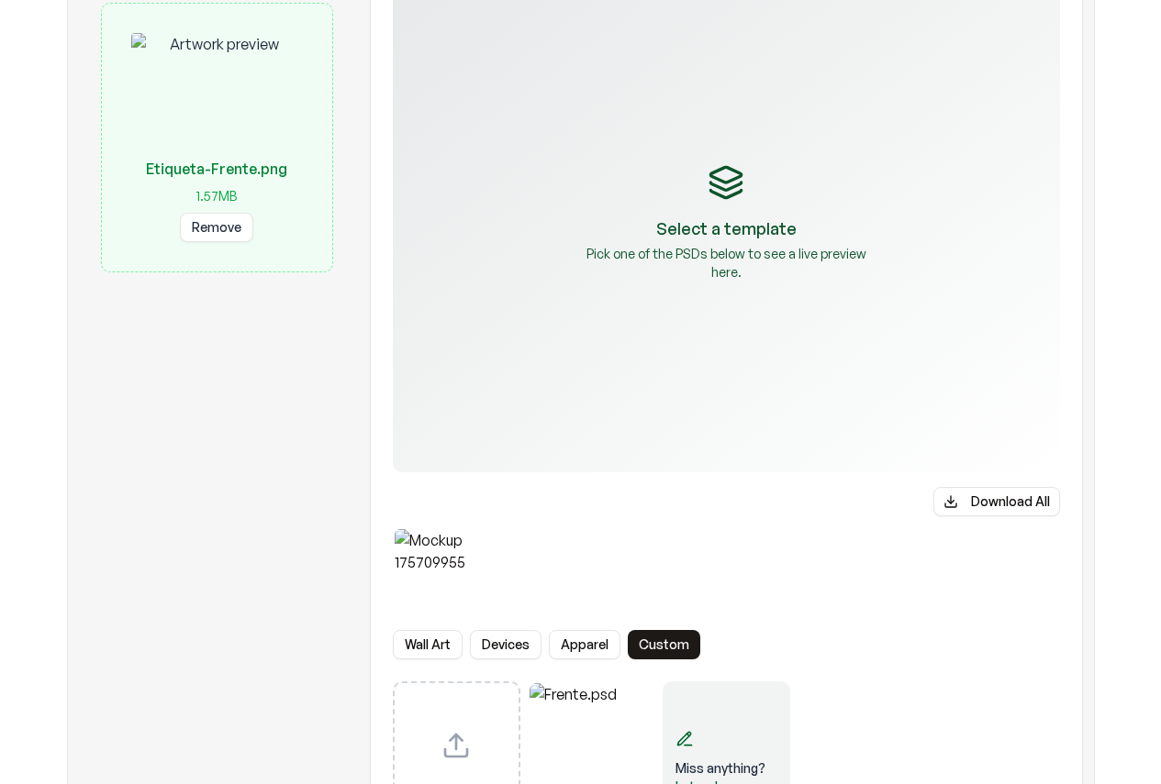
scroll to position [367, 0]
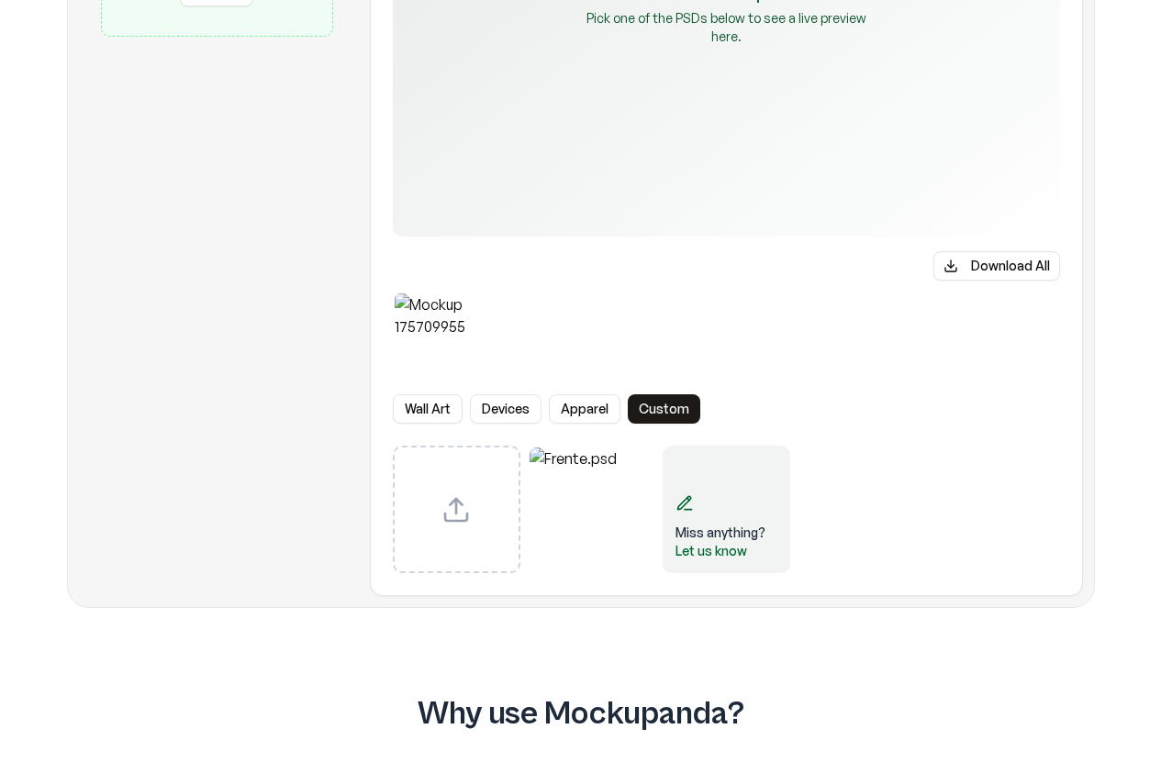
click at [584, 496] on img "Select template Frente.psd" at bounding box center [591, 510] width 124 height 124
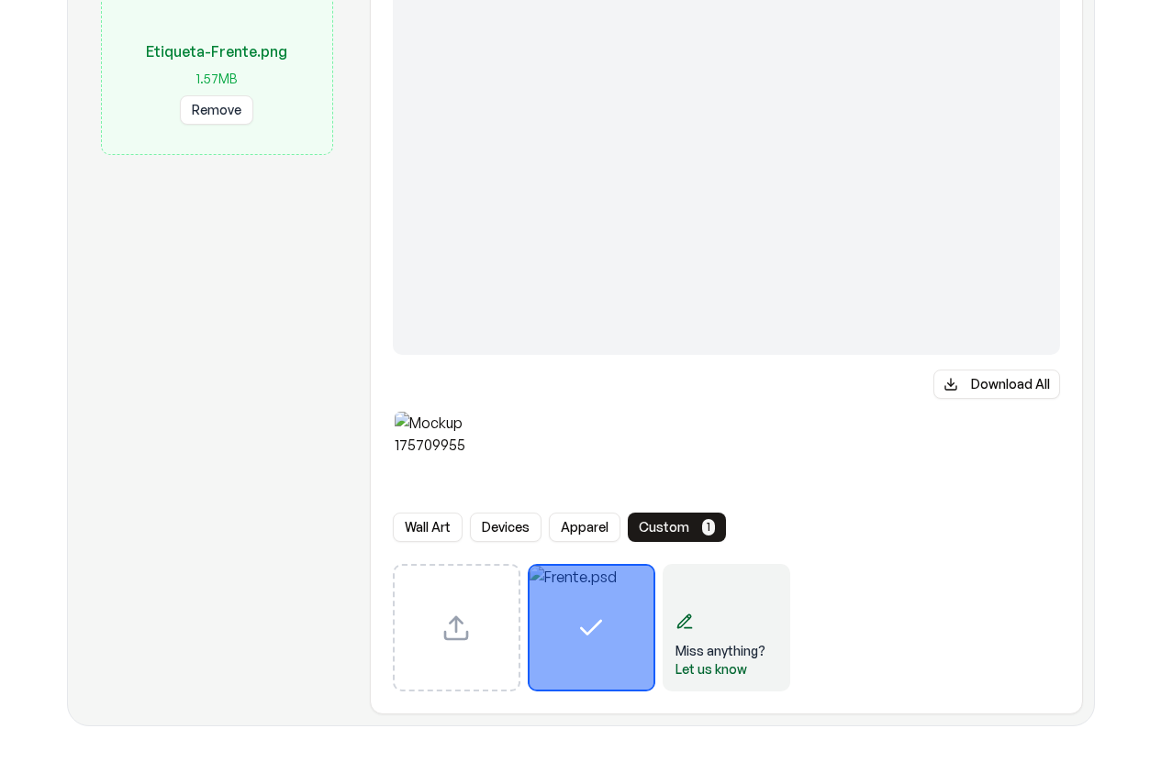
scroll to position [0, 0]
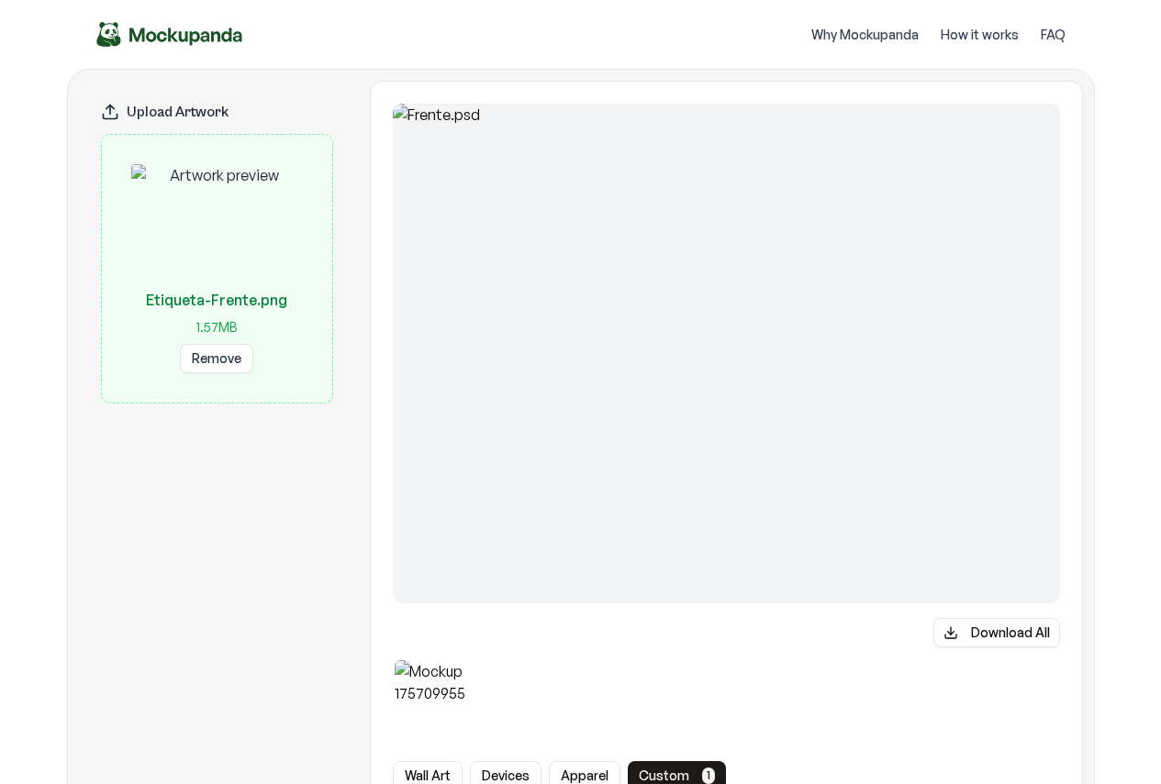
click at [817, 389] on img at bounding box center [726, 354] width 667 height 500
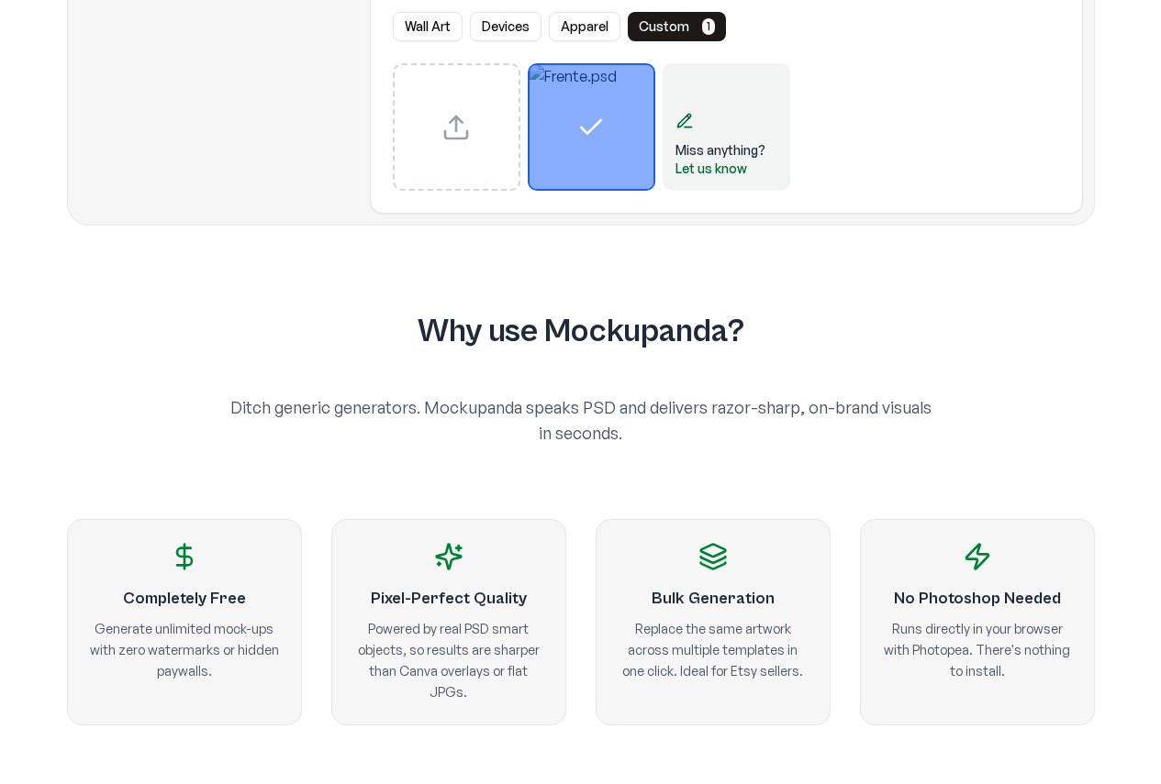
scroll to position [734, 0]
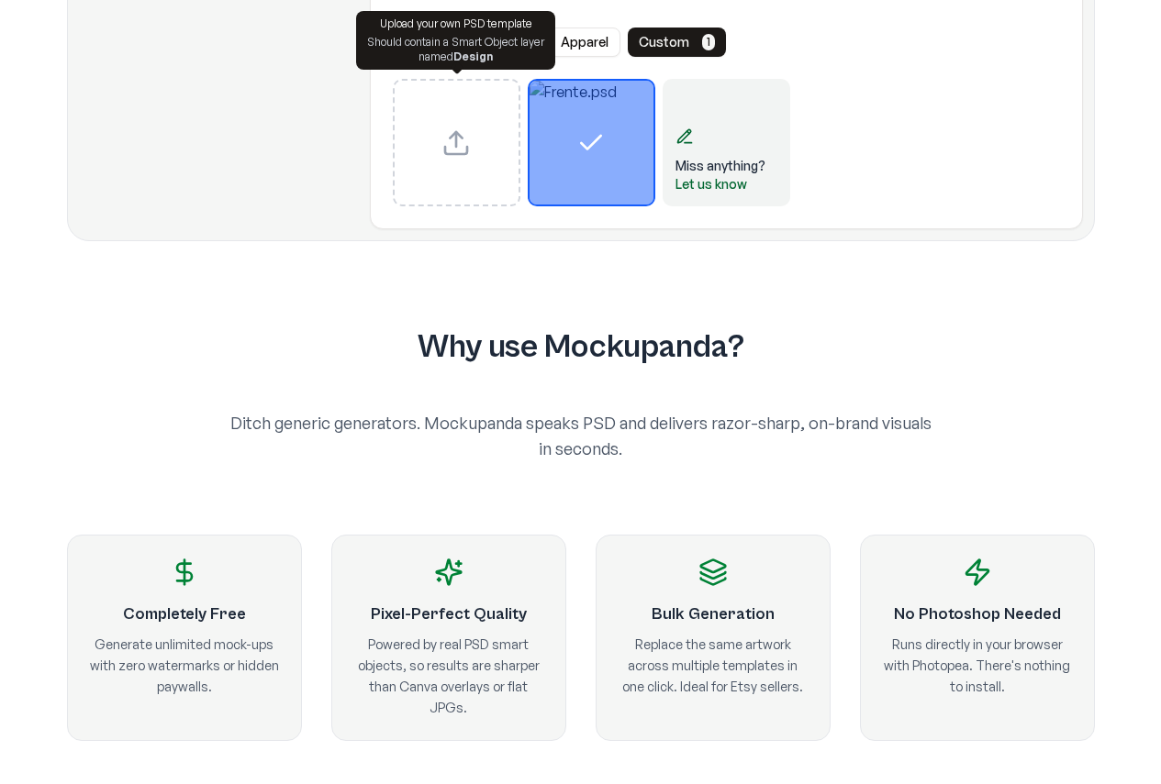
click at [461, 166] on div "Upload custom PSD template" at bounding box center [457, 143] width 128 height 128
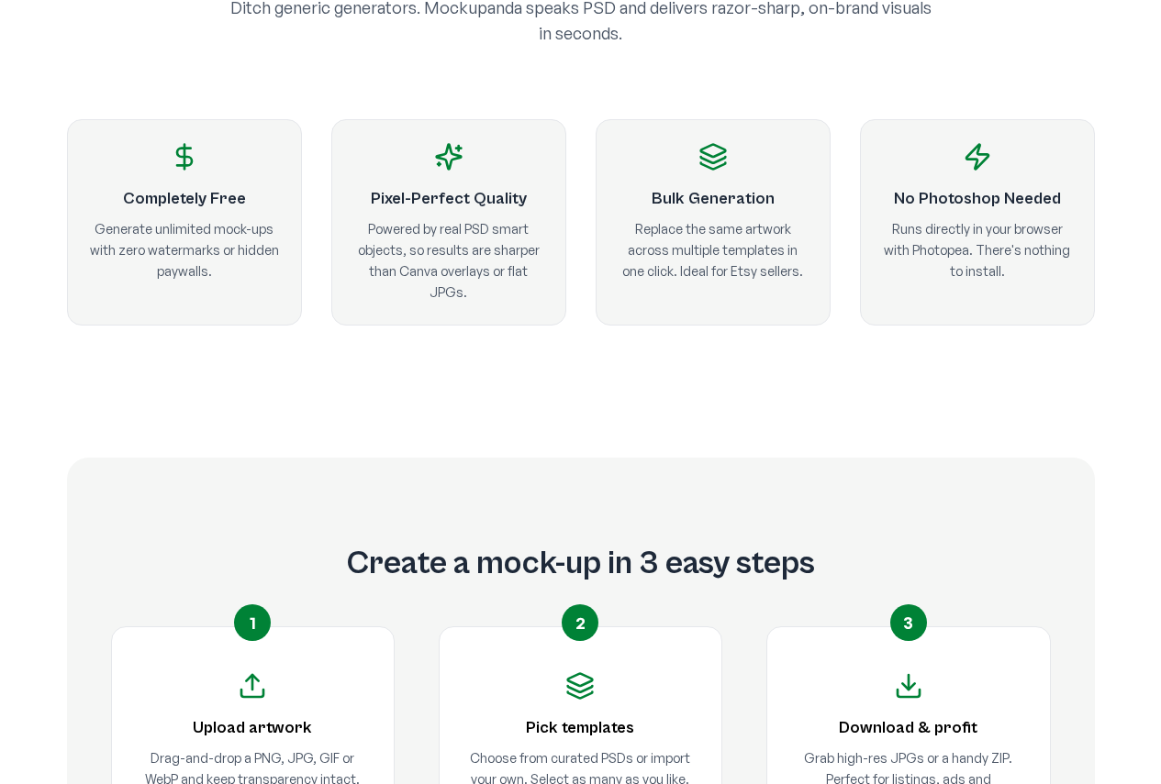
scroll to position [1284, 0]
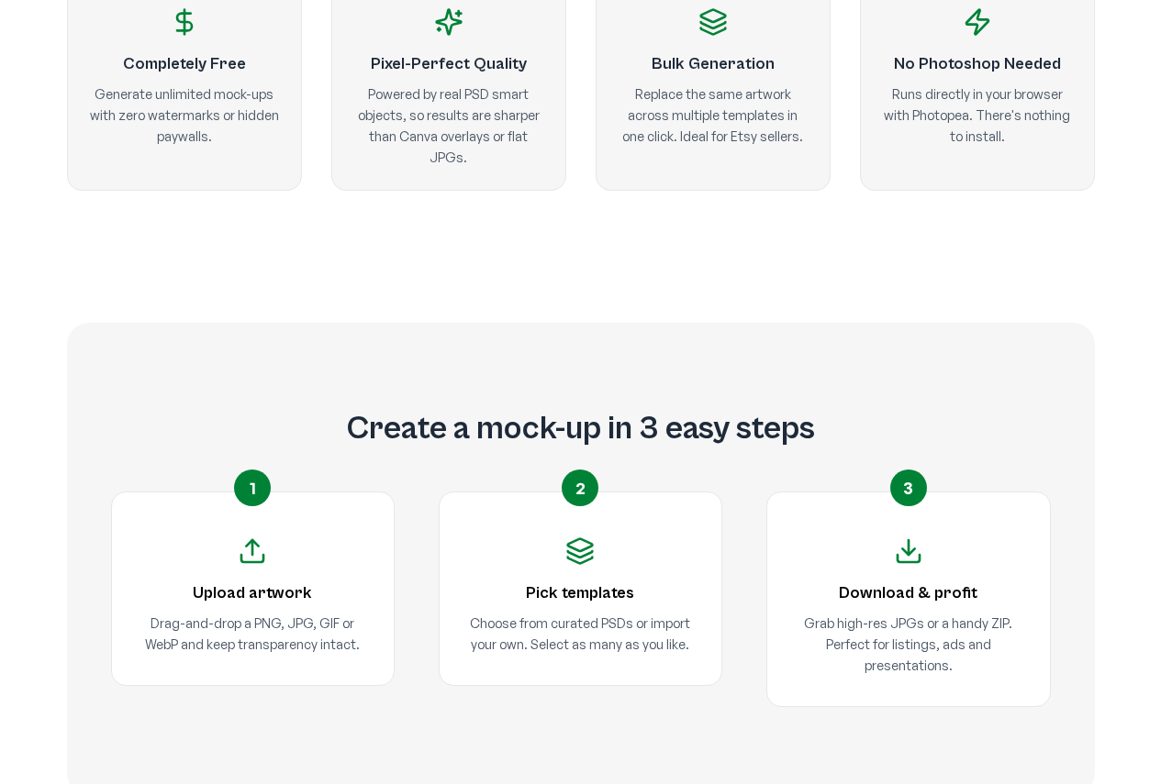
click at [284, 600] on h3 "Upload artwork" at bounding box center [252, 594] width 223 height 26
click at [656, 563] on div "Pick templates Choose from curated PSDs or import your own. Select as many as y…" at bounding box center [580, 589] width 283 height 194
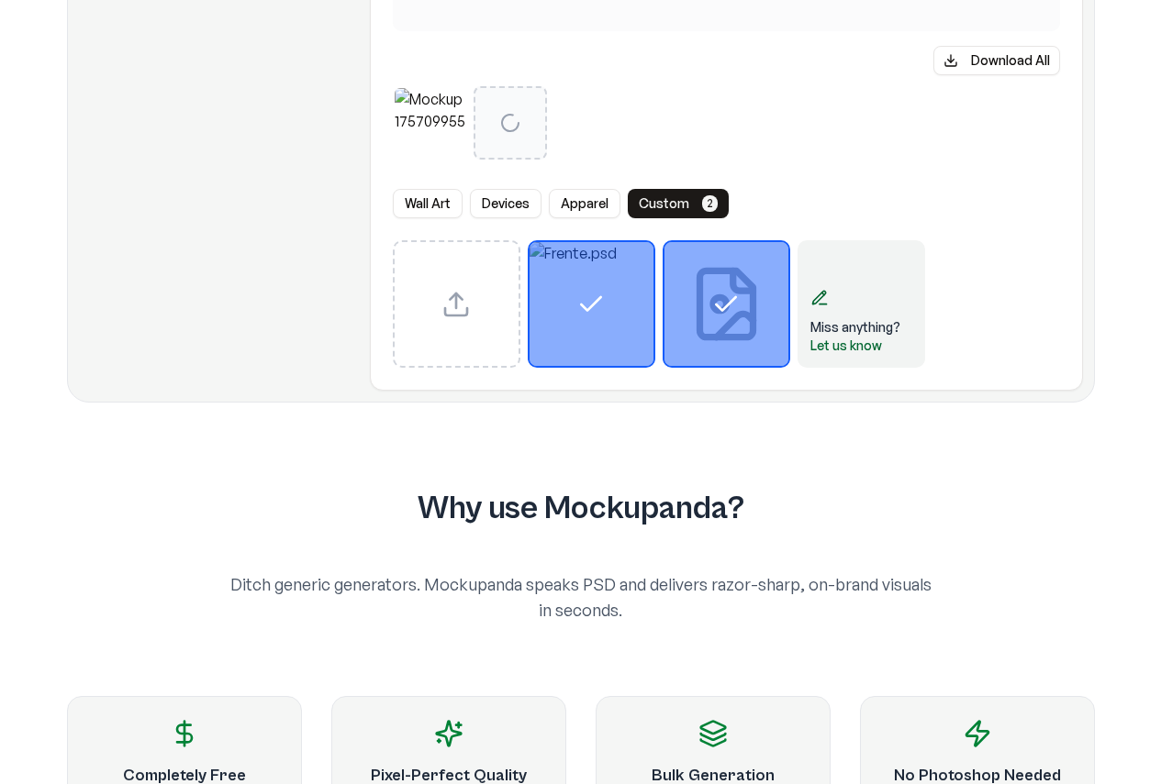
scroll to position [275, 0]
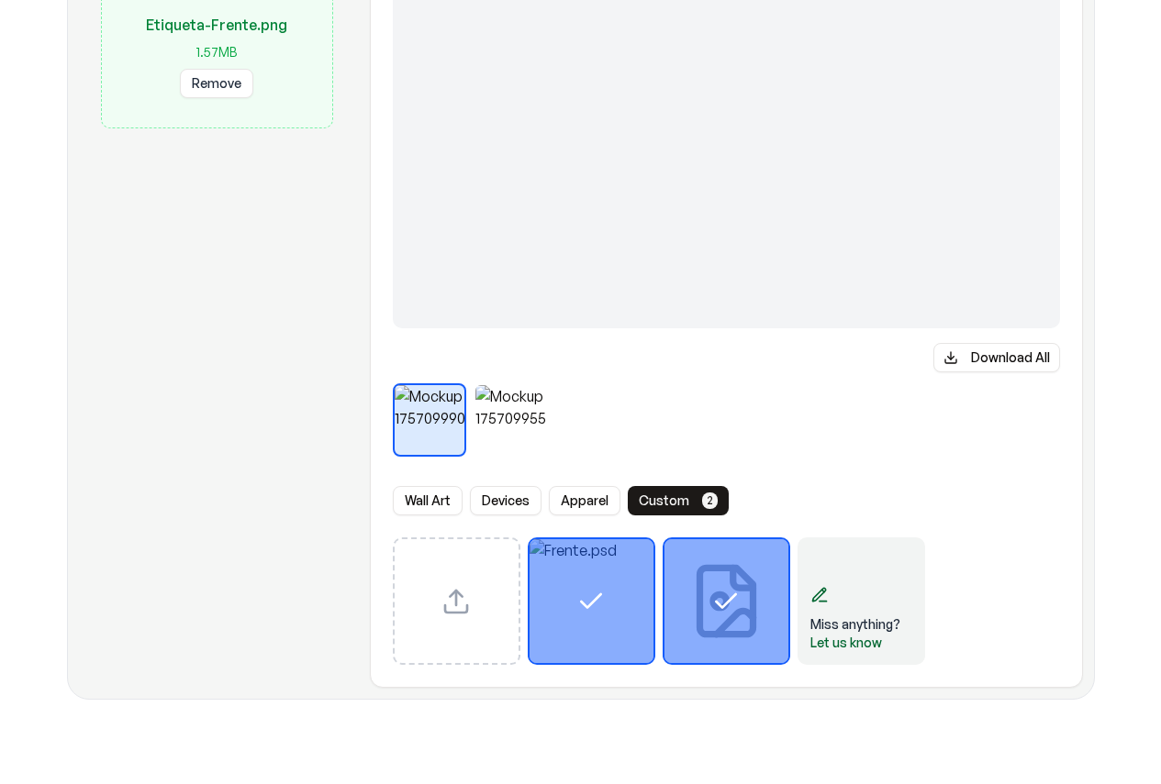
click at [511, 420] on button at bounding box center [509, 420] width 29 height 29
click at [507, 439] on div at bounding box center [510, 420] width 70 height 70
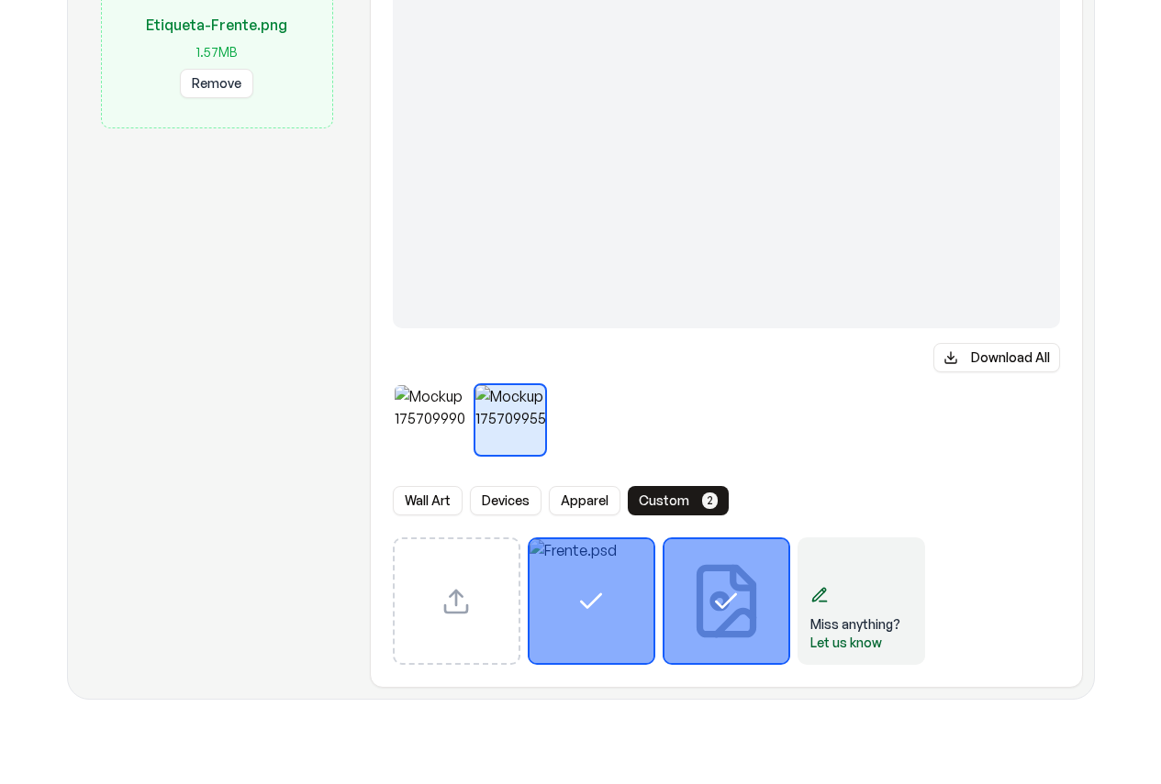
click at [442, 427] on button at bounding box center [429, 420] width 29 height 29
click at [817, 401] on div at bounding box center [726, 423] width 667 height 81
